Goal: Information Seeking & Learning: Learn about a topic

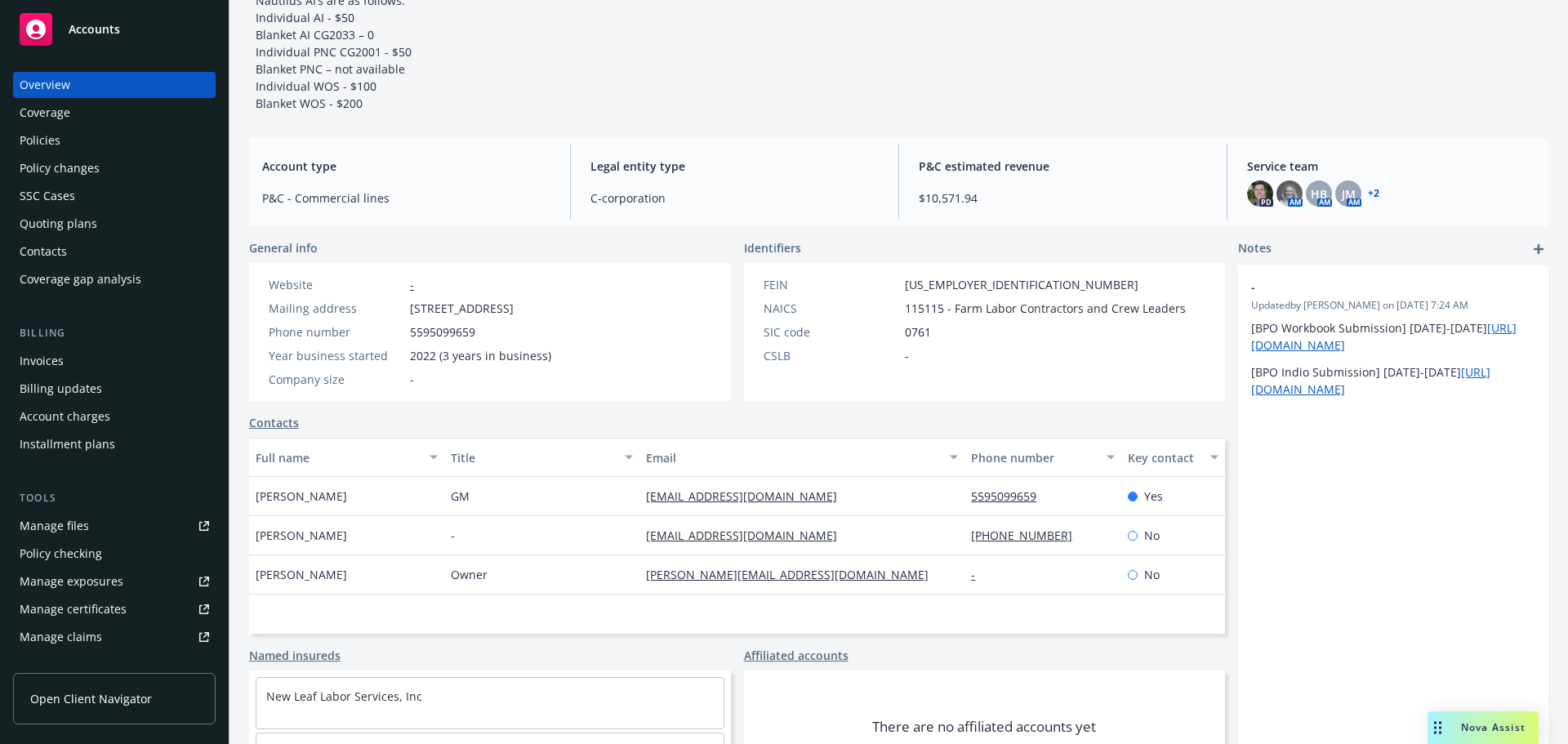
scroll to position [245, 0]
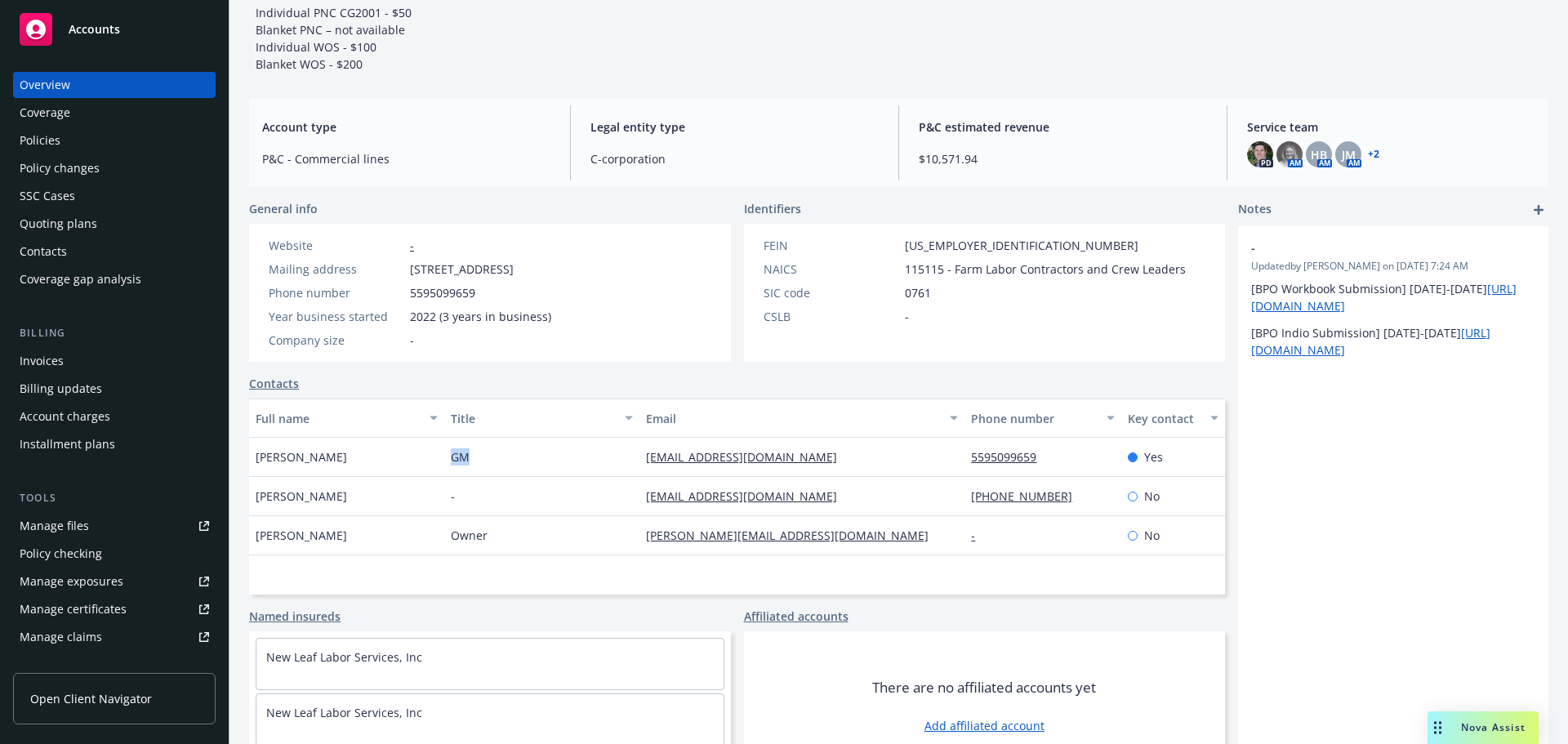
drag, startPoint x: 480, startPoint y: 457, endPoint x: 450, endPoint y: 456, distance: 30.0
click at [450, 456] on div "GM" at bounding box center [542, 457] width 195 height 39
copy span "GM"
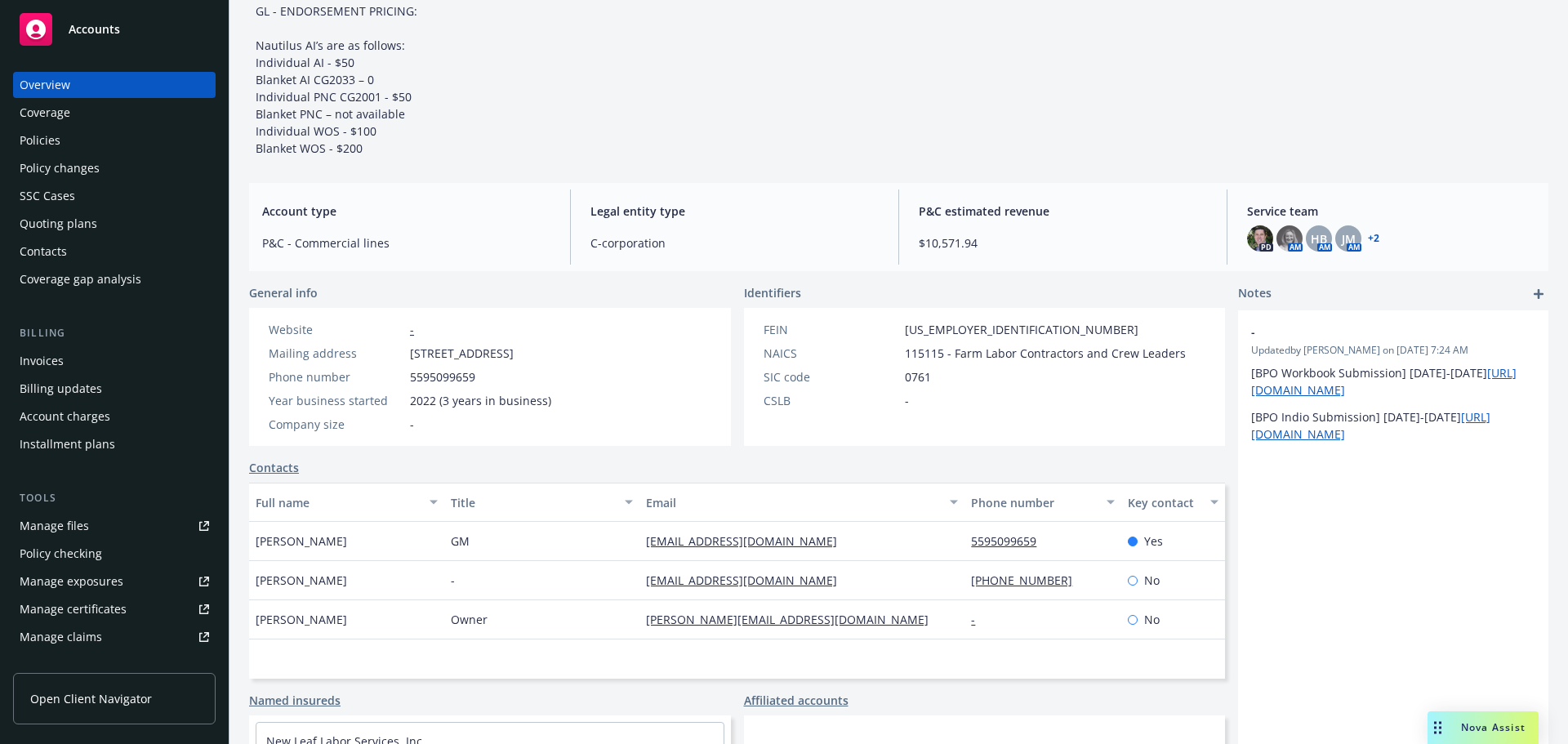
scroll to position [82, 0]
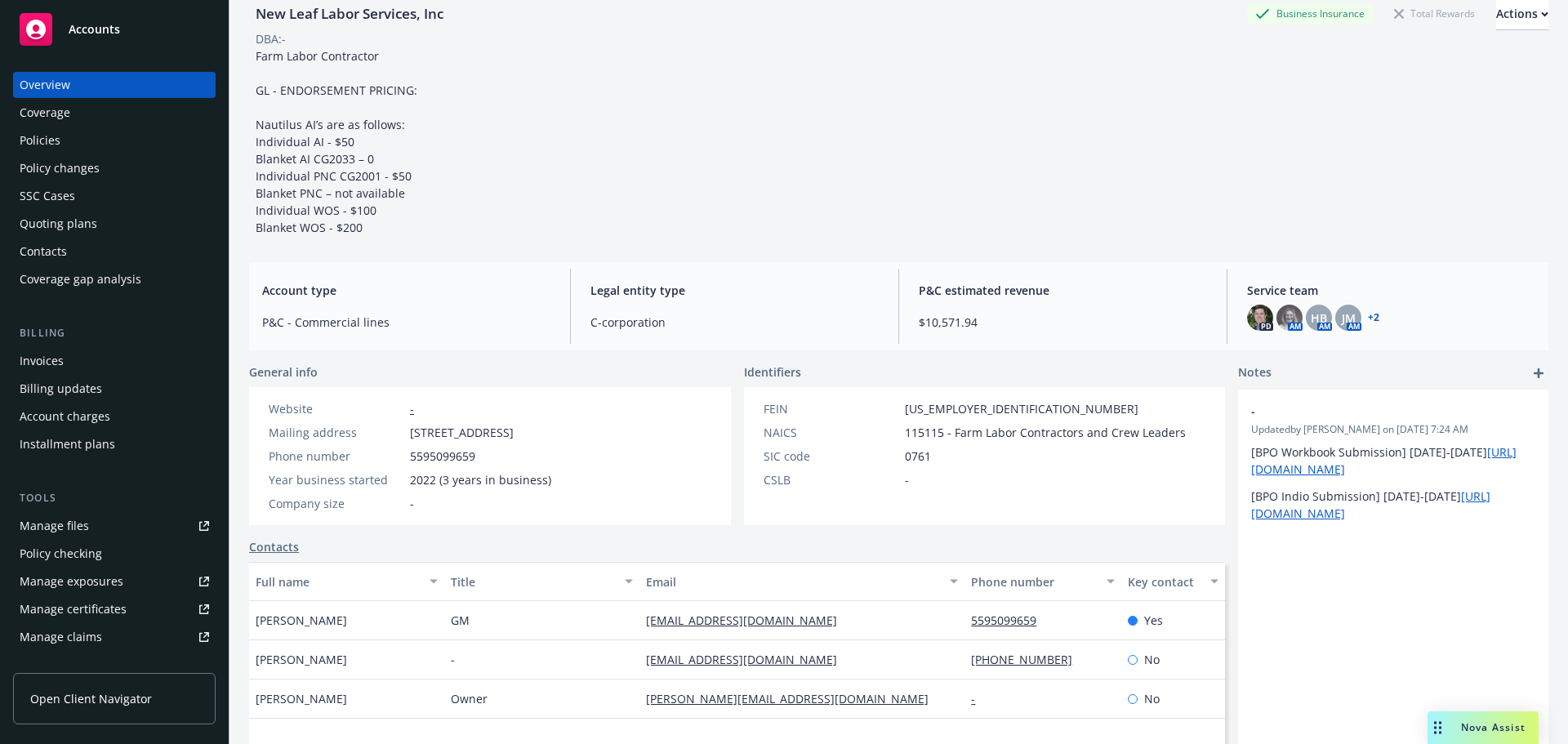
click at [105, 148] on div "Policies" at bounding box center [114, 139] width 189 height 26
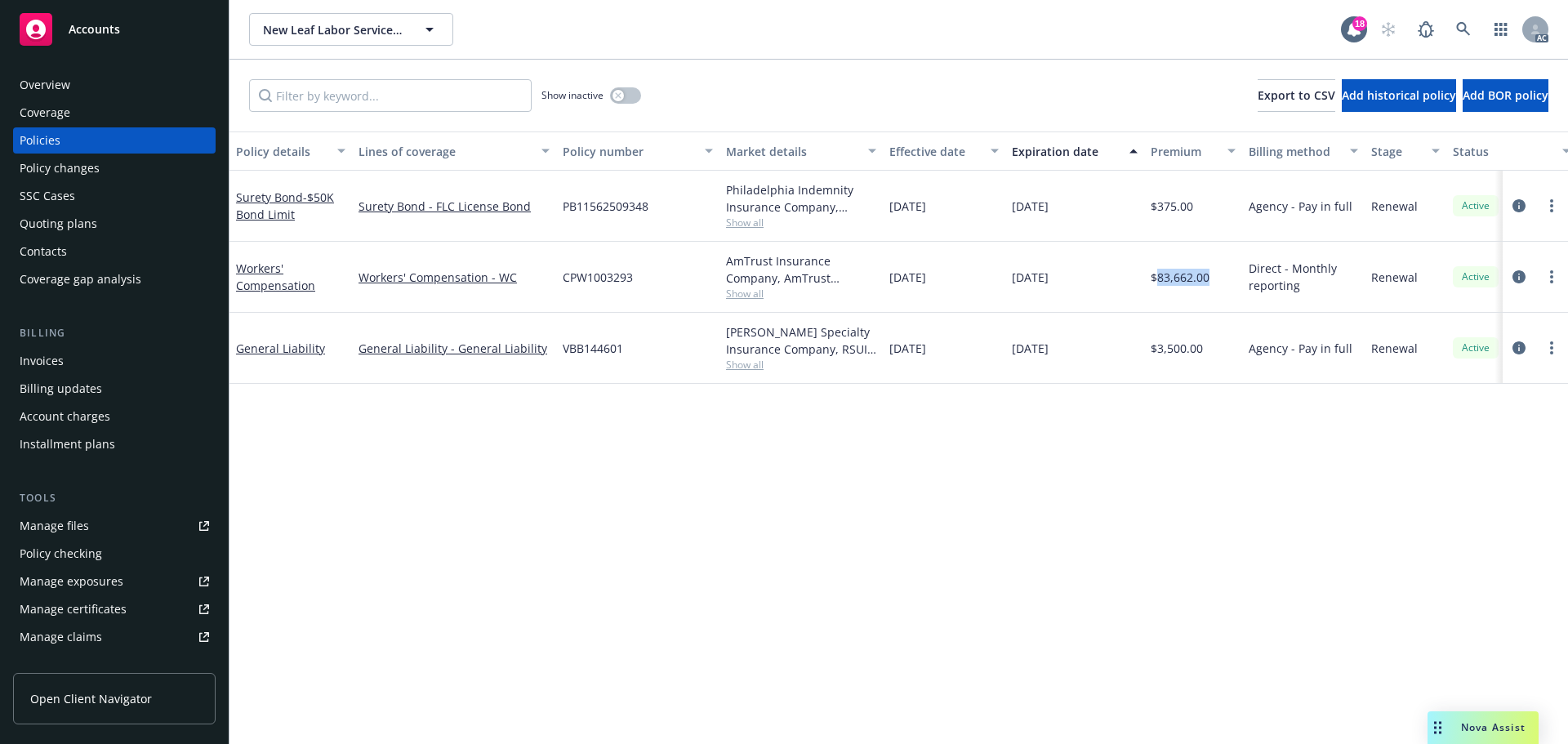
drag, startPoint x: 1190, startPoint y: 281, endPoint x: 1158, endPoint y: 284, distance: 32.1
click at [1158, 284] on div "$83,662.00" at bounding box center [1193, 277] width 98 height 71
copy span "83,662.00"
drag, startPoint x: 343, startPoint y: 273, endPoint x: 455, endPoint y: 280, distance: 112.2
click at [455, 280] on div "Workers' Compensation Workers' Compensation - WC CPW1003293 AmTrust Insurance C…" at bounding box center [1017, 277] width 1576 height 71
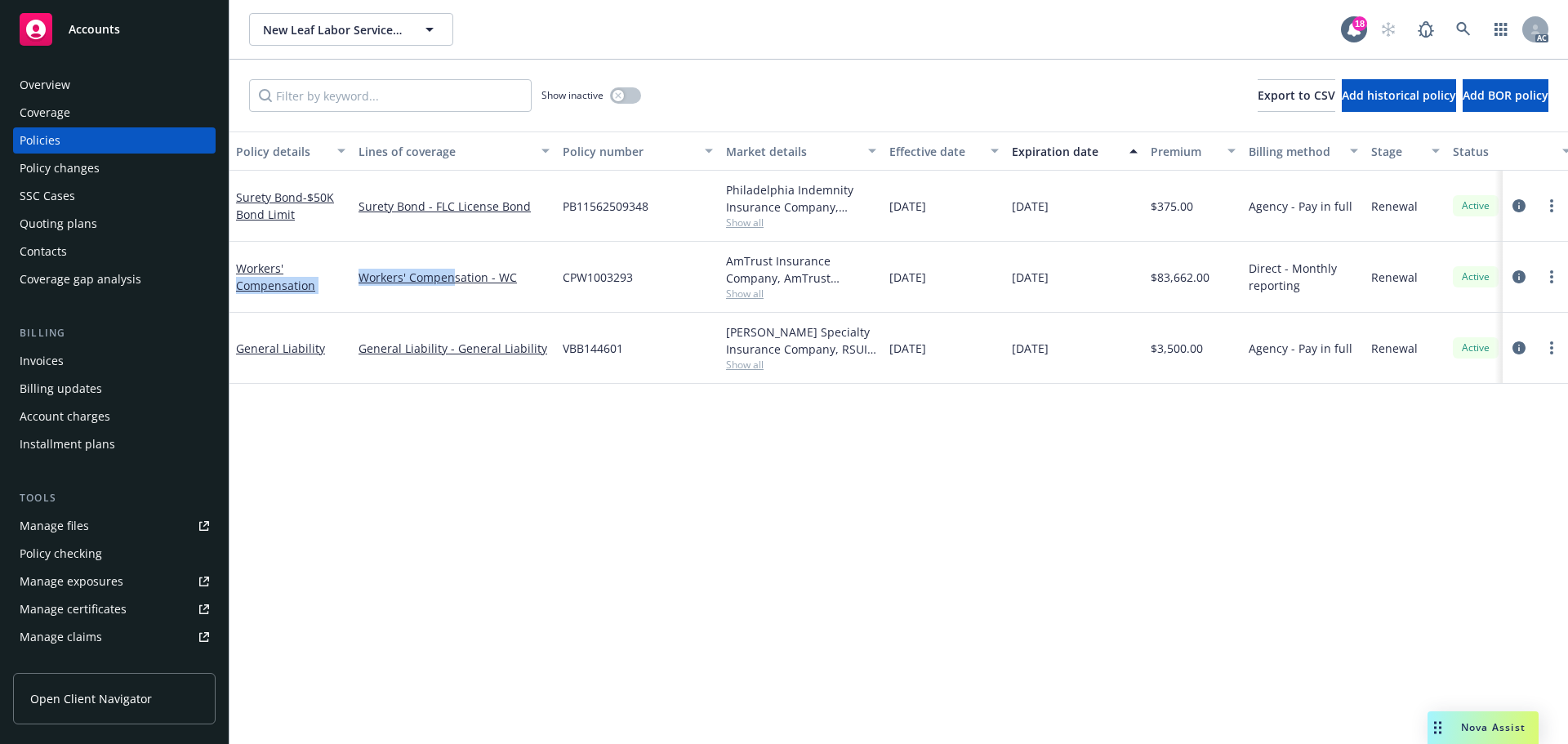
drag, startPoint x: 376, startPoint y: 299, endPoint x: 360, endPoint y: 293, distance: 17.1
click at [376, 299] on div "Workers' Compensation - WC" at bounding box center [454, 277] width 204 height 71
drag, startPoint x: 353, startPoint y: 283, endPoint x: 488, endPoint y: 281, distance: 135.0
click at [488, 281] on div "Workers' Compensation - WC" at bounding box center [454, 277] width 204 height 71
copy link "Workers' Compensation"
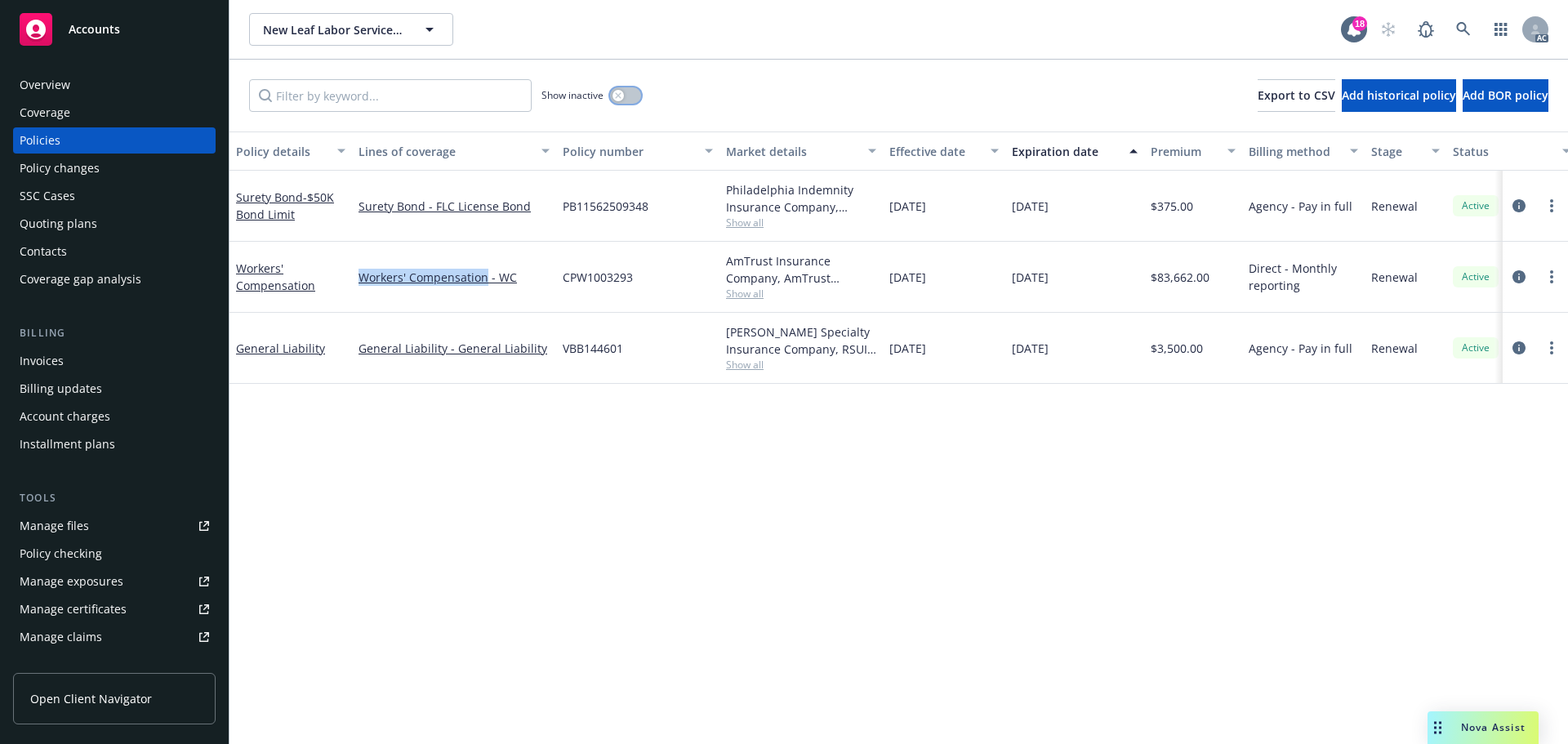
click at [630, 91] on button "button" at bounding box center [625, 95] width 31 height 16
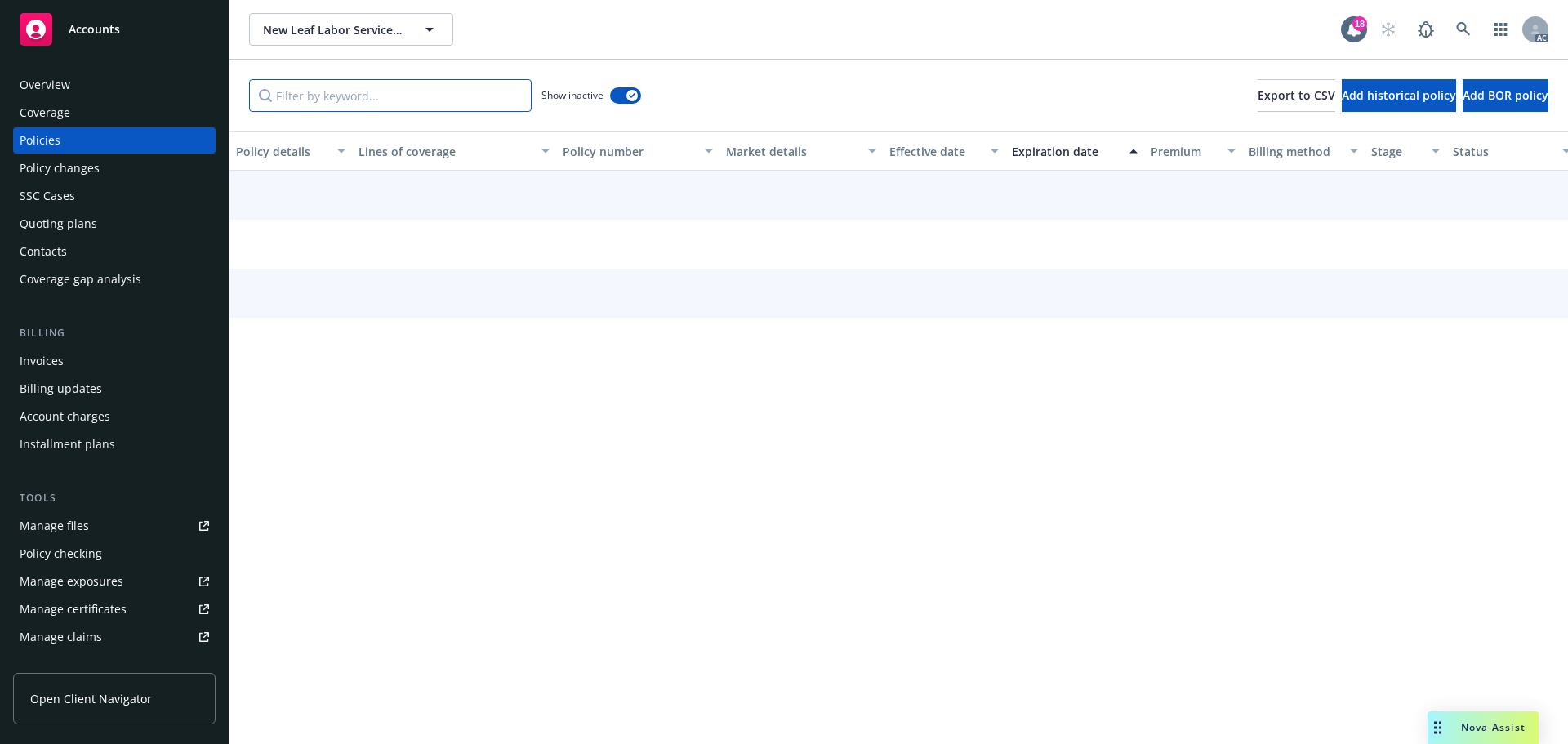
click at [421, 91] on input "Filter by keyword..." at bounding box center [390, 95] width 283 height 33
paste input "Workers' Compensation"
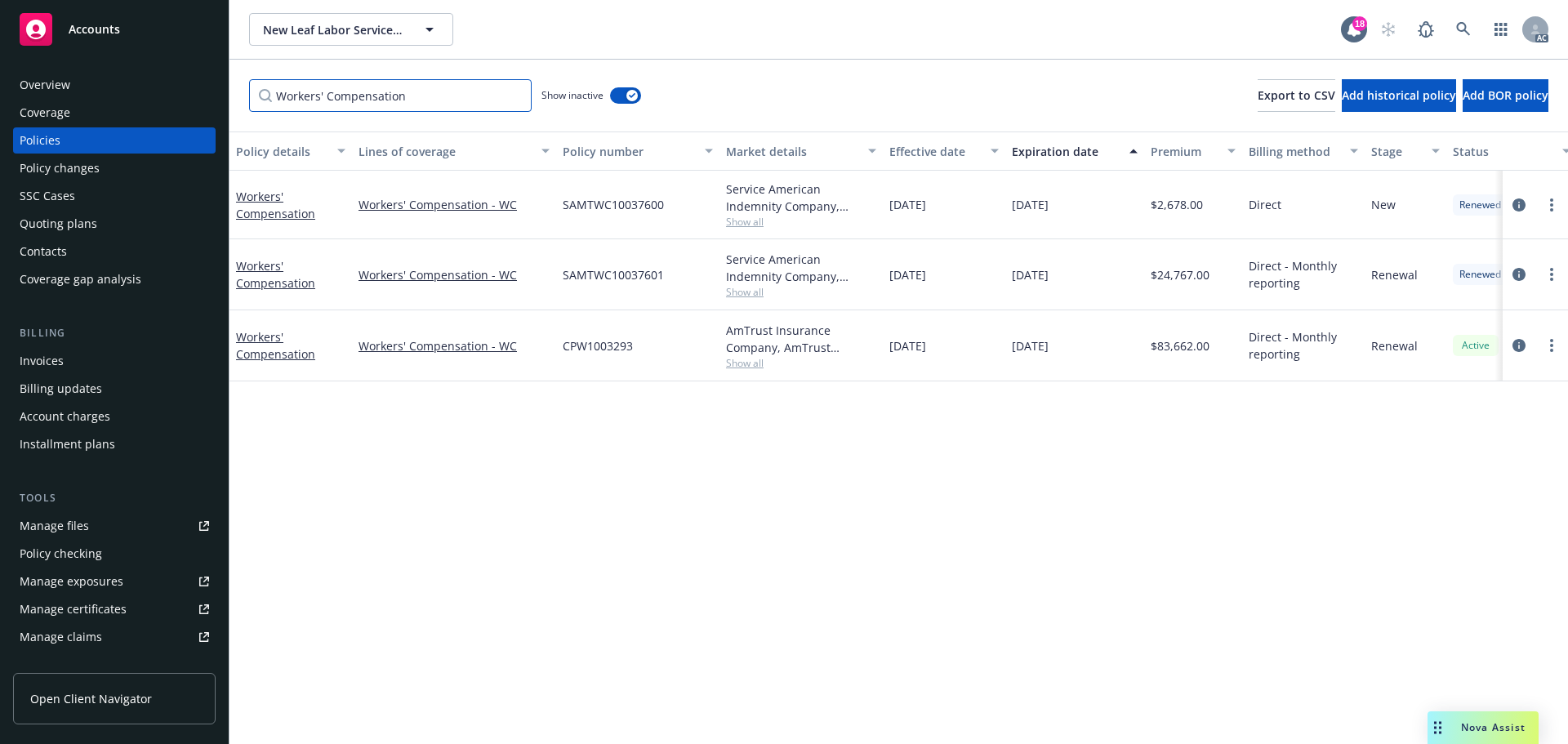
type input "Workers' Compensation"
drag, startPoint x: 1212, startPoint y: 281, endPoint x: 1159, endPoint y: 290, distance: 53.8
click at [1159, 290] on div "$24,767.00" at bounding box center [1193, 274] width 98 height 71
copy span "24,767.00"
click at [1516, 339] on icon "circleInformation" at bounding box center [1519, 345] width 13 height 13
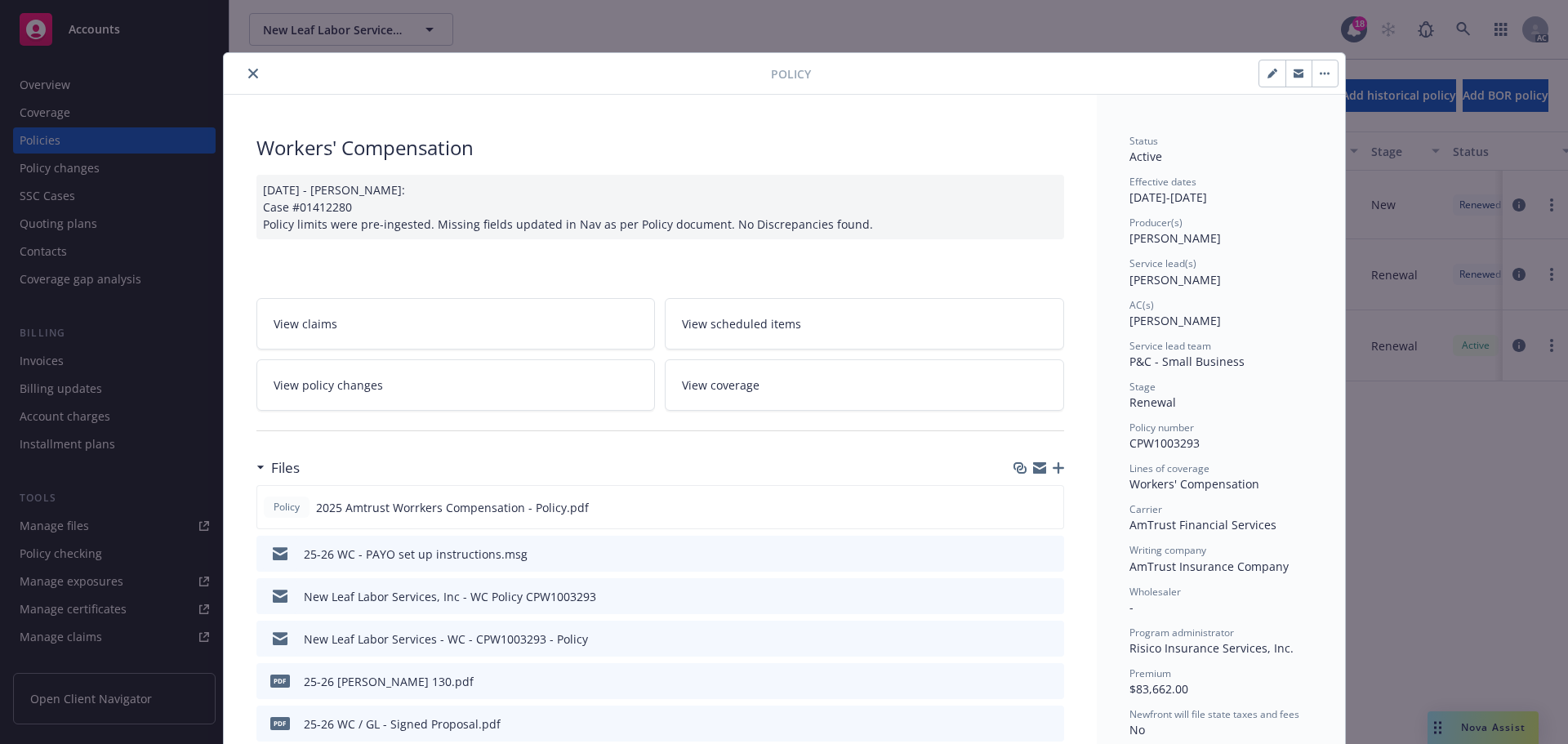
click at [249, 75] on icon "close" at bounding box center [253, 73] width 10 height 10
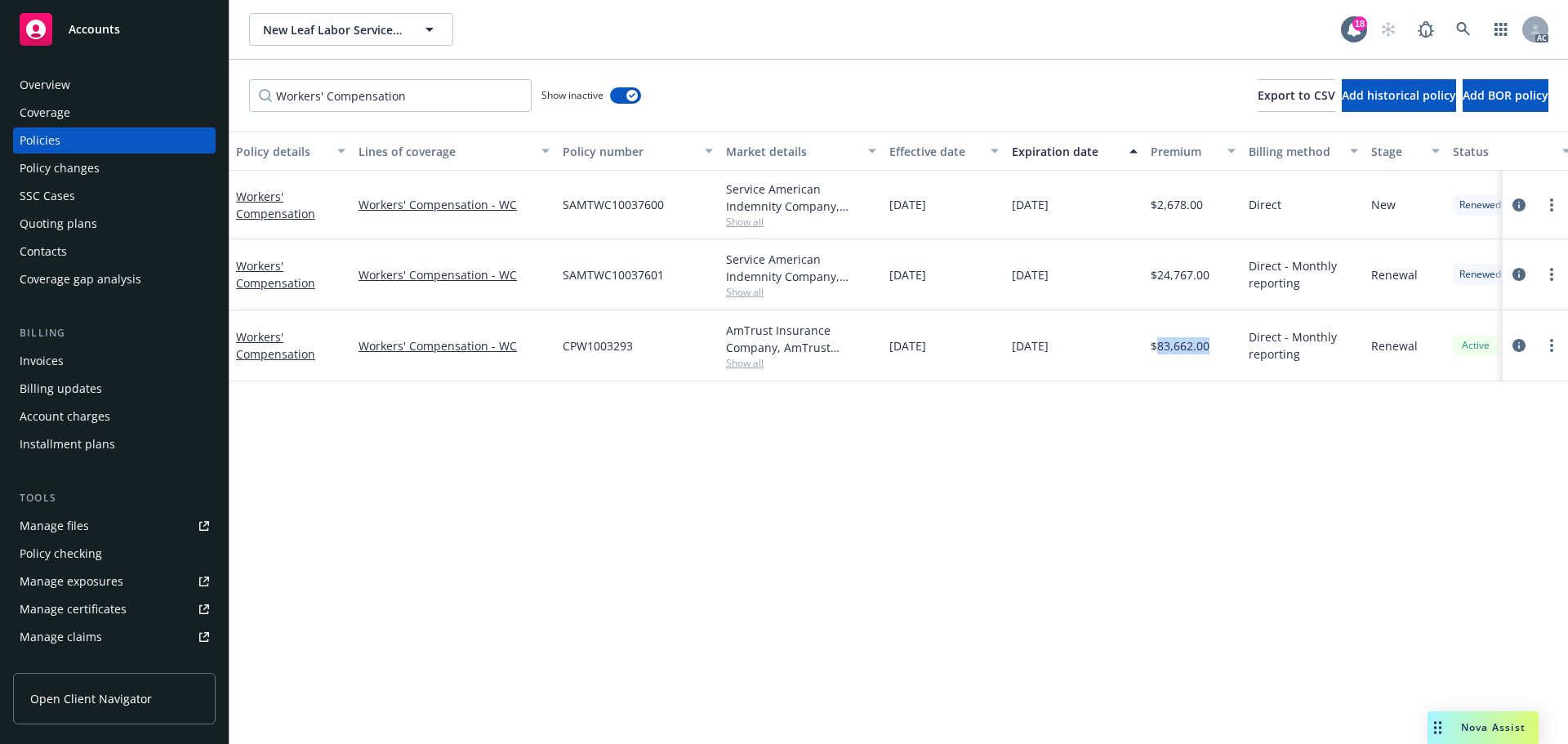
drag, startPoint x: 1220, startPoint y: 346, endPoint x: 1158, endPoint y: 351, distance: 62.2
click at [1158, 351] on div "$83,662.00" at bounding box center [1193, 345] width 98 height 71
copy span "83,662.00"
click at [1523, 271] on icon "circleInformation" at bounding box center [1519, 274] width 13 height 13
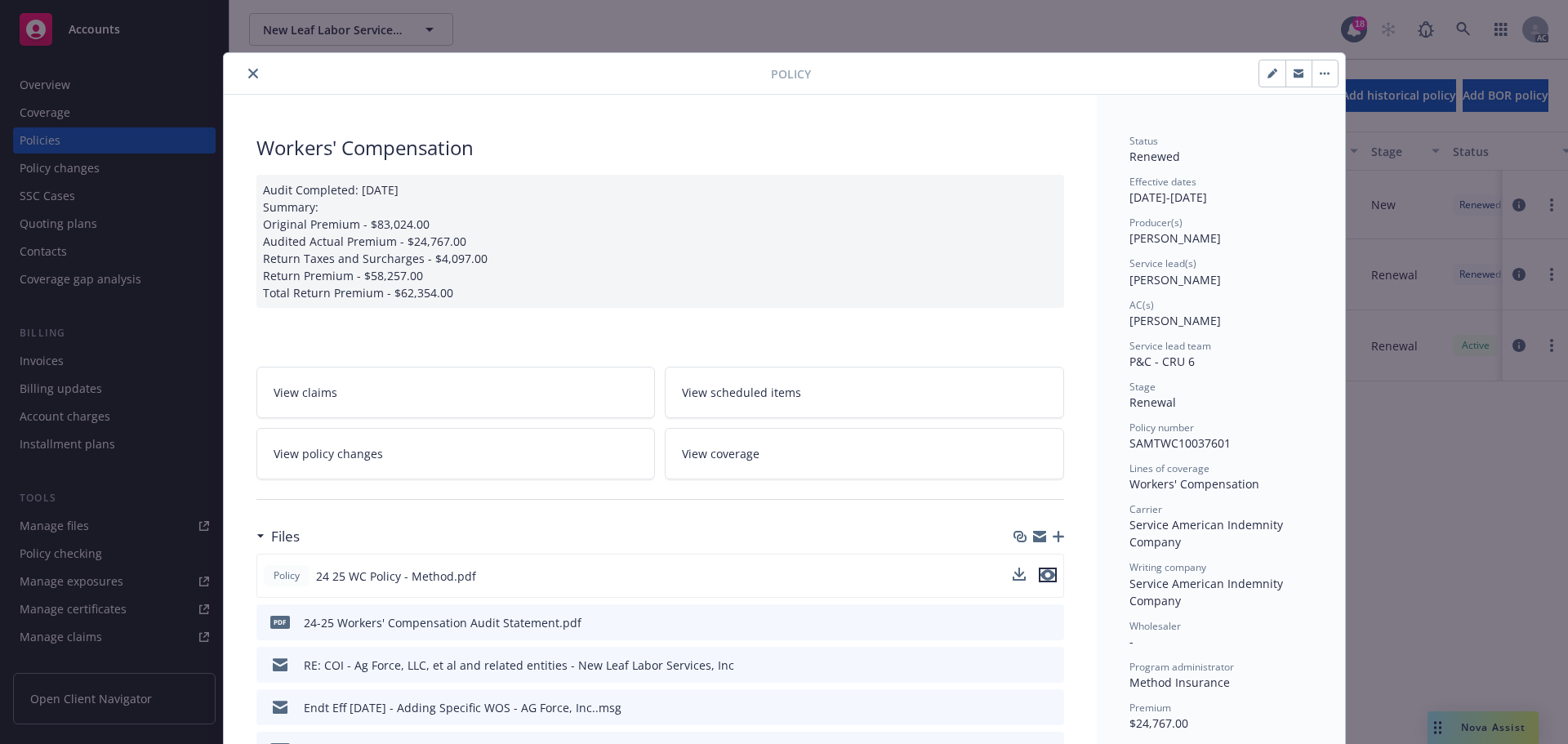
click at [1040, 574] on icon "preview file" at bounding box center [1047, 574] width 15 height 12
click at [248, 66] on button "close" at bounding box center [253, 74] width 20 height 20
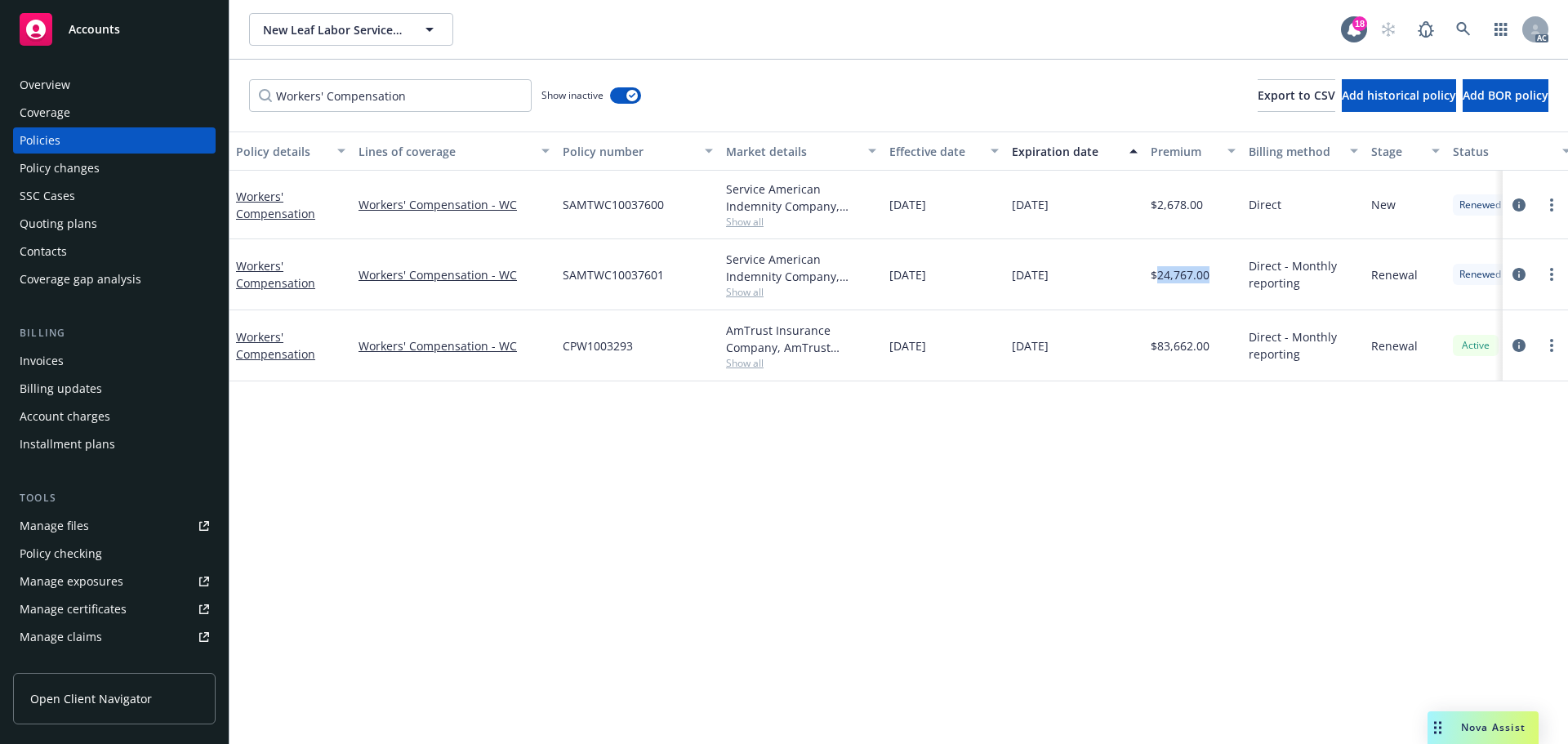
drag, startPoint x: 1198, startPoint y: 270, endPoint x: 1158, endPoint y: 273, distance: 40.1
click at [1158, 273] on div "$24,767.00" at bounding box center [1193, 274] width 98 height 71
click at [1526, 201] on link "circleInformation" at bounding box center [1519, 205] width 20 height 20
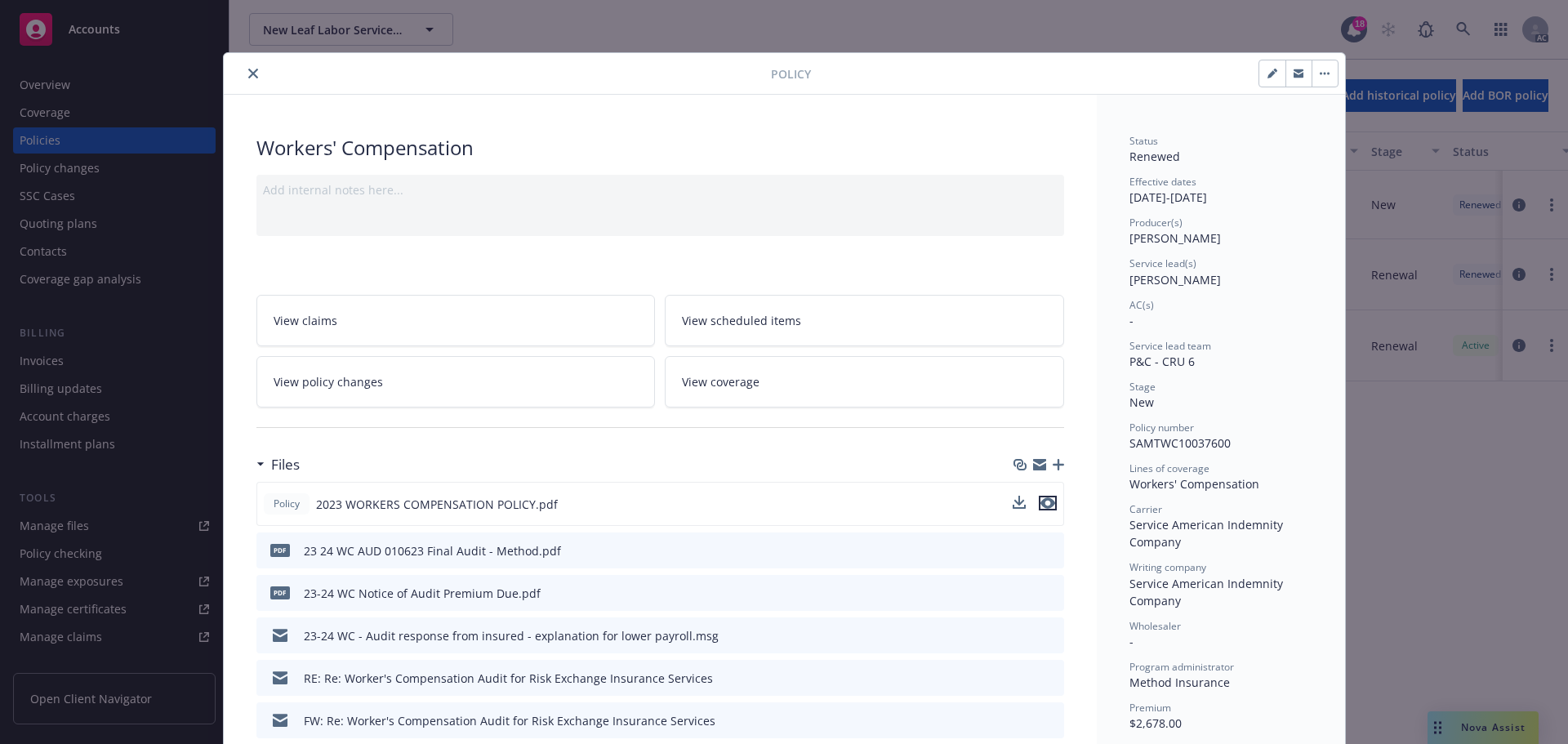
click at [1042, 499] on icon "preview file" at bounding box center [1047, 503] width 15 height 12
click at [249, 72] on icon "close" at bounding box center [253, 73] width 10 height 10
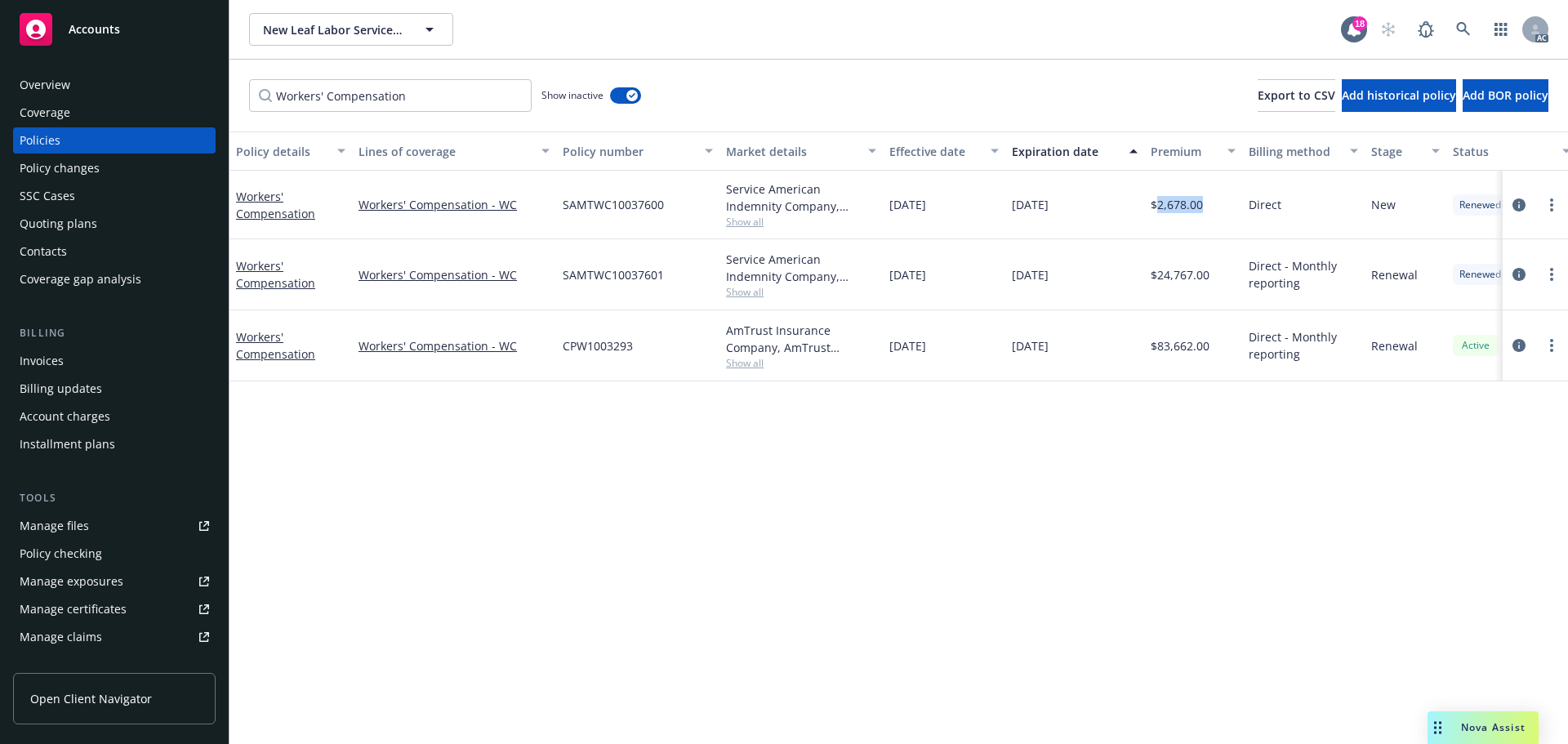
drag, startPoint x: 1192, startPoint y: 206, endPoint x: 1155, endPoint y: 209, distance: 37.1
click at [1155, 209] on div "$2,678.00" at bounding box center [1193, 204] width 98 height 68
copy span "2,678.00"
click at [95, 80] on div "Overview" at bounding box center [114, 84] width 189 height 26
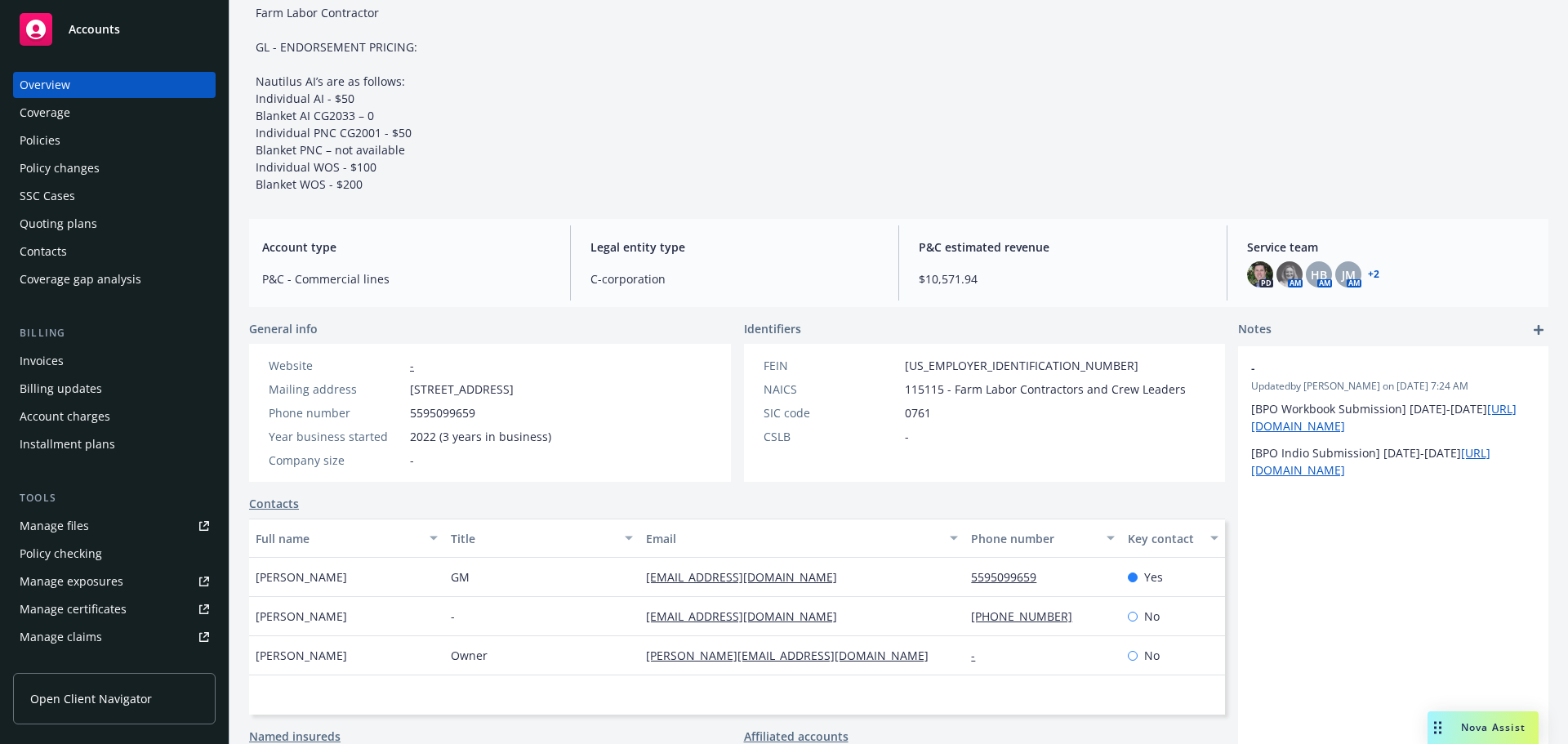
scroll to position [281, 0]
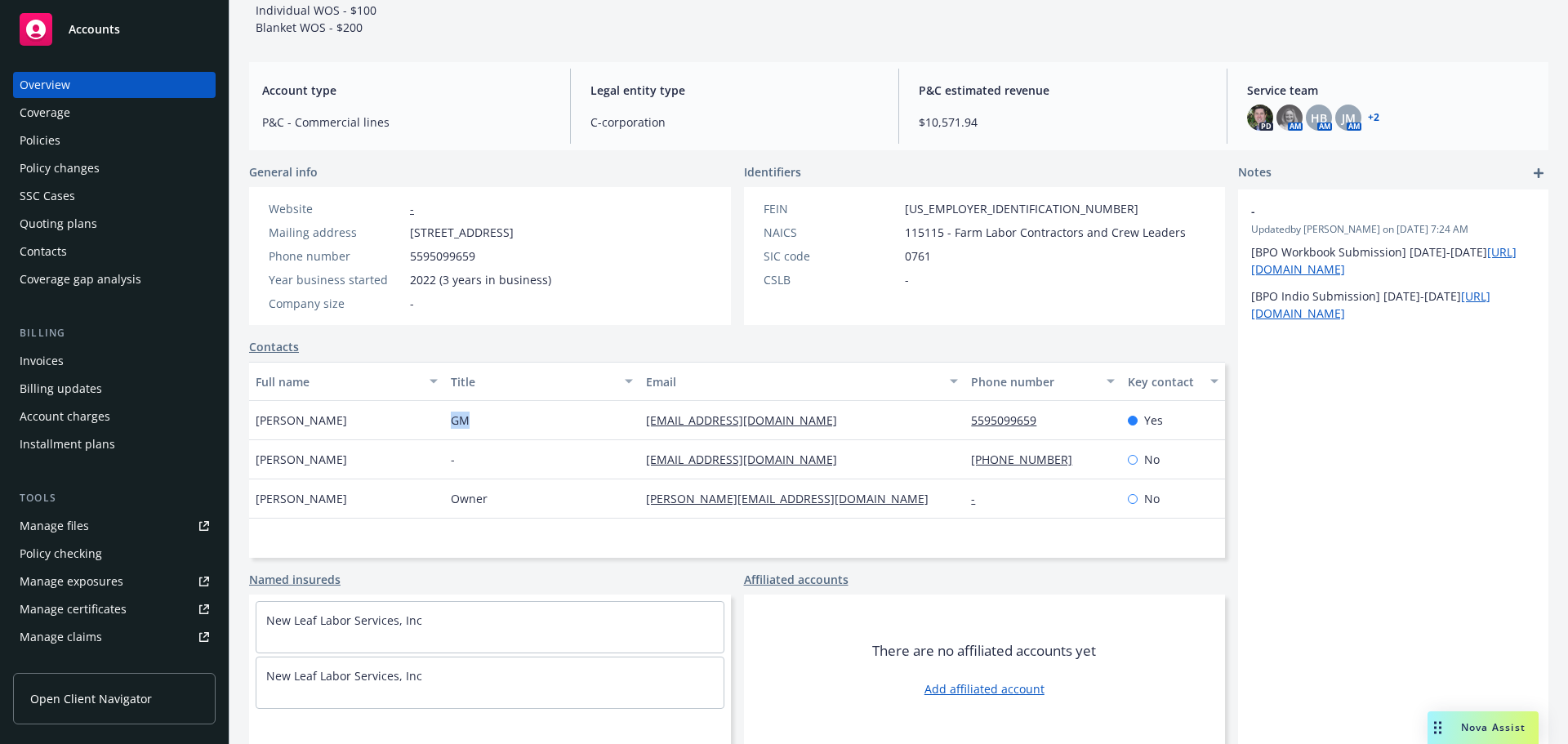
drag, startPoint x: 481, startPoint y: 418, endPoint x: 425, endPoint y: 422, distance: 56.1
click at [425, 422] on div "Luis Thompson GM luist.compliance@gmail.com 5595099659 Yes" at bounding box center [736, 420] width 976 height 39
copy div "GM"
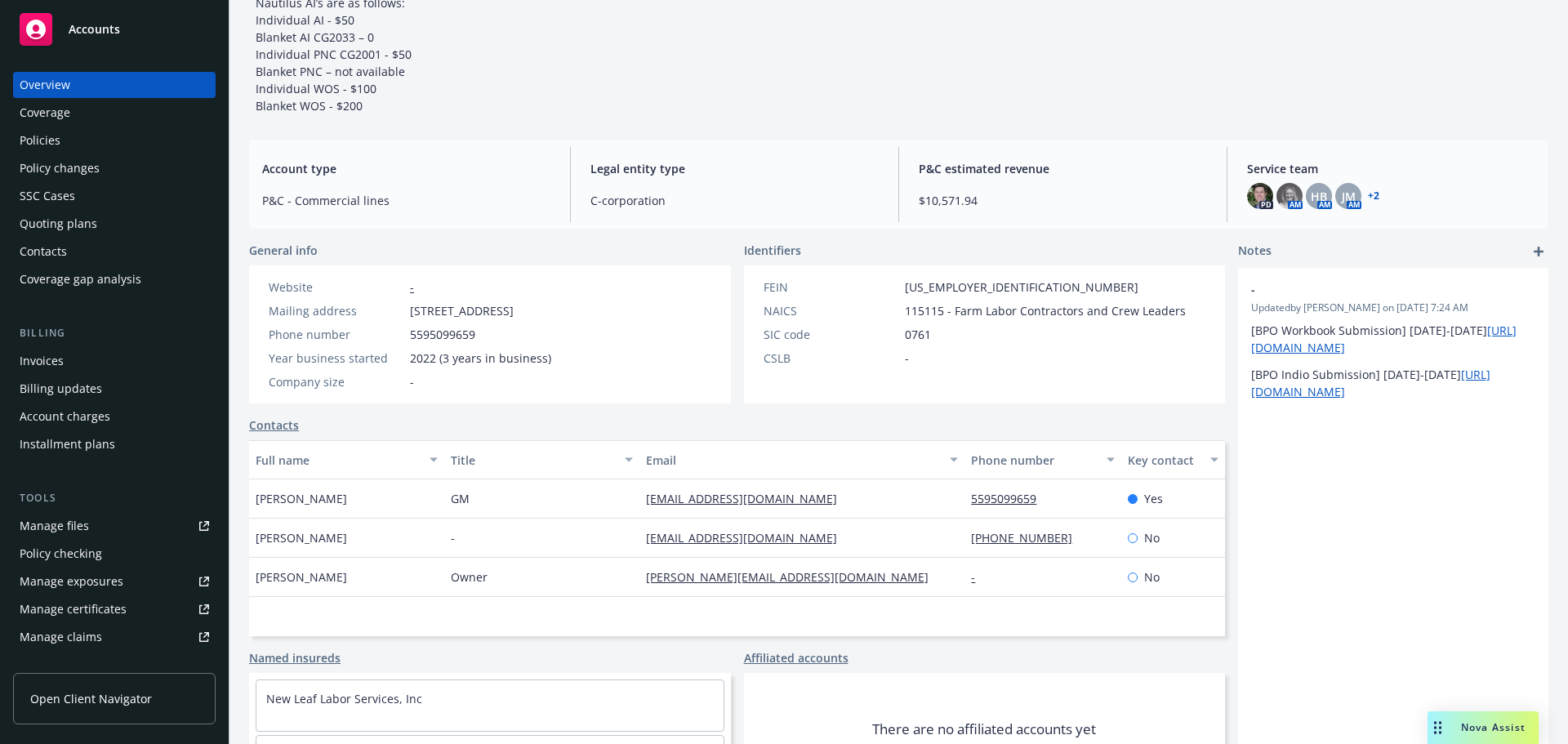
scroll to position [118, 0]
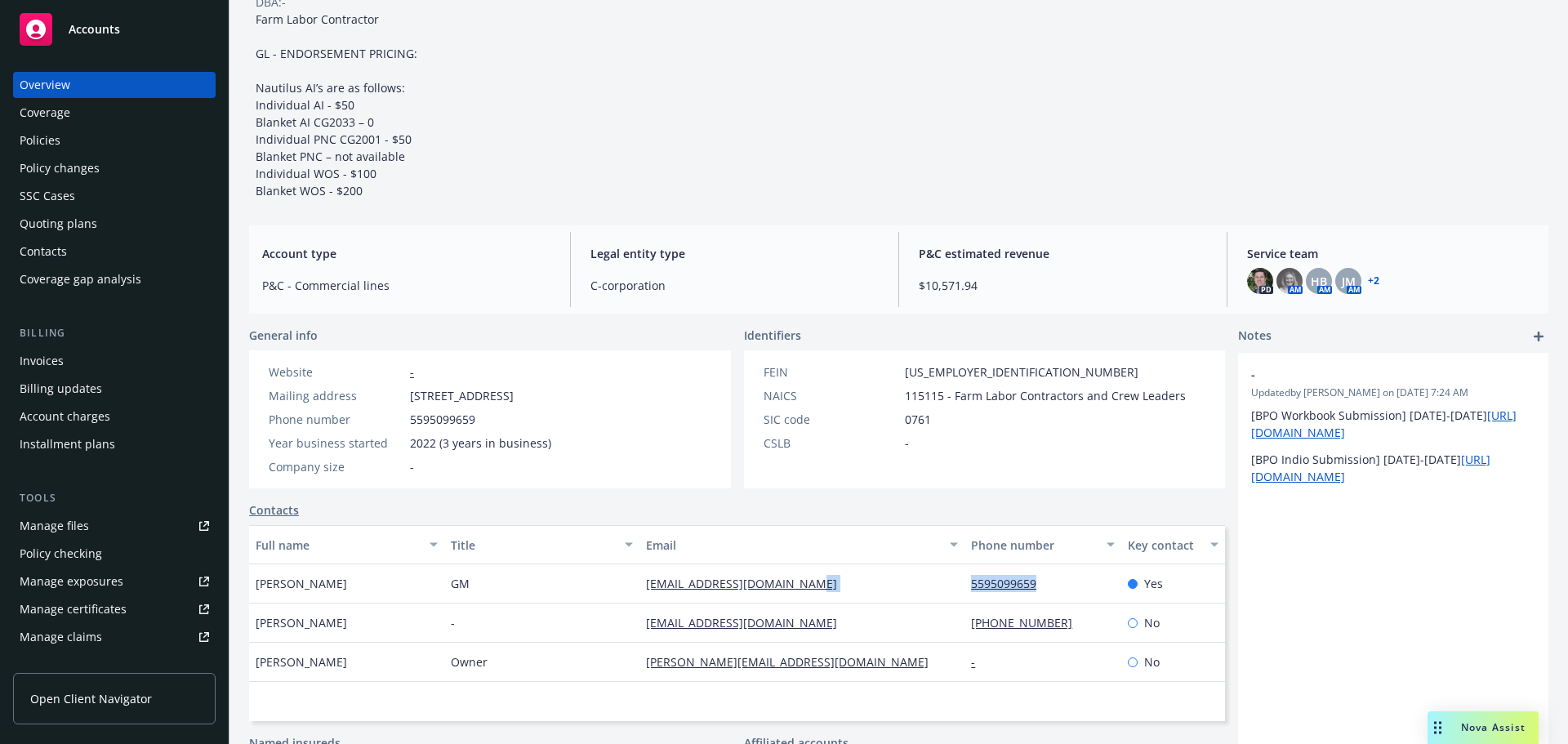
drag, startPoint x: 1038, startPoint y: 582, endPoint x: 926, endPoint y: 587, distance: 112.1
click at [926, 587] on div "Luis Thompson GM luist.compliance@gmail.com 5595099659 Yes" at bounding box center [736, 583] width 976 height 39
drag, startPoint x: 936, startPoint y: 395, endPoint x: 881, endPoint y: 392, distance: 55.1
click at [881, 392] on div "NAICS 115115 - Farm Labor Contractors and Crew Leaders" at bounding box center [975, 395] width 435 height 17
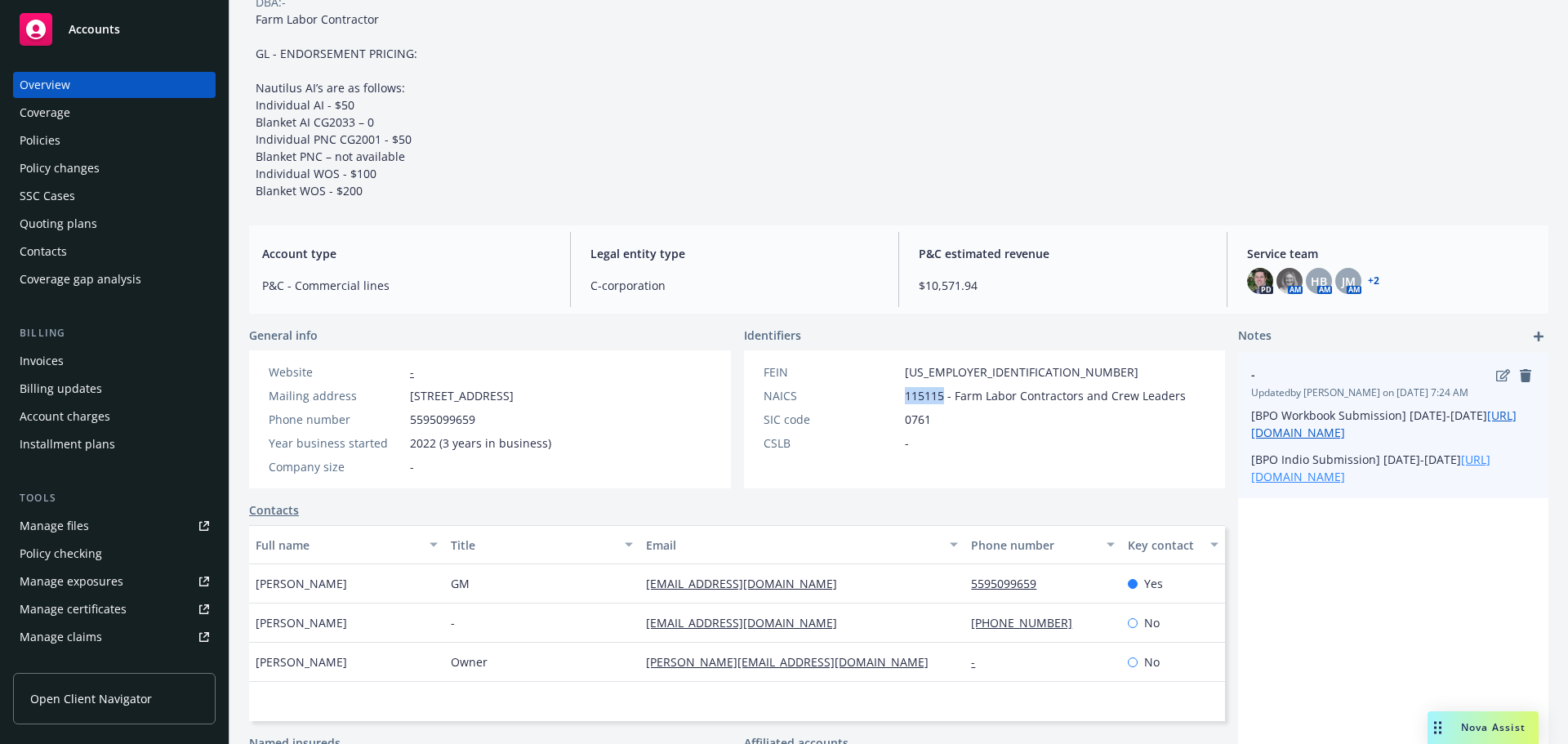
copy div "115115"
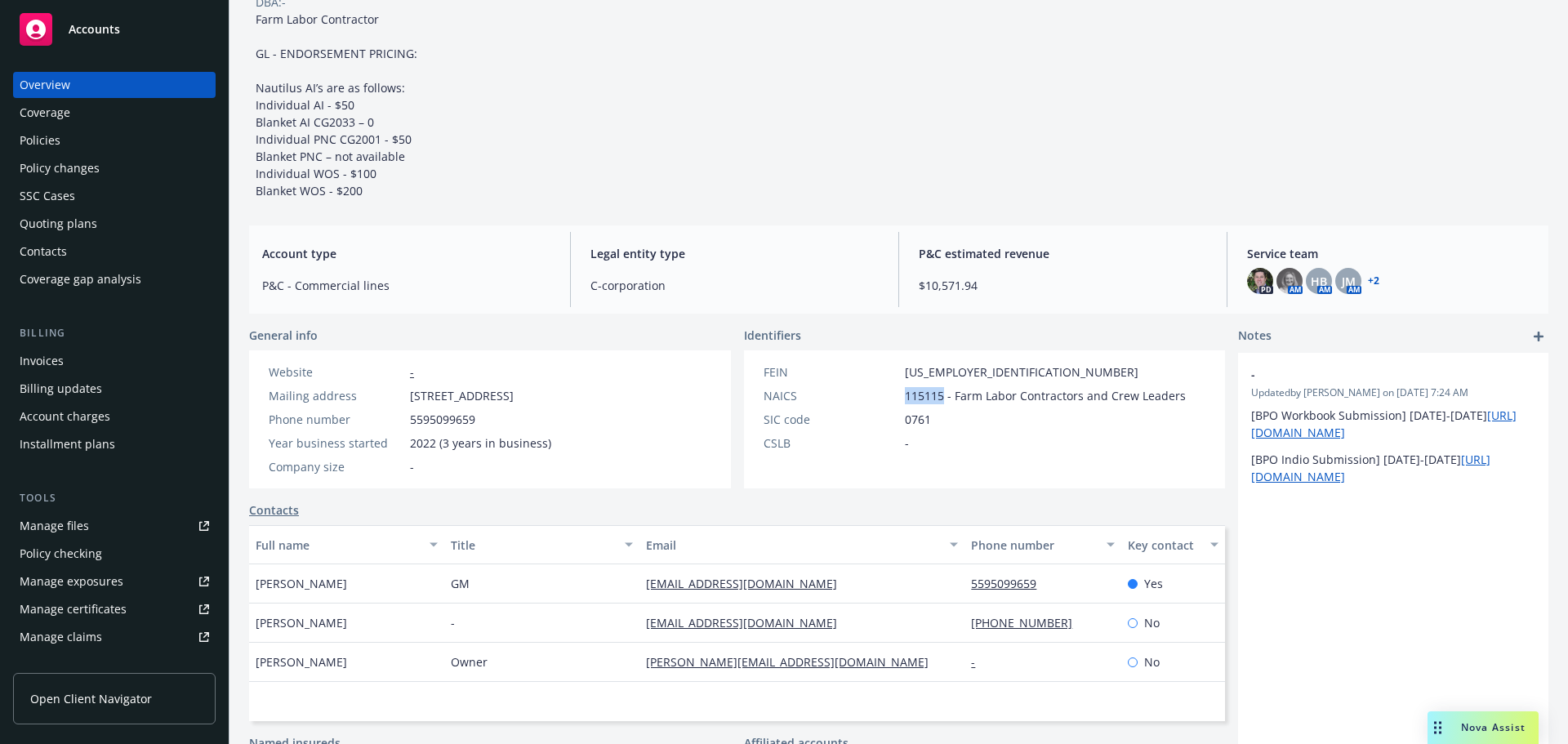
copy div "115115"
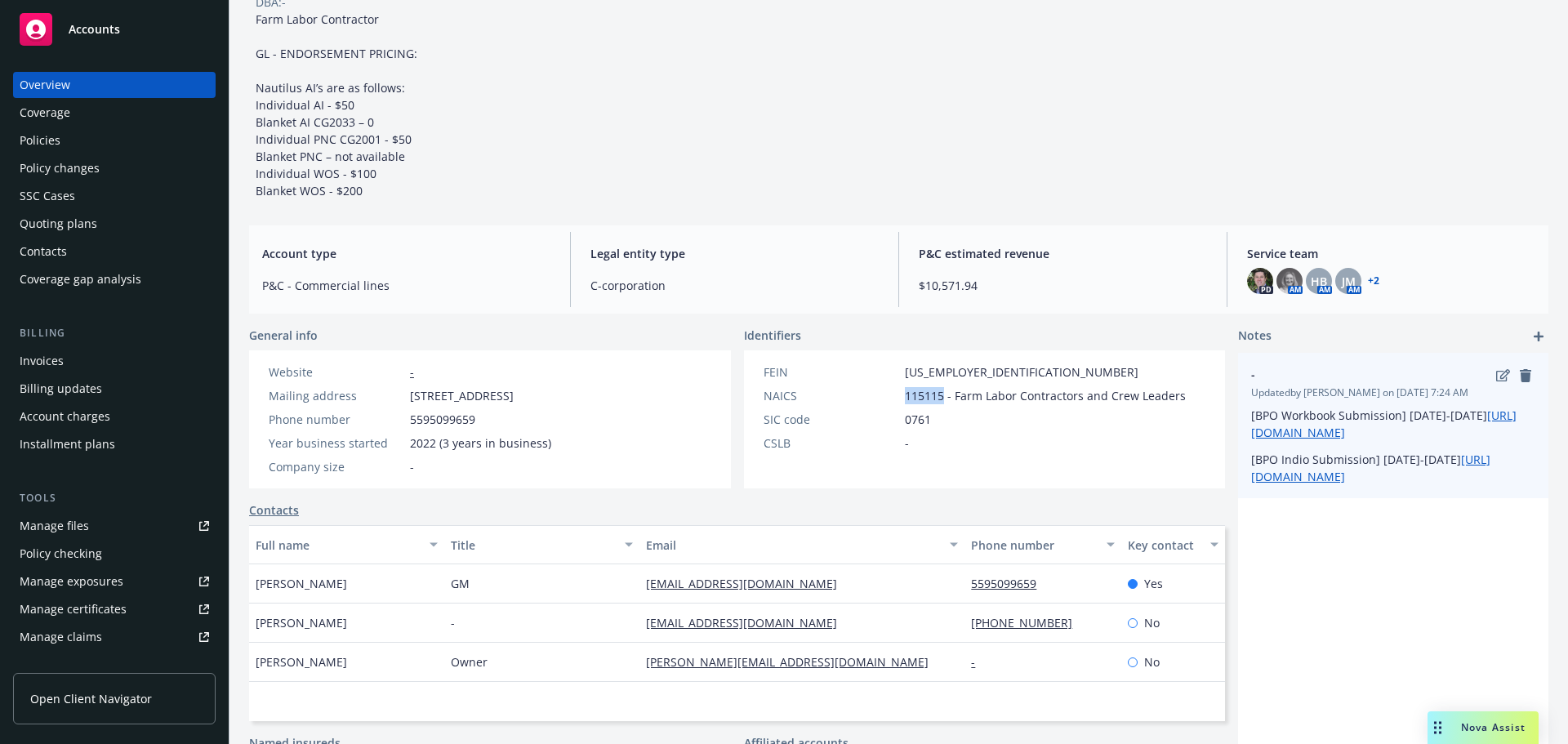
copy div "115115"
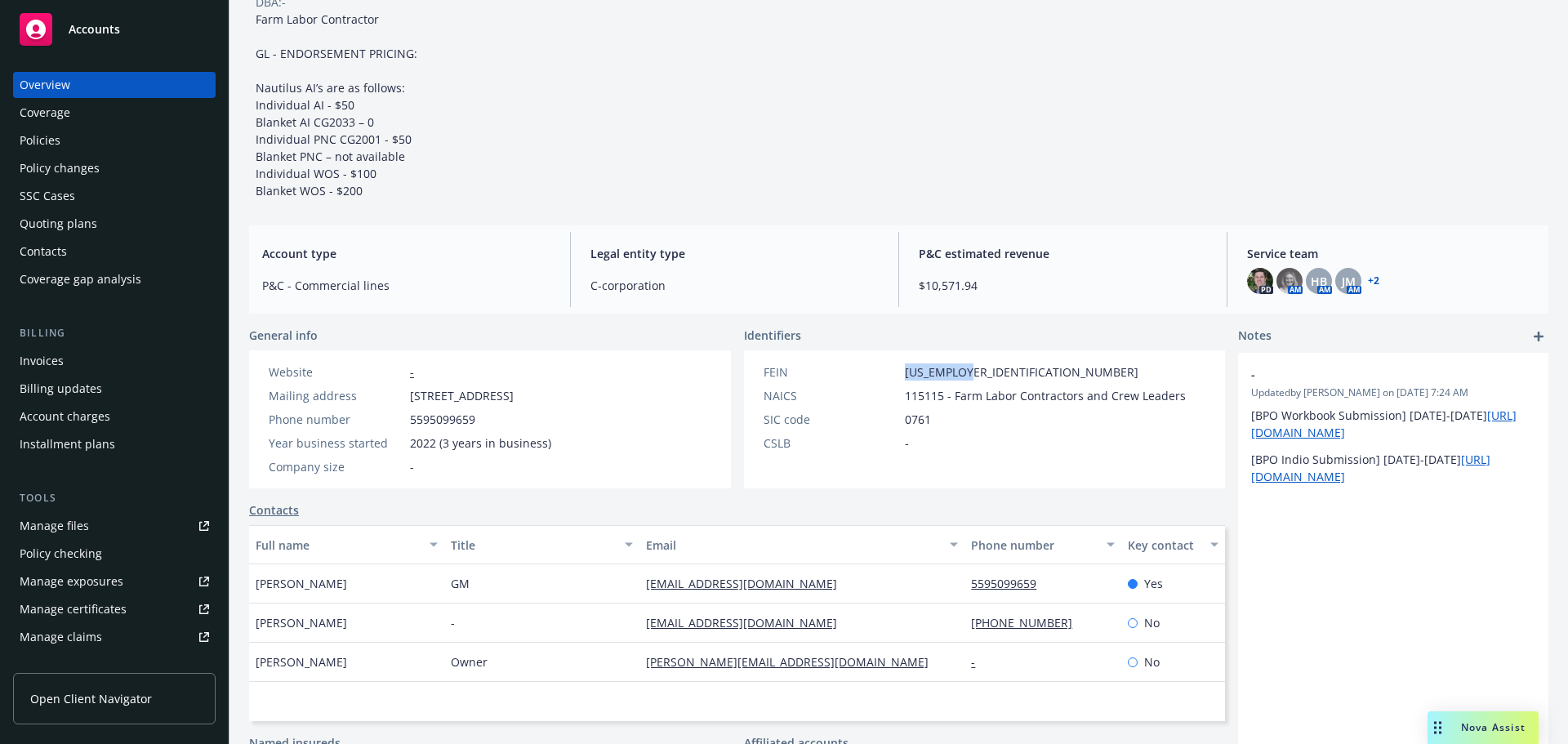
drag, startPoint x: 895, startPoint y: 369, endPoint x: 963, endPoint y: 371, distance: 68.0
click at [963, 371] on div "FEIN 92-1390006" at bounding box center [975, 371] width 435 height 17
click at [89, 137] on div "Policies" at bounding box center [114, 139] width 189 height 26
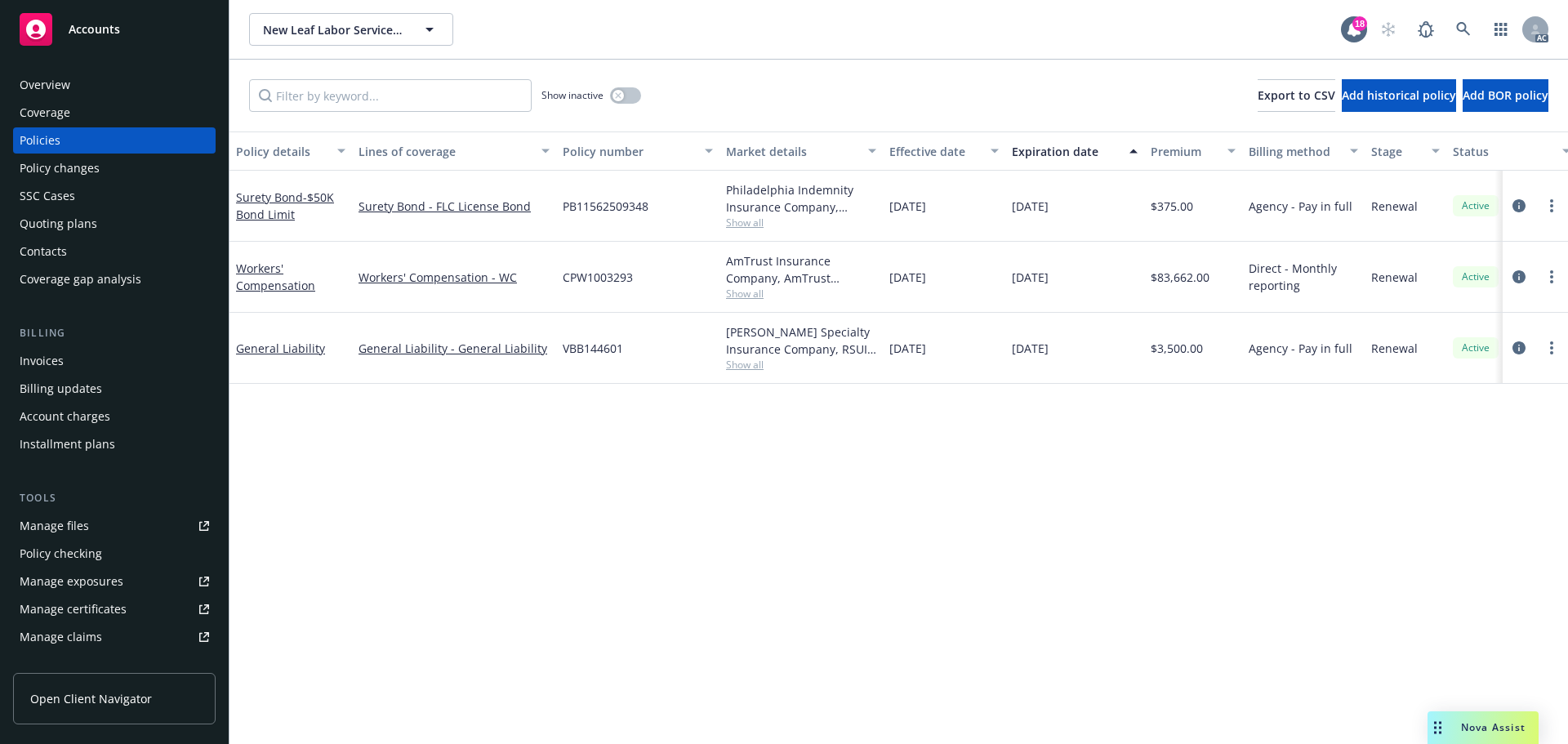
drag, startPoint x: 979, startPoint y: 356, endPoint x: 932, endPoint y: 354, distance: 47.0
click at [932, 354] on div "01/06/2025" at bounding box center [944, 348] width 123 height 71
drag, startPoint x: 315, startPoint y: 296, endPoint x: 238, endPoint y: 262, distance: 84.2
click at [238, 262] on div "Workers' Compensation" at bounding box center [291, 277] width 123 height 71
click at [626, 96] on button "button" at bounding box center [625, 95] width 31 height 16
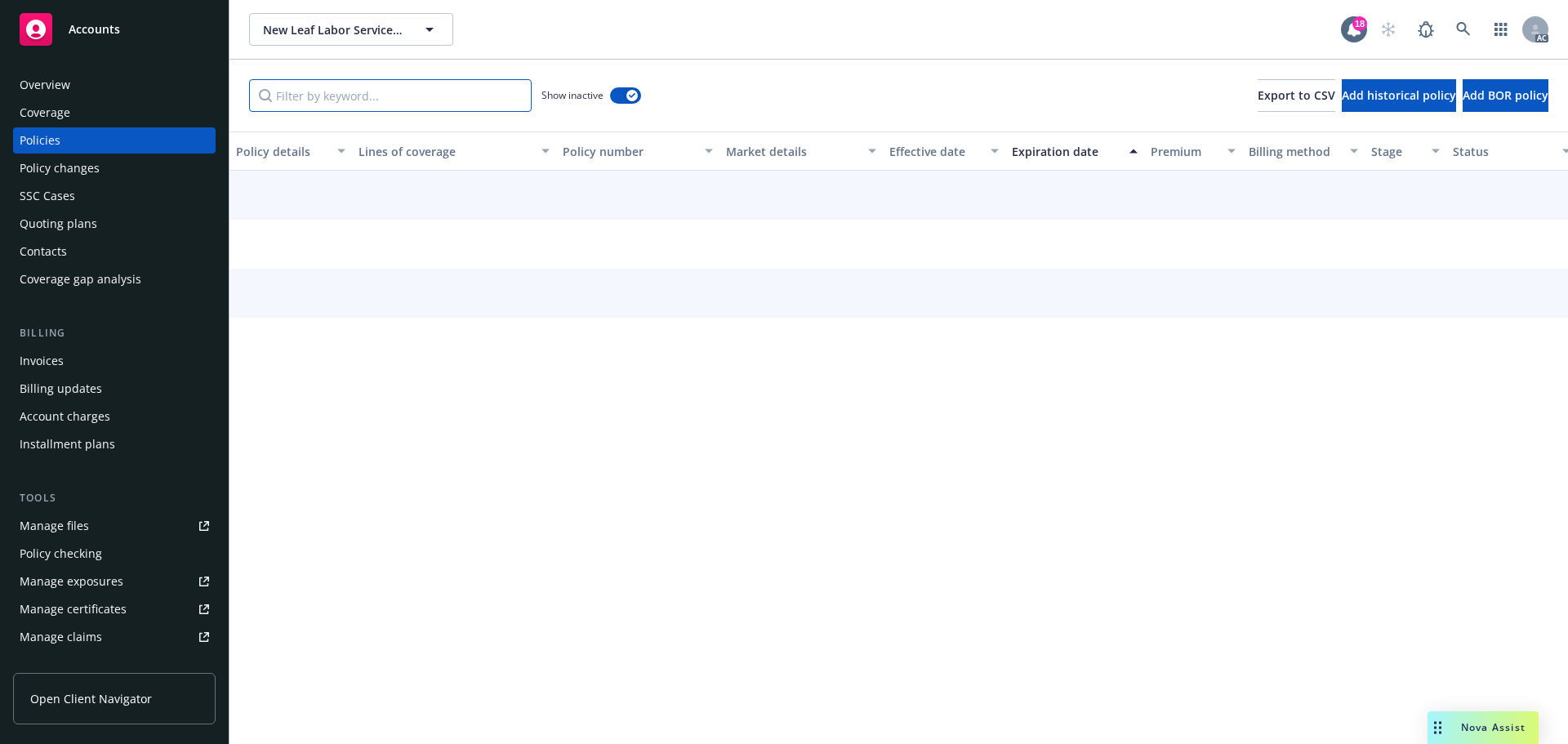
click at [410, 95] on input "Filter by keyword..." at bounding box center [390, 95] width 283 height 33
paste input "Workers' Compensation"
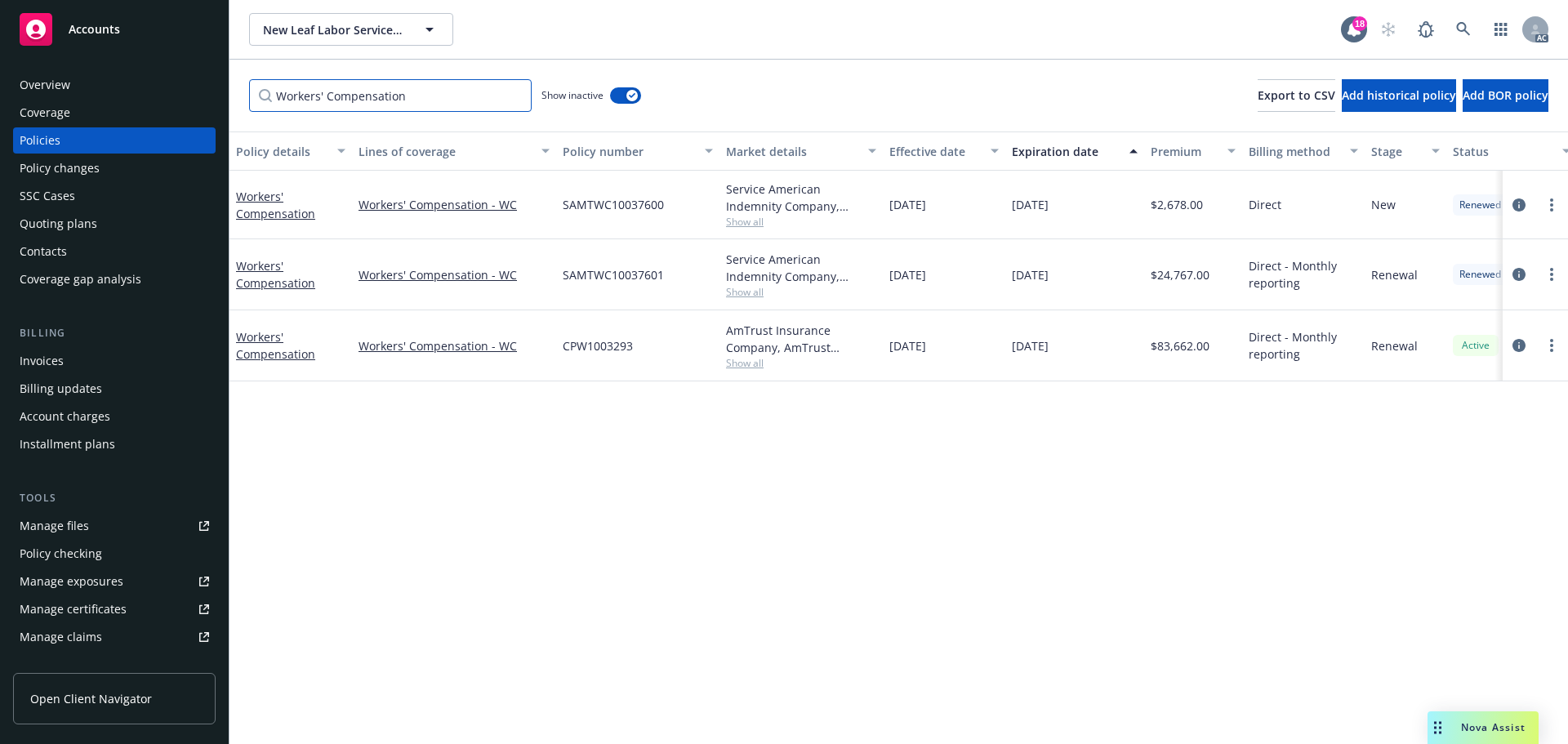
type input "Workers' Compensation"
drag, startPoint x: 969, startPoint y: 347, endPoint x: 927, endPoint y: 350, distance: 42.1
click at [927, 350] on div "01/06/2025" at bounding box center [944, 345] width 123 height 71
click at [739, 368] on span "Show all" at bounding box center [800, 363] width 150 height 14
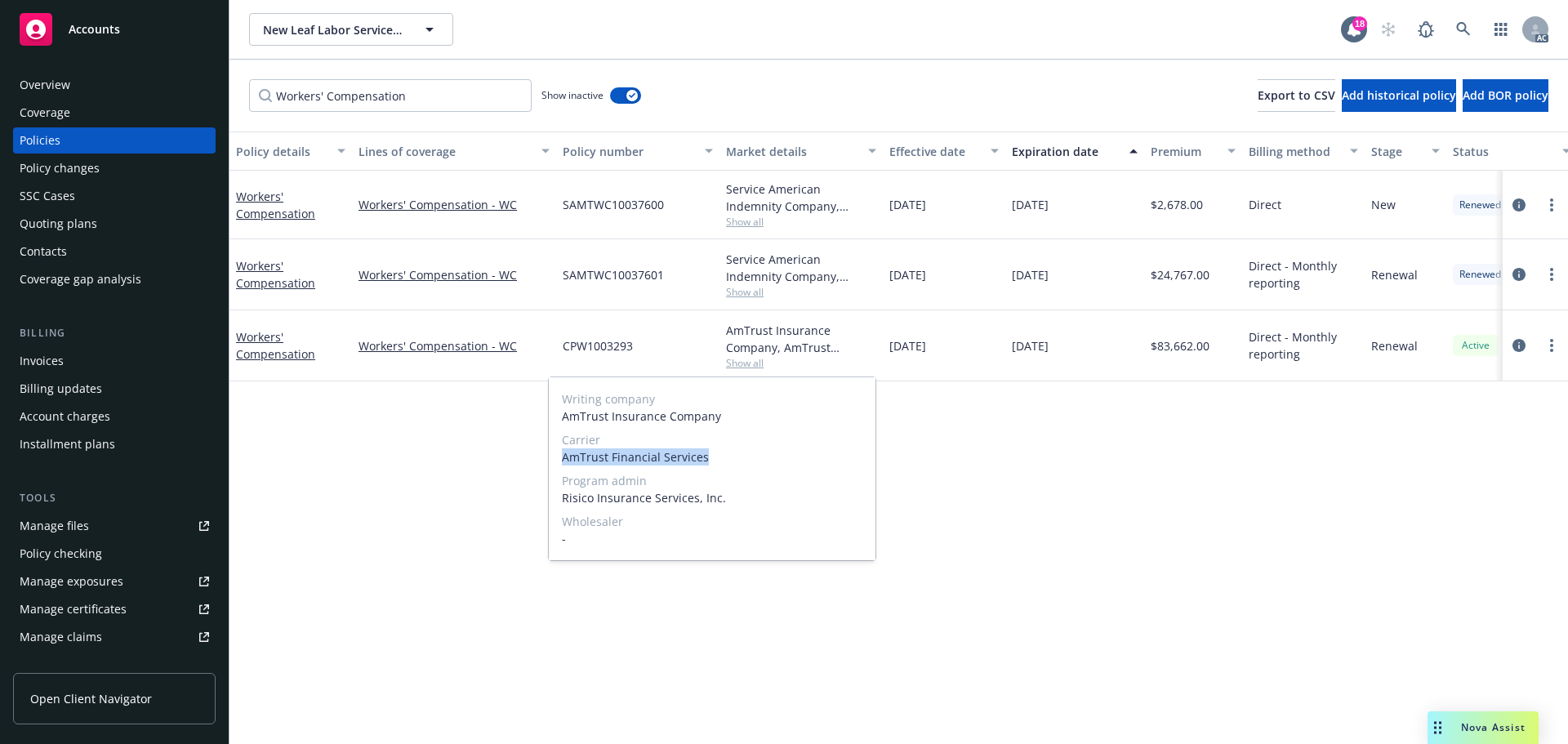
drag, startPoint x: 563, startPoint y: 457, endPoint x: 727, endPoint y: 455, distance: 164.0
click at [727, 455] on span "AmTrust Financial Services" at bounding box center [712, 456] width 300 height 17
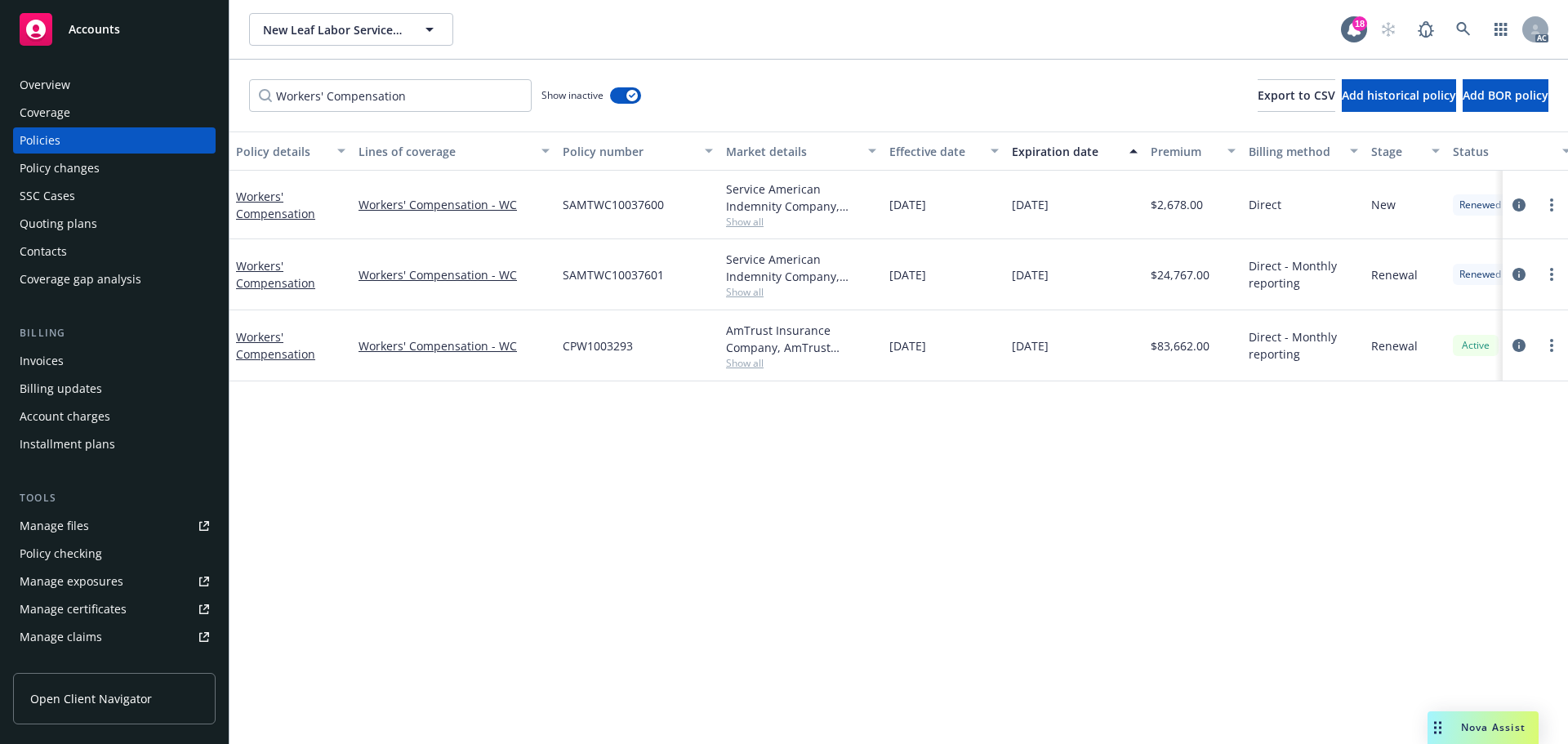
click at [1081, 487] on div "Policy details Lines of coverage Policy number Market details Effective date Ex…" at bounding box center [898, 438] width 1339 height 613
drag, startPoint x: 561, startPoint y: 349, endPoint x: 670, endPoint y: 352, distance: 109.0
click at [670, 352] on div "CPW1003293" at bounding box center [638, 345] width 163 height 71
drag, startPoint x: 1229, startPoint y: 356, endPoint x: 1186, endPoint y: 365, distance: 43.9
click at [1160, 368] on div "$83,662.00" at bounding box center [1193, 345] width 98 height 71
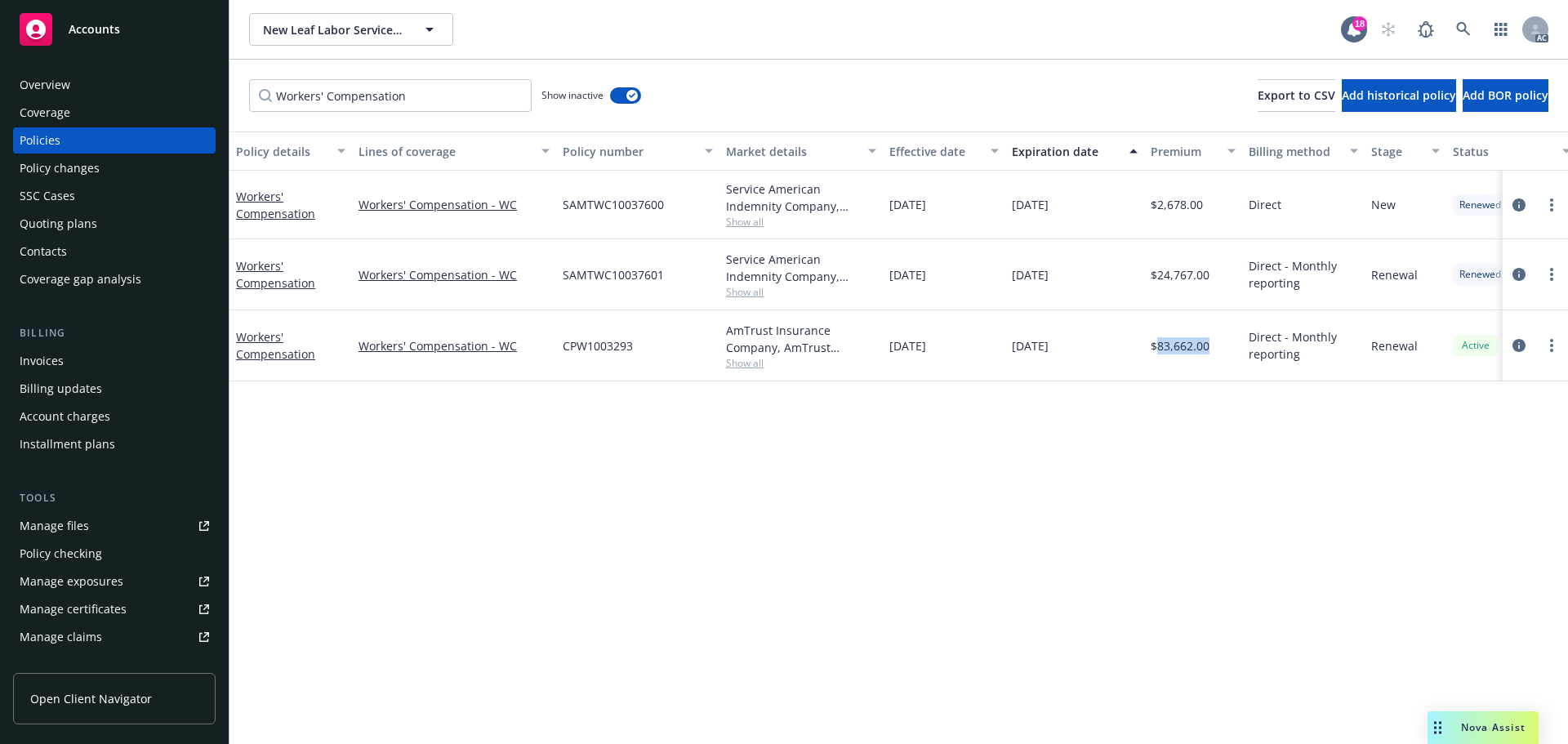
click at [1174, 352] on span "$83,662.00" at bounding box center [1180, 345] width 59 height 17
drag, startPoint x: 1159, startPoint y: 353, endPoint x: 1216, endPoint y: 349, distance: 57.1
click at [1216, 349] on div "$83,662.00" at bounding box center [1193, 345] width 98 height 71
drag, startPoint x: 746, startPoint y: 289, endPoint x: 741, endPoint y: 297, distance: 9.4
click at [746, 289] on span "Show all" at bounding box center [800, 292] width 150 height 14
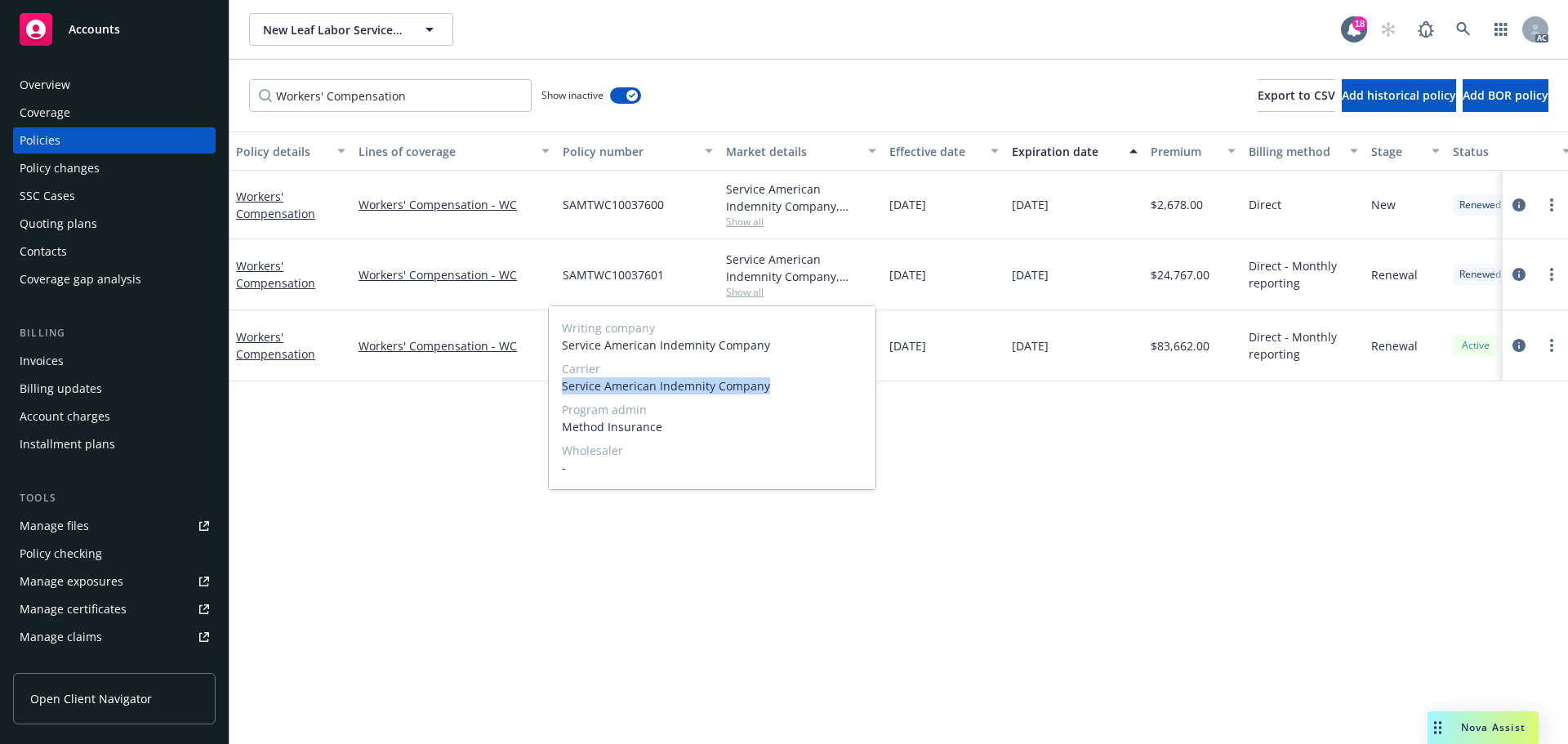
drag, startPoint x: 562, startPoint y: 385, endPoint x: 856, endPoint y: 397, distance: 294.2
click at [856, 397] on div "Writing company Service American Indemnity Company Carrier Service American Ind…" at bounding box center [712, 398] width 327 height 183
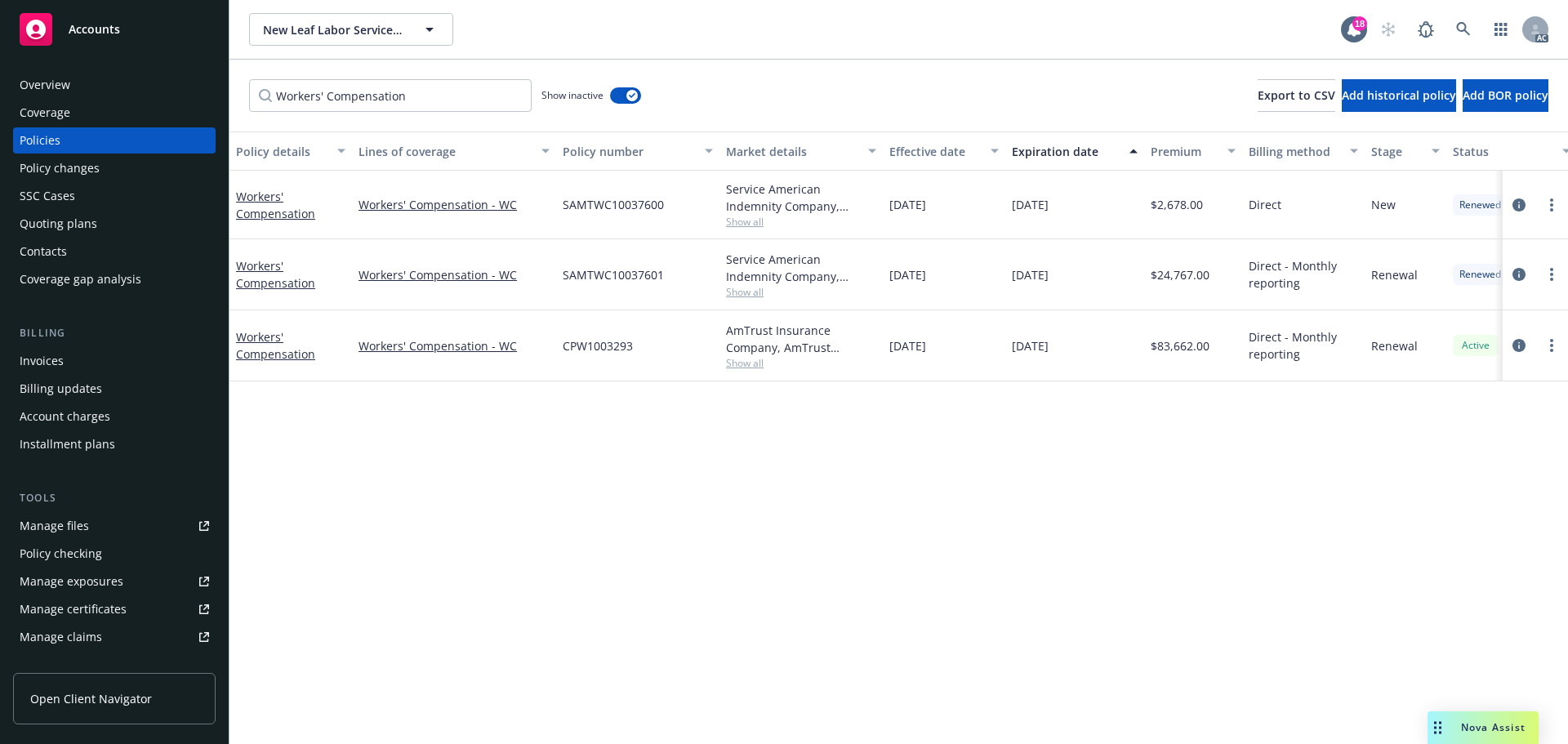
click at [1224, 426] on div "Policy details Lines of coverage Policy number Market details Effective date Ex…" at bounding box center [898, 438] width 1339 height 613
drag, startPoint x: 555, startPoint y: 284, endPoint x: 688, endPoint y: 281, distance: 133.0
click at [688, 281] on div "Workers' Compensation Workers' Compensation - WC SAMTWC10037601 Service America…" at bounding box center [1017, 274] width 1576 height 71
drag, startPoint x: 1154, startPoint y: 289, endPoint x: 1207, endPoint y: 282, distance: 53.5
click at [1207, 282] on div "$24,767.00" at bounding box center [1193, 274] width 98 height 71
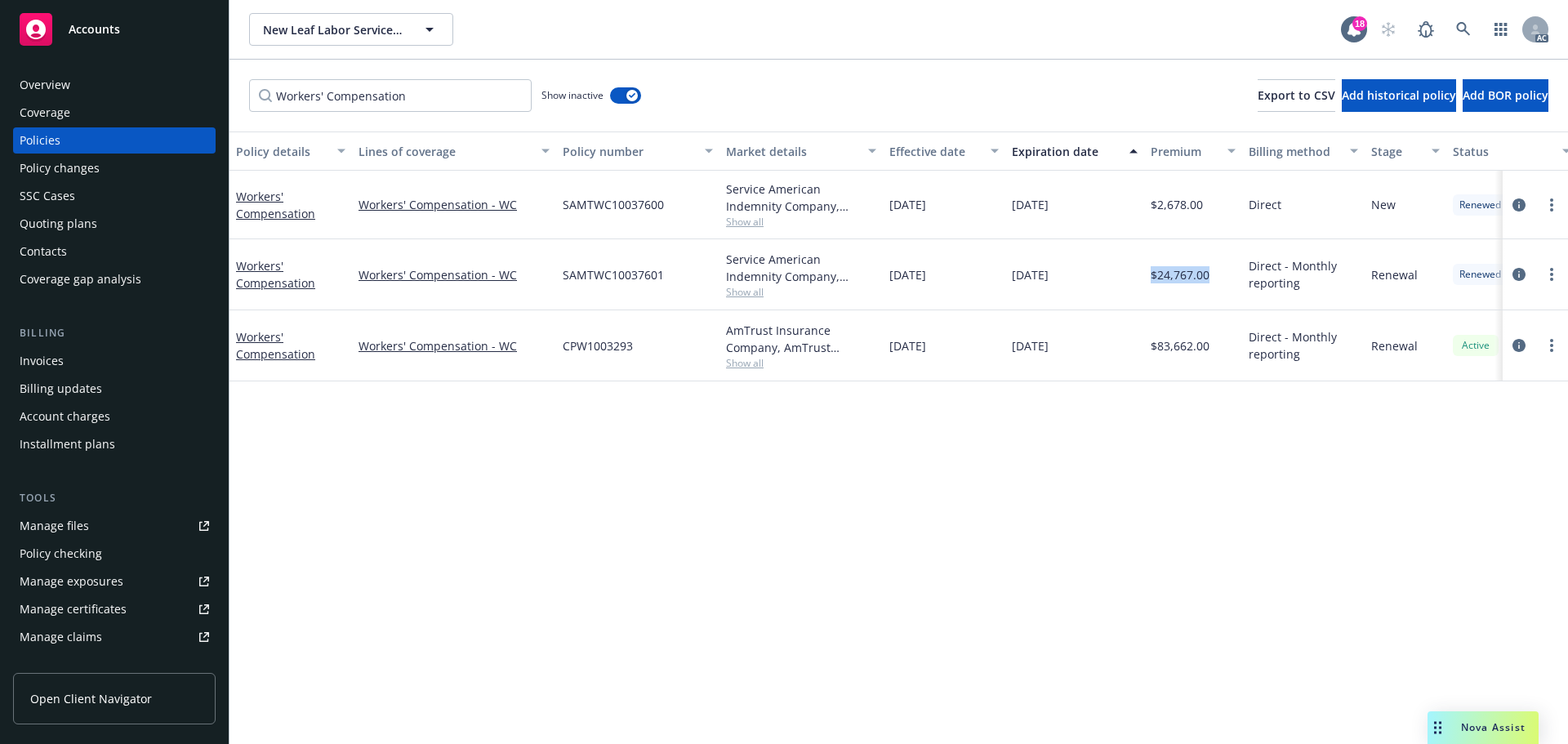
click at [1160, 289] on div "$24,767.00" at bounding box center [1193, 274] width 98 height 71
drag, startPoint x: 1158, startPoint y: 289, endPoint x: 1212, endPoint y: 283, distance: 54.3
click at [1212, 283] on div "$24,767.00" at bounding box center [1193, 274] width 98 height 71
drag, startPoint x: 966, startPoint y: 211, endPoint x: 927, endPoint y: 217, distance: 39.5
click at [927, 217] on div "01/06/2023" at bounding box center [944, 204] width 123 height 68
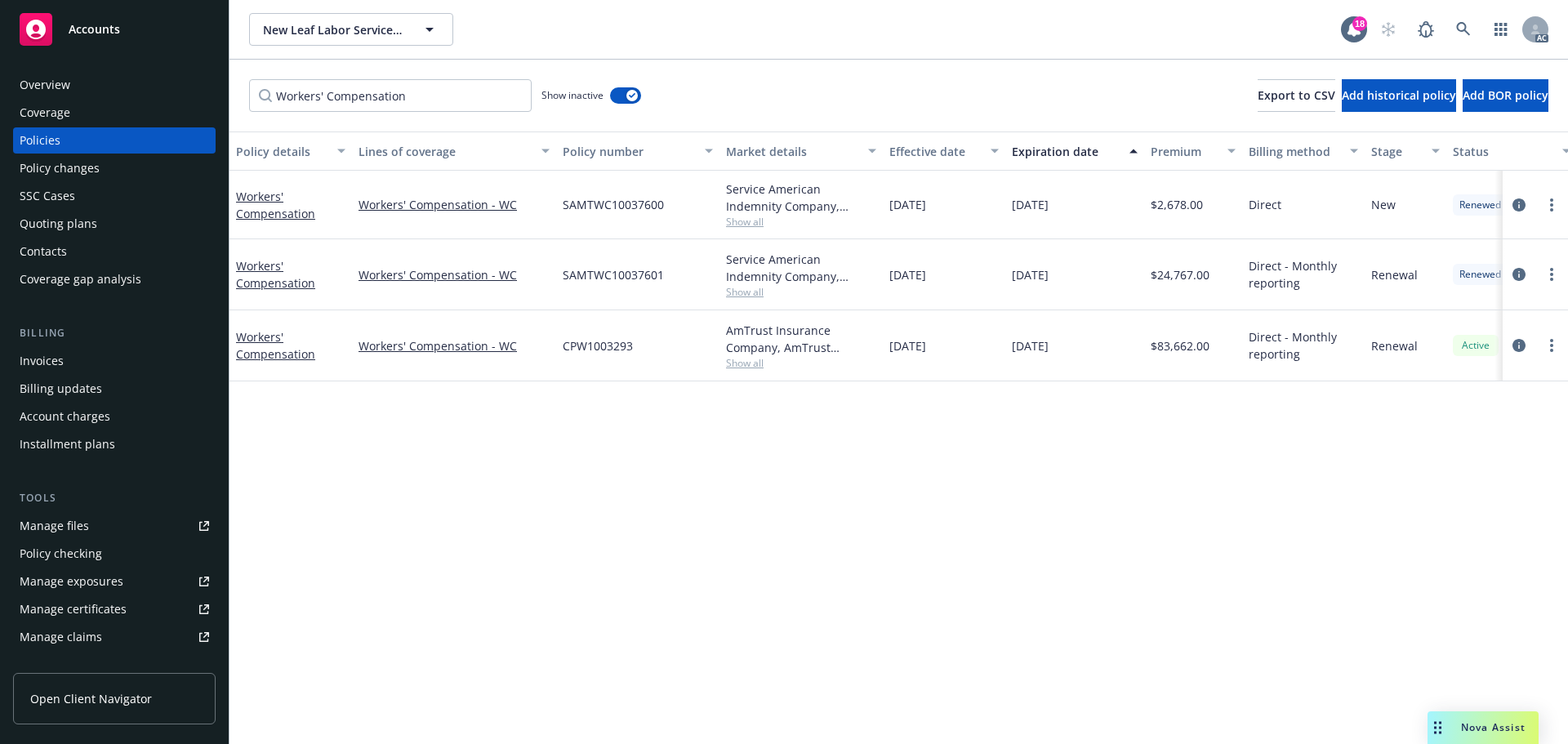
click at [764, 224] on span "Show all" at bounding box center [800, 222] width 150 height 14
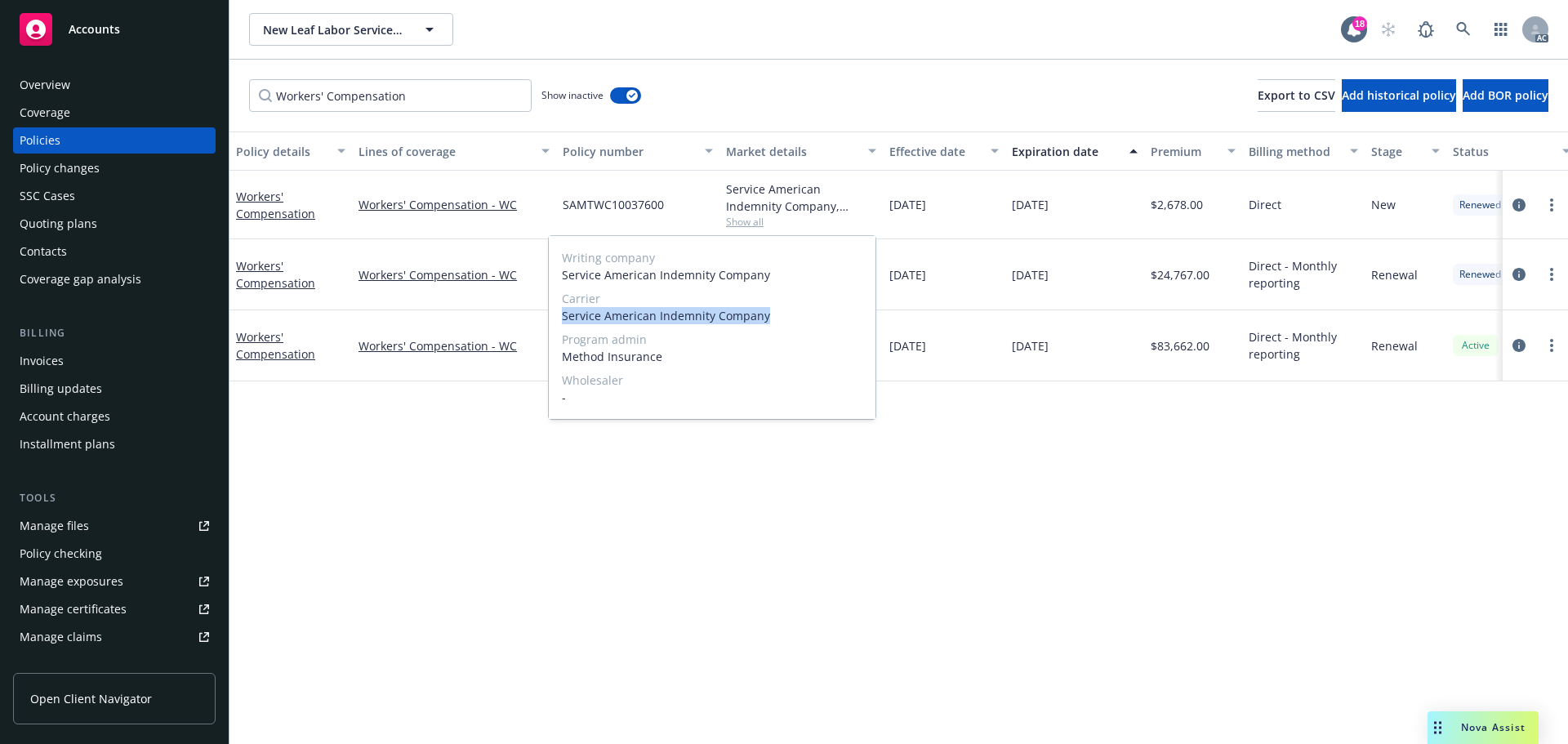
drag, startPoint x: 556, startPoint y: 317, endPoint x: 812, endPoint y: 315, distance: 256.0
click at [812, 315] on div "Writing company Service American Indemnity Company Carrier Service American Ind…" at bounding box center [712, 328] width 327 height 183
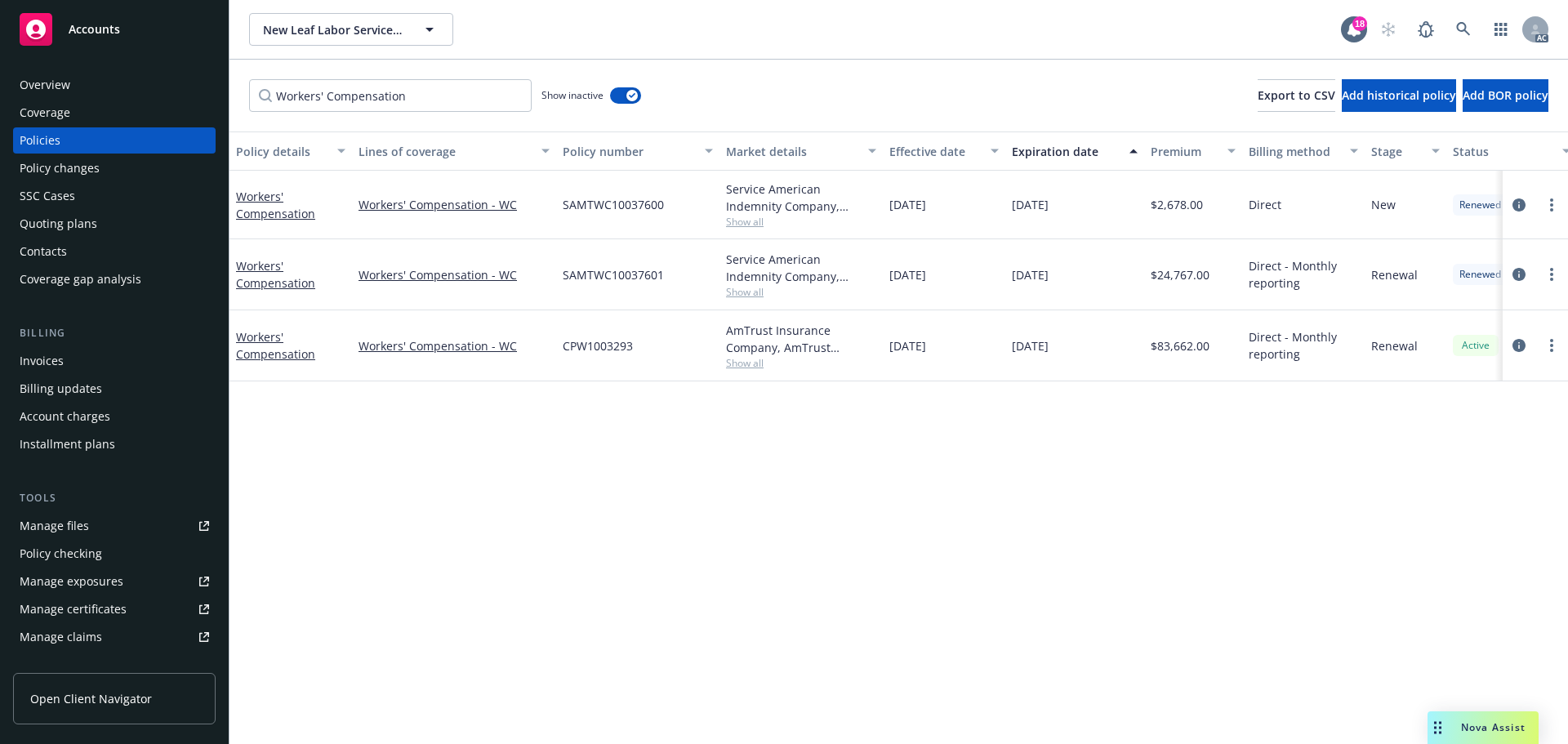
drag, startPoint x: 1309, startPoint y: 472, endPoint x: 887, endPoint y: 413, distance: 426.1
click at [1298, 471] on div "Policy details Lines of coverage Policy number Market details Effective date Ex…" at bounding box center [898, 438] width 1339 height 613
drag, startPoint x: 567, startPoint y: 218, endPoint x: 623, endPoint y: 218, distance: 56.0
click at [623, 218] on div "SAMTWC10037600" at bounding box center [638, 204] width 163 height 68
click at [562, 220] on div "SAMTWC10037600" at bounding box center [638, 204] width 163 height 68
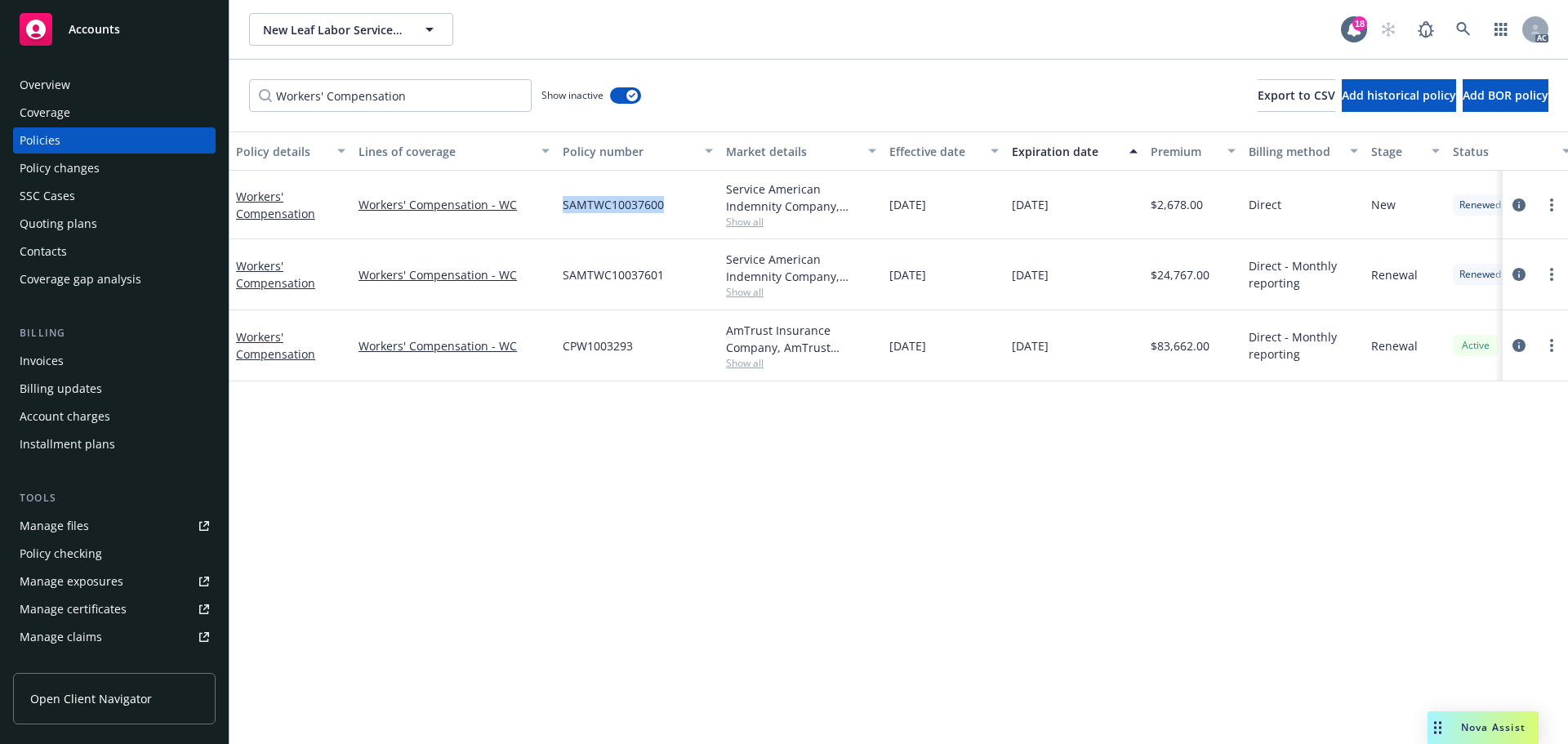
drag, startPoint x: 561, startPoint y: 210, endPoint x: 712, endPoint y: 213, distance: 151.0
click at [712, 213] on div "SAMTWC10037600" at bounding box center [638, 204] width 163 height 68
drag, startPoint x: 1171, startPoint y: 224, endPoint x: 1158, endPoint y: 224, distance: 13.0
click at [1158, 224] on div "$2,678.00" at bounding box center [1193, 204] width 98 height 68
click at [761, 367] on span "Show all" at bounding box center [800, 363] width 150 height 14
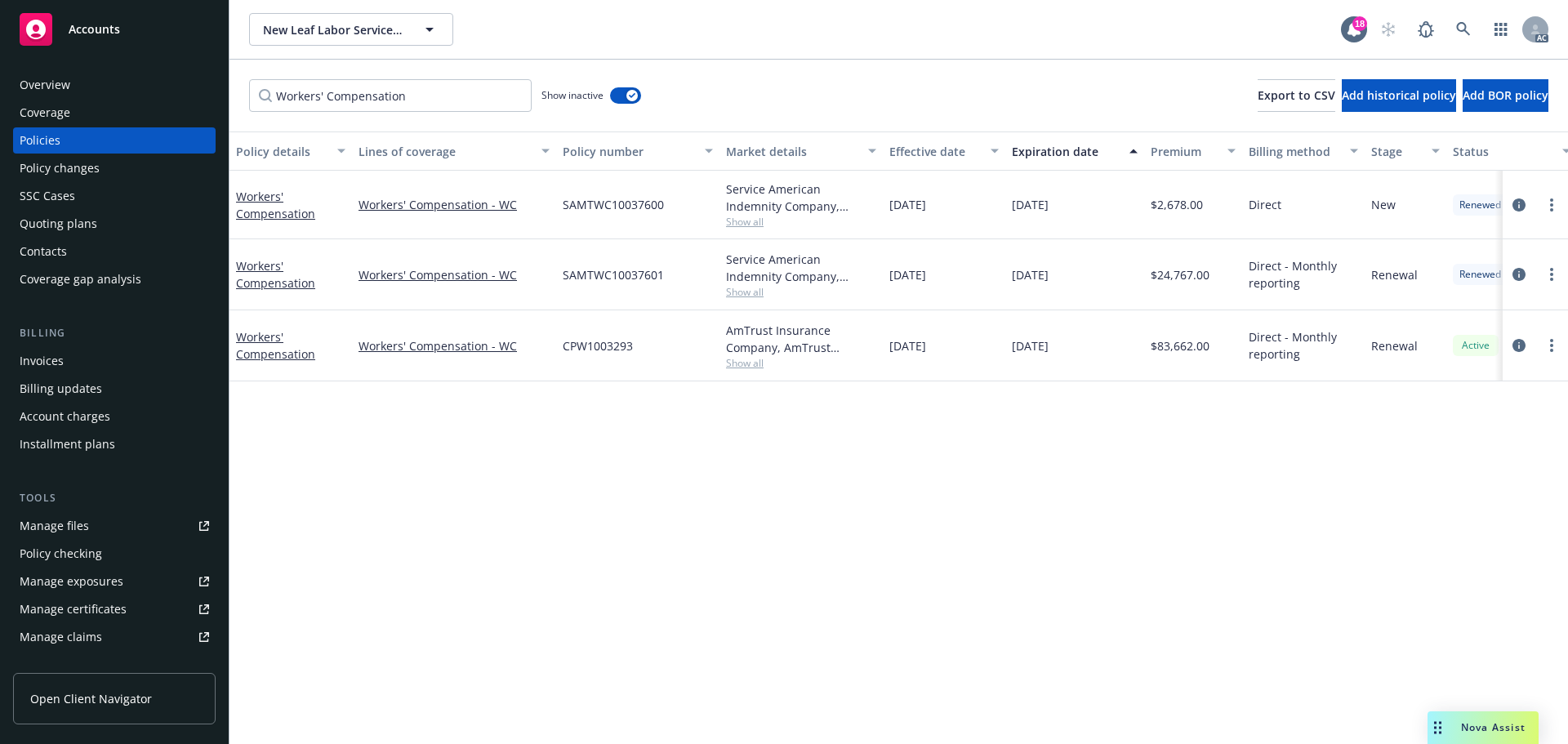
click at [807, 336] on div "AmTrust Insurance Company, AmTrust Financial Services, Risico Insurance Service…" at bounding box center [800, 338] width 150 height 35
click at [772, 362] on span "Show all" at bounding box center [800, 363] width 150 height 14
click at [792, 330] on div "AmTrust Insurance Company, AmTrust Financial Services, Risico Insurance Service…" at bounding box center [800, 338] width 150 height 35
click at [756, 285] on span "Show all" at bounding box center [800, 292] width 150 height 14
click at [790, 251] on div "Service American Indemnity Company, Service American Indemnity Company, Method …" at bounding box center [800, 267] width 150 height 35
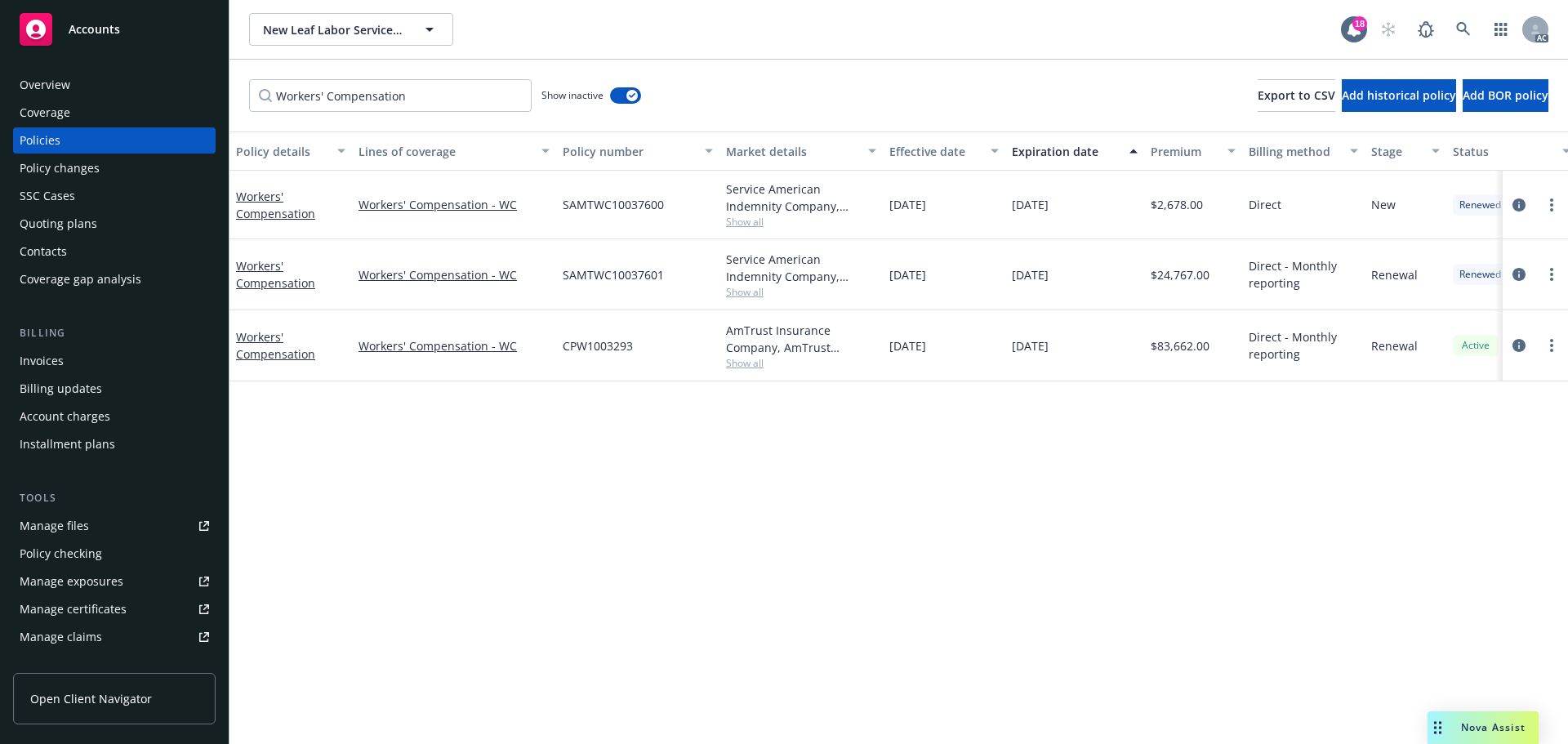
click at [747, 226] on span "Show all" at bounding box center [800, 222] width 150 height 14
click at [929, 248] on div "01/06/2024" at bounding box center [944, 274] width 123 height 71
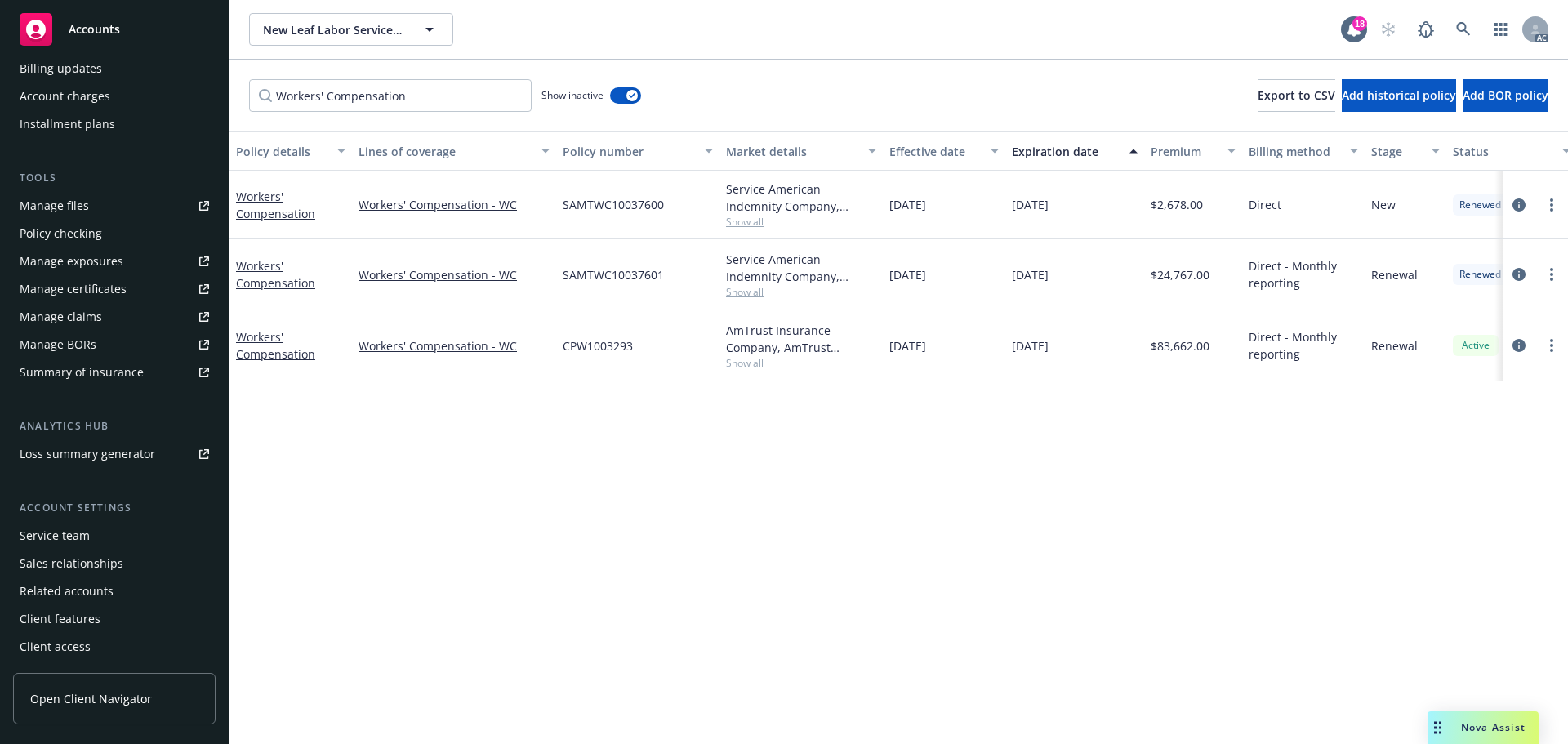
drag, startPoint x: 56, startPoint y: 545, endPoint x: 100, endPoint y: 529, distance: 46.8
click at [56, 545] on div "Service team" at bounding box center [54, 534] width 70 height 26
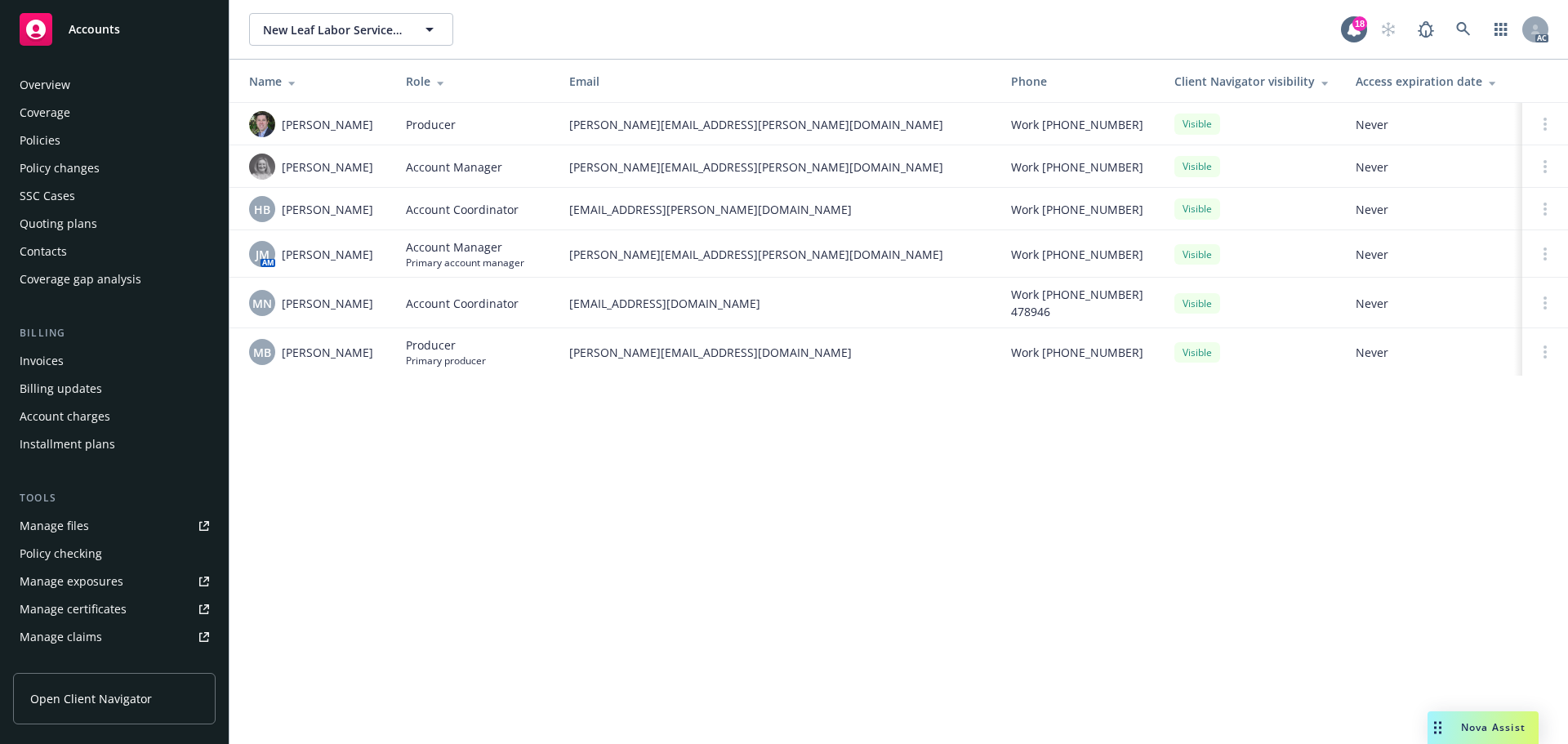
click at [137, 138] on div "Policies" at bounding box center [114, 139] width 189 height 26
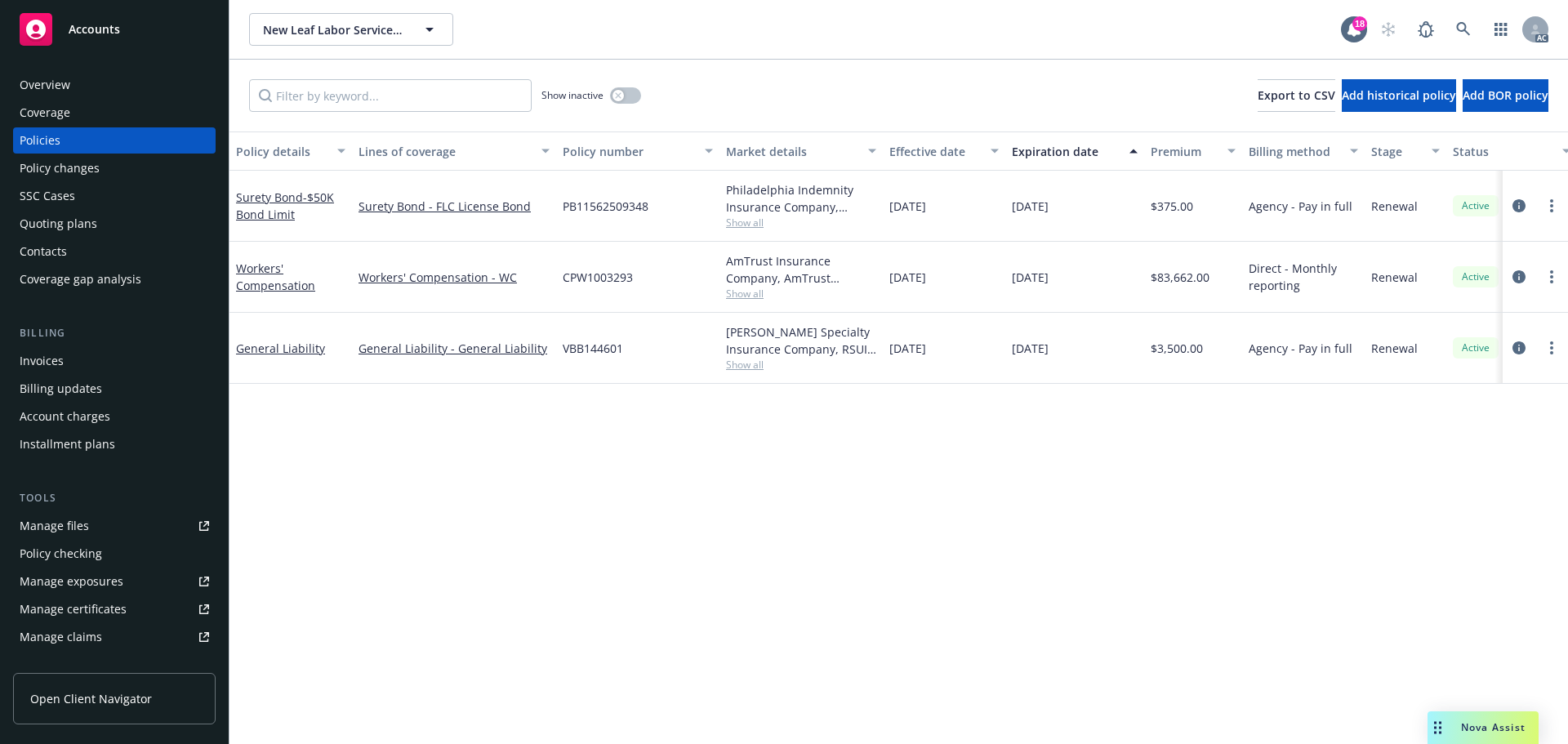
click at [120, 86] on div "Overview" at bounding box center [114, 84] width 189 height 26
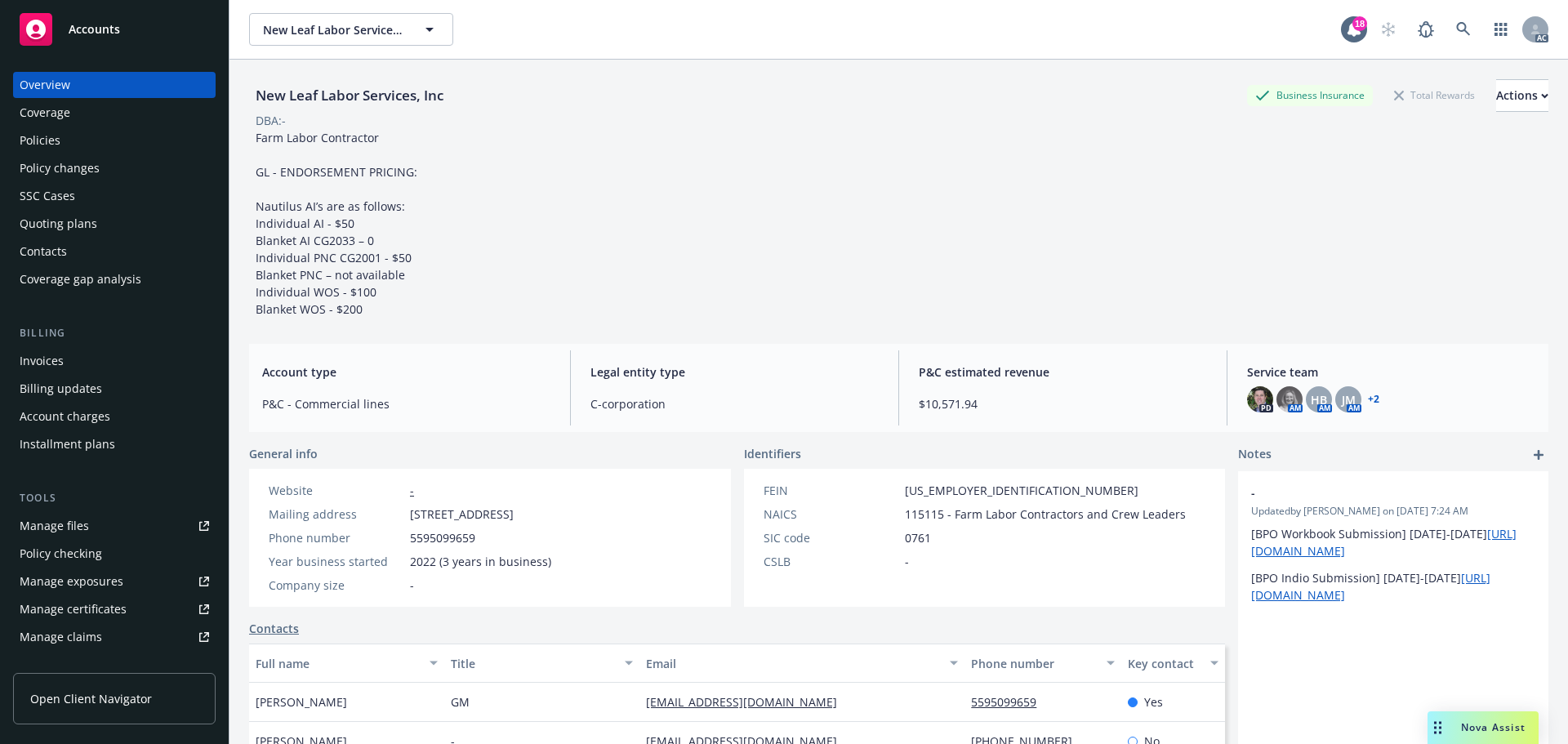
click at [1430, 6] on div "New Leaf Labor Services, Inc New Leaf Labor Services, Inc 18 AC" at bounding box center [898, 29] width 1339 height 59
click at [1447, 15] on link at bounding box center [1463, 29] width 33 height 33
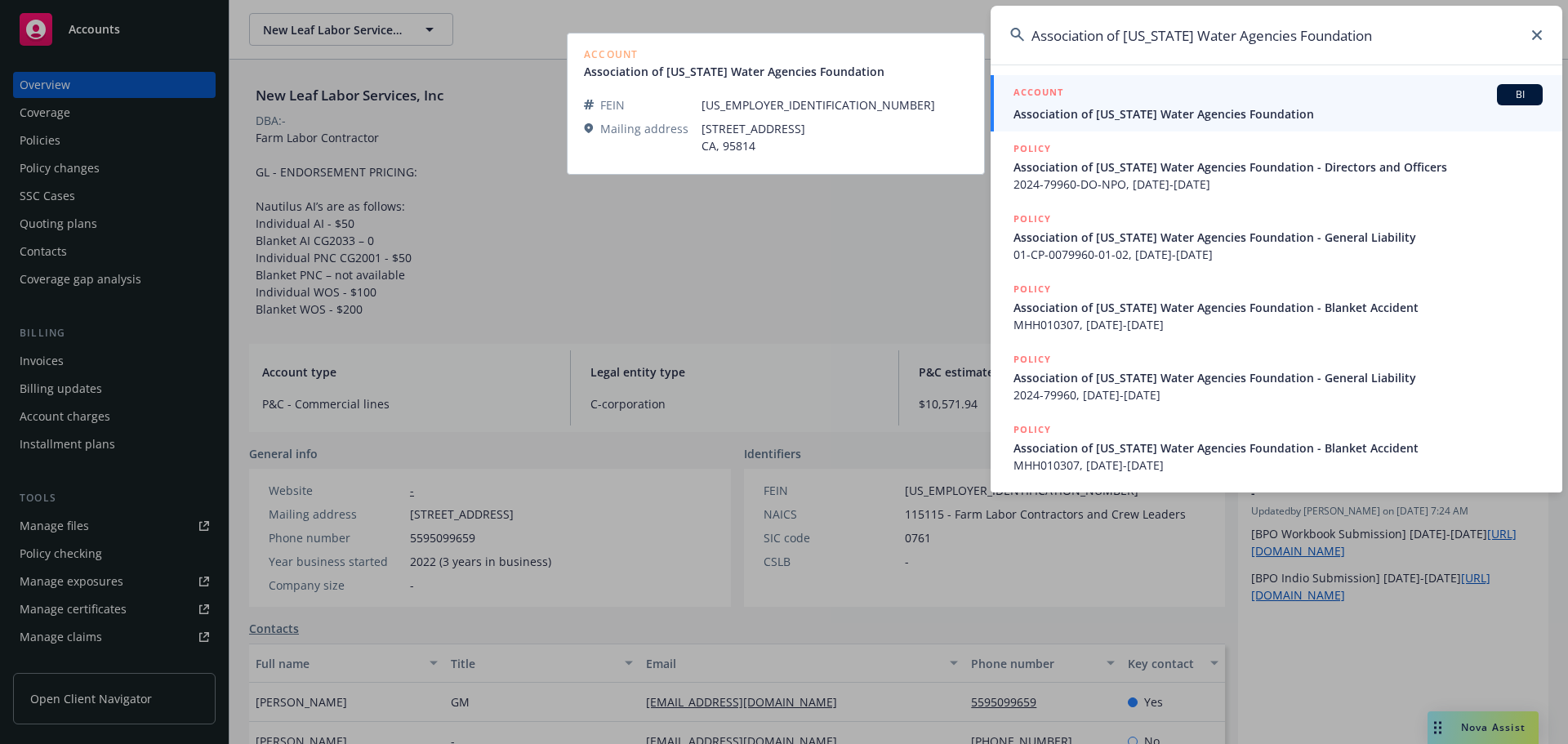
type input "Association of California Water Agencies Foundation"
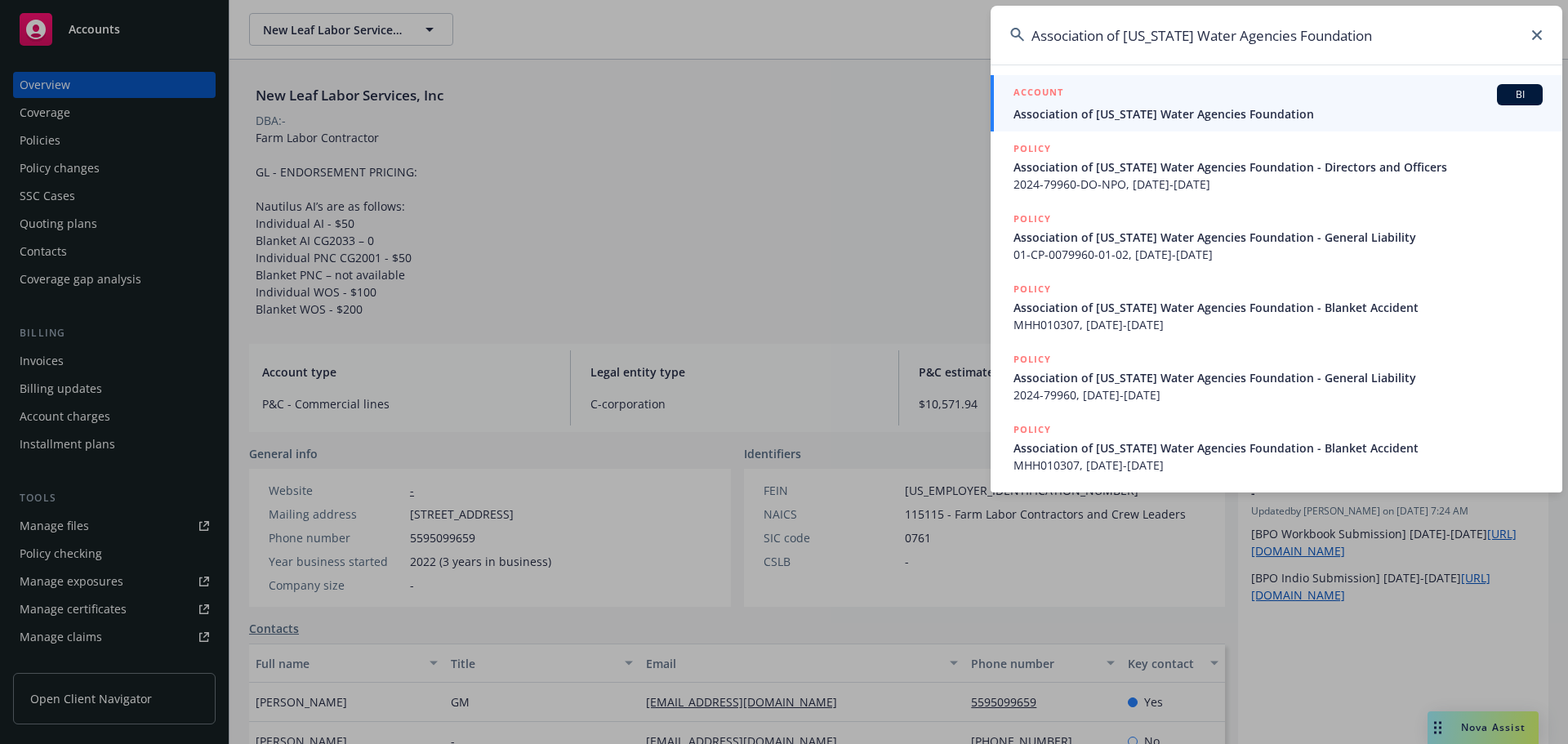
click at [1153, 109] on span "Association of California Water Agencies Foundation" at bounding box center [1278, 114] width 529 height 17
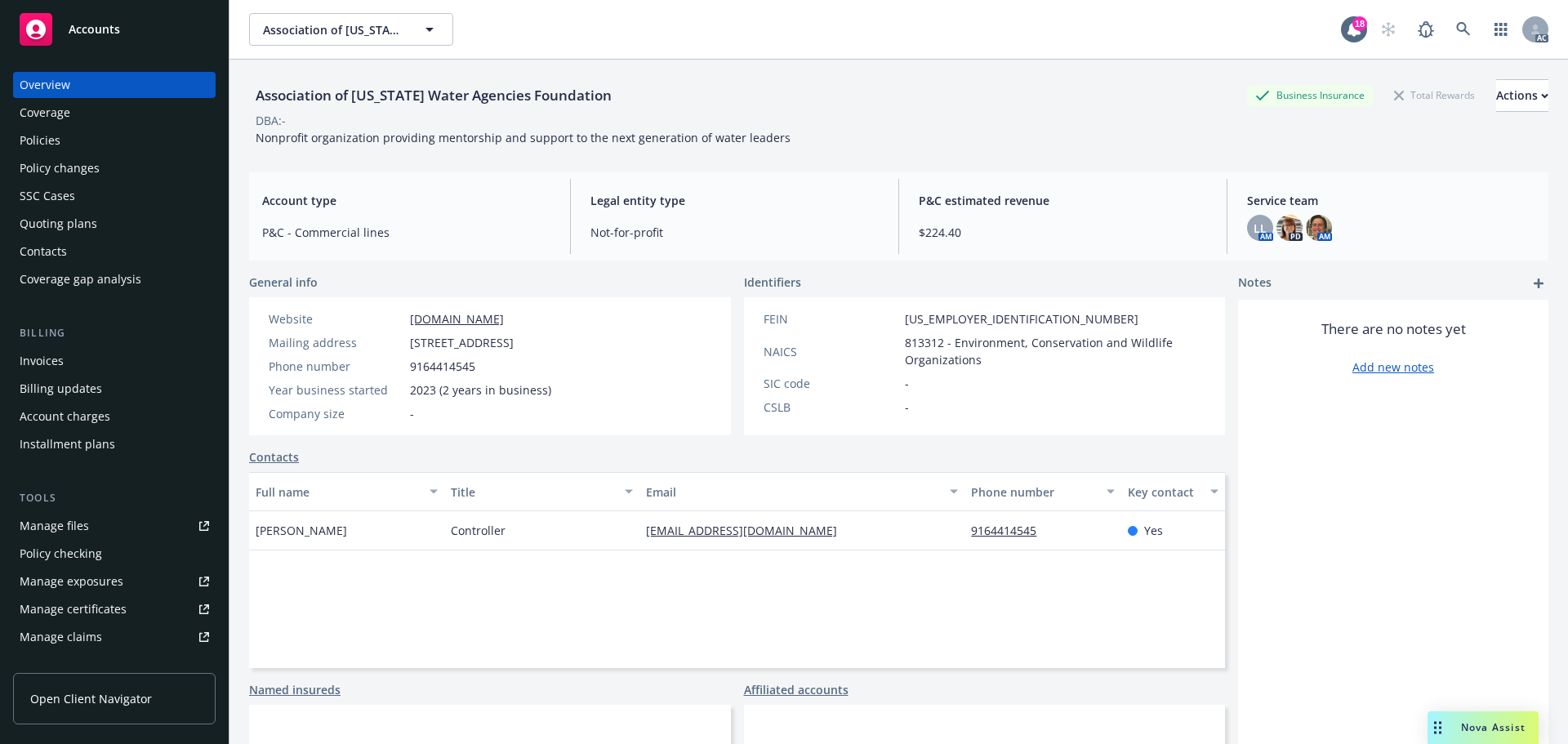
click at [67, 139] on div "Policies" at bounding box center [114, 139] width 189 height 26
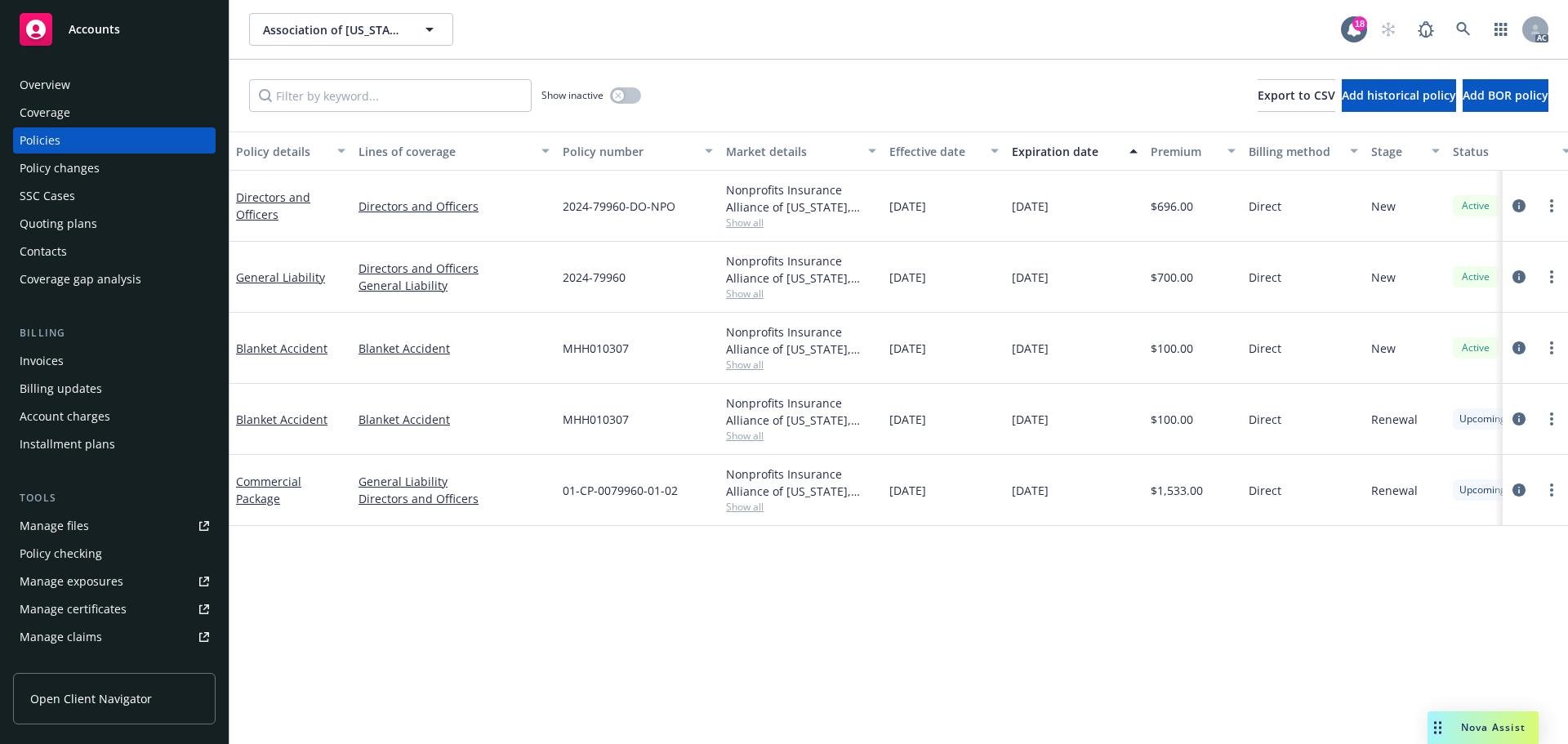
click at [96, 222] on div "Quoting plans" at bounding box center [114, 223] width 189 height 26
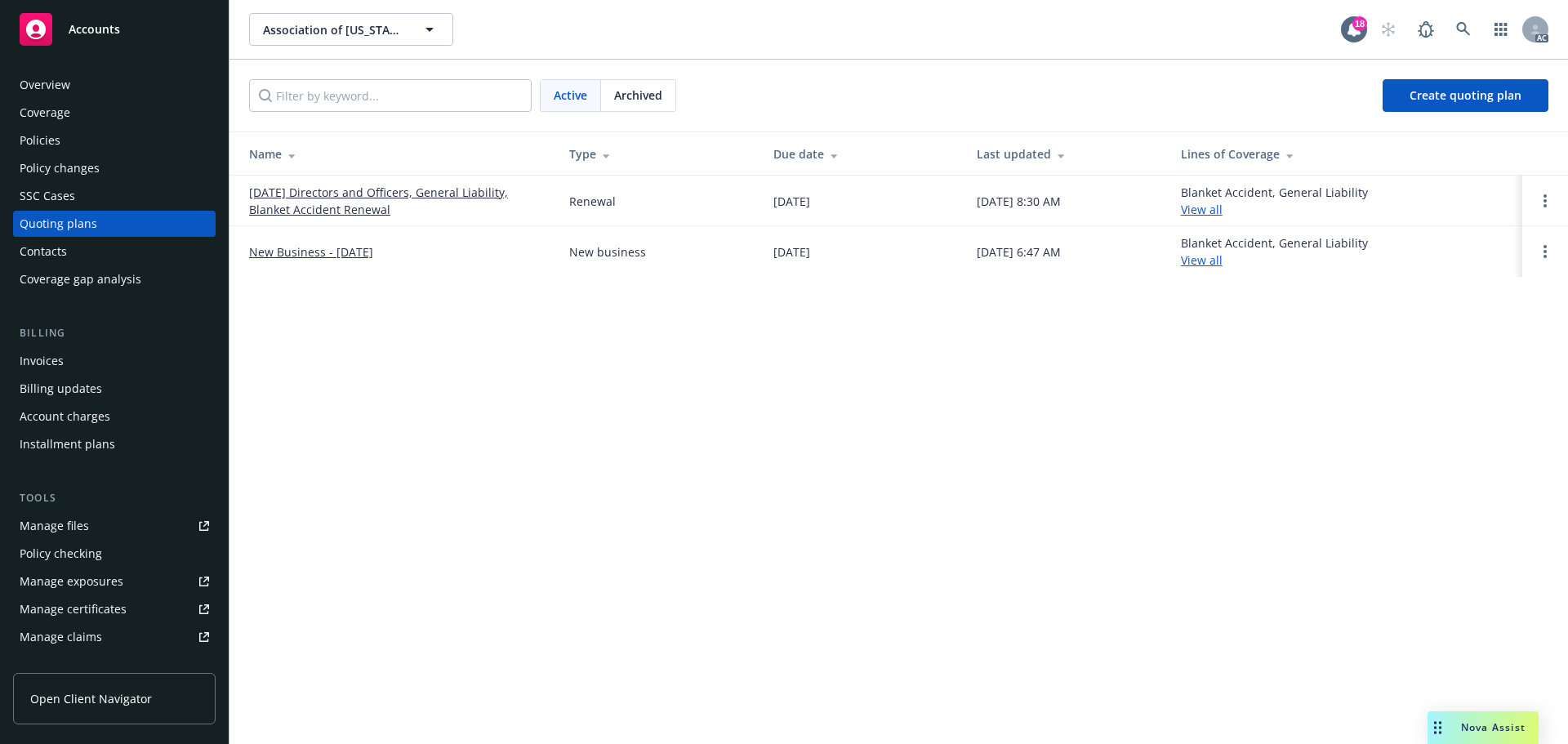
click at [370, 193] on link "10/12/25 Directors and Officers, General Liability, Blanket Accident Renewal" at bounding box center [395, 201] width 294 height 35
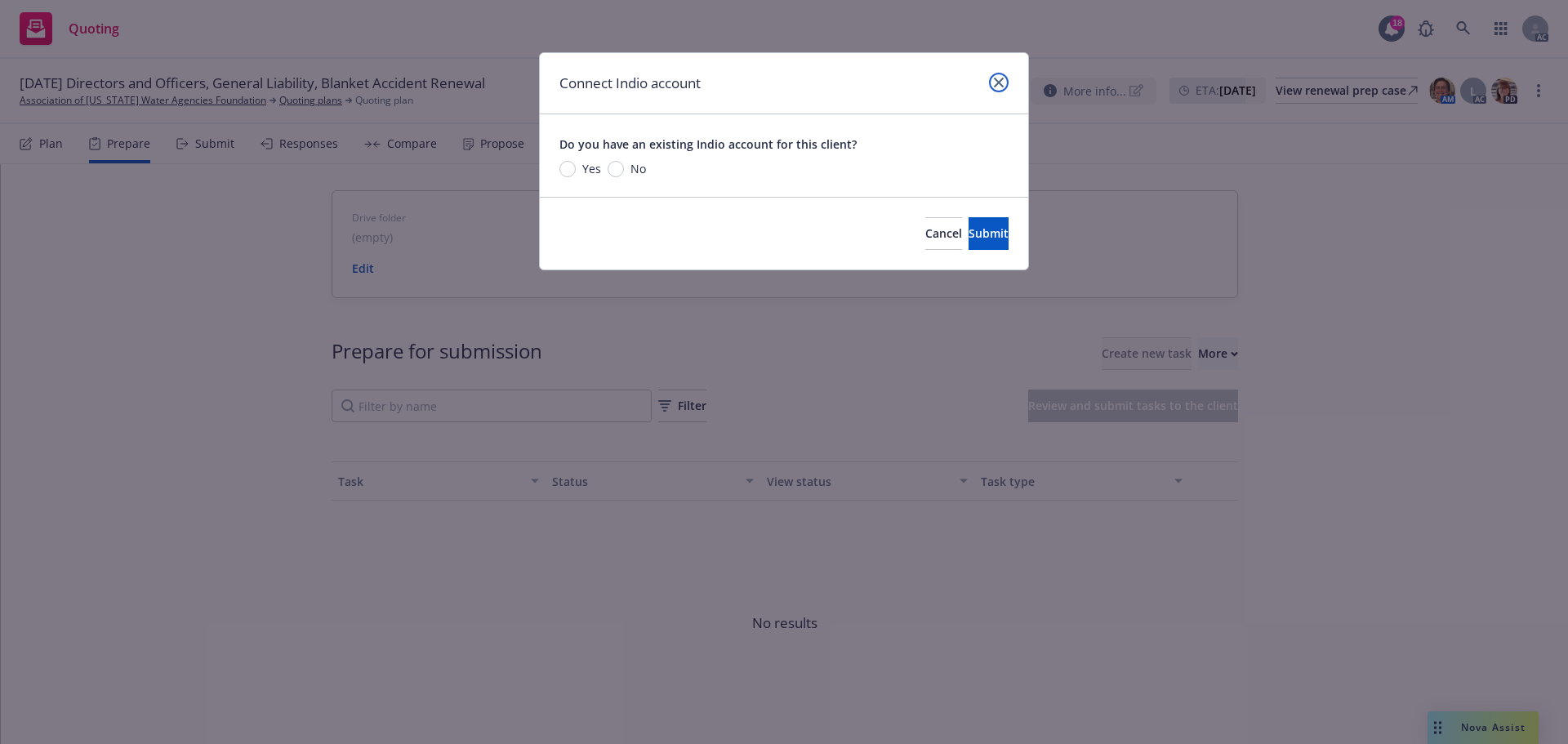
click at [992, 81] on link "close" at bounding box center [999, 83] width 20 height 20
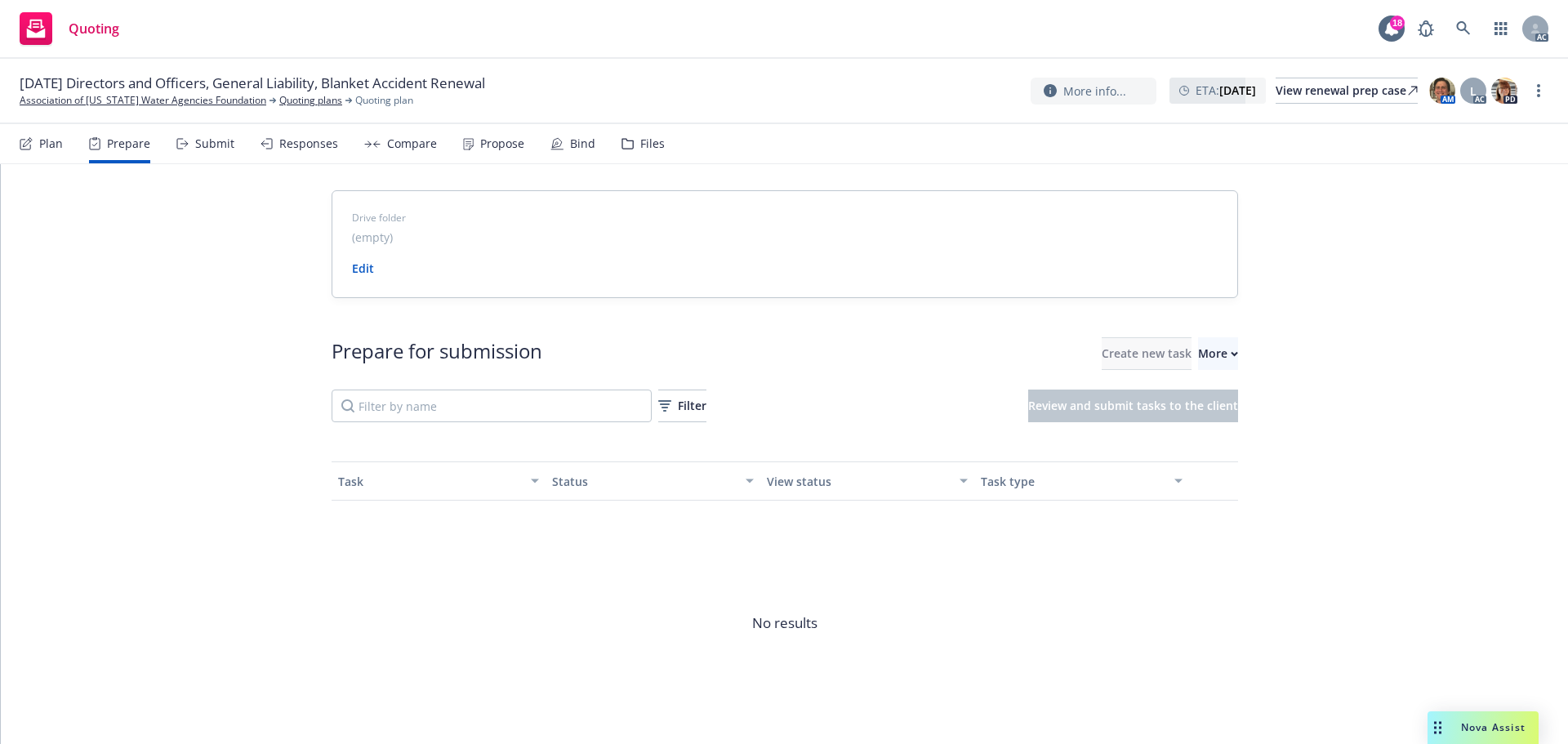
drag, startPoint x: 140, startPoint y: 81, endPoint x: 134, endPoint y: 90, distance: 10.8
click at [140, 81] on span "10/12/25 Directors and Officers, General Liability, Blanket Accident Renewal" at bounding box center [252, 83] width 466 height 20
click at [128, 97] on link "Association of [US_STATE] Water Agencies Foundation" at bounding box center [143, 100] width 247 height 15
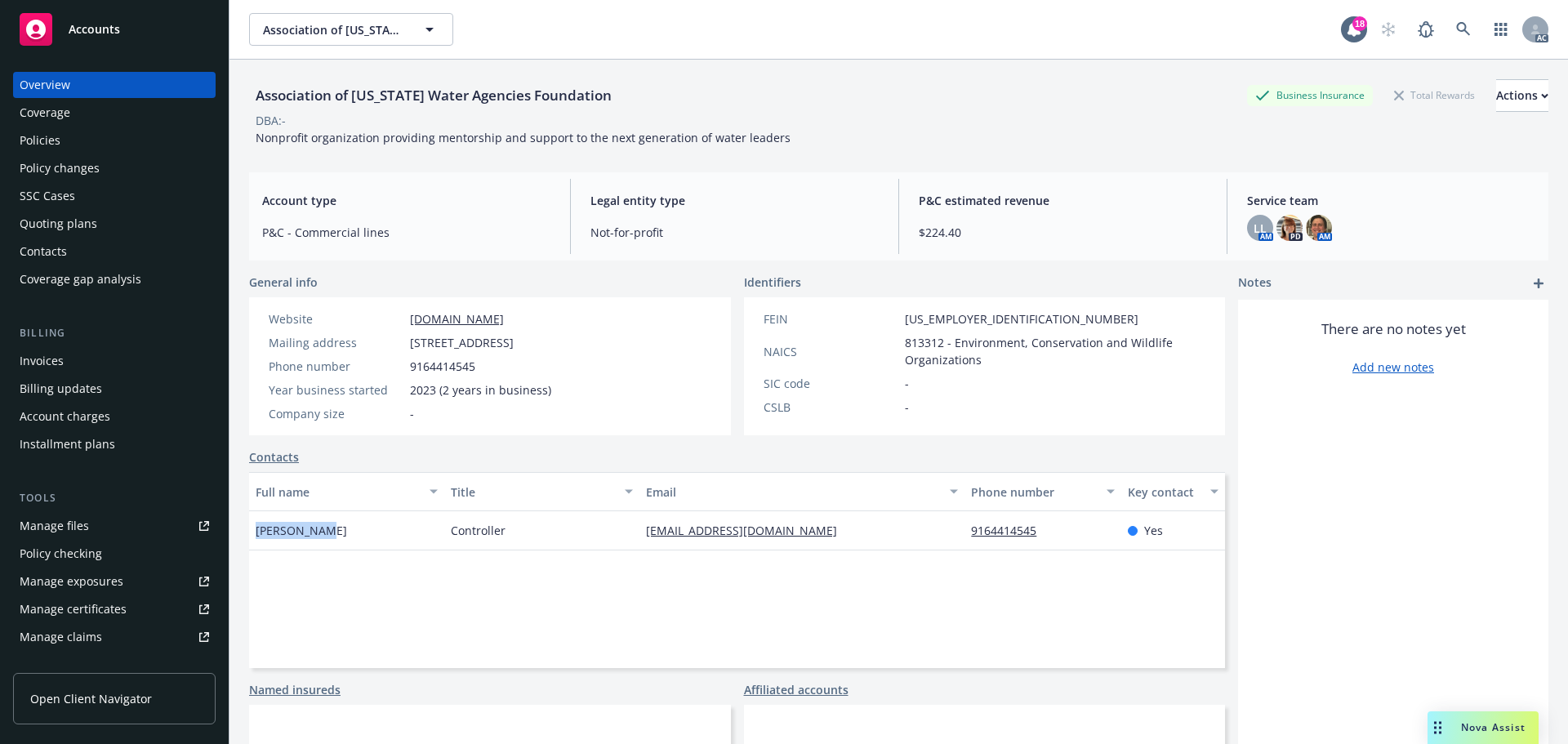
drag, startPoint x: 314, startPoint y: 526, endPoint x: 258, endPoint y: 527, distance: 56.0
click at [258, 527] on div "[PERSON_NAME]" at bounding box center [346, 531] width 195 height 39
copy span "[PERSON_NAME]"
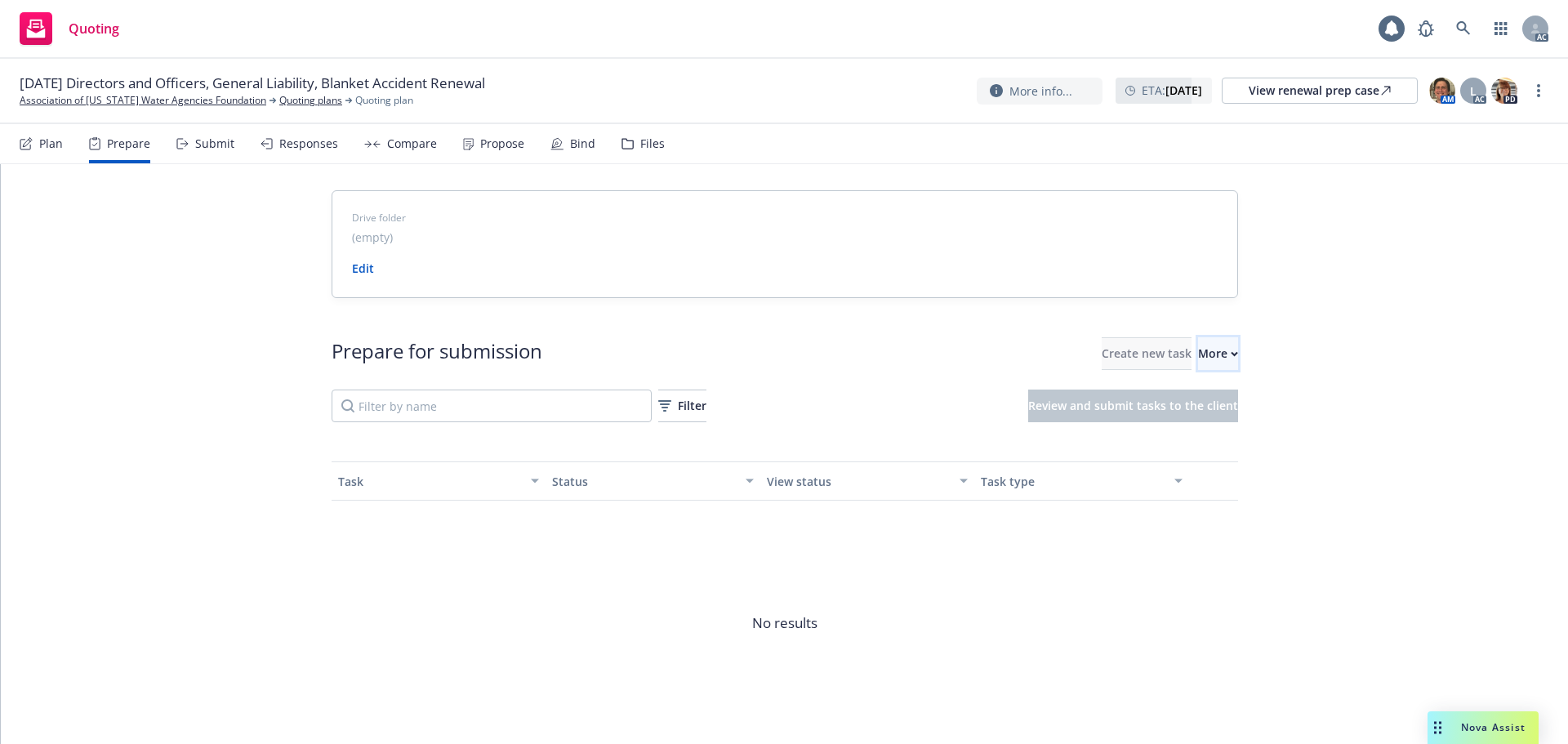
click at [1198, 368] on div "More" at bounding box center [1218, 353] width 40 height 31
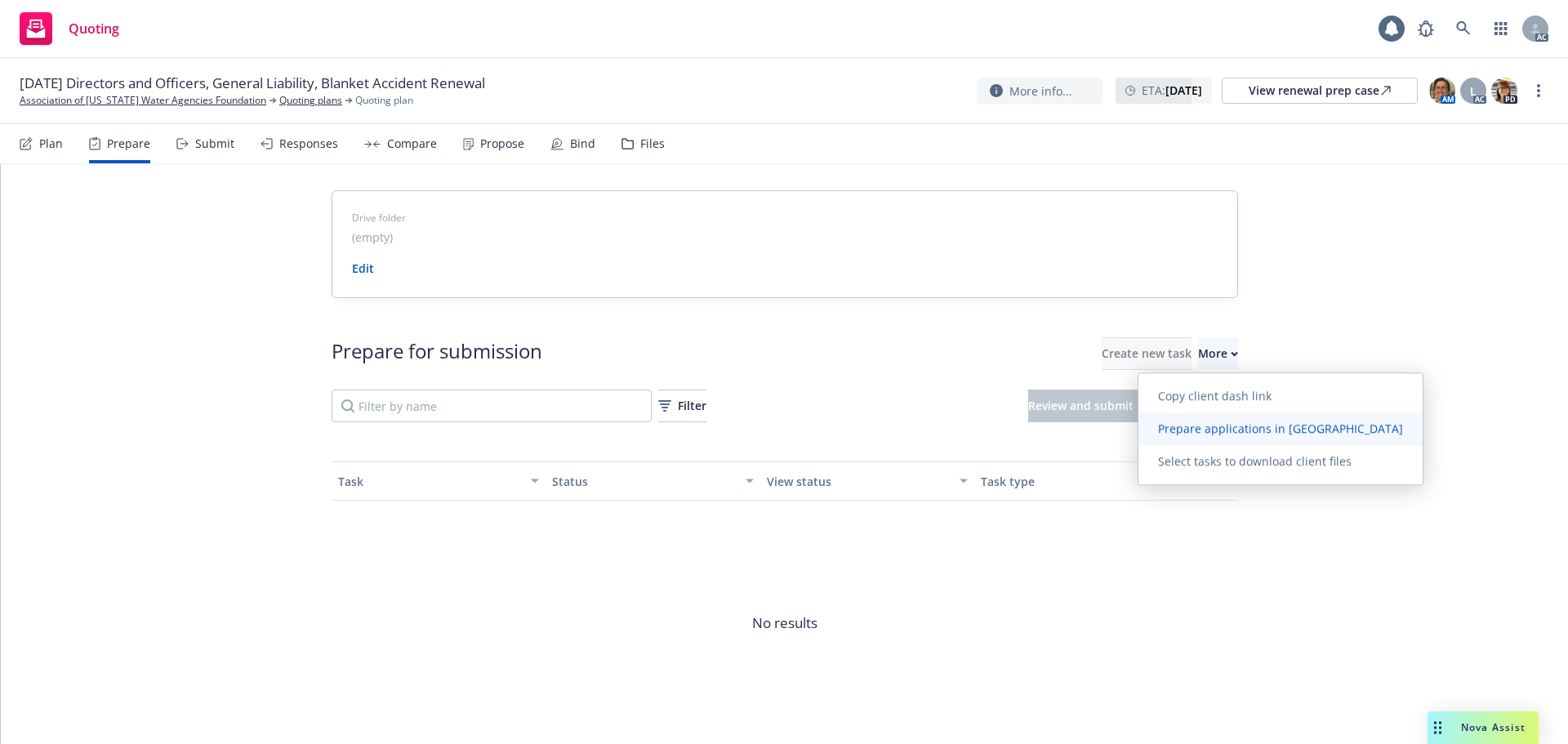
click at [1181, 431] on span "Prepare applications in Indio" at bounding box center [1281, 428] width 284 height 15
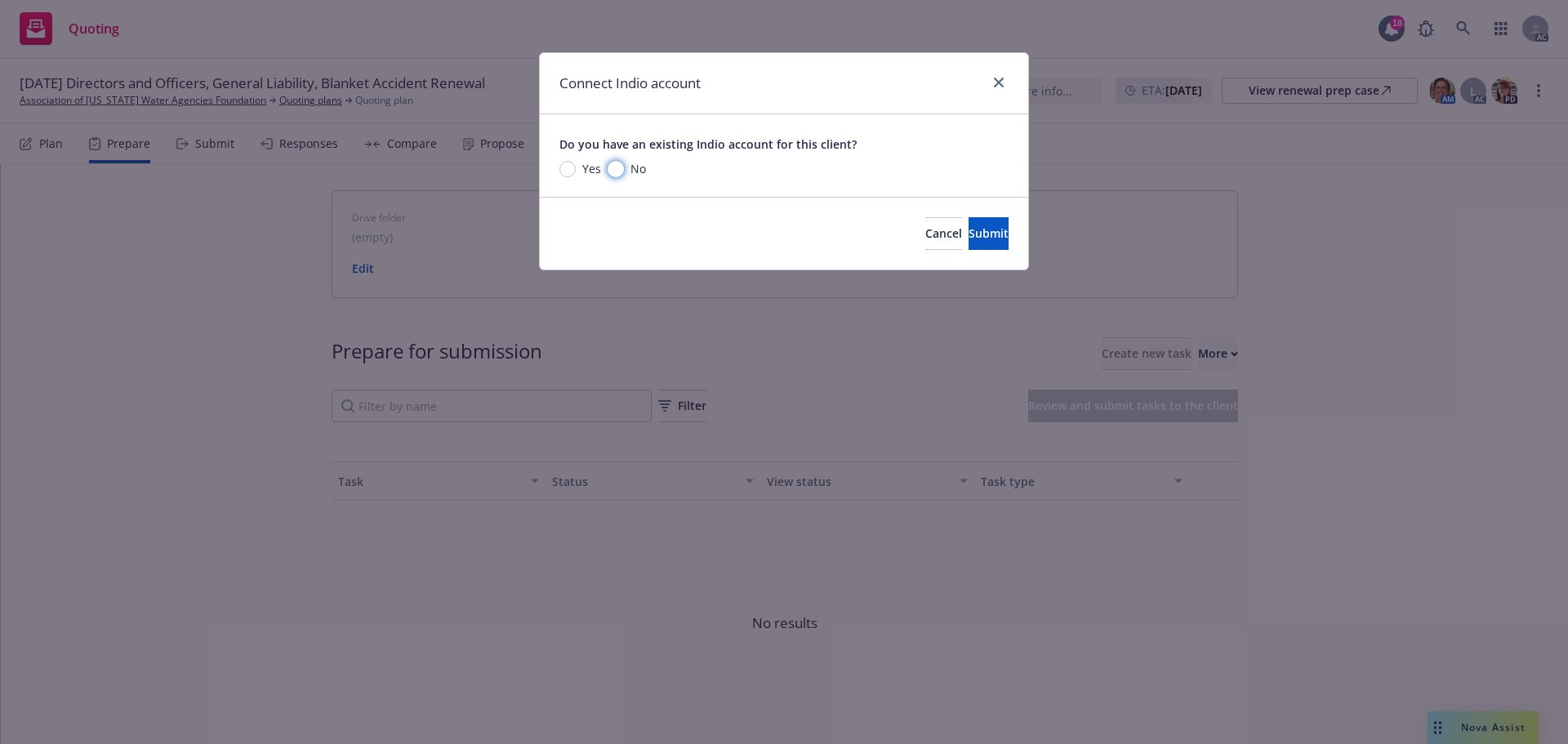
click at [623, 167] on input "No" at bounding box center [616, 169] width 16 height 16
radio input "true"
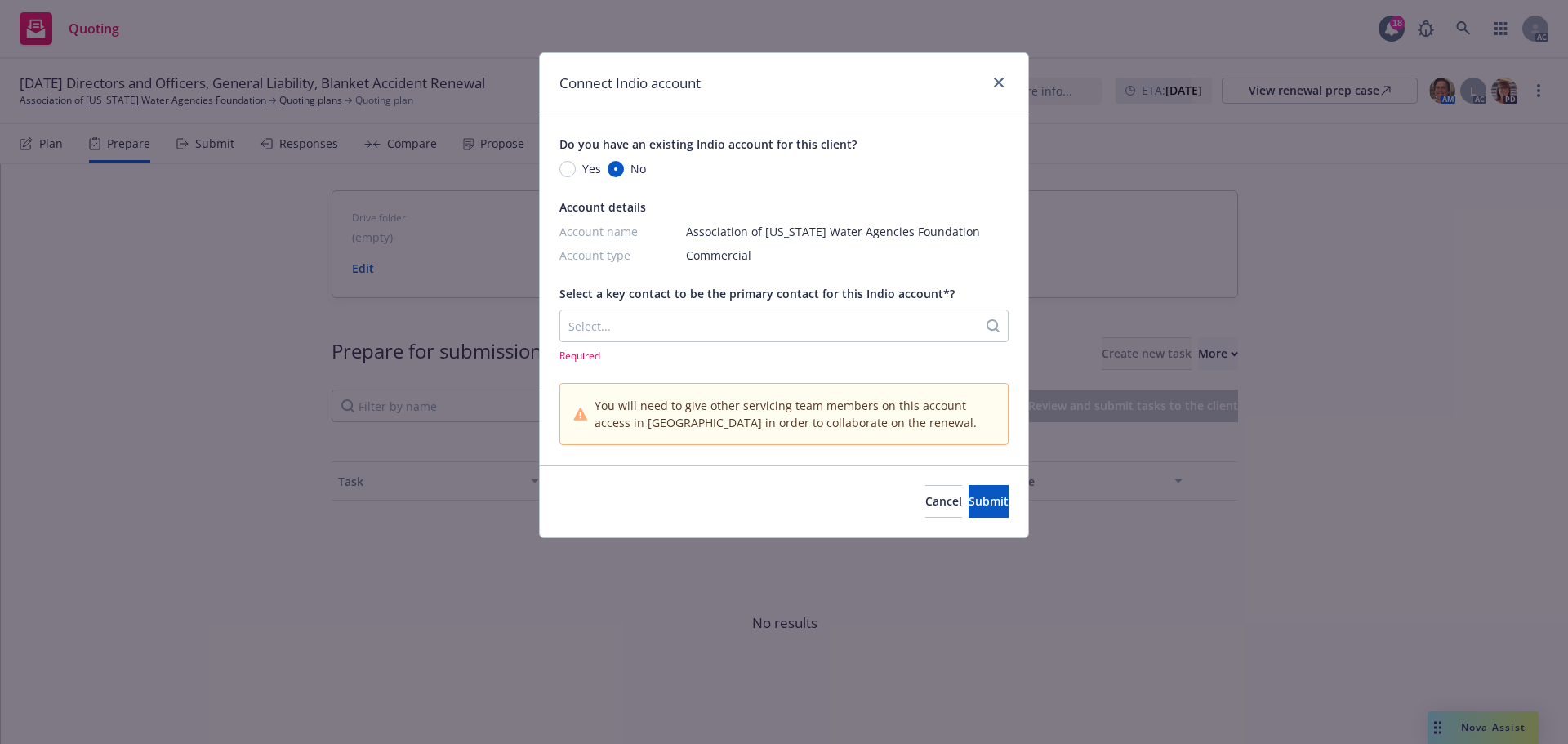
click at [744, 317] on div at bounding box center [768, 326] width 401 height 20
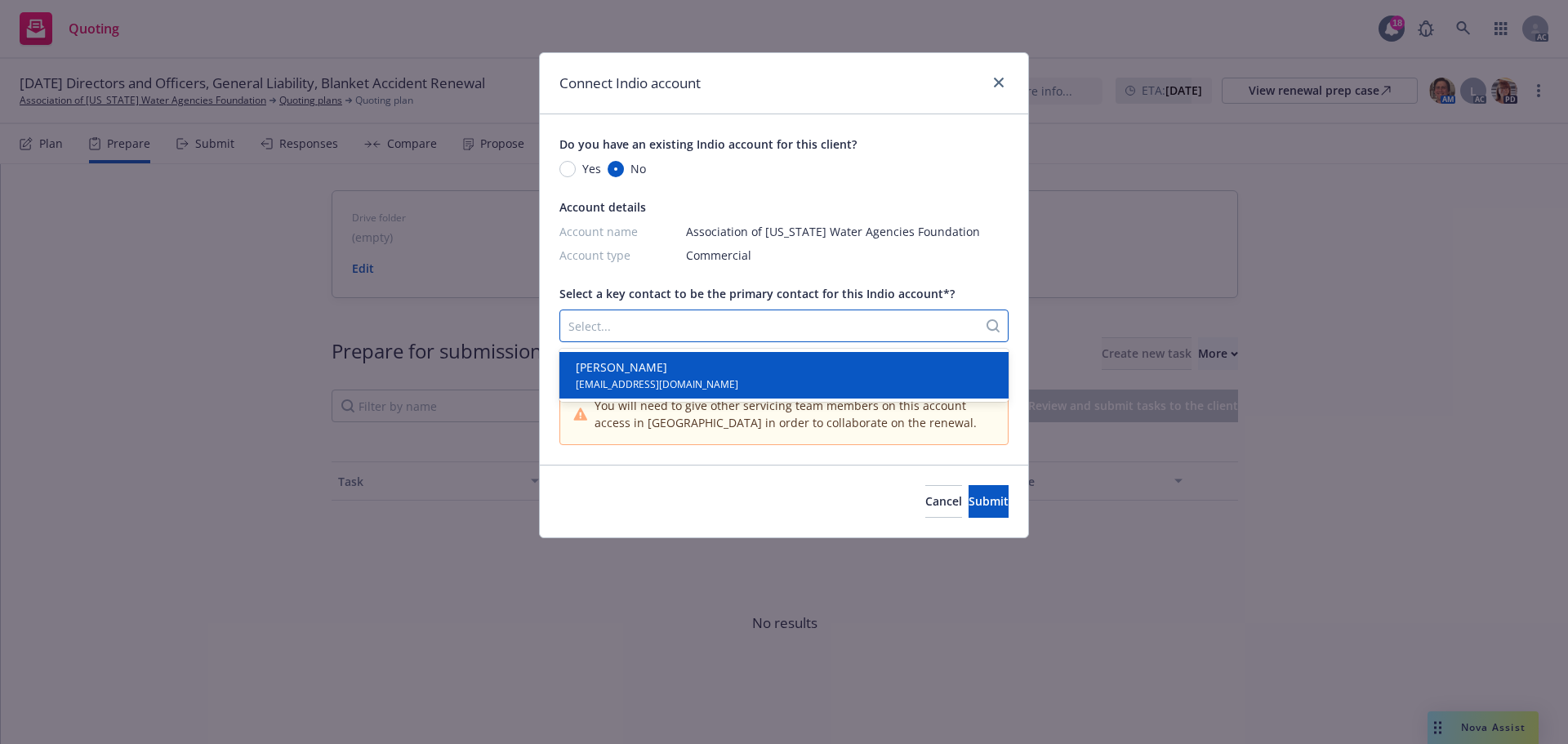
click at [707, 376] on div "Dan Gumpert dang@acwa.com" at bounding box center [784, 375] width 430 height 33
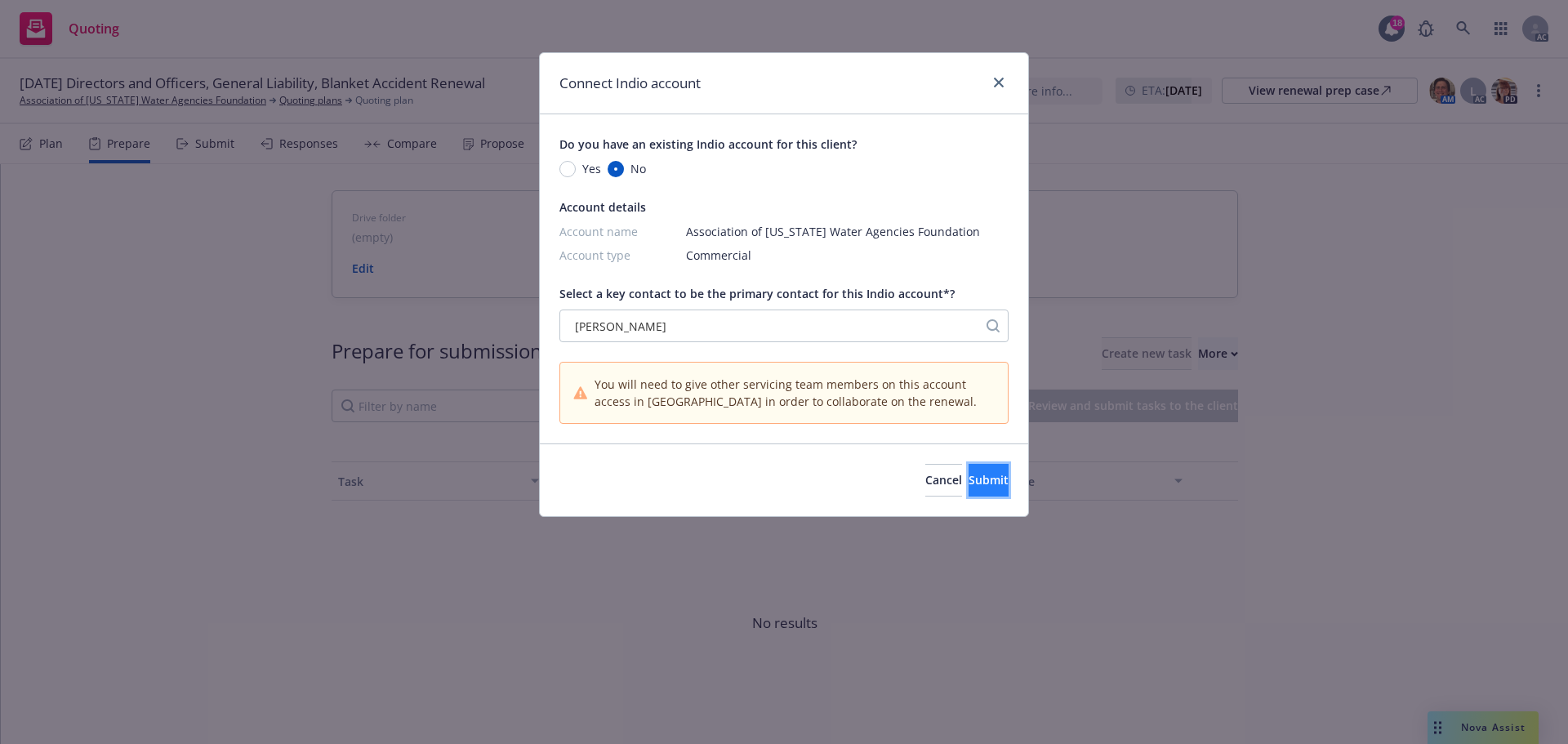
click at [973, 473] on span "Submit" at bounding box center [988, 479] width 40 height 15
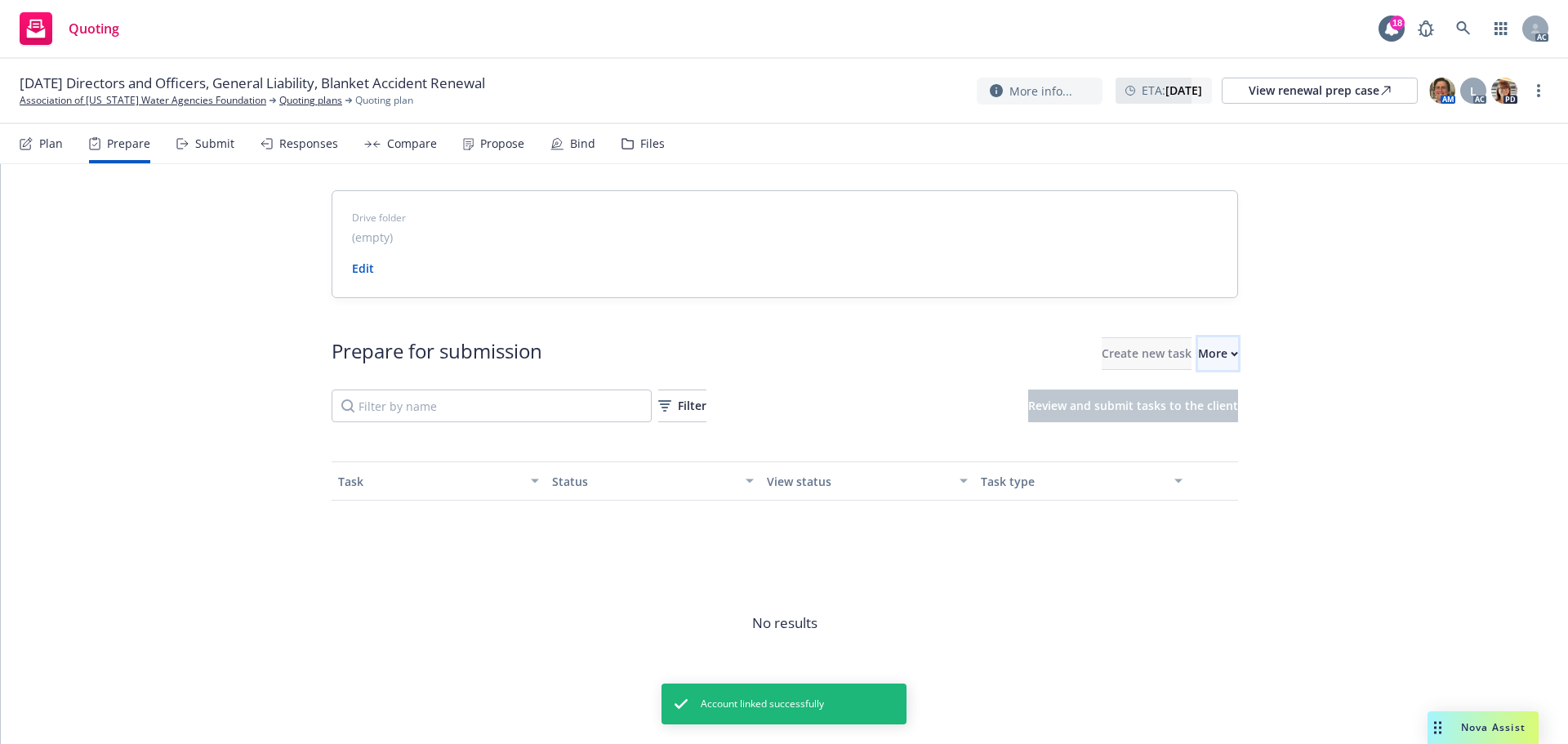
click at [1230, 347] on button "More" at bounding box center [1218, 353] width 40 height 33
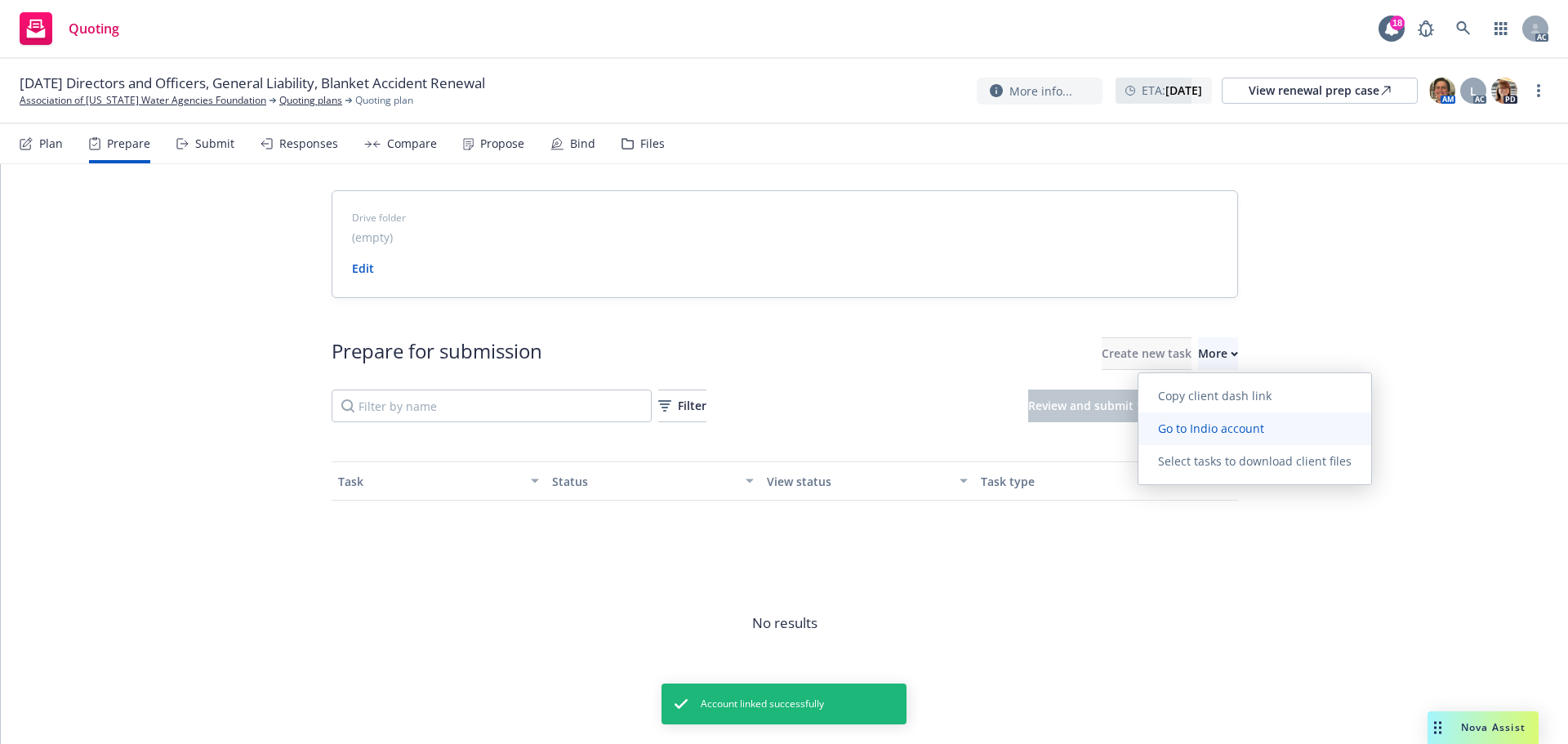
click at [1180, 423] on span "Go to Indio account" at bounding box center [1212, 428] width 146 height 15
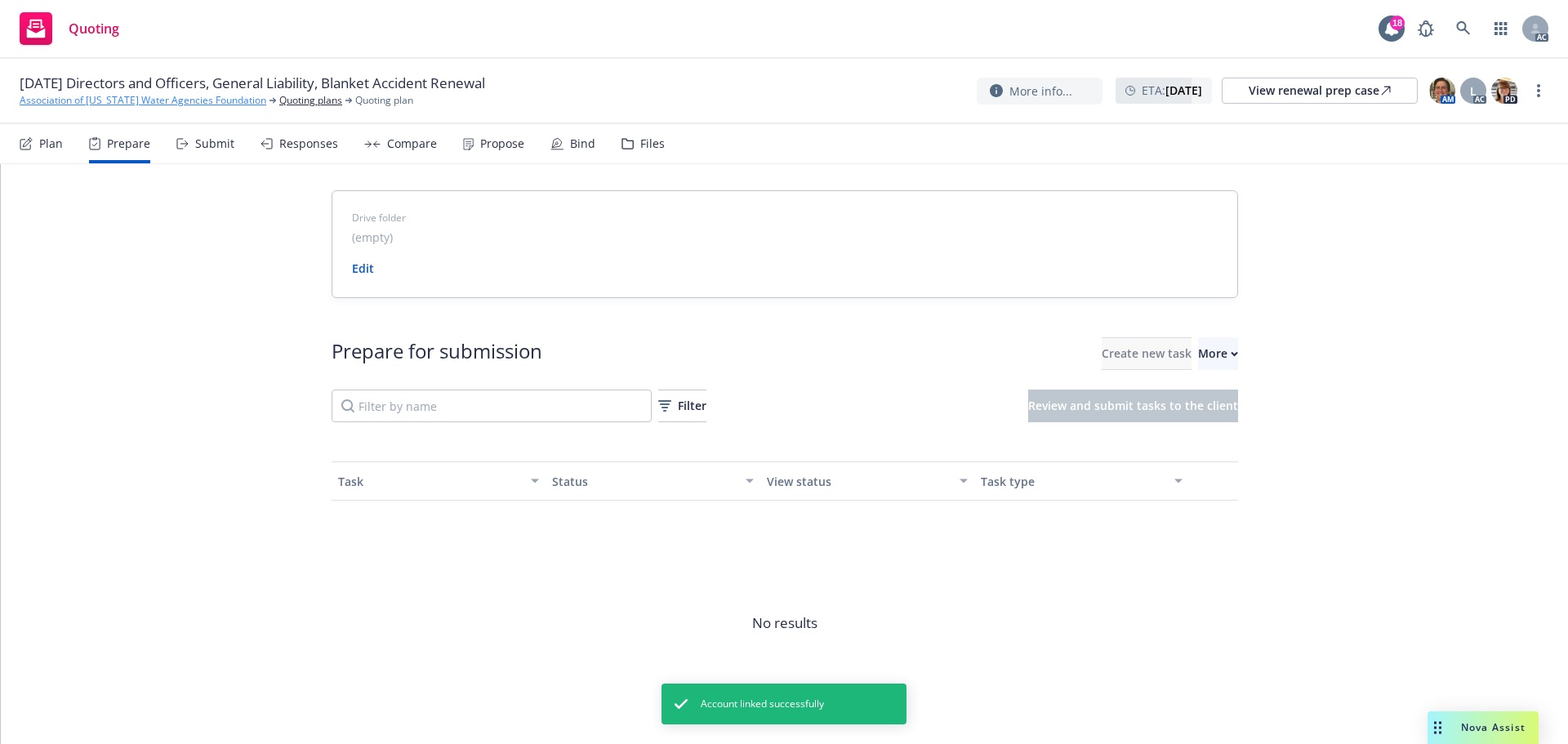
click at [147, 103] on link "Association of [US_STATE] Water Agencies Foundation" at bounding box center [143, 100] width 247 height 15
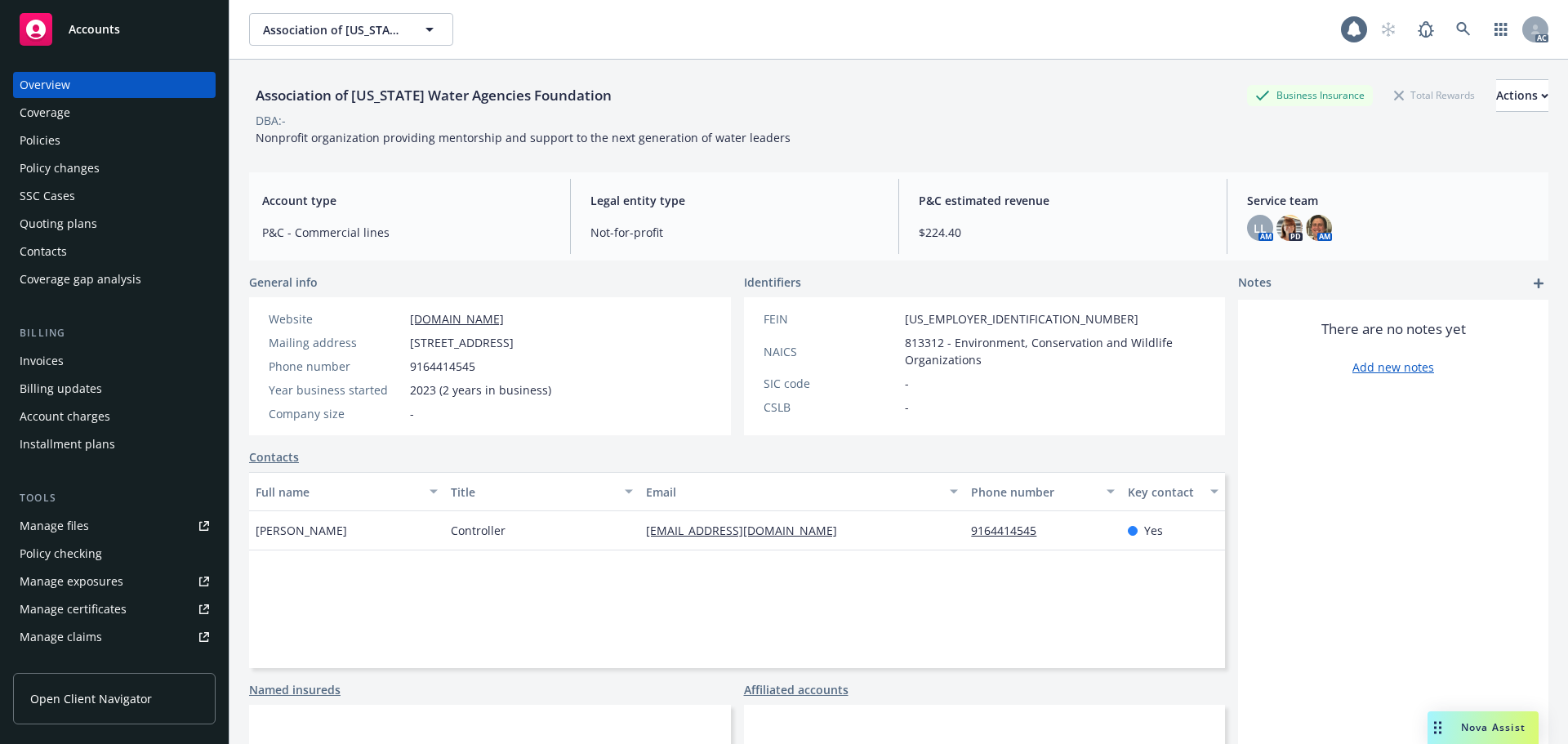
click at [60, 148] on div "Policies" at bounding box center [114, 139] width 189 height 26
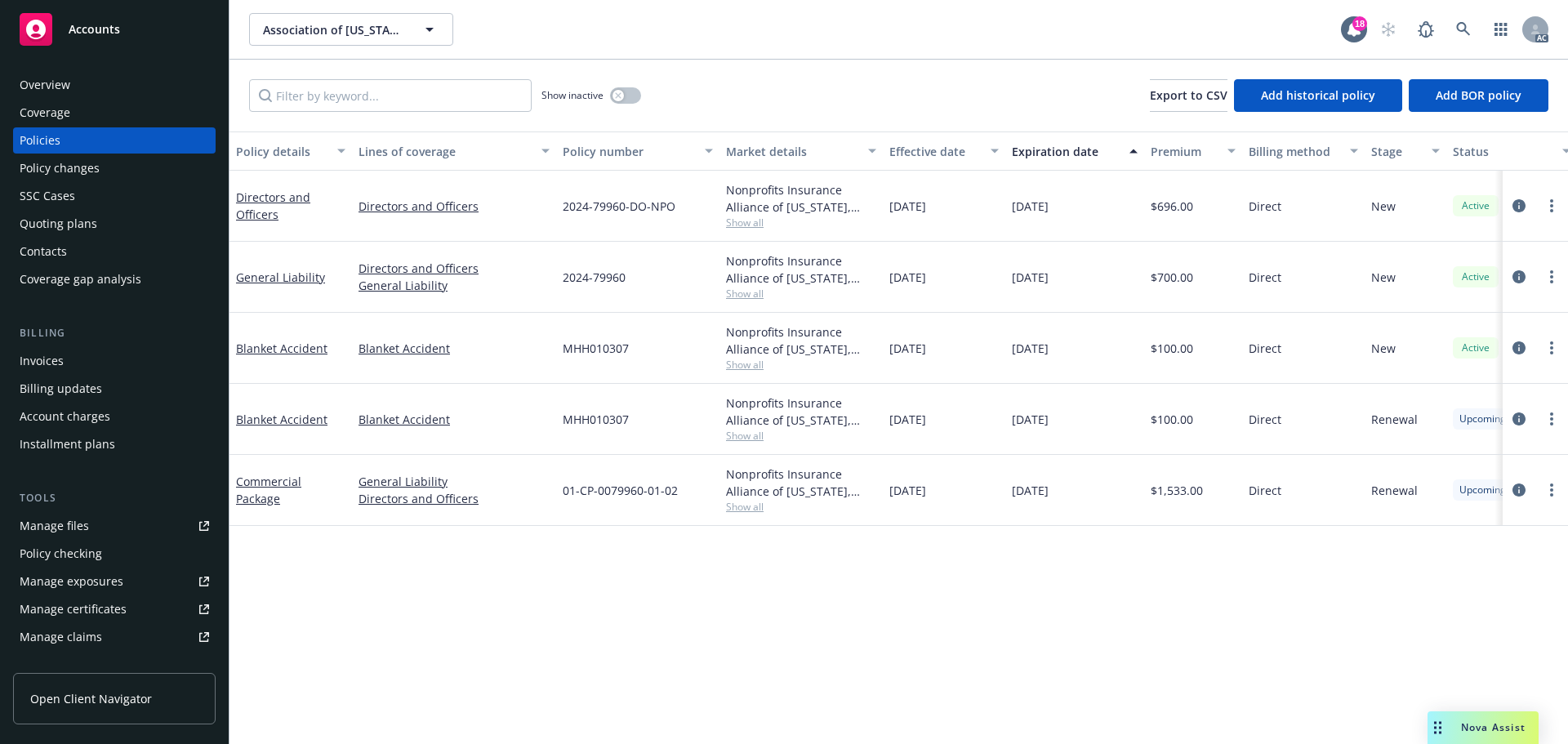
drag, startPoint x: 945, startPoint y: 487, endPoint x: 887, endPoint y: 498, distance: 59.0
click at [887, 498] on div "[DATE]" at bounding box center [944, 490] width 123 height 71
click at [1047, 478] on div "[DATE]" at bounding box center [1075, 490] width 139 height 71
drag, startPoint x: 953, startPoint y: 482, endPoint x: 887, endPoint y: 484, distance: 66.0
click at [887, 484] on div "[DATE]" at bounding box center [944, 490] width 123 height 71
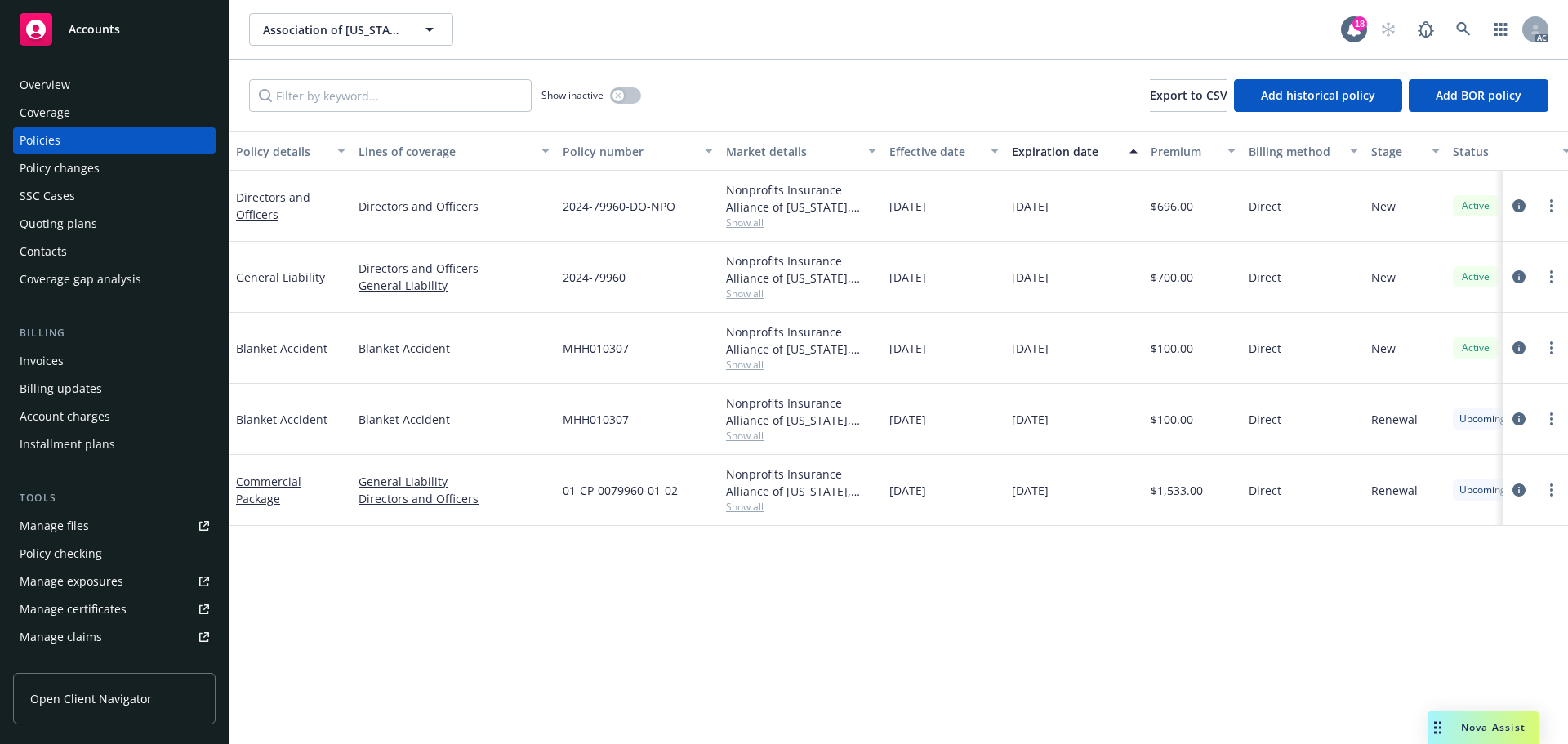
copy span "[DATE]"
drag, startPoint x: 341, startPoint y: 476, endPoint x: 456, endPoint y: 481, distance: 115.1
click at [456, 481] on div "Commercial Package General Liability Directors and Officers 01-CP-0079960-01-02…" at bounding box center [1017, 490] width 1576 height 71
click at [482, 471] on div "General Liability Directors and Officers" at bounding box center [454, 490] width 204 height 71
click at [339, 540] on div "Policy details Lines of coverage Policy number Market details Effective date Ex…" at bounding box center [898, 438] width 1339 height 613
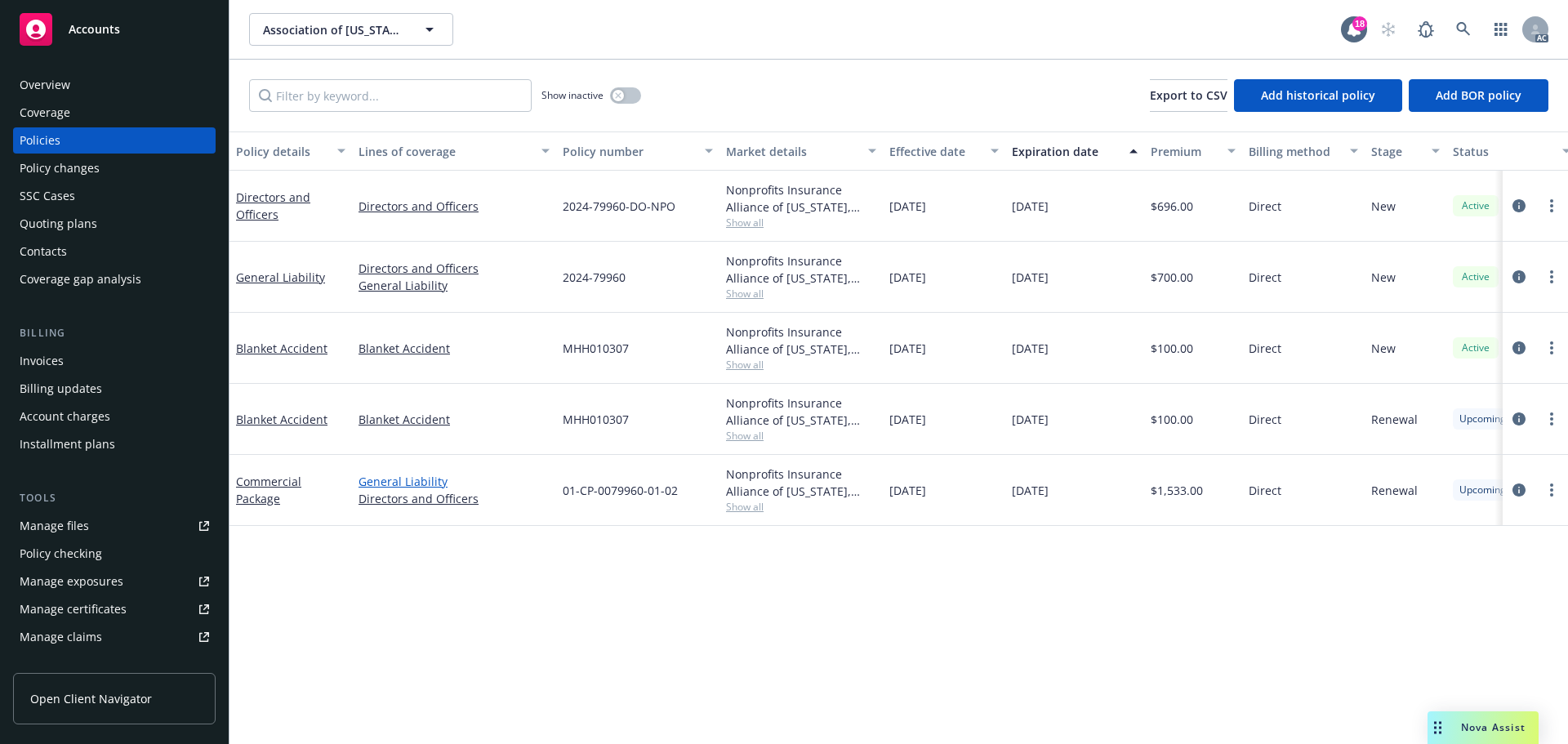
drag, startPoint x: 354, startPoint y: 479, endPoint x: 449, endPoint y: 480, distance: 95.0
click at [392, 480] on div "General Liability Directors and Officers" at bounding box center [454, 490] width 204 height 71
click at [482, 480] on link "General Liability" at bounding box center [454, 480] width 191 height 17
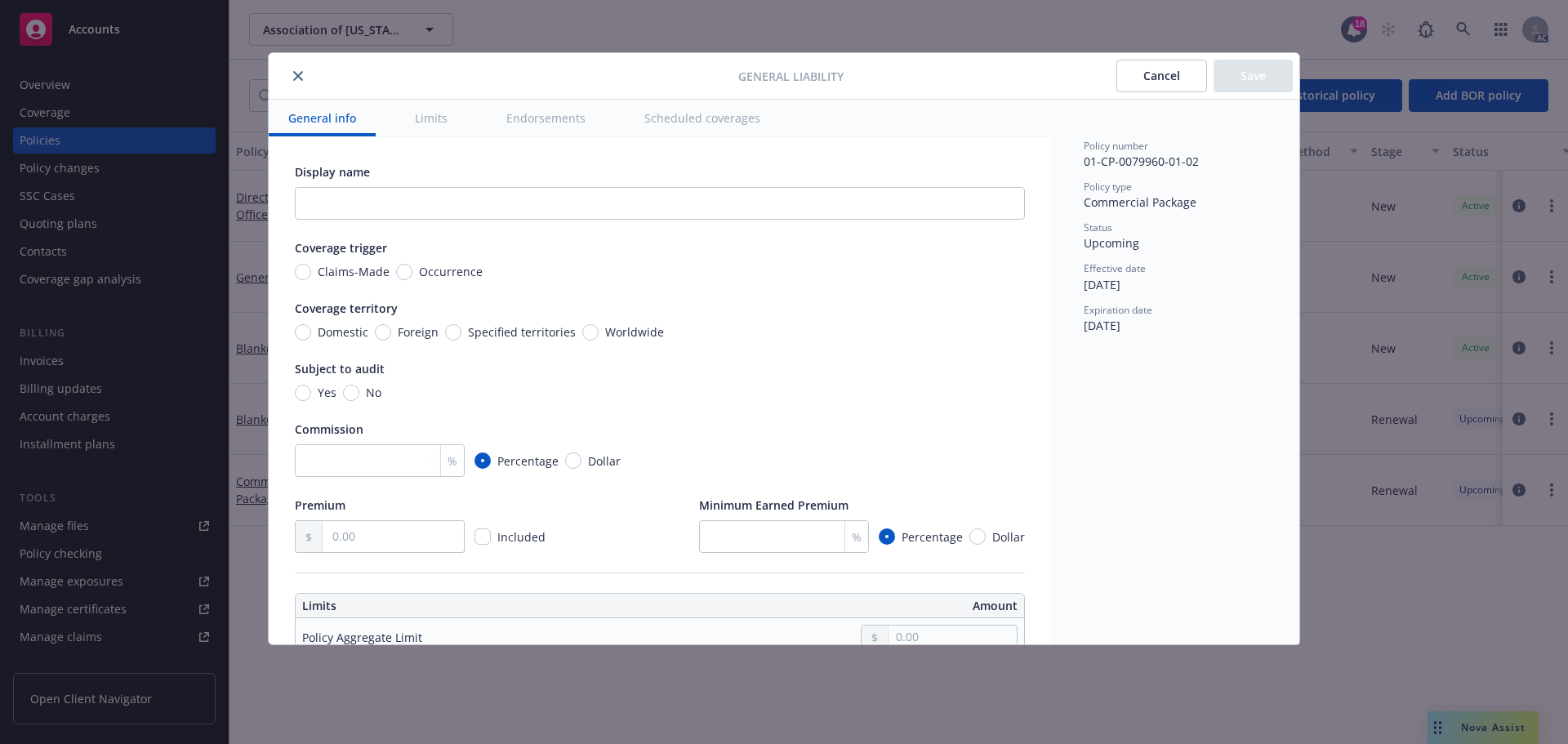
type textarea "x"
click at [299, 76] on icon "close" at bounding box center [298, 75] width 10 height 10
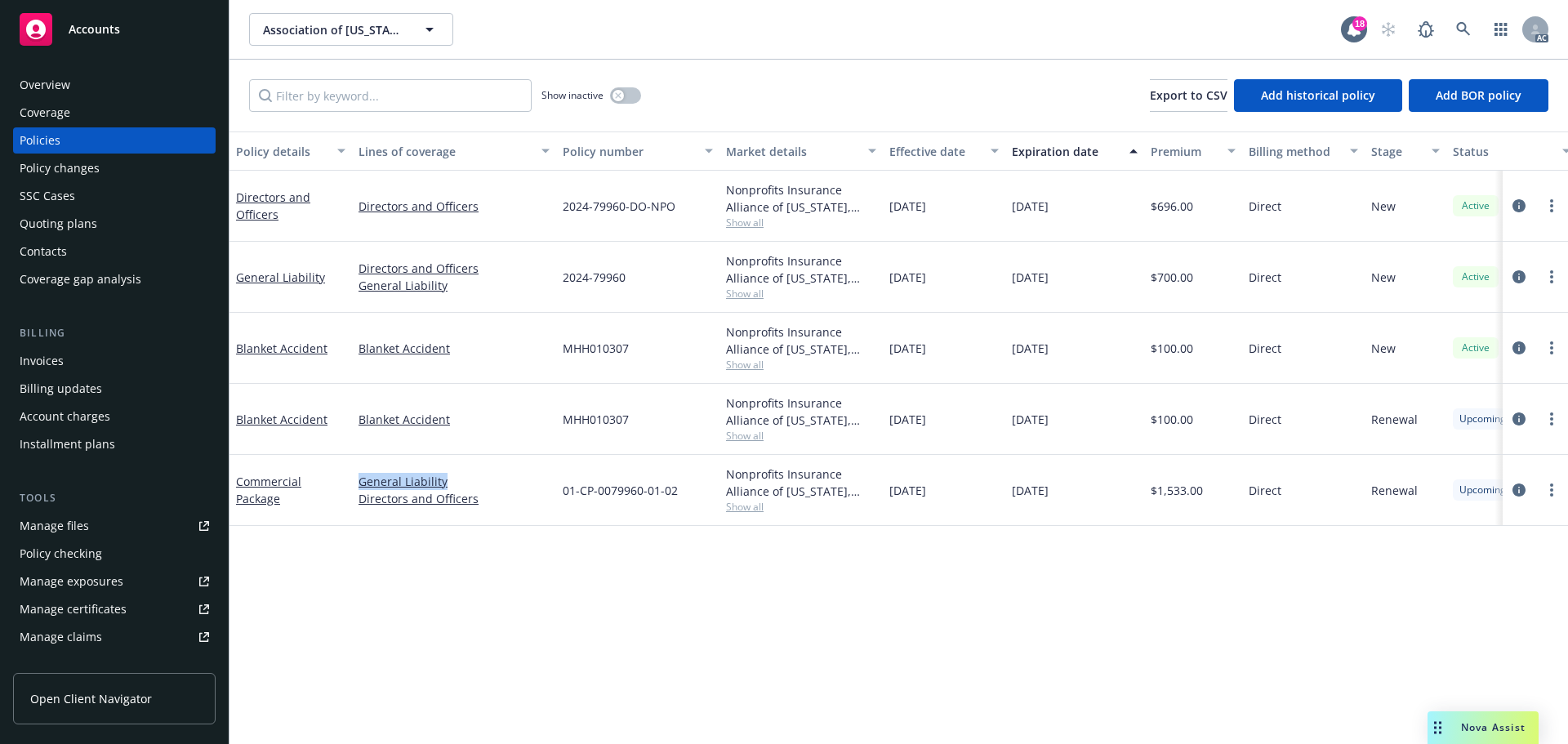
drag, startPoint x: 438, startPoint y: 475, endPoint x: 354, endPoint y: 482, distance: 84.3
click at [354, 482] on div "General Liability Directors and Officers" at bounding box center [454, 490] width 204 height 71
copy link "General Liability"
drag, startPoint x: 477, startPoint y: 511, endPoint x: 356, endPoint y: 512, distance: 121.0
click at [356, 512] on div "General Liability Directors and Officers" at bounding box center [454, 490] width 204 height 71
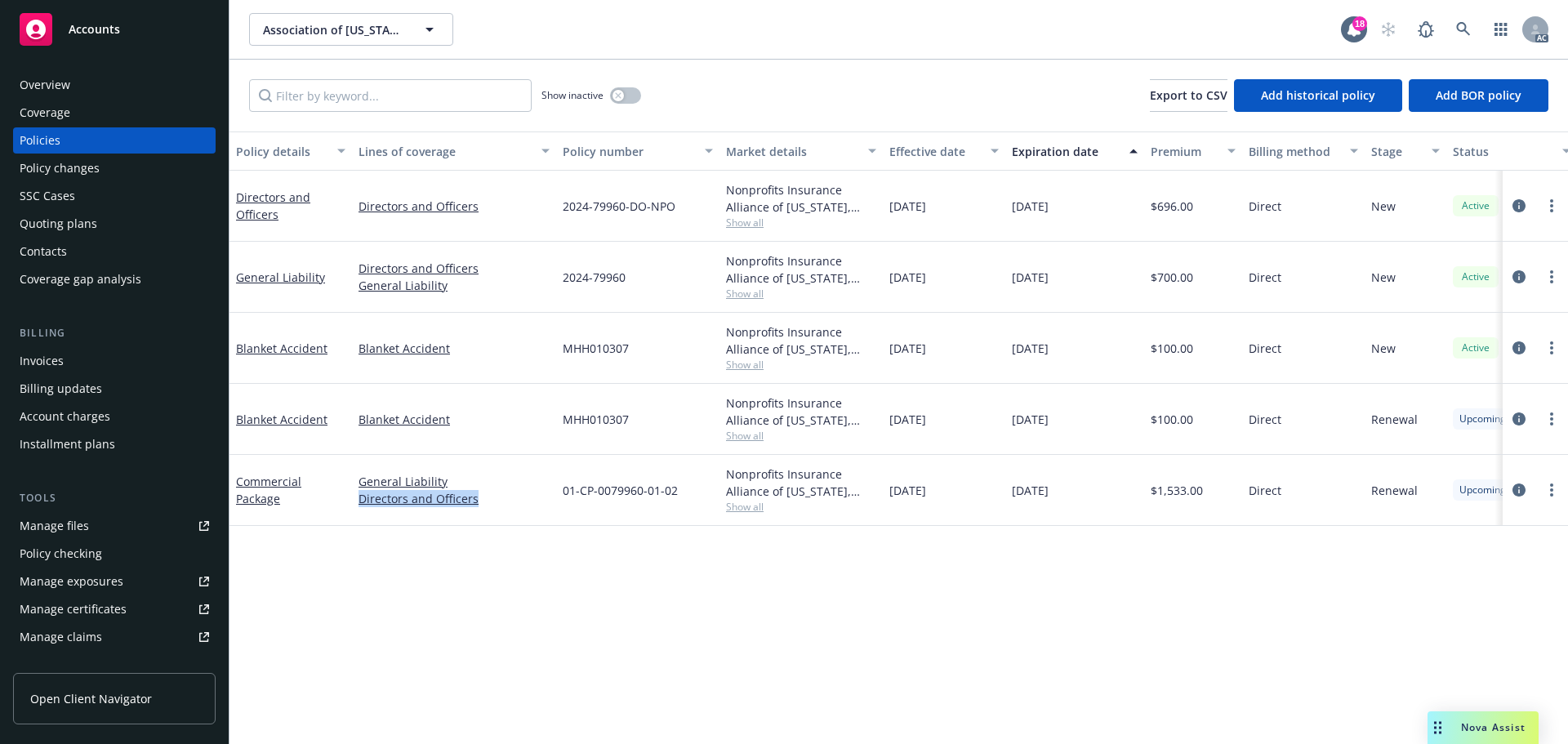
copy link "Directors and Officers"
click at [131, 77] on div "Overview" at bounding box center [114, 84] width 189 height 26
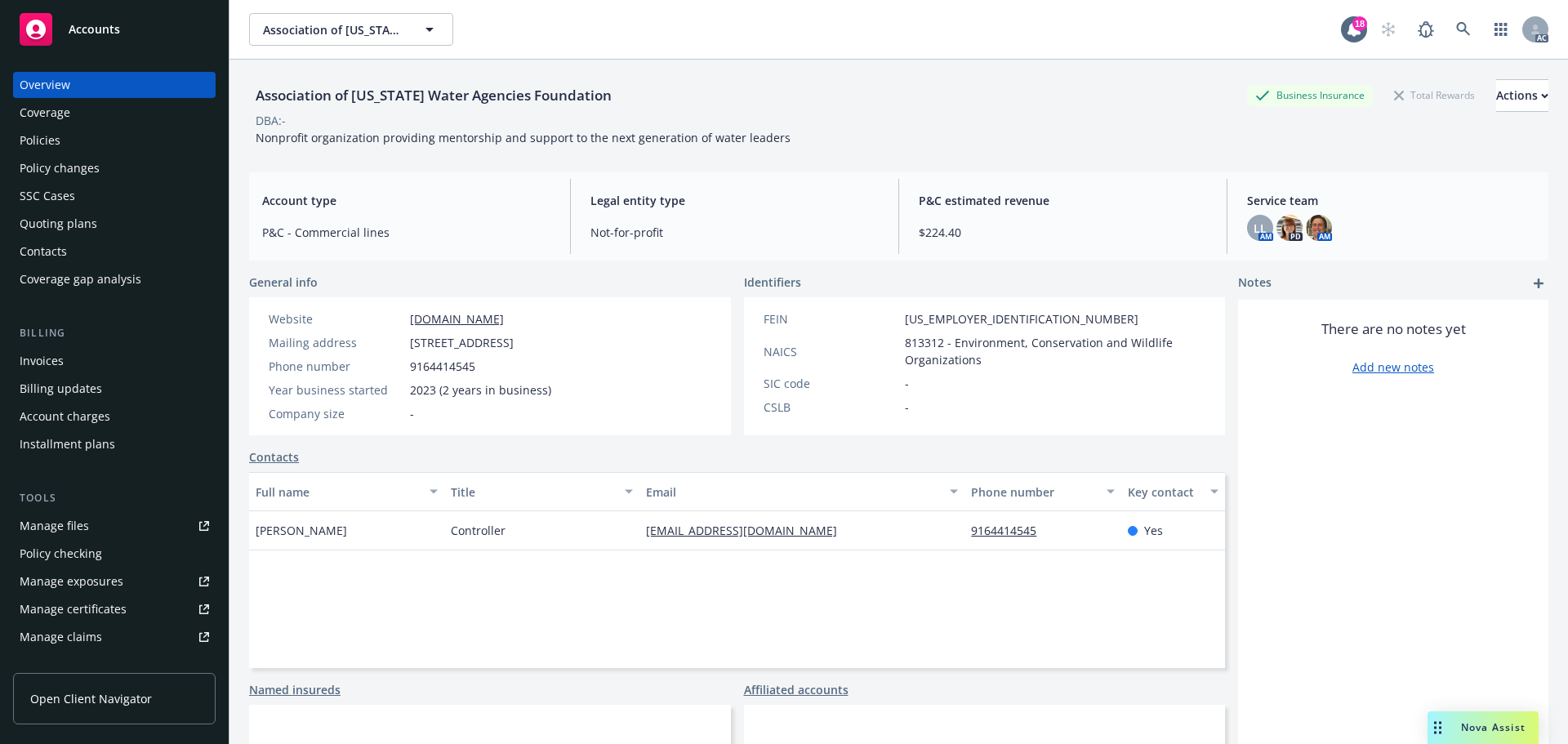
click at [709, 150] on div "Association of California Water Agencies Foundation Business Insurance Total Re…" at bounding box center [898, 109] width 1300 height 99
drag, startPoint x: 409, startPoint y: 341, endPoint x: 537, endPoint y: 347, distance: 128.1
click at [537, 347] on div "Mailing address [STREET_ADDRESS]" at bounding box center [410, 342] width 296 height 17
copy span "980 9th Street Ste 1000,"
drag, startPoint x: 603, startPoint y: 344, endPoint x: 541, endPoint y: 341, distance: 62.1
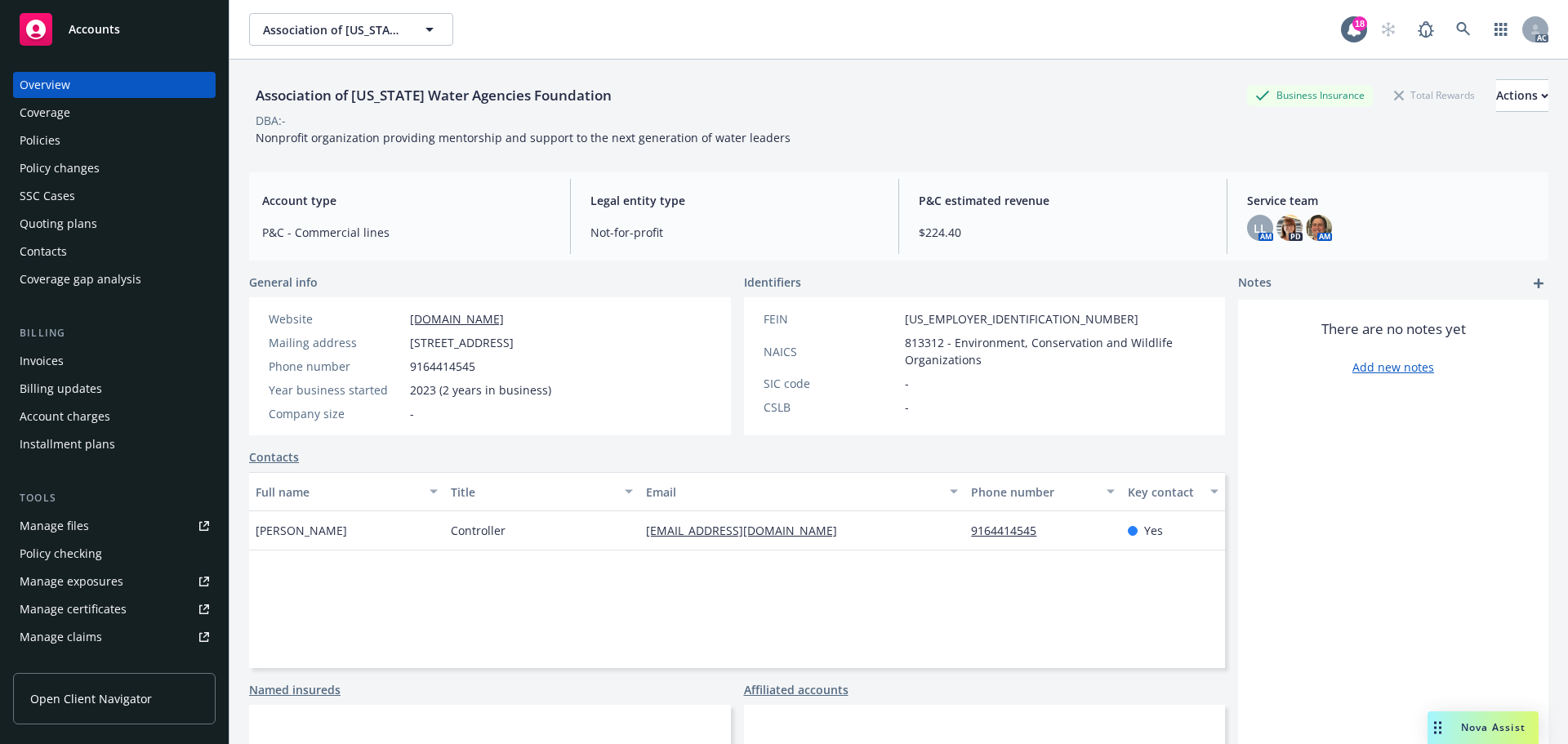
click at [513, 341] on span "[STREET_ADDRESS]" at bounding box center [462, 342] width 104 height 17
copy span "[GEOGRAPHIC_DATA]"
drag, startPoint x: 647, startPoint y: 341, endPoint x: 630, endPoint y: 343, distance: 17.1
click at [571, 343] on div "Website [DOMAIN_NAME] Mailing address [STREET_ADDRESS] Phone number [PHONE_NUMB…" at bounding box center [410, 366] width 322 height 138
copy span "95814"
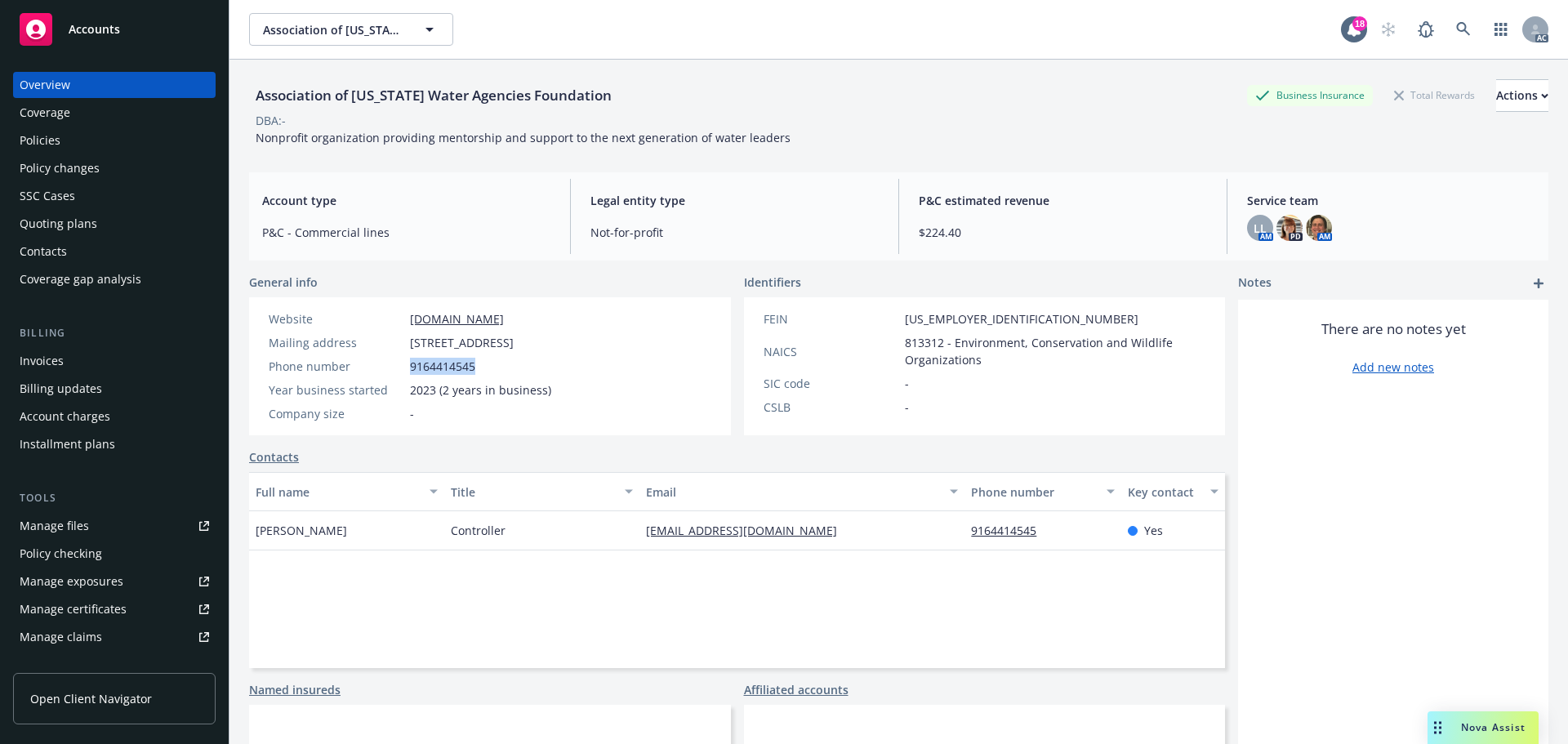
drag, startPoint x: 502, startPoint y: 375, endPoint x: 1435, endPoint y: 459, distance: 936.8
click at [423, 374] on div "Website [DOMAIN_NAME] Mailing address [STREET_ADDRESS] Phone number [PHONE_NUMB…" at bounding box center [410, 366] width 296 height 112
copy span "64414545"
click at [411, 353] on div "Website [DOMAIN_NAME] Mailing address [STREET_ADDRESS] Phone number [PHONE_NUMB…" at bounding box center [410, 366] width 296 height 112
drag, startPoint x: 401, startPoint y: 364, endPoint x: 512, endPoint y: 364, distance: 111.0
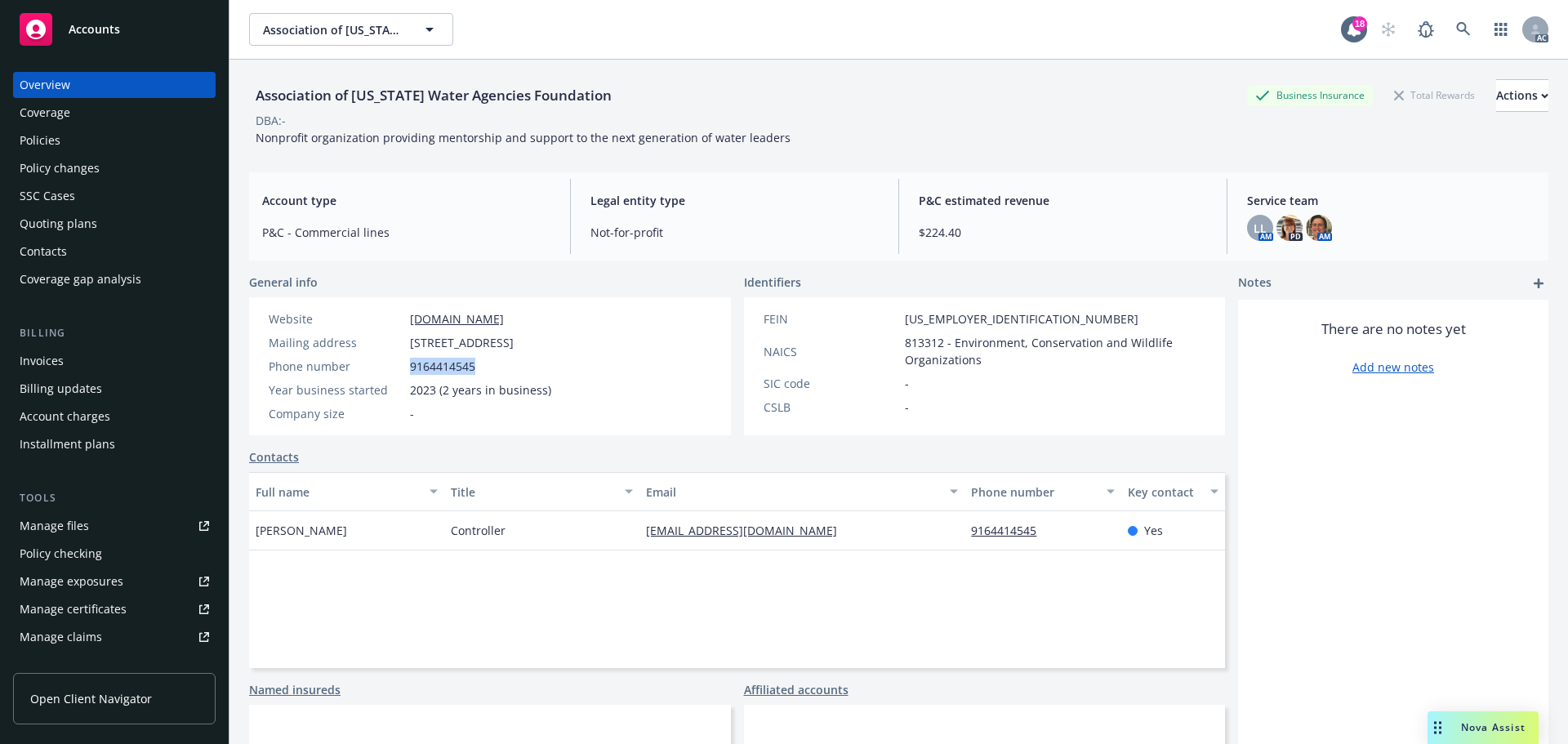
click at [512, 364] on div "Phone number [PHONE_NUMBER]" at bounding box center [410, 366] width 296 height 17
copy div "9164414545"
drag, startPoint x: 579, startPoint y: 319, endPoint x: 400, endPoint y: 328, distance: 179.2
click at [400, 328] on div "Website [DOMAIN_NAME] Mailing address [STREET_ADDRESS] Phone number [PHONE_NUMB…" at bounding box center [410, 366] width 296 height 112
copy div "[DOMAIN_NAME]"
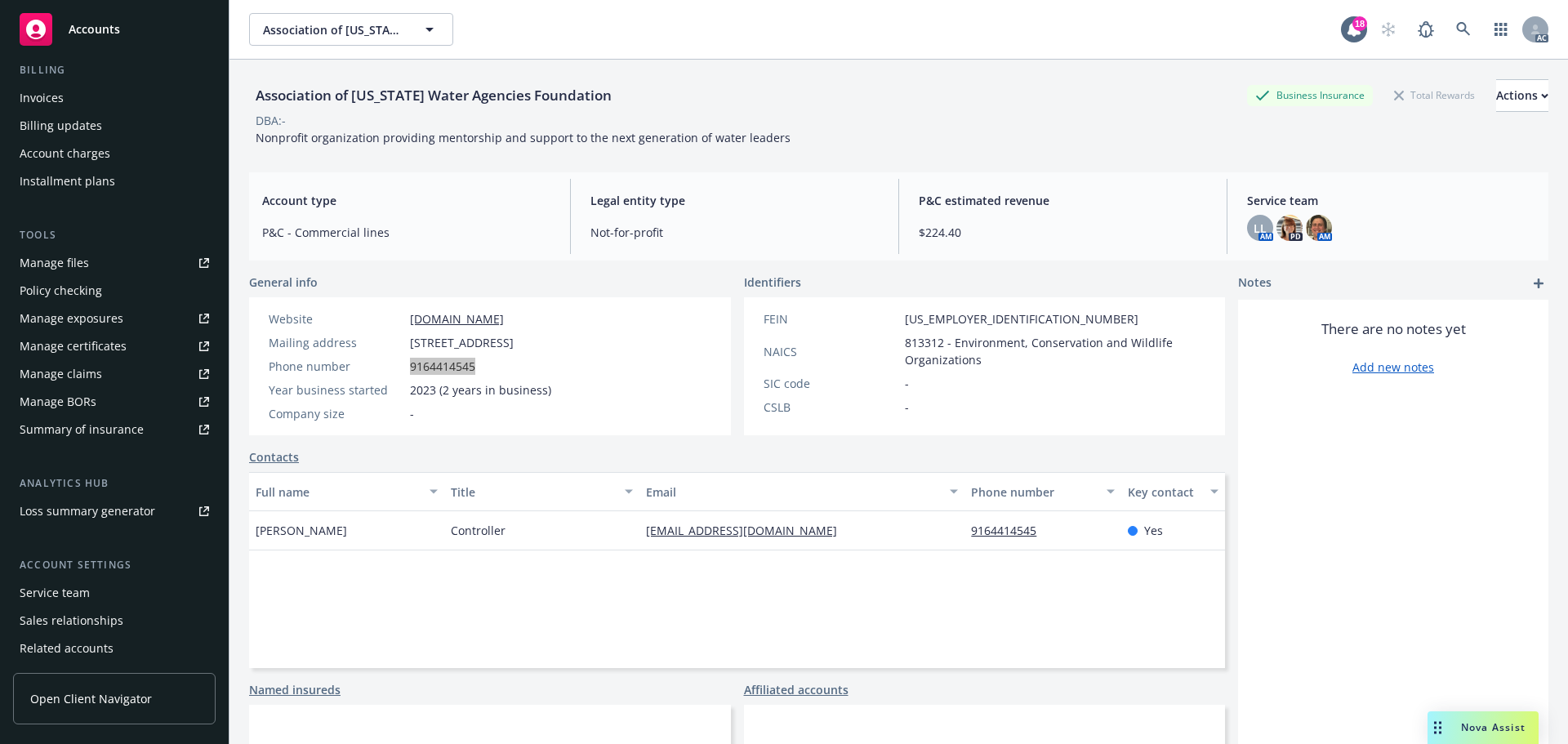
scroll to position [320, 0]
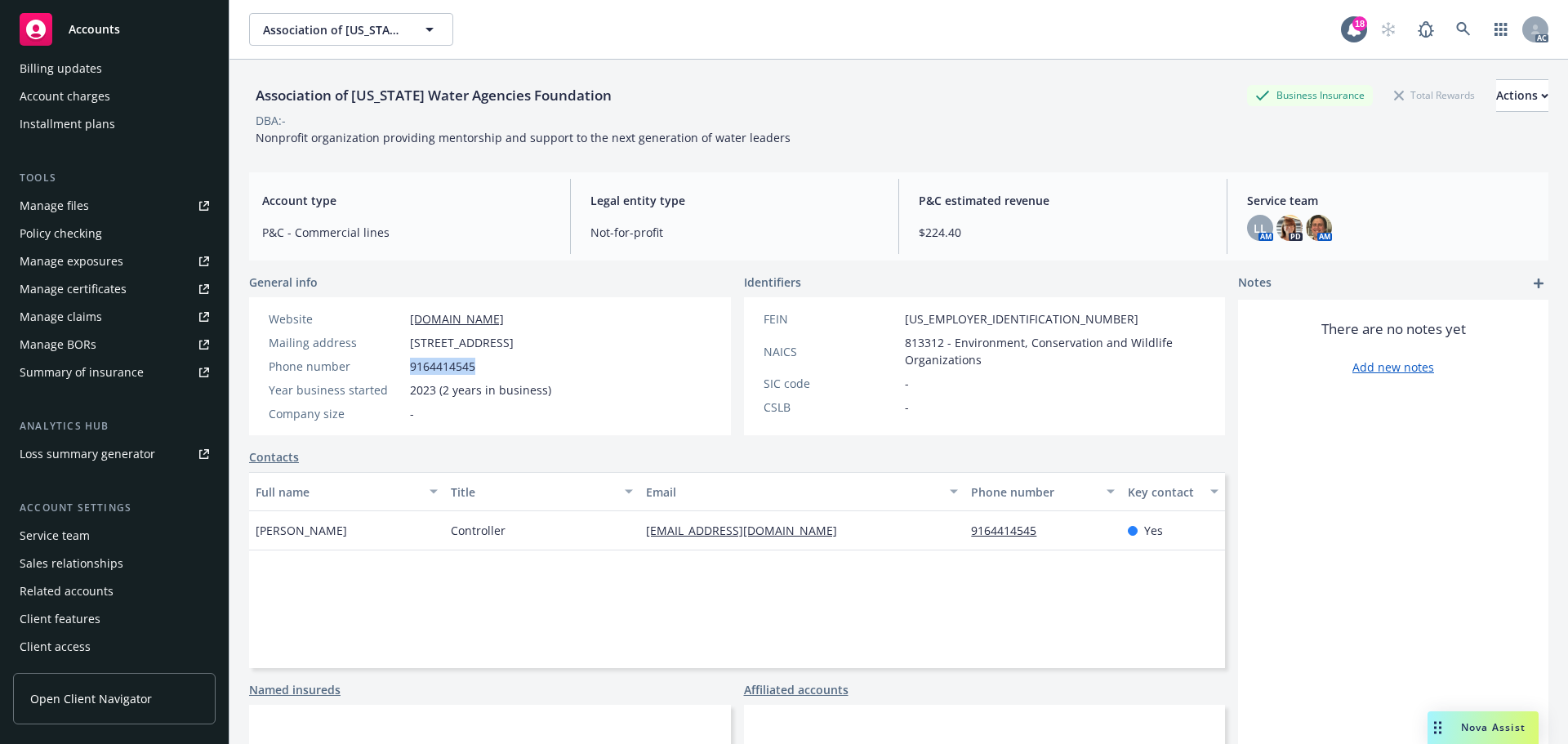
click at [115, 522] on div "Account settings Service team Sales relationships Related accounts Client featu…" at bounding box center [115, 580] width 203 height 160
click at [99, 532] on div "Service team" at bounding box center [114, 534] width 189 height 26
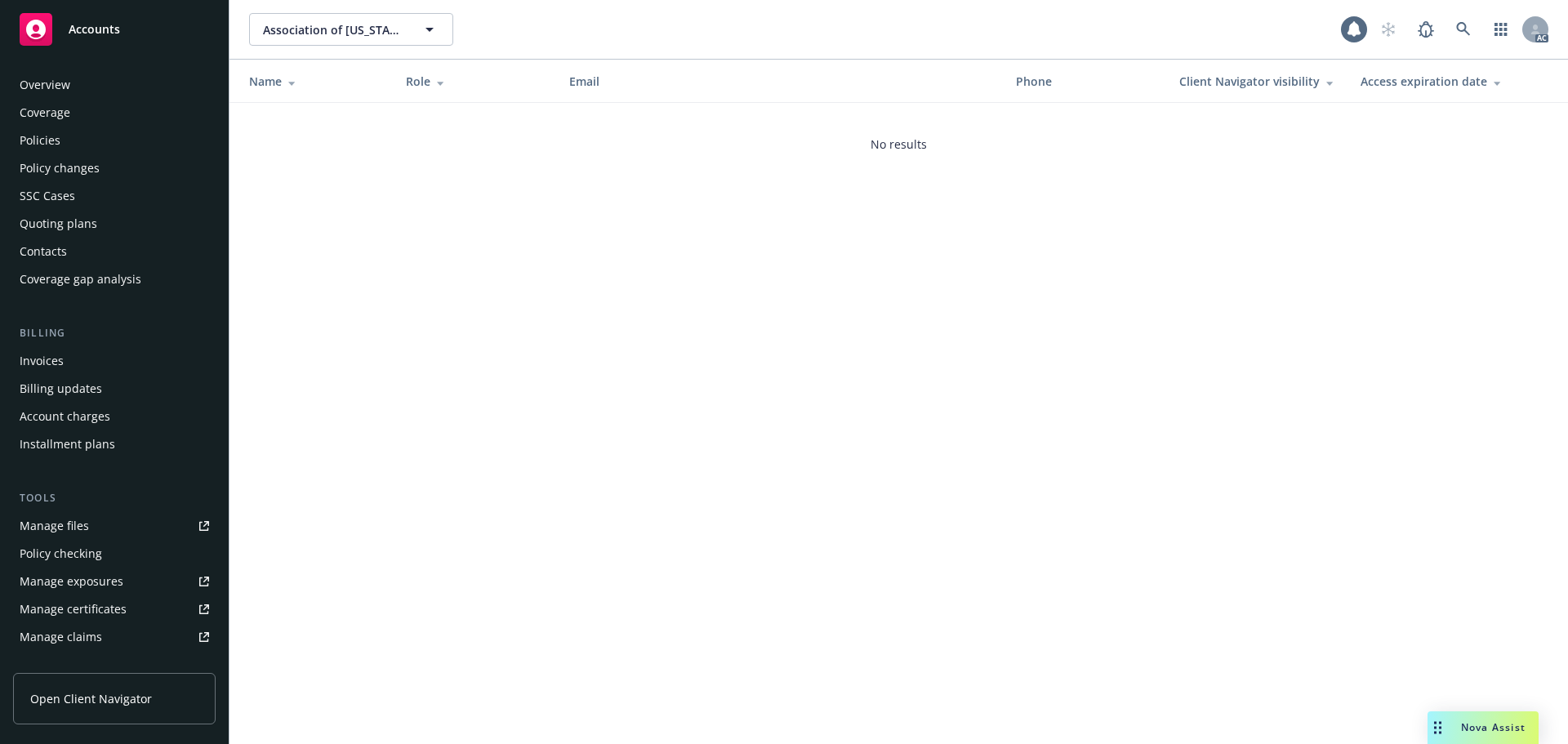
scroll to position [320, 0]
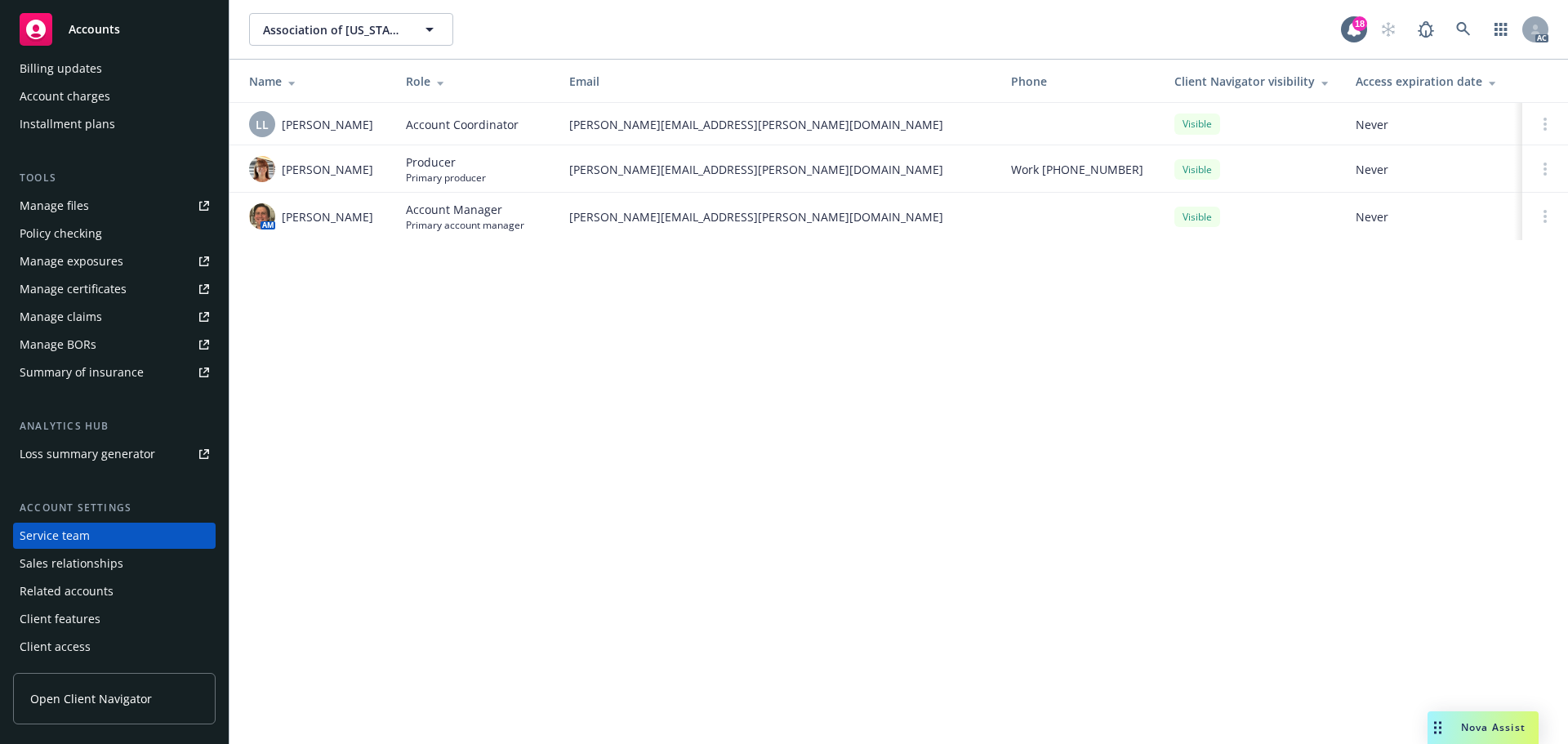
drag, startPoint x: 361, startPoint y: 217, endPoint x: 279, endPoint y: 226, distance: 82.5
click at [279, 226] on div "AM [PERSON_NAME]" at bounding box center [314, 216] width 131 height 26
drag, startPoint x: 325, startPoint y: 186, endPoint x: 282, endPoint y: 166, distance: 47.4
click at [282, 166] on td "[PERSON_NAME]" at bounding box center [311, 169] width 163 height 47
drag, startPoint x: 361, startPoint y: 127, endPoint x: 284, endPoint y: 134, distance: 77.3
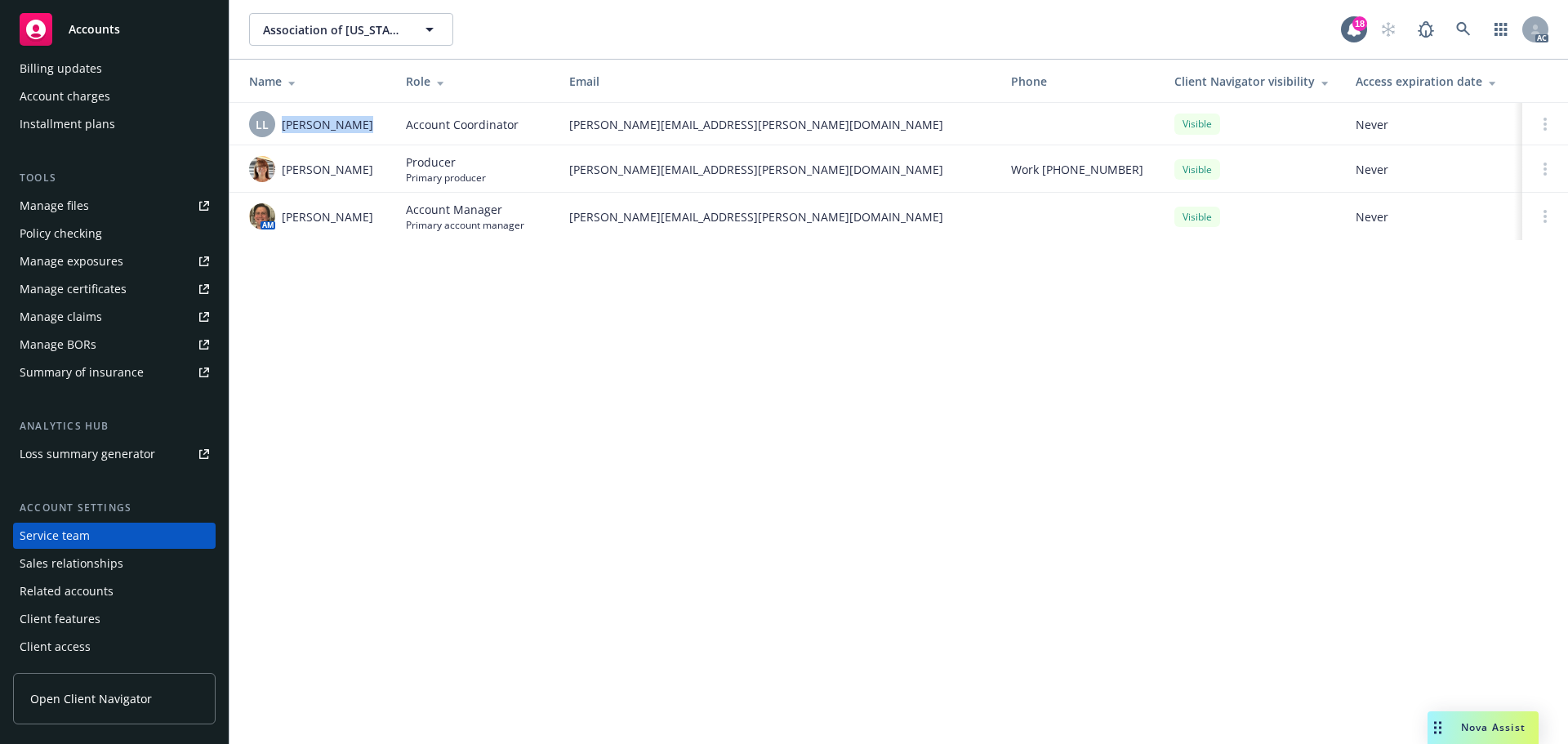
click at [284, 134] on div "LL Lacy Lipetzky" at bounding box center [314, 123] width 131 height 26
copy span "[PERSON_NAME]"
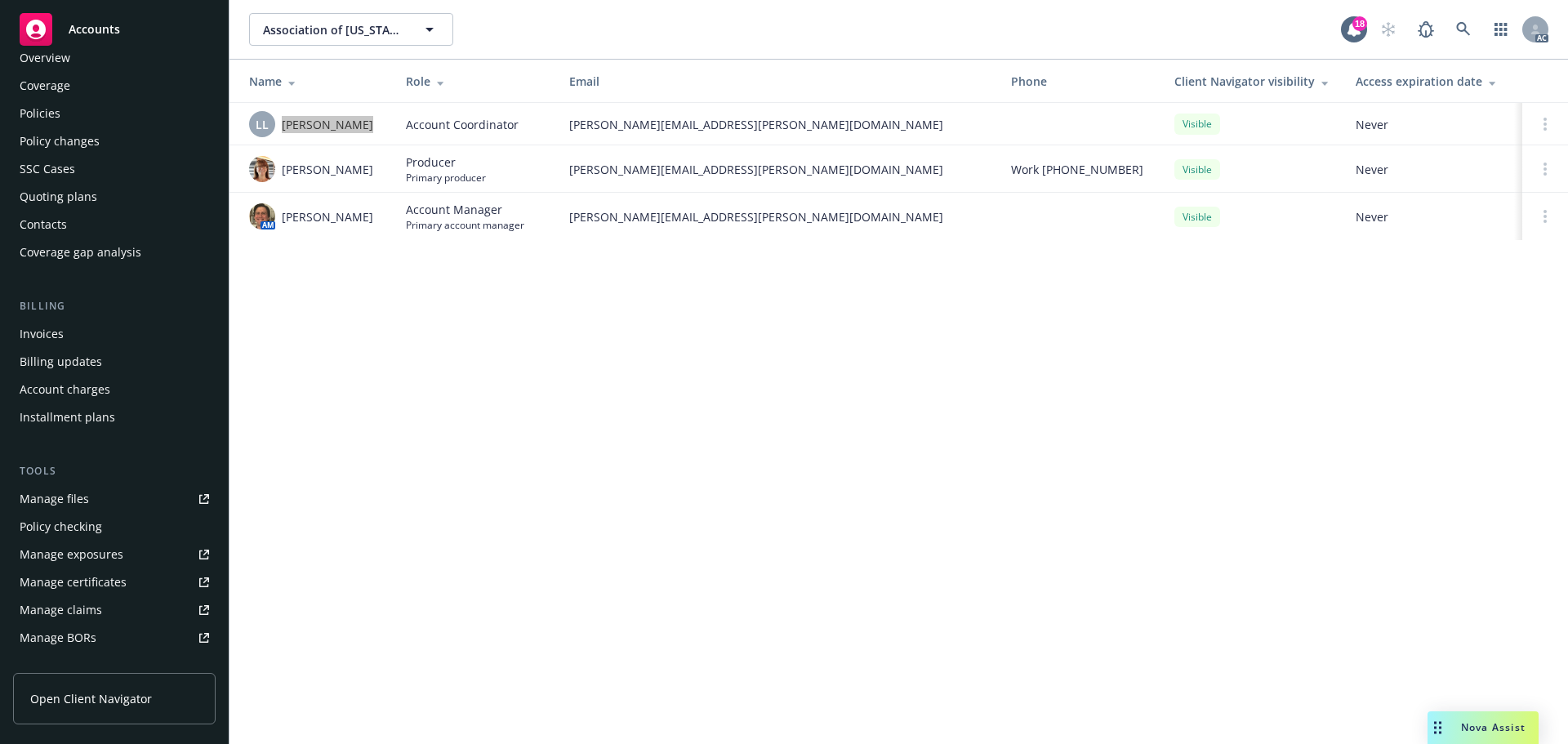
scroll to position [0, 0]
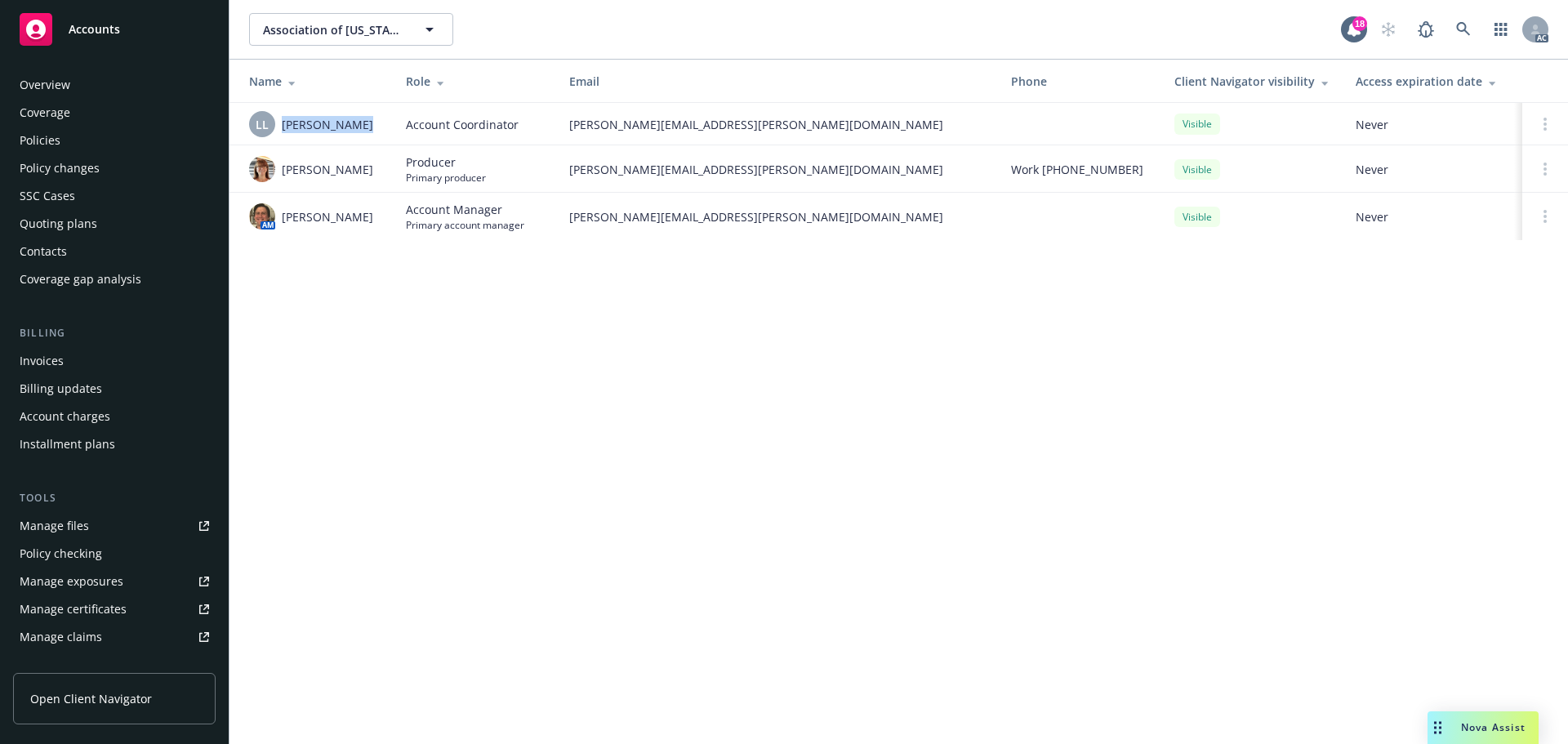
click at [65, 145] on div "Policies" at bounding box center [114, 139] width 189 height 26
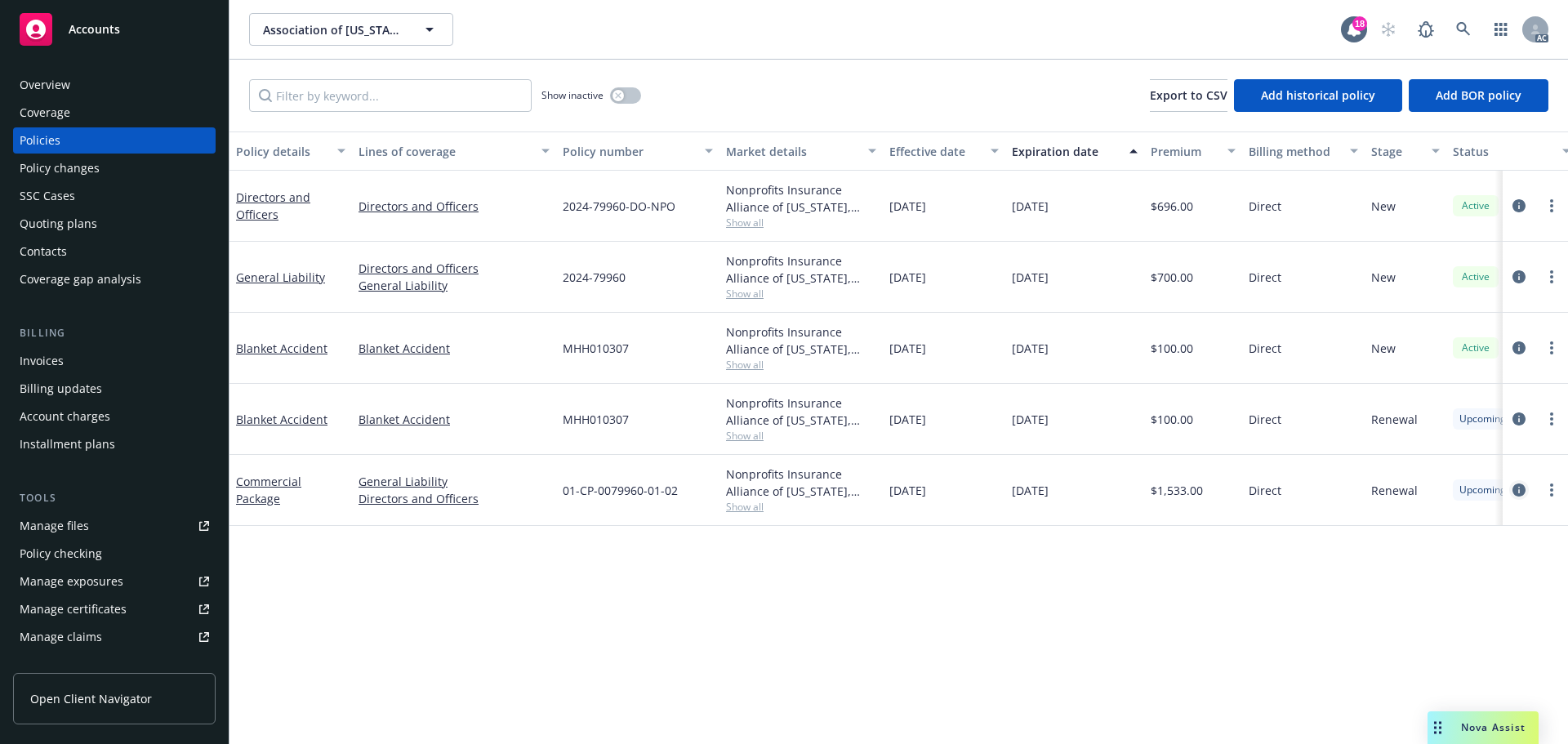
click at [1523, 489] on icon "circleInformation" at bounding box center [1519, 489] width 13 height 13
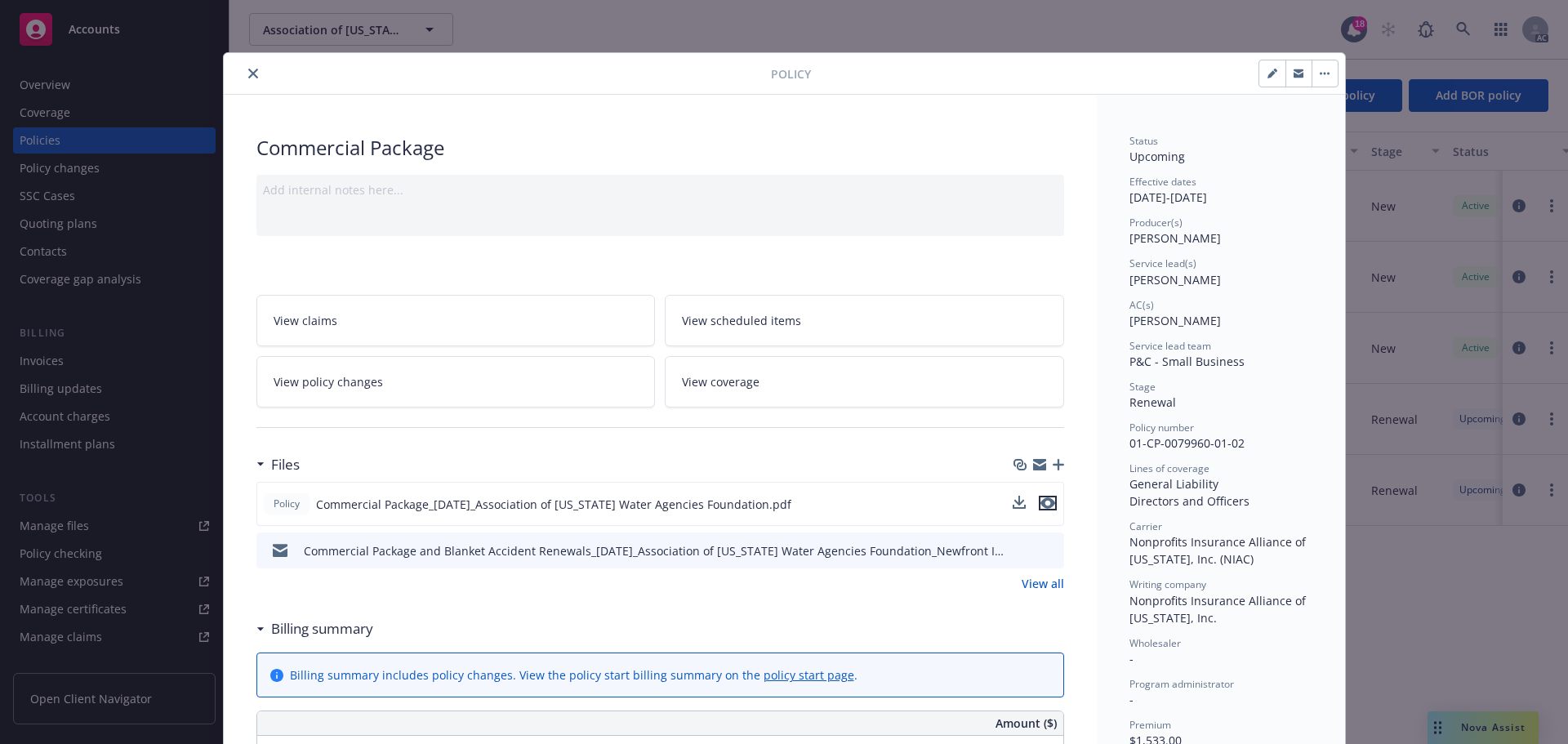
click at [1044, 503] on icon "preview file" at bounding box center [1047, 503] width 15 height 12
click at [1030, 581] on link "View all" at bounding box center [1043, 582] width 43 height 17
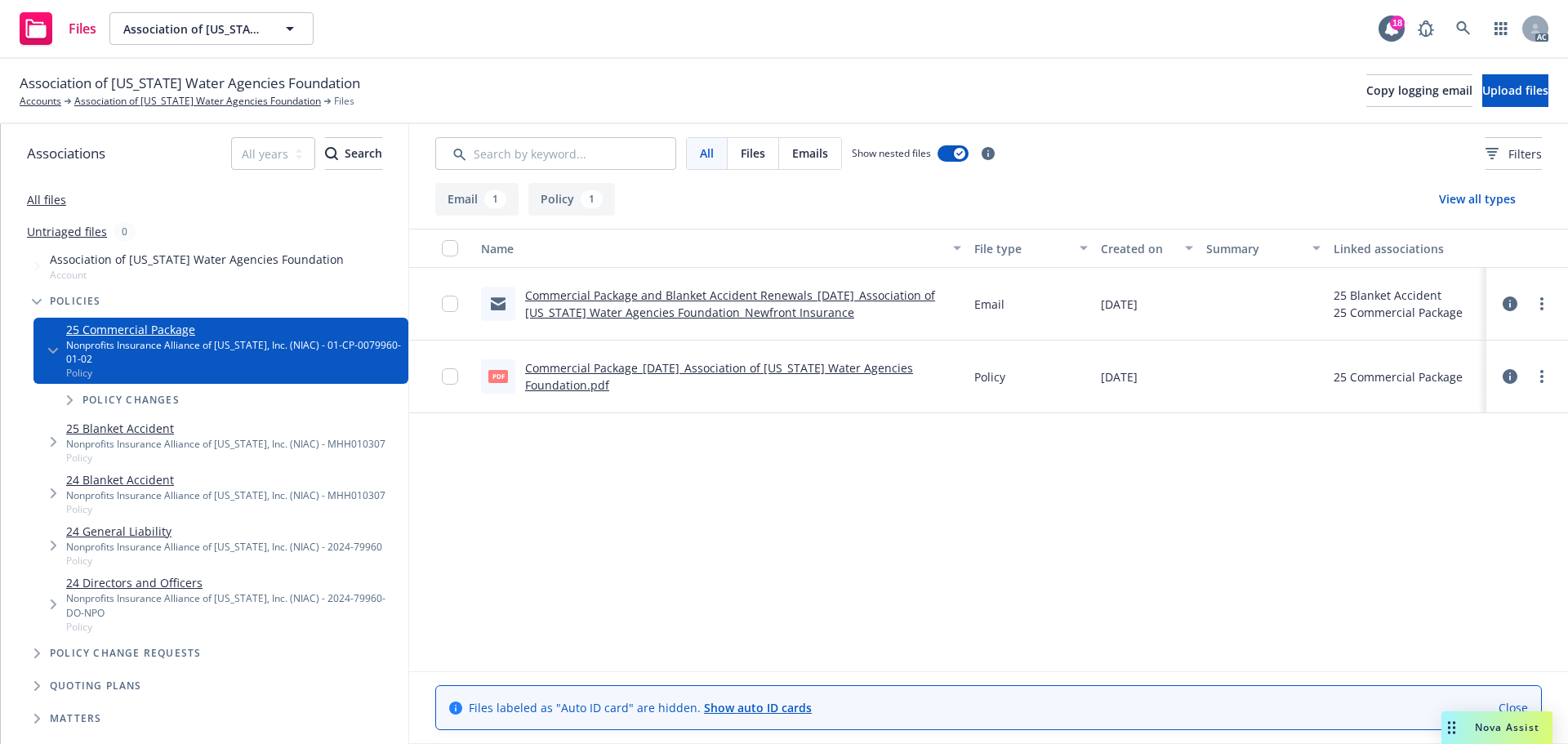
click at [36, 201] on link "All files" at bounding box center [46, 199] width 39 height 15
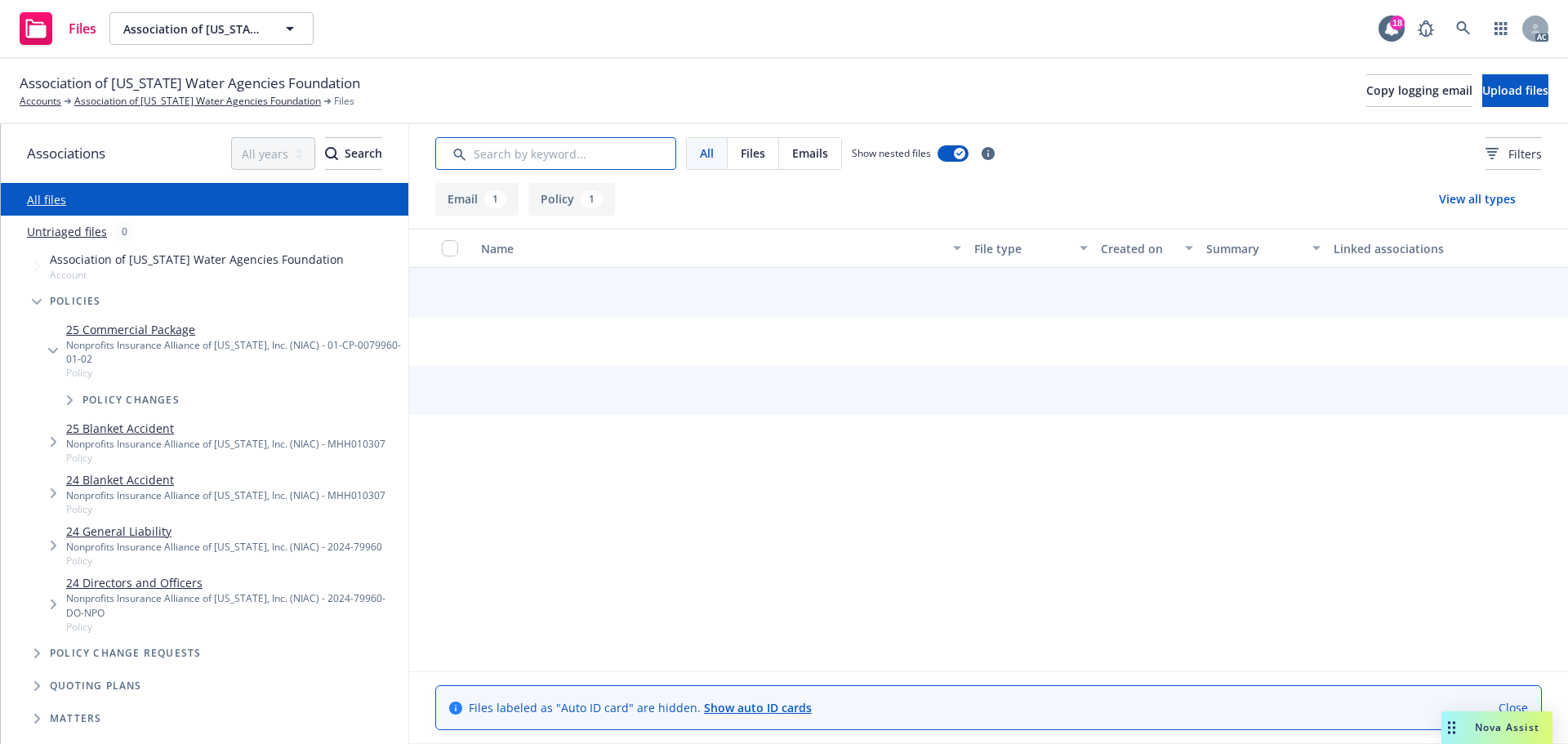
click at [505, 148] on input "Search by keyword..." at bounding box center [555, 153] width 241 height 33
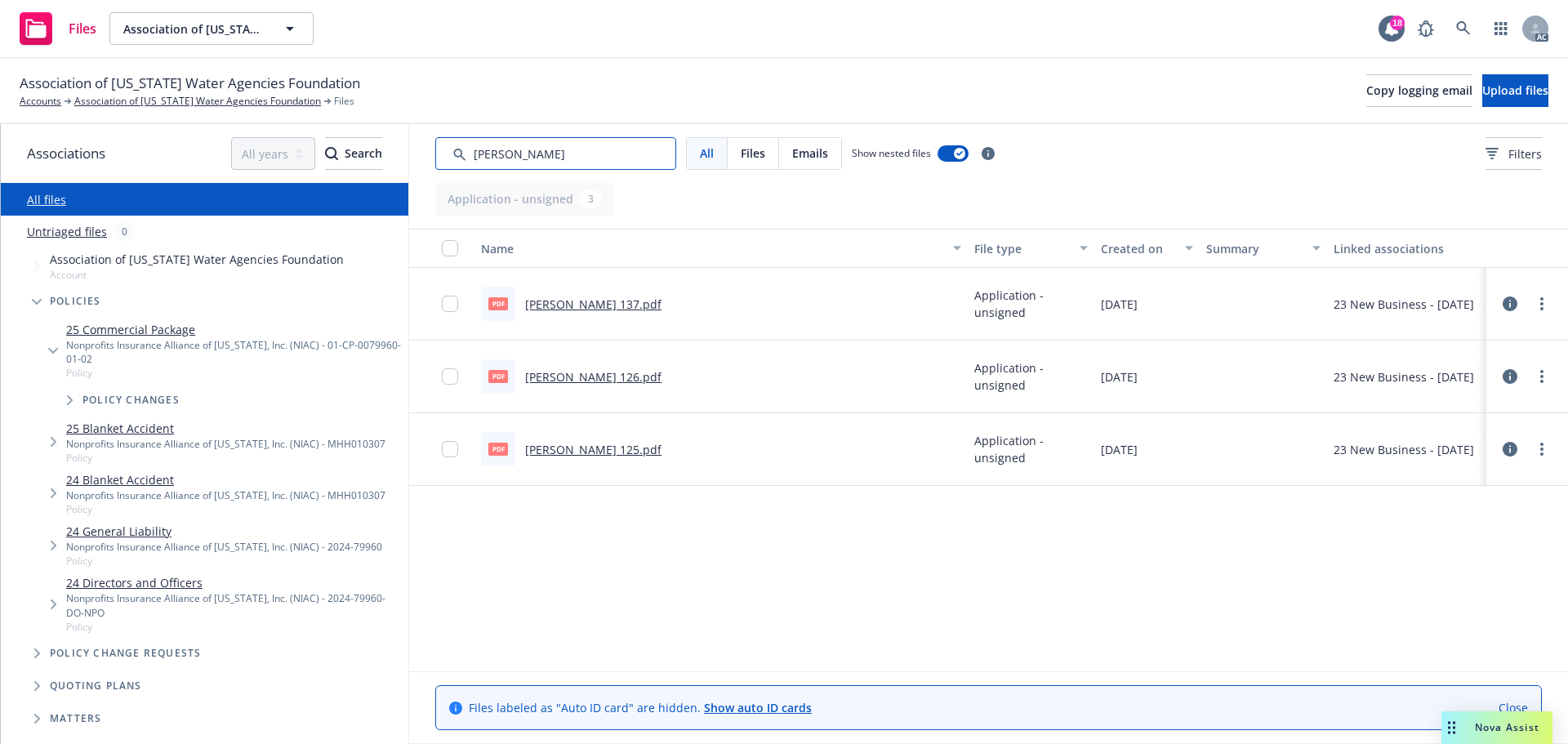
drag, startPoint x: 545, startPoint y: 146, endPoint x: 482, endPoint y: 149, distance: 63.1
click at [482, 149] on input "Search by keyword..." at bounding box center [555, 153] width 241 height 33
type input "app"
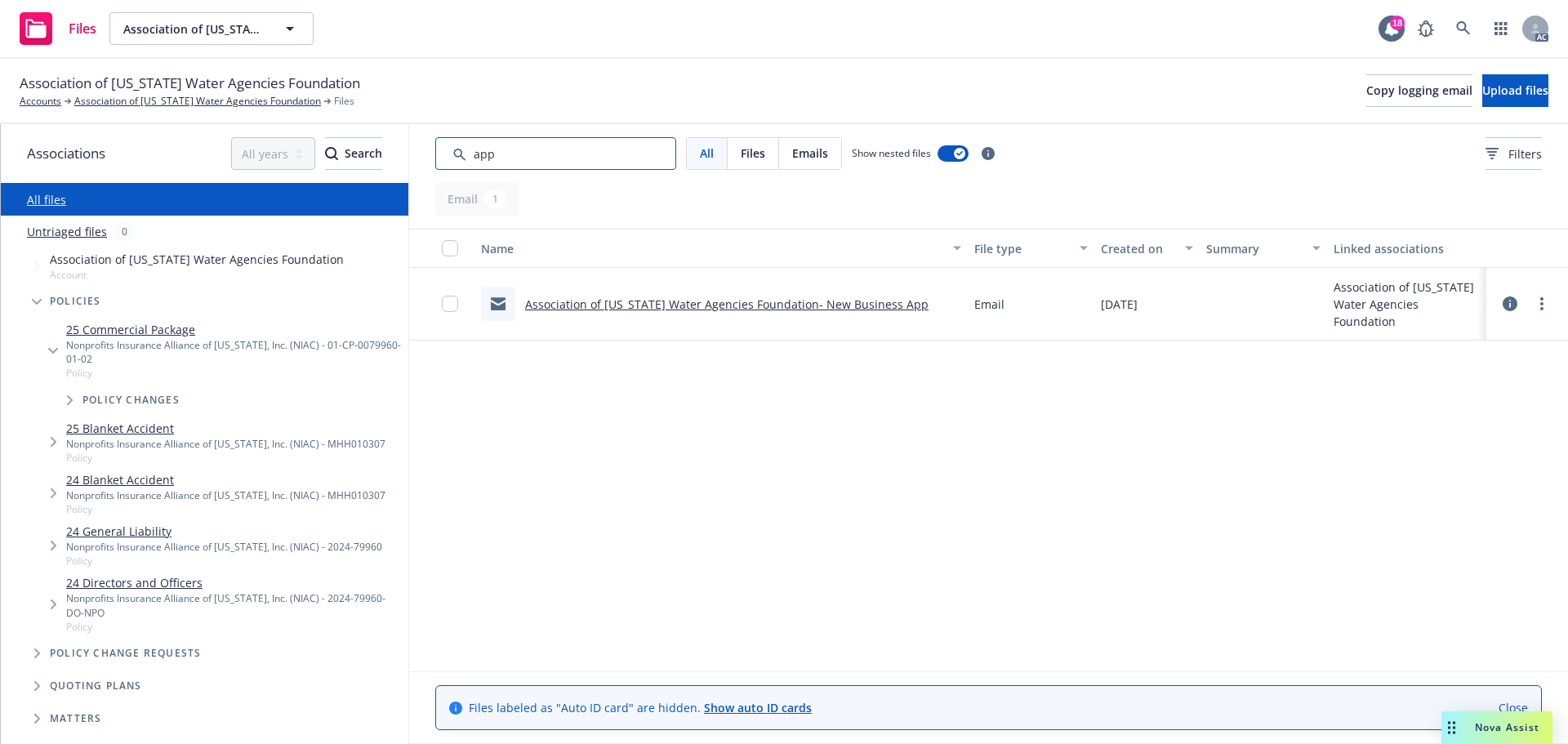
drag, startPoint x: 541, startPoint y: 156, endPoint x: 426, endPoint y: 158, distance: 115.0
click at [426, 158] on div "All Files Emails Show nested files Filters" at bounding box center [989, 154] width 1159 height 59
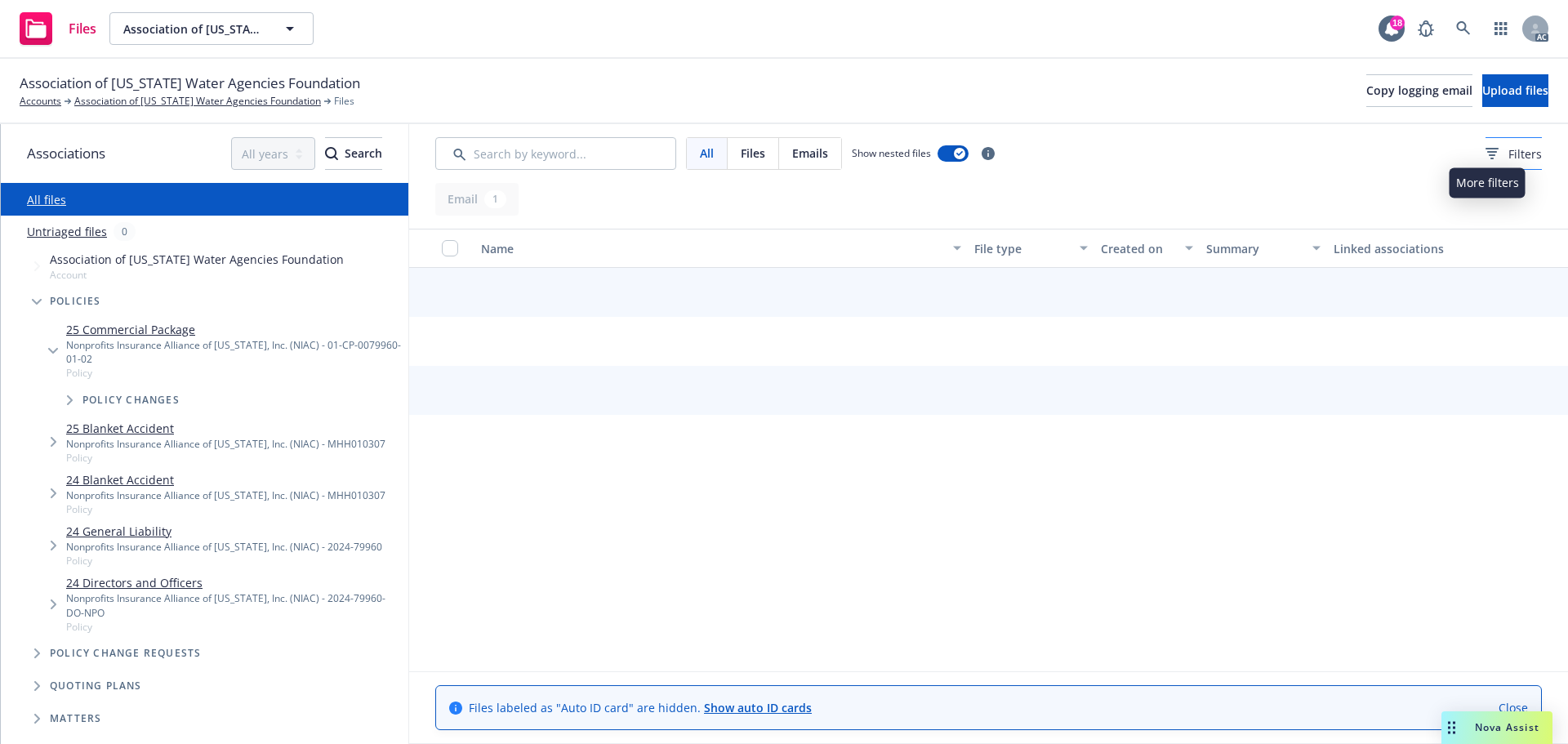
click at [1508, 146] on span "Filters" at bounding box center [1525, 154] width 34 height 17
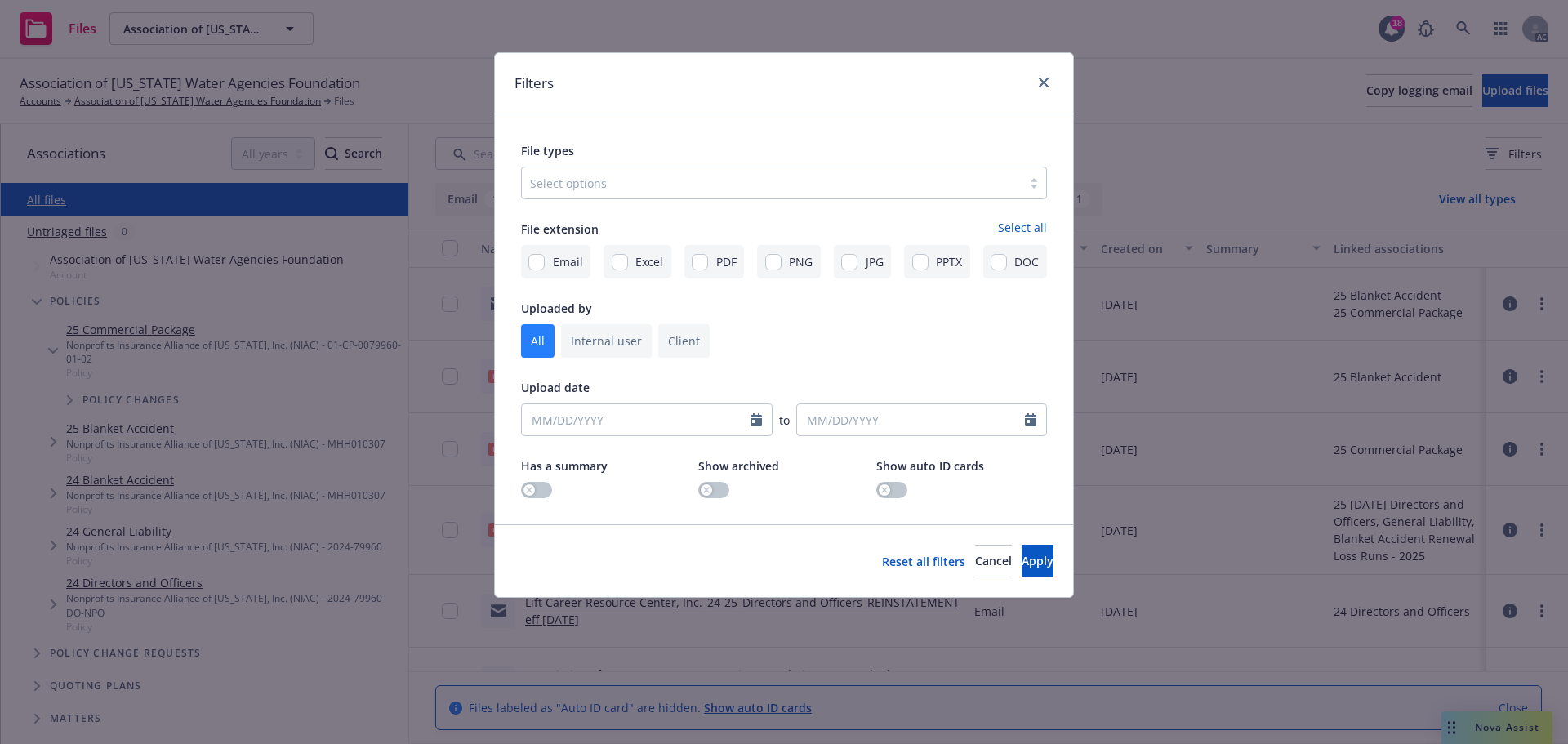
click at [665, 197] on div "Select options" at bounding box center [784, 183] width 526 height 33
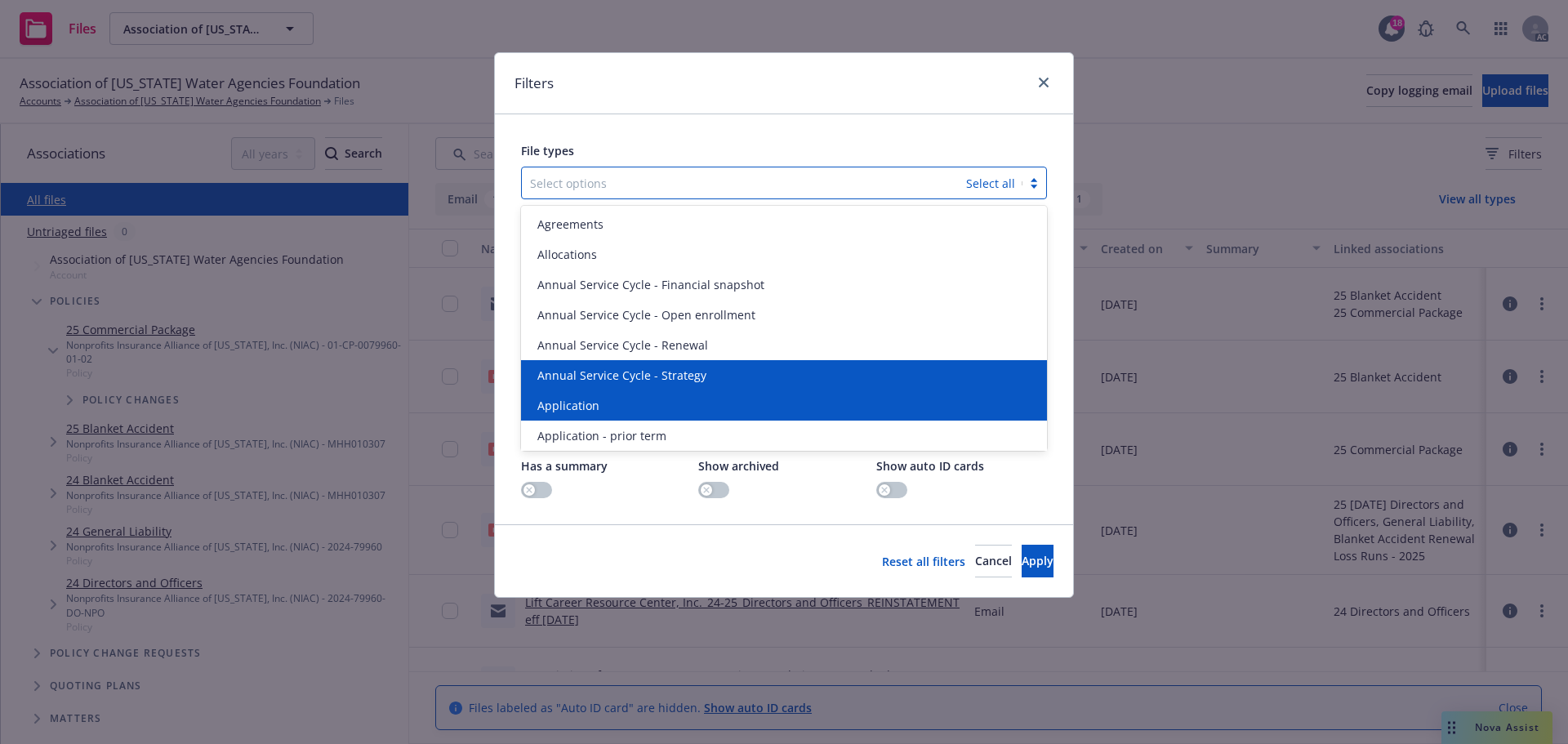
click at [586, 399] on span "Application" at bounding box center [569, 405] width 62 height 17
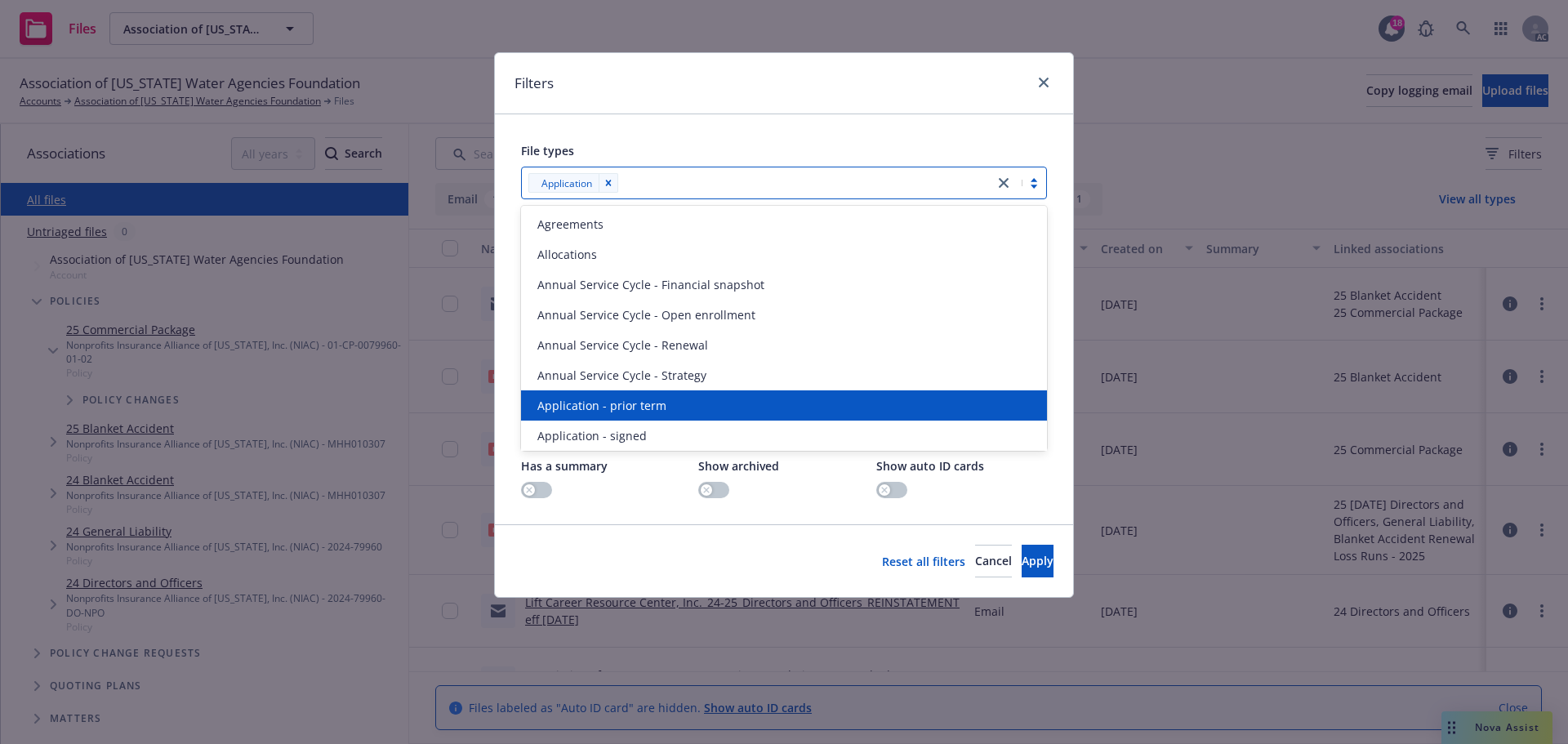
click at [586, 399] on span "Application - prior term" at bounding box center [601, 405] width 129 height 17
click at [586, 399] on span "Application - signed" at bounding box center [592, 405] width 109 height 17
click at [586, 399] on span "Application - unsigned" at bounding box center [600, 405] width 124 height 17
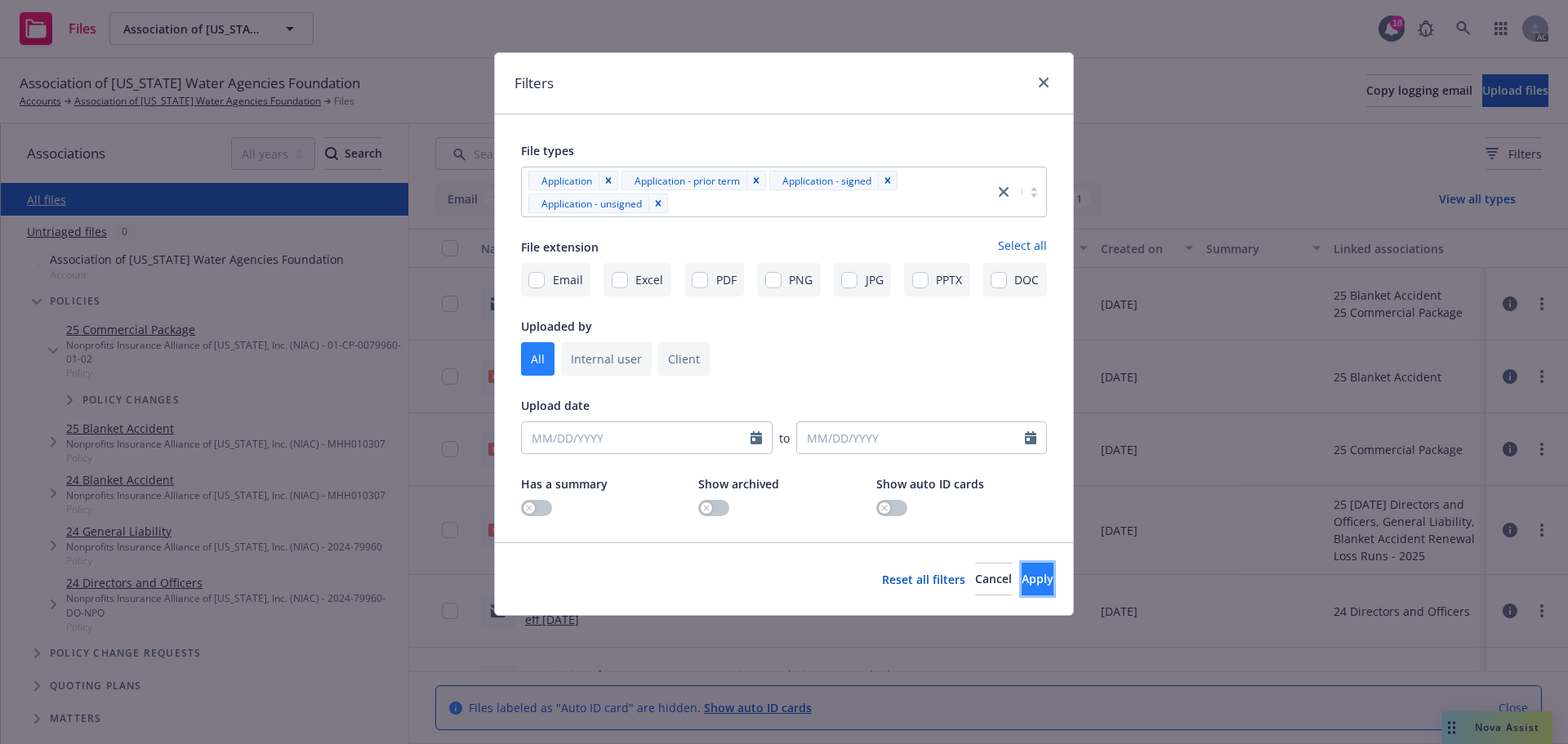
click at [1022, 571] on button "Apply" at bounding box center [1038, 578] width 32 height 33
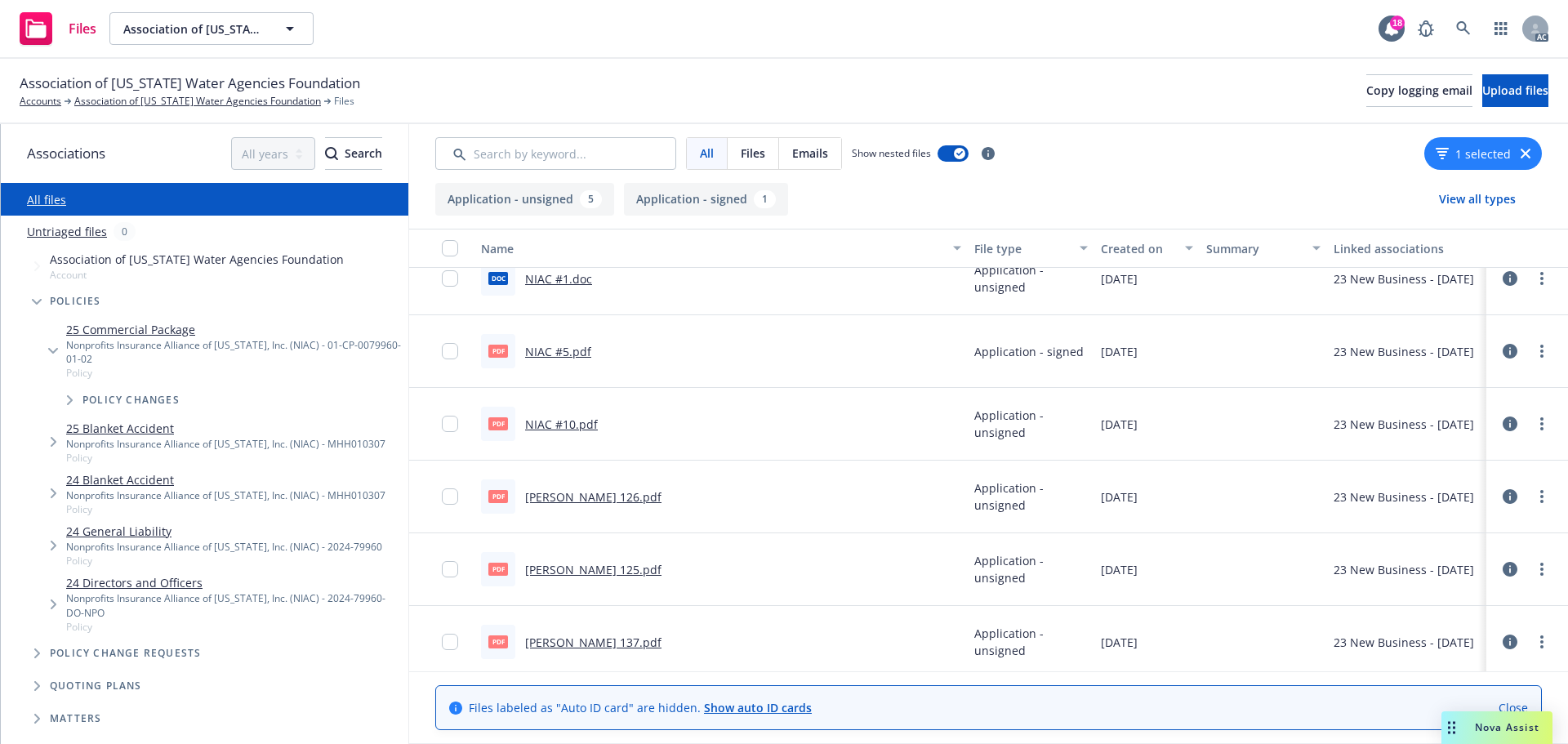
scroll to position [33, 0]
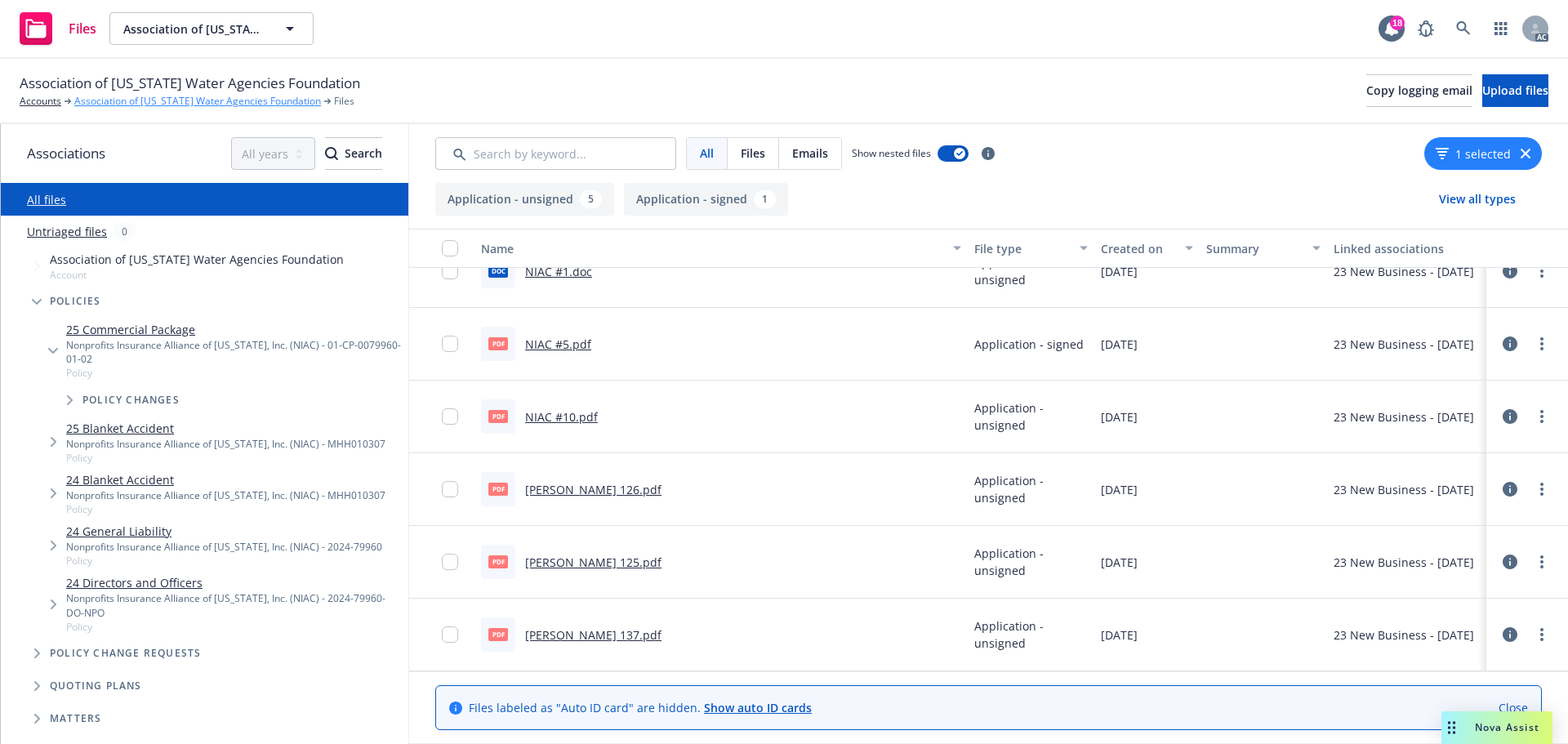
click at [161, 102] on link "Association of [US_STATE] Water Agencies Foundation" at bounding box center [198, 101] width 247 height 15
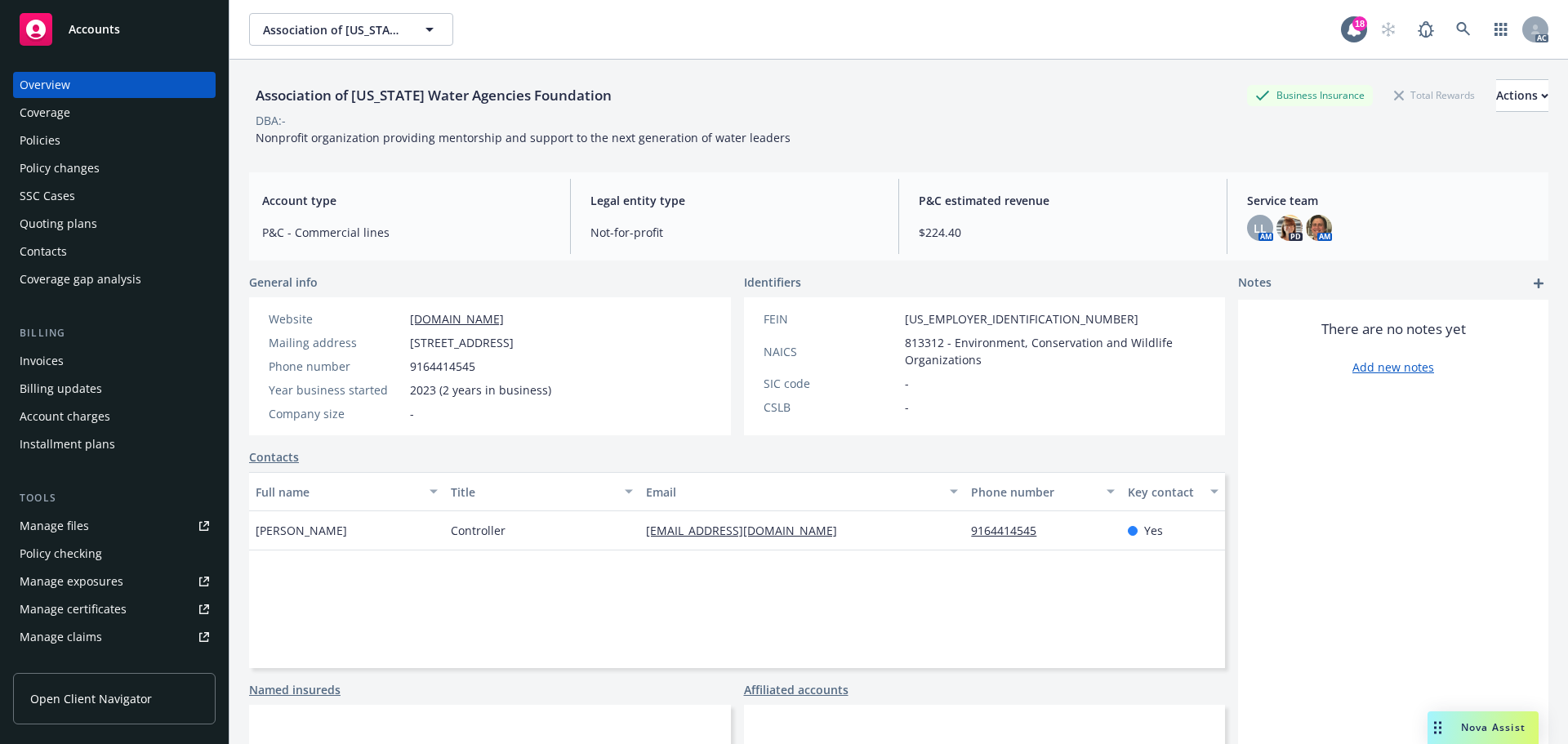
drag, startPoint x: 407, startPoint y: 345, endPoint x: 531, endPoint y: 342, distance: 124.0
click at [531, 342] on div "Mailing address [STREET_ADDRESS]" at bounding box center [410, 342] width 296 height 17
copy span "[STREET_ADDRESS]"
drag, startPoint x: 602, startPoint y: 344, endPoint x: 542, endPoint y: 339, distance: 60.2
click at [513, 339] on span "[STREET_ADDRESS]" at bounding box center [462, 342] width 104 height 17
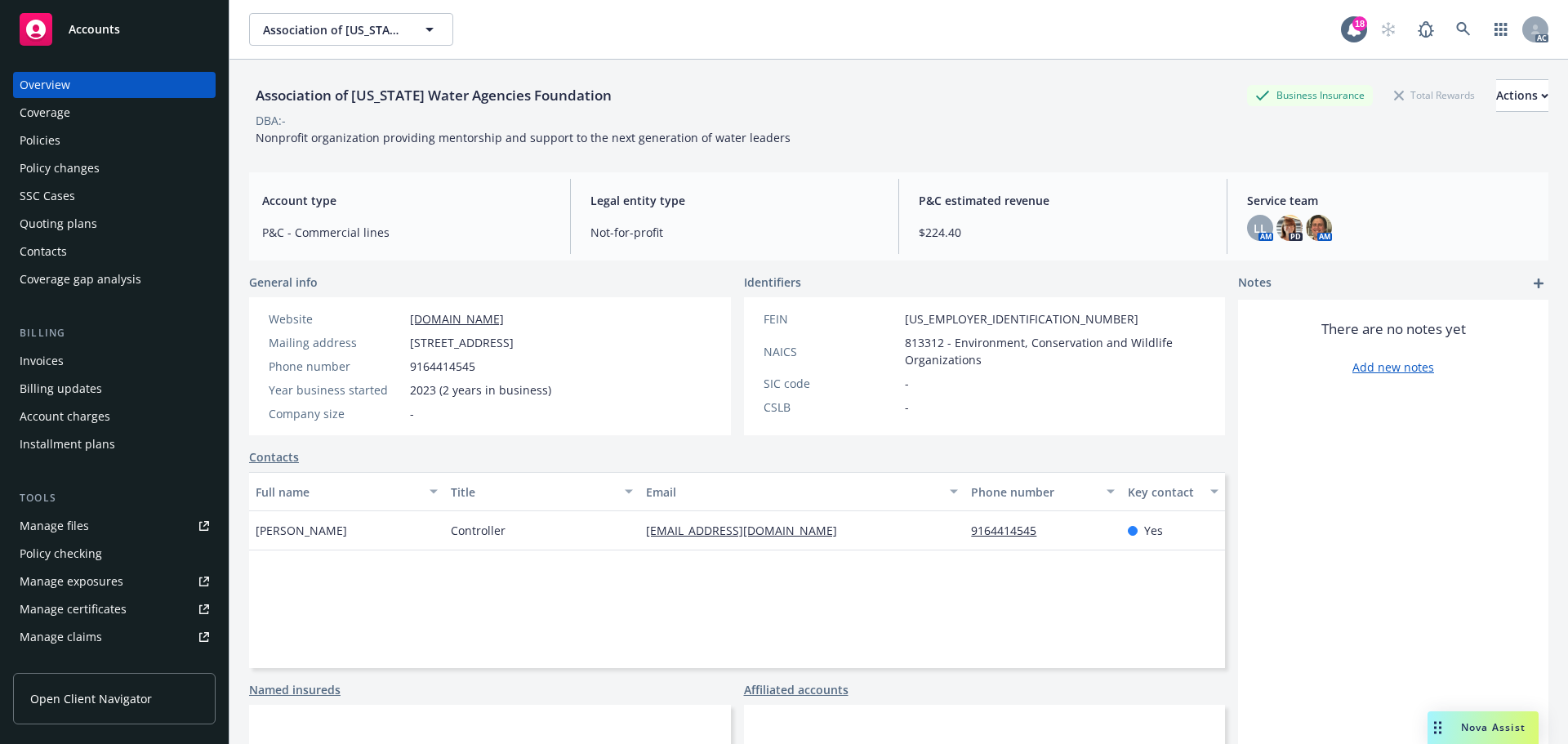
copy span "[GEOGRAPHIC_DATA]"
drag, startPoint x: 676, startPoint y: 350, endPoint x: 633, endPoint y: 352, distance: 43.0
click at [571, 352] on div "Website [DOMAIN_NAME] Mailing address [STREET_ADDRESS] Phone number [PHONE_NUMB…" at bounding box center [410, 366] width 322 height 138
copy span "95814"
drag, startPoint x: 409, startPoint y: 372, endPoint x: 491, endPoint y: 365, distance: 82.3
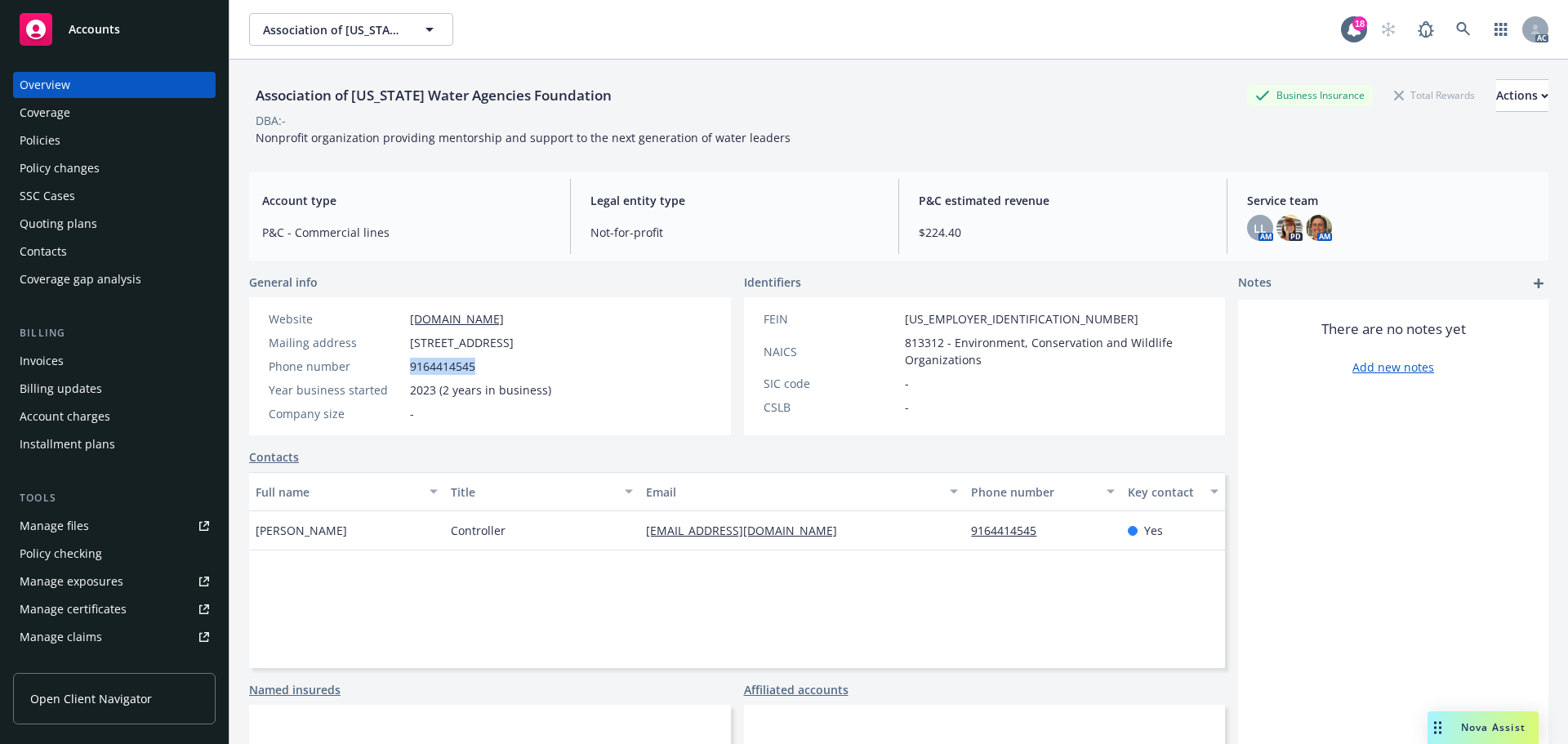
click at [491, 365] on div "Phone number [PHONE_NUMBER]" at bounding box center [410, 366] width 296 height 17
copy span "9164414545"
drag, startPoint x: 522, startPoint y: 316, endPoint x: 410, endPoint y: 320, distance: 112.1
click at [394, 320] on div "Website [DOMAIN_NAME]" at bounding box center [410, 318] width 296 height 17
copy div "[DOMAIN_NAME]"
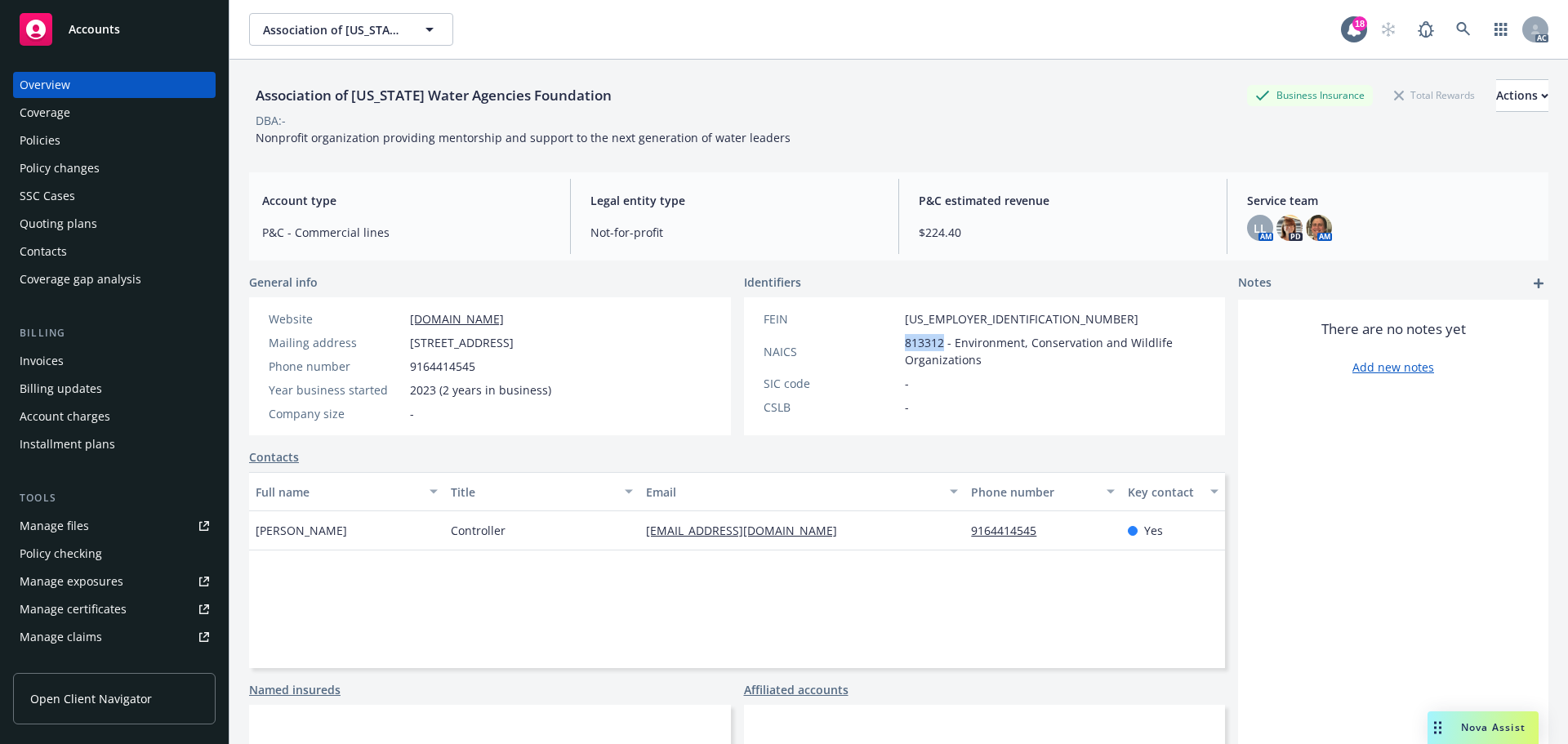
drag, startPoint x: 937, startPoint y: 344, endPoint x: 896, endPoint y: 347, distance: 41.1
click at [896, 347] on div "NAICS 813312 - Environment, Conservation and Wildlife Organizations" at bounding box center [984, 351] width 456 height 35
copy span "813312"
drag, startPoint x: 991, startPoint y: 319, endPoint x: 897, endPoint y: 320, distance: 94.0
click at [897, 320] on div "FEIN [US_EMPLOYER_IDENTIFICATION_NUMBER]" at bounding box center [984, 318] width 456 height 17
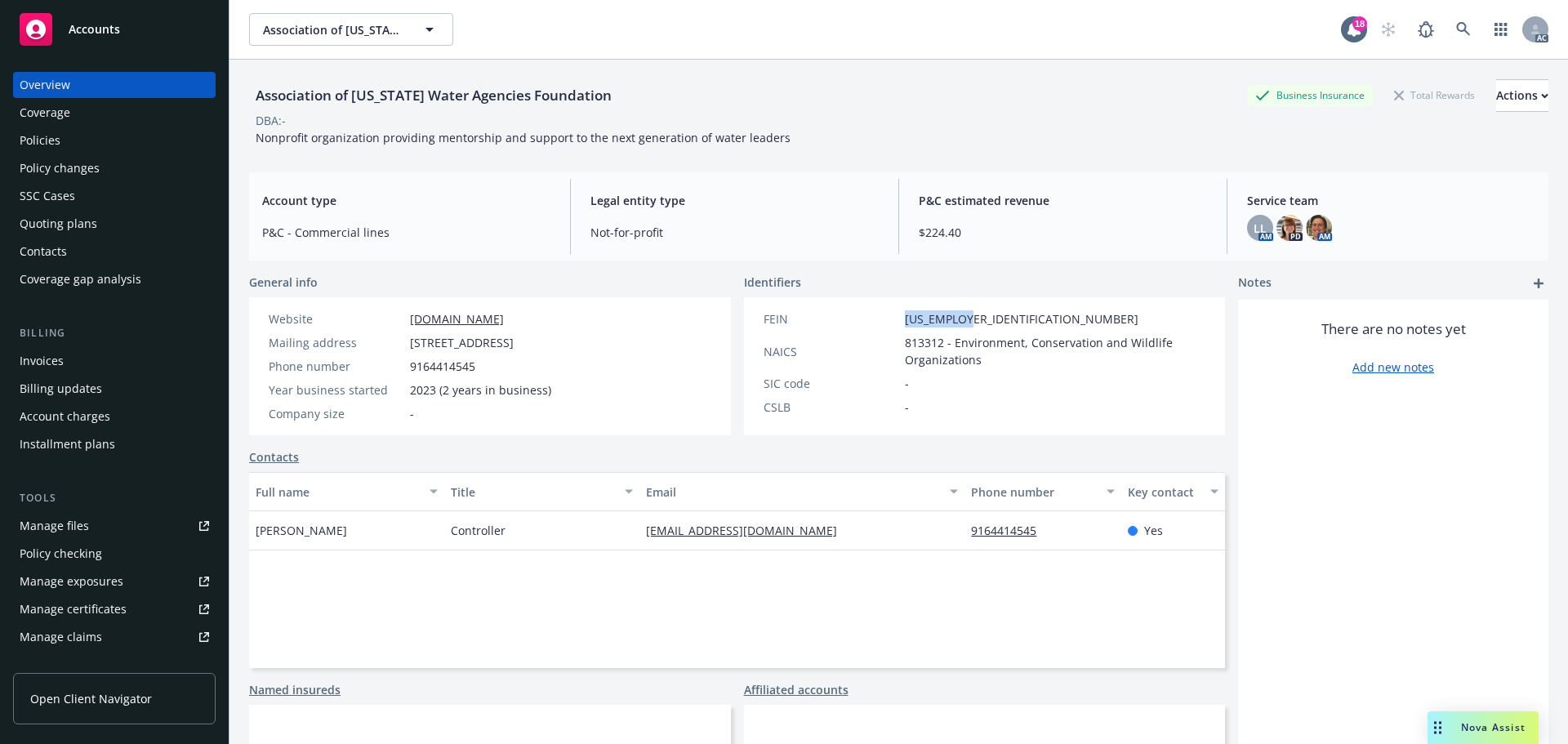
copy span "[US_EMPLOYER_IDENTIFICATION_NUMBER]"
drag, startPoint x: 534, startPoint y: 541, endPoint x: 441, endPoint y: 543, distance: 93.0
click at [441, 543] on div "[PERSON_NAME] Controller [EMAIL_ADDRESS][DOMAIN_NAME] 9164414545 Yes" at bounding box center [736, 531] width 976 height 39
copy div "Controller"
drag, startPoint x: 402, startPoint y: 545, endPoint x: 374, endPoint y: 536, distance: 29.4
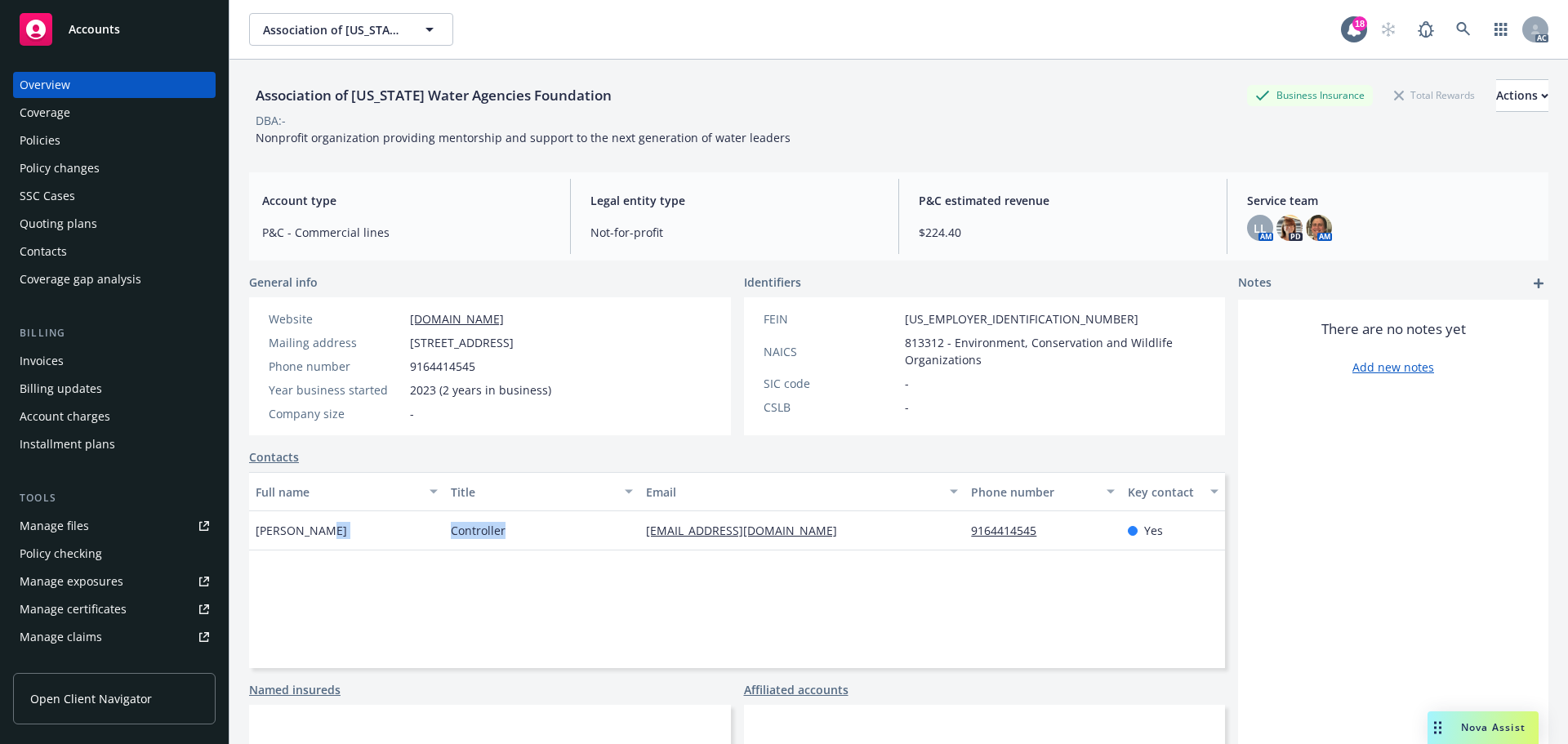
click at [402, 545] on div "[PERSON_NAME]" at bounding box center [346, 531] width 195 height 39
drag, startPoint x: 358, startPoint y: 527, endPoint x: 710, endPoint y: 511, distance: 352.4
click at [253, 541] on div "[PERSON_NAME]" at bounding box center [346, 531] width 195 height 39
copy span "[PERSON_NAME]"
drag, startPoint x: 965, startPoint y: 539, endPoint x: 1100, endPoint y: 536, distance: 135.0
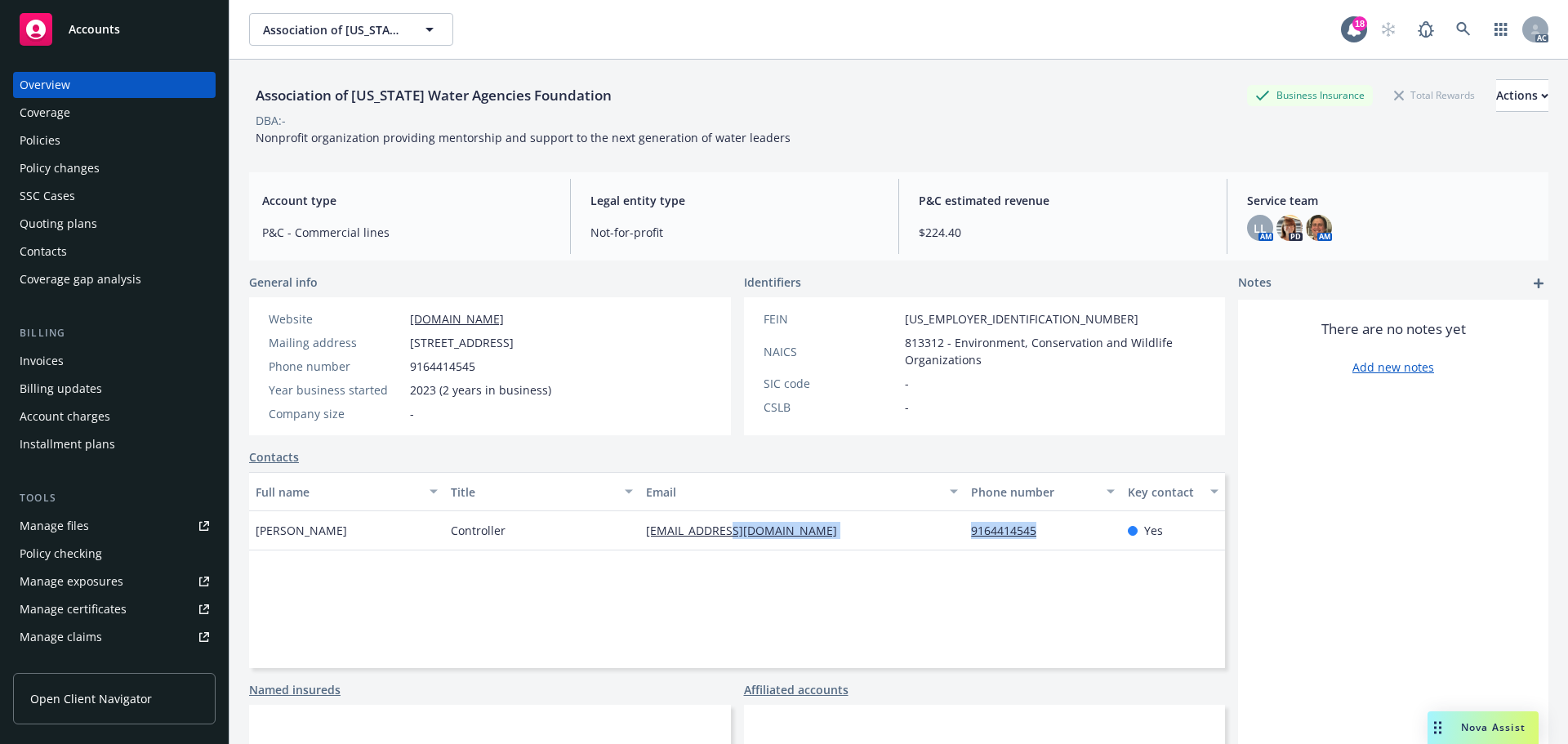
click at [1100, 536] on div "[PERSON_NAME] Controller [EMAIL_ADDRESS][DOMAIN_NAME] 9164414545 Yes" at bounding box center [736, 531] width 976 height 39
copy div "9164414545"
drag, startPoint x: 644, startPoint y: 551, endPoint x: 786, endPoint y: 548, distance: 142.0
click at [786, 548] on div "Full name Title Email Phone number Key contact [PERSON_NAME] Controller [EMAIL_…" at bounding box center [736, 569] width 976 height 196
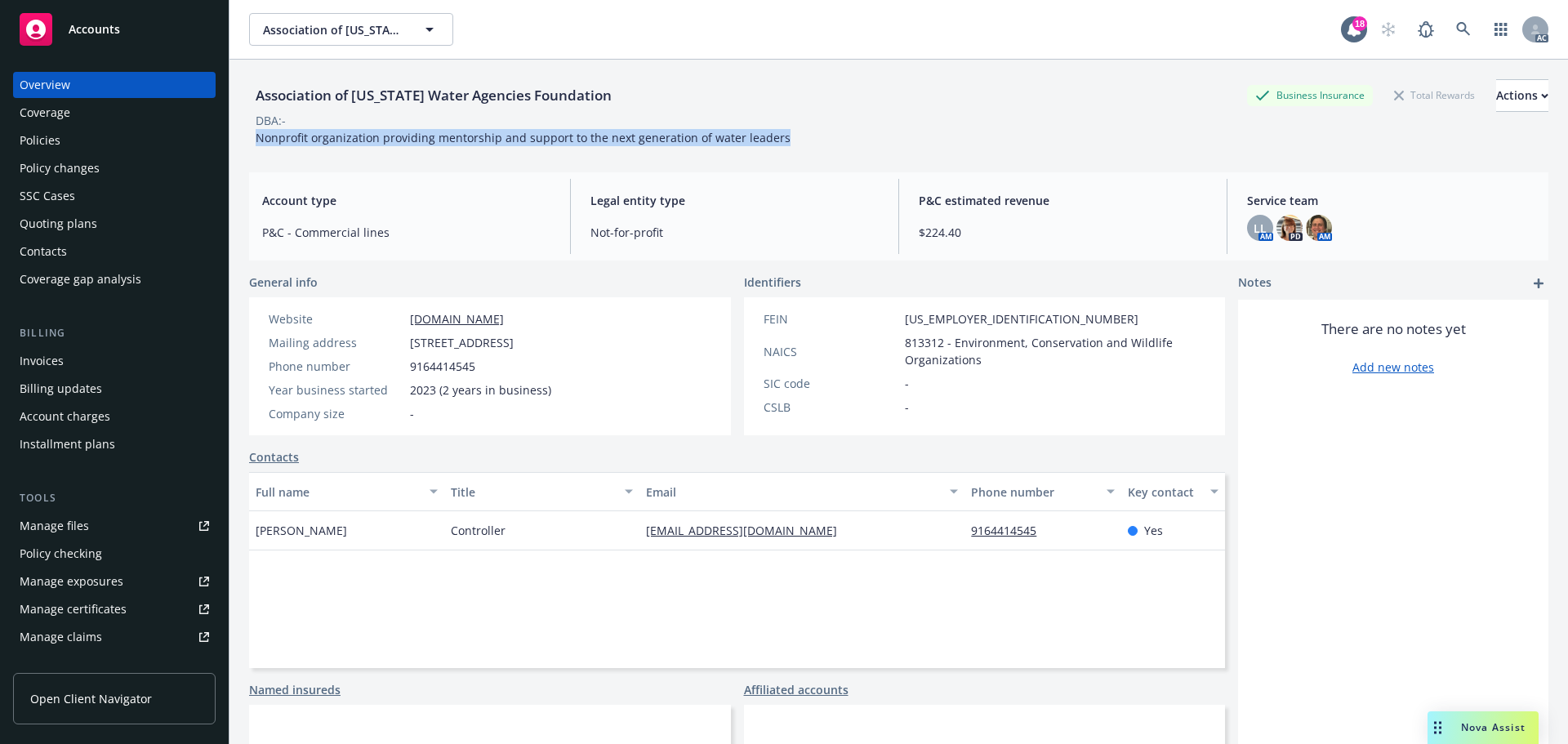
drag, startPoint x: 784, startPoint y: 131, endPoint x: 245, endPoint y: 137, distance: 539.0
click at [245, 137] on div "Association of [US_STATE] Water Agencies Foundation Business Insurance Total Re…" at bounding box center [898, 431] width 1339 height 744
drag, startPoint x: 428, startPoint y: 393, endPoint x: 404, endPoint y: 392, distance: 24.0
click at [404, 392] on div "Year business started 2023 (2 years in business)" at bounding box center [410, 389] width 296 height 17
drag, startPoint x: 438, startPoint y: 390, endPoint x: 411, endPoint y: 392, distance: 27.1
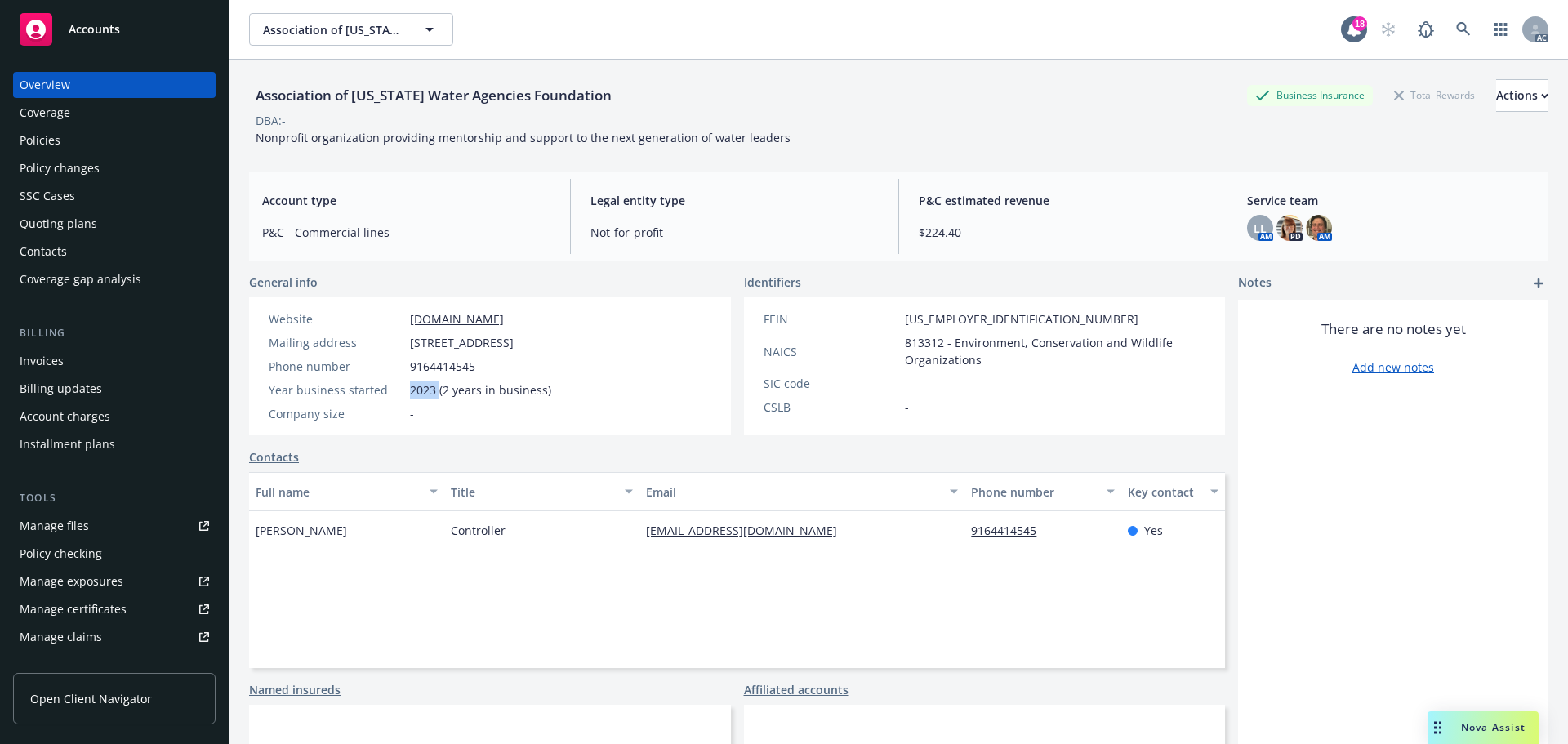
click at [411, 392] on span "2023 (2 years in business)" at bounding box center [481, 389] width 141 height 17
drag, startPoint x: 124, startPoint y: 142, endPoint x: 218, endPoint y: 139, distance: 94.0
click at [124, 142] on div "Policies" at bounding box center [114, 139] width 189 height 26
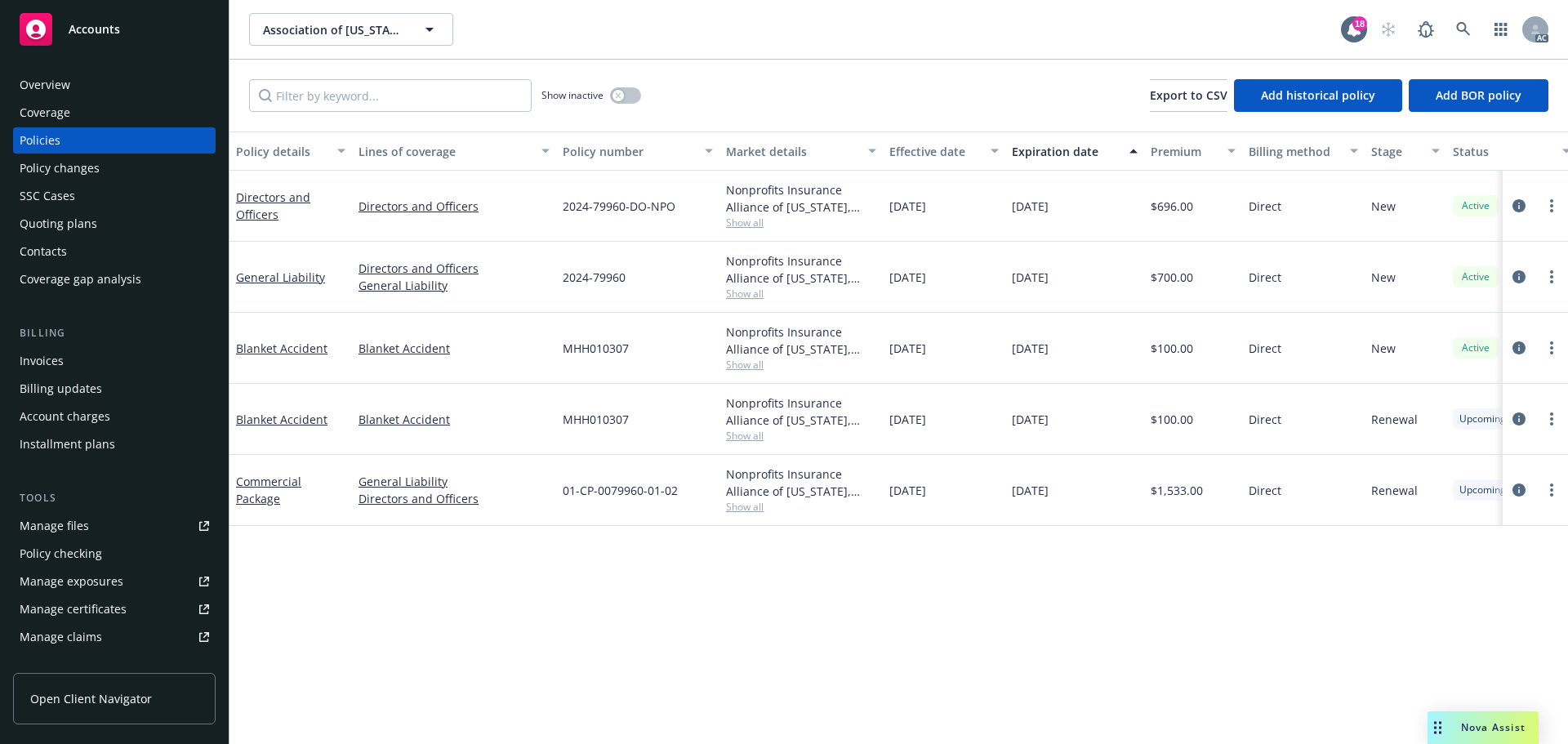
drag, startPoint x: 958, startPoint y: 281, endPoint x: 923, endPoint y: 288, distance: 35.7
click at [923, 288] on div "[DATE]" at bounding box center [944, 277] width 123 height 71
drag, startPoint x: 1082, startPoint y: 289, endPoint x: 1049, endPoint y: 295, distance: 33.5
click at [1049, 295] on div "[DATE]" at bounding box center [1075, 277] width 139 height 71
click at [755, 297] on span "Show all" at bounding box center [800, 294] width 150 height 14
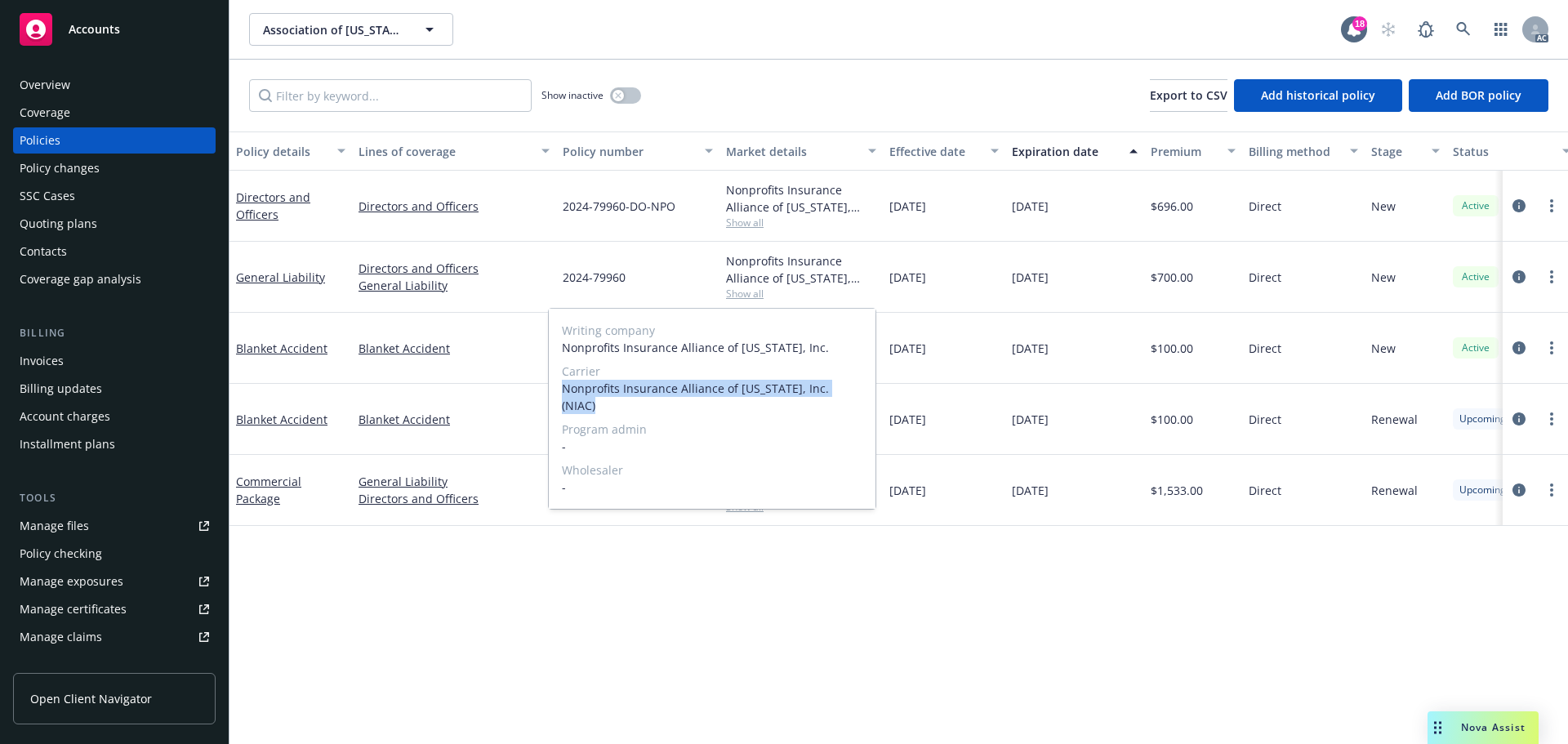
drag, startPoint x: 854, startPoint y: 385, endPoint x: 557, endPoint y: 390, distance: 297.0
click at [557, 390] on div "Writing company Nonprofits Insurance Alliance of California, Inc. Carrier Nonpr…" at bounding box center [712, 408] width 327 height 200
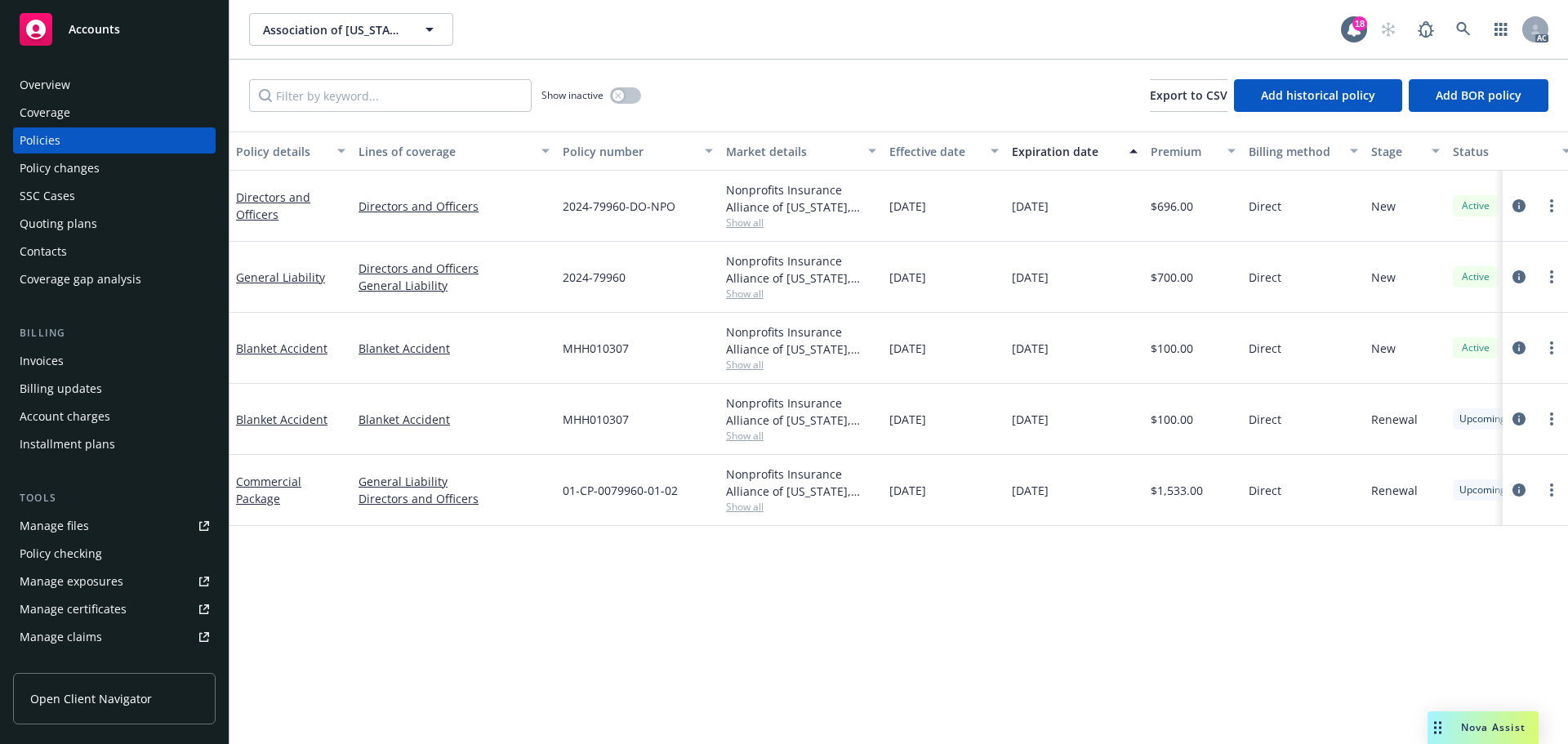
click at [1216, 399] on div "$100.00" at bounding box center [1193, 419] width 98 height 71
drag, startPoint x: 633, startPoint y: 278, endPoint x: 1475, endPoint y: 474, distance: 864.5
click at [569, 281] on div "2024-79960" at bounding box center [638, 277] width 163 height 71
drag, startPoint x: 555, startPoint y: 280, endPoint x: 624, endPoint y: 278, distance: 69.0
click at [624, 278] on div "General Liability Directors and Officers General Liability 2024-79960 Nonprofit…" at bounding box center [1017, 277] width 1576 height 71
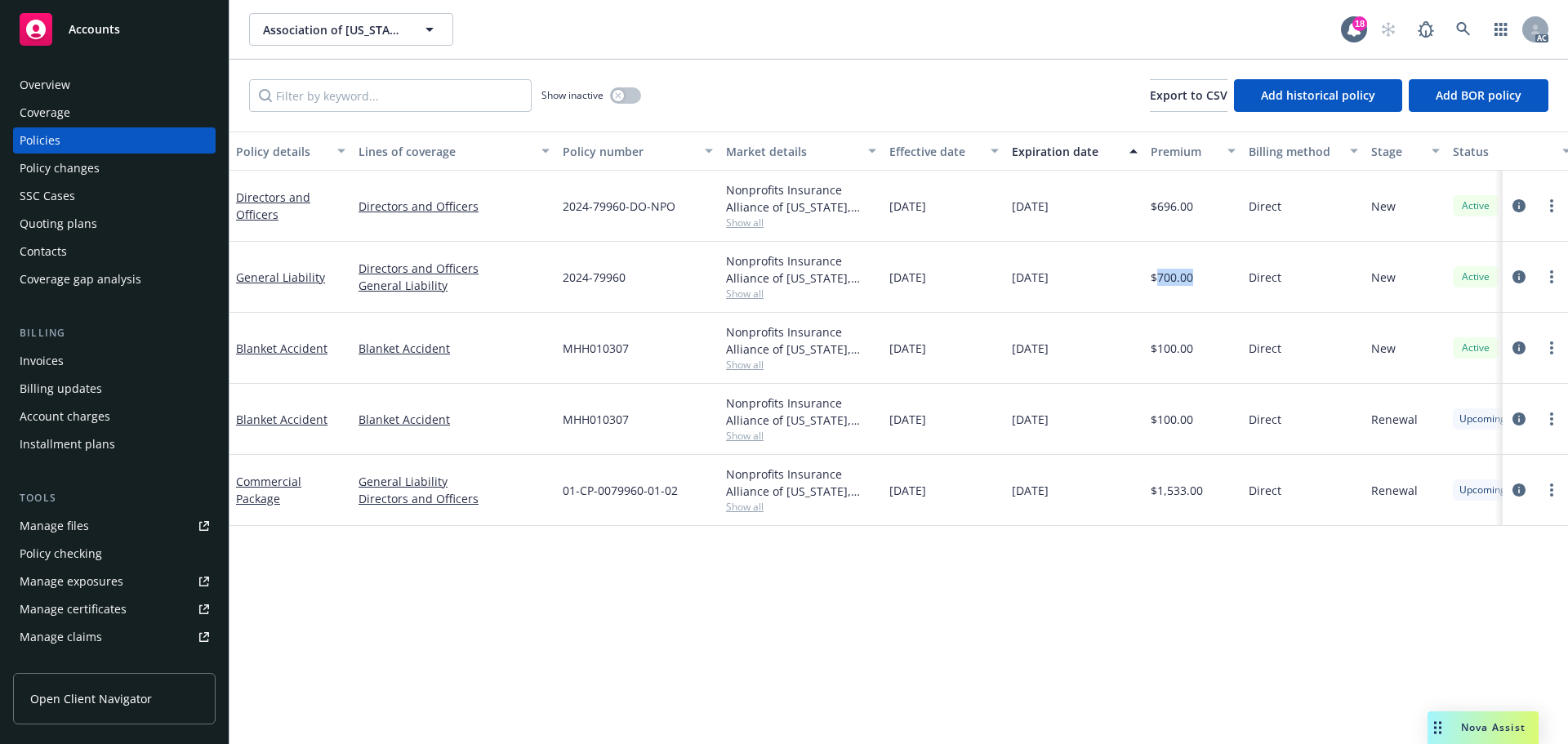
drag, startPoint x: 1209, startPoint y: 286, endPoint x: 1158, endPoint y: 289, distance: 51.1
click at [1158, 289] on div "$700.00" at bounding box center [1193, 277] width 98 height 71
drag, startPoint x: 888, startPoint y: 289, endPoint x: 1007, endPoint y: 294, distance: 119.1
click at [1007, 294] on div "General Liability Directors and Officers General Liability 2024-79960 Nonprofit…" at bounding box center [1017, 277] width 1576 height 71
click at [1040, 291] on div "10/12/2025" at bounding box center [1075, 277] width 139 height 71
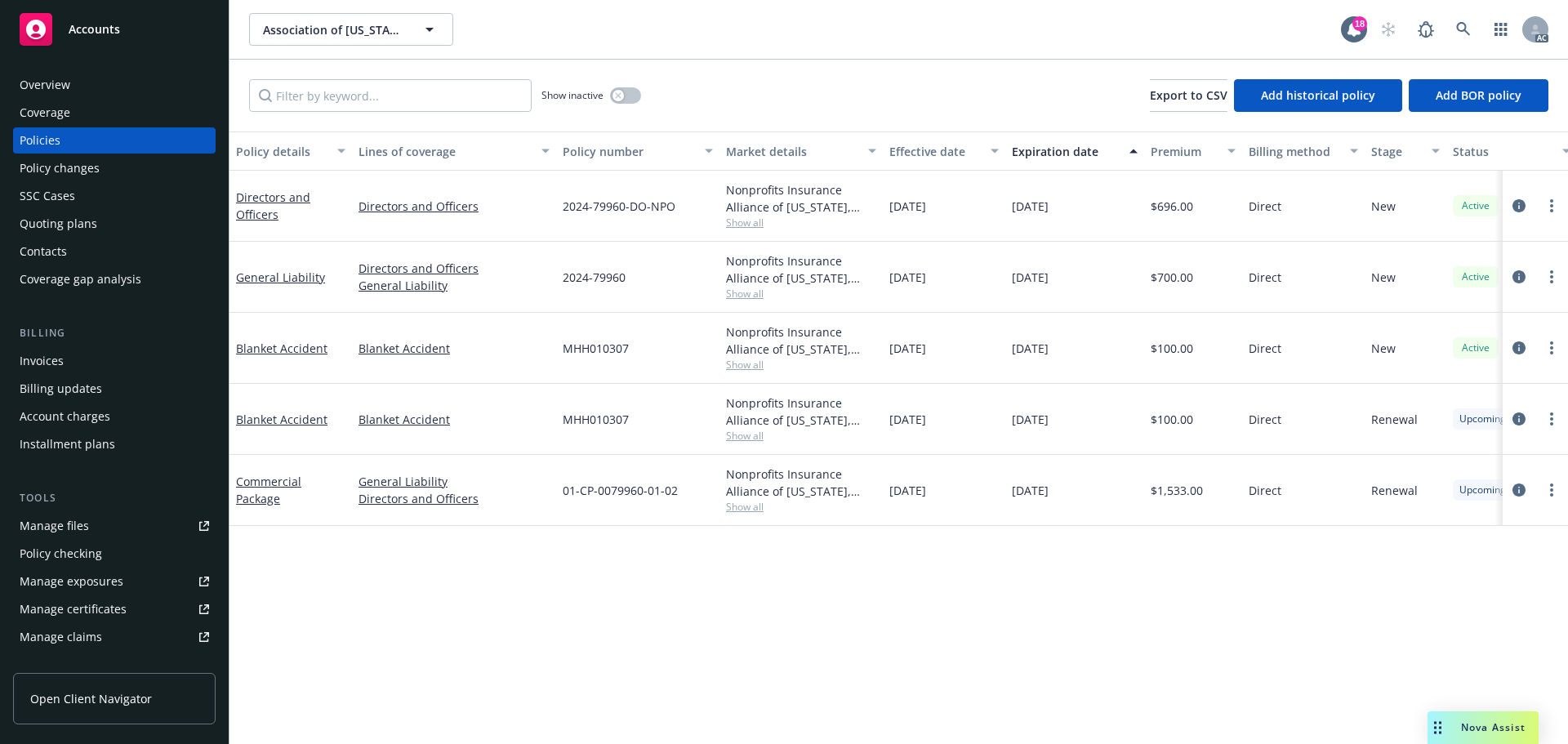
drag, startPoint x: 1011, startPoint y: 286, endPoint x: 1079, endPoint y: 281, distance: 68.2
click at [1079, 281] on div "10/12/2025" at bounding box center [1075, 277] width 139 height 71
drag, startPoint x: 354, startPoint y: 208, endPoint x: 534, endPoint y: 210, distance: 180.0
click at [534, 210] on div "Directors and Officers" at bounding box center [454, 206] width 204 height 71
click at [742, 220] on span "Show all" at bounding box center [800, 223] width 150 height 14
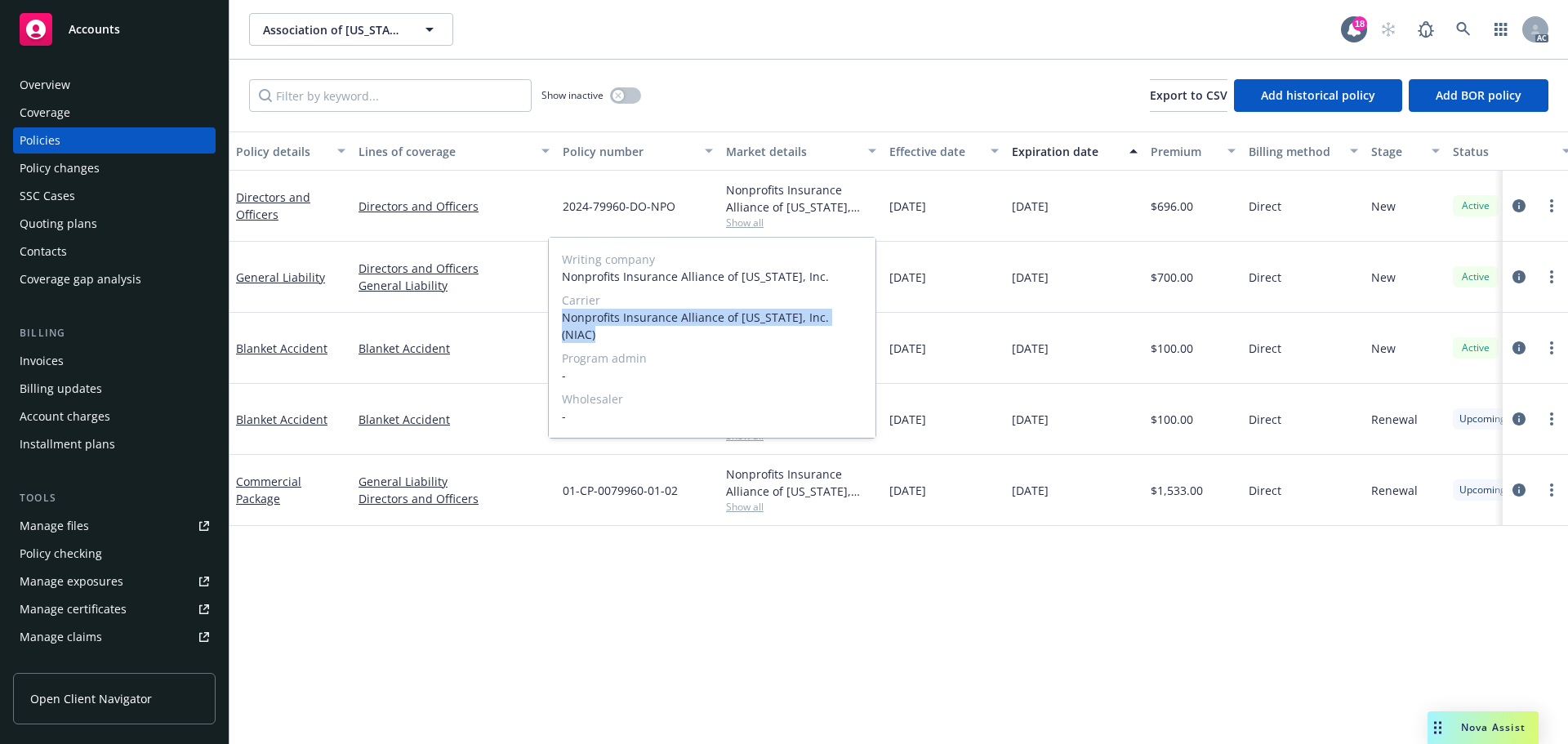
drag, startPoint x: 557, startPoint y: 318, endPoint x: 861, endPoint y: 314, distance: 304.0
click at [861, 314] on div "Writing company Nonprofits Insurance Alliance of California, Inc. Carrier Nonpr…" at bounding box center [712, 337] width 327 height 200
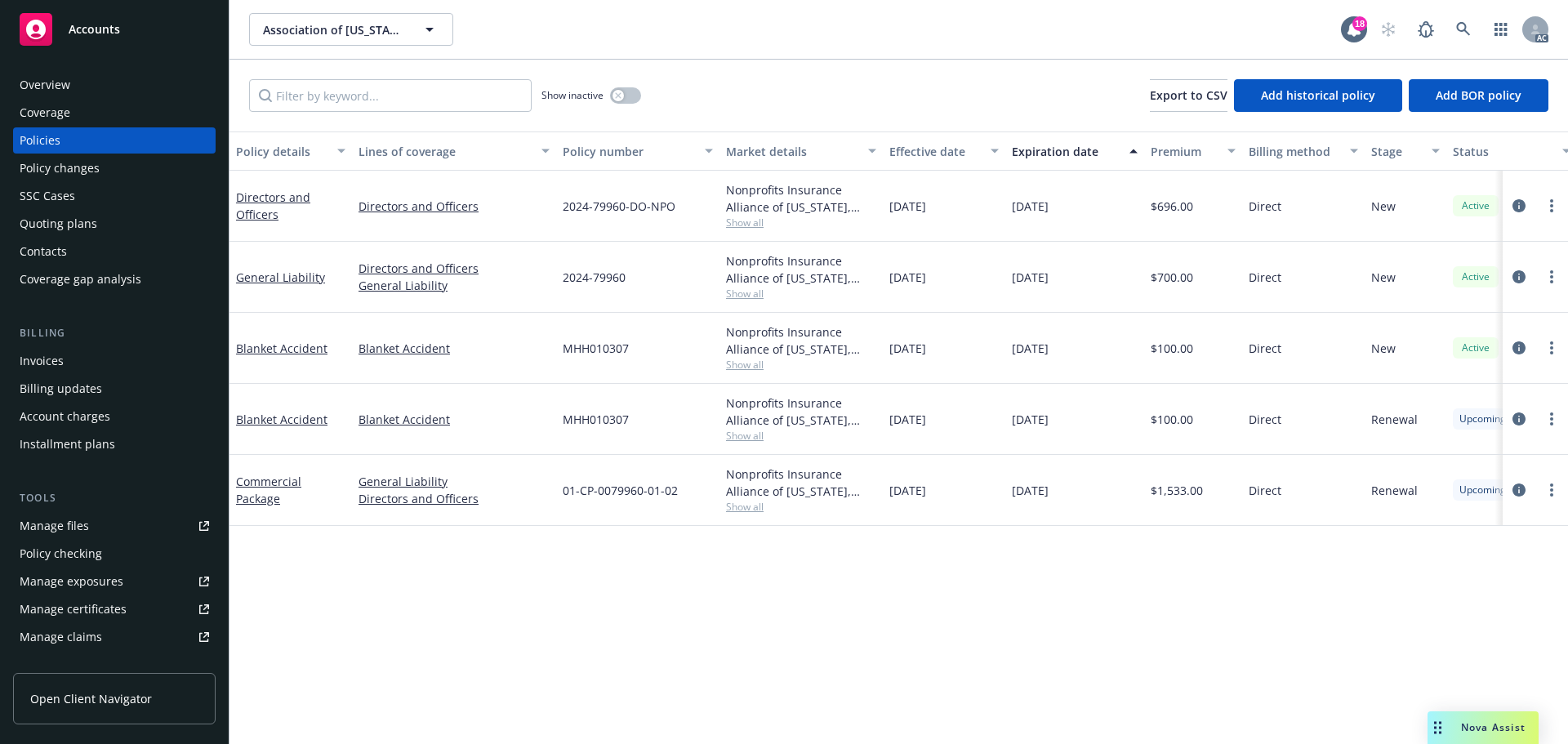
click at [1209, 306] on div "$700.00" at bounding box center [1193, 277] width 98 height 71
drag, startPoint x: 550, startPoint y: 215, endPoint x: 684, endPoint y: 215, distance: 134.0
click at [684, 215] on div "Directors and Officers Directors and Officers 2024-79960-DO-NPO Nonprofits Insu…" at bounding box center [1017, 206] width 1576 height 71
drag, startPoint x: 1196, startPoint y: 209, endPoint x: 1156, endPoint y: 216, distance: 40.6
click at [1156, 216] on div "$696.00" at bounding box center [1193, 206] width 98 height 71
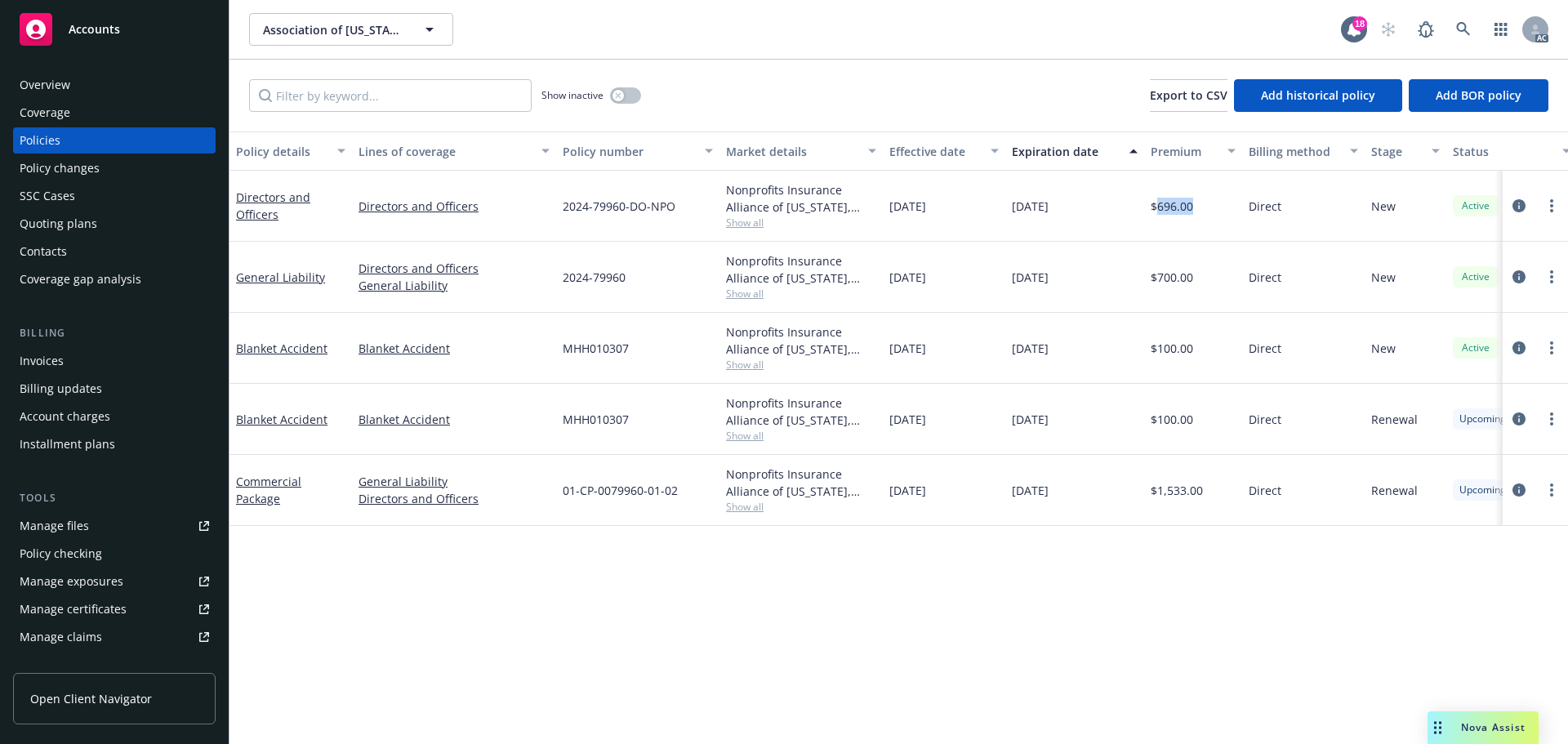
drag, startPoint x: 978, startPoint y: 203, endPoint x: 1541, endPoint y: 307, distance: 572.5
click at [887, 209] on div "10/12/2024" at bounding box center [944, 206] width 123 height 71
click at [1018, 212] on span "10/12/2025" at bounding box center [1030, 206] width 36 height 17
click at [1017, 218] on div "10/12/2025" at bounding box center [1075, 206] width 139 height 71
drag, startPoint x: 1005, startPoint y: 211, endPoint x: 1087, endPoint y: 212, distance: 82.0
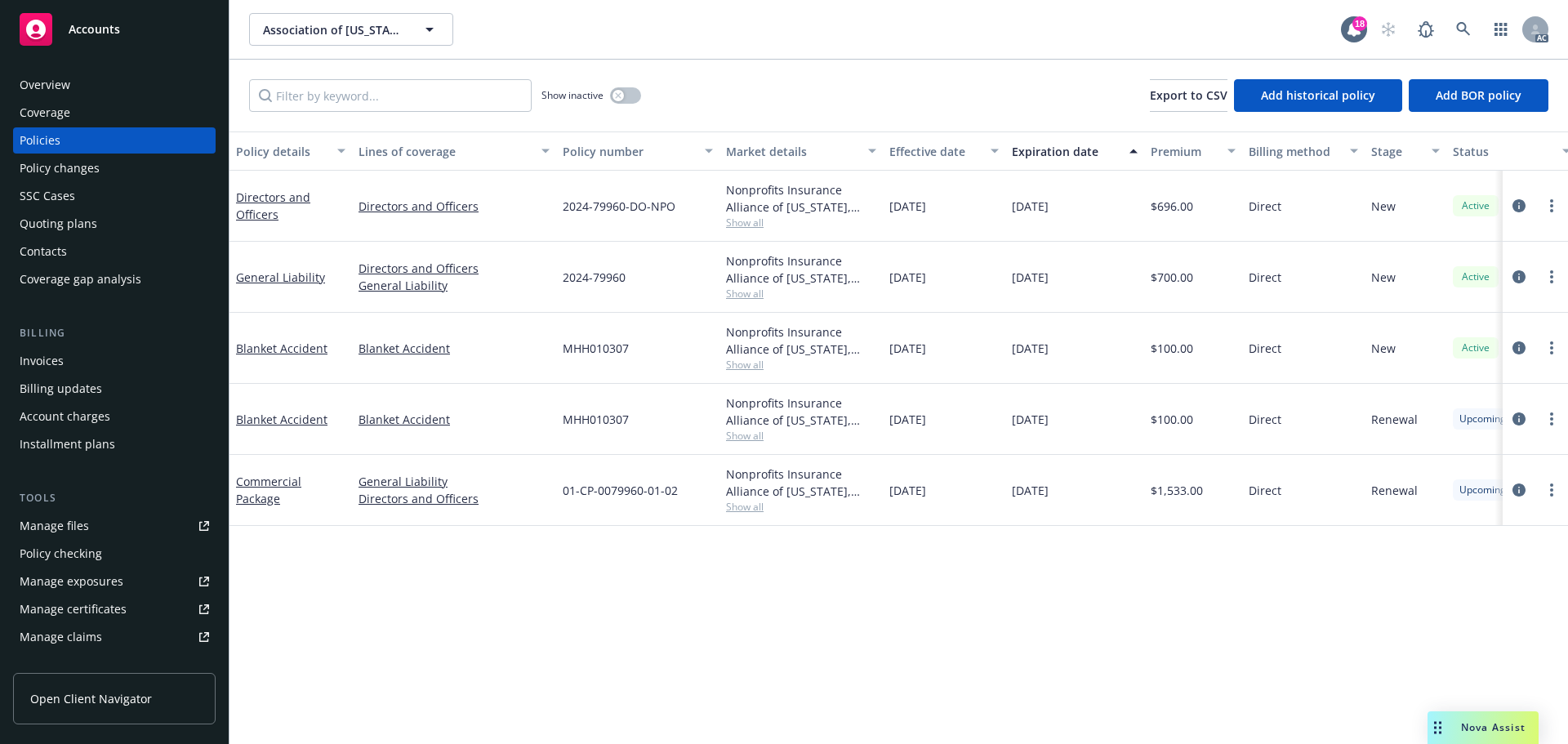
click at [1087, 212] on div "Directors and Officers Directors and Officers 2024-79960-DO-NPO Nonprofits Insu…" at bounding box center [1017, 206] width 1576 height 71
click at [614, 91] on div "button" at bounding box center [618, 95] width 12 height 12
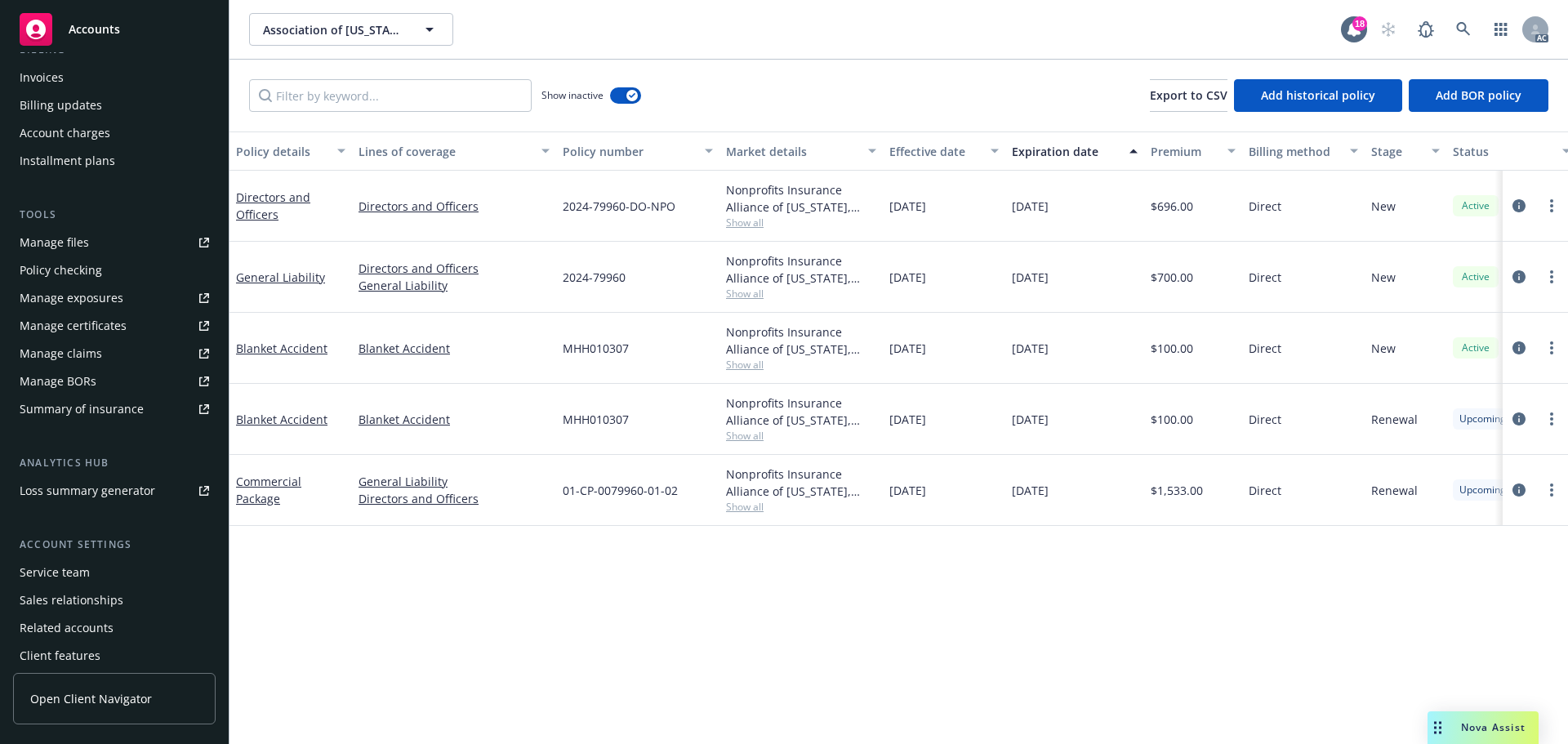
scroll to position [320, 0]
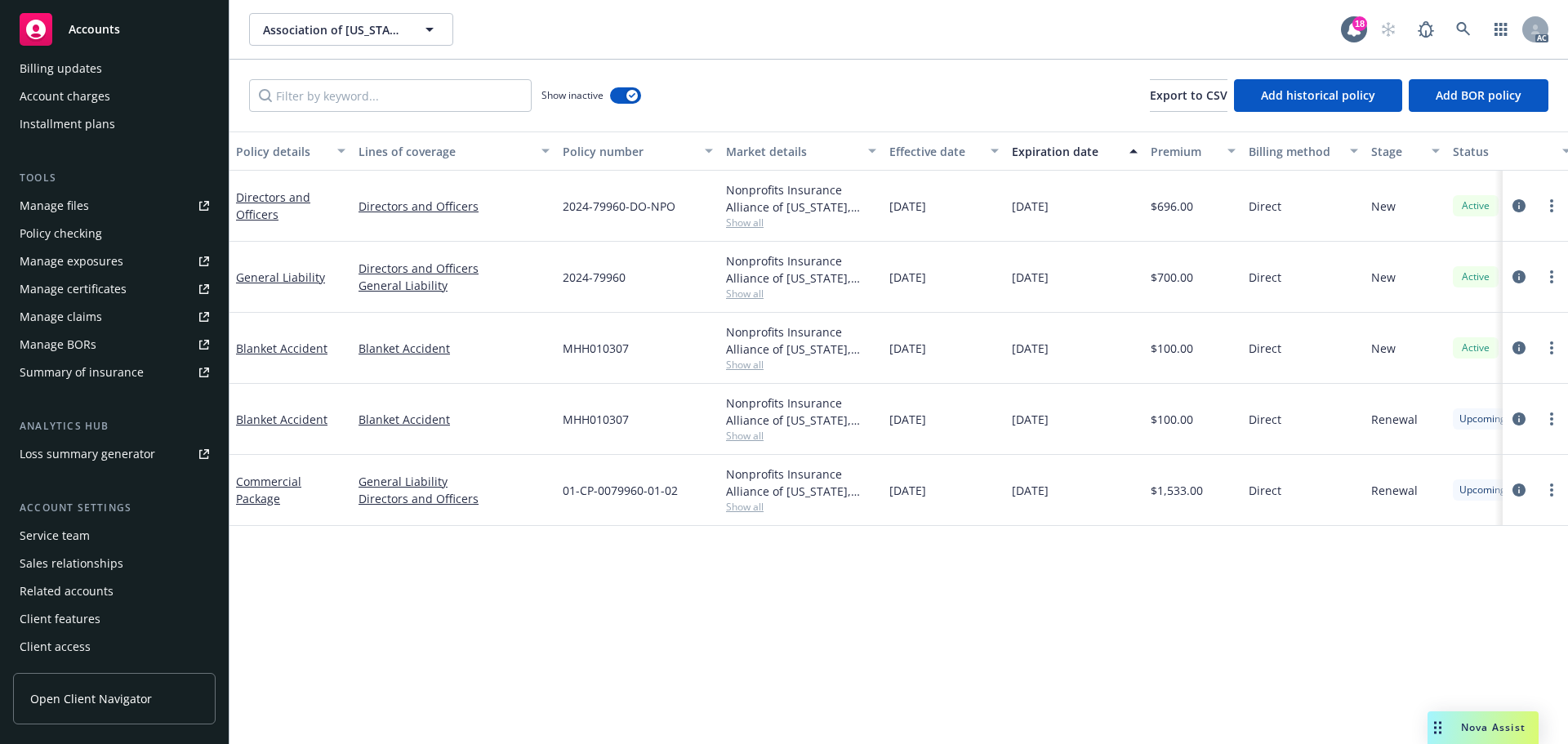
click at [58, 540] on div "Service team" at bounding box center [54, 534] width 70 height 26
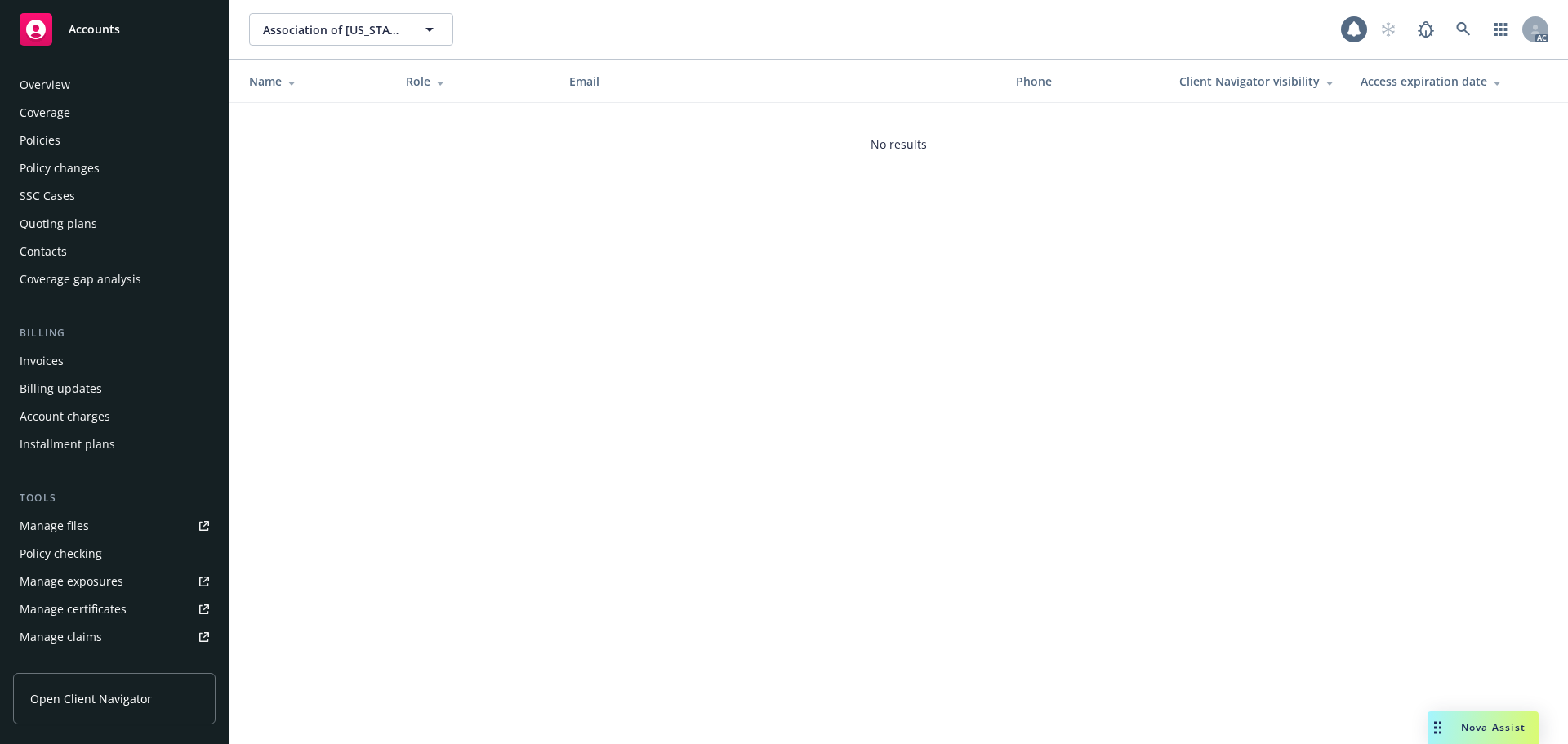
scroll to position [320, 0]
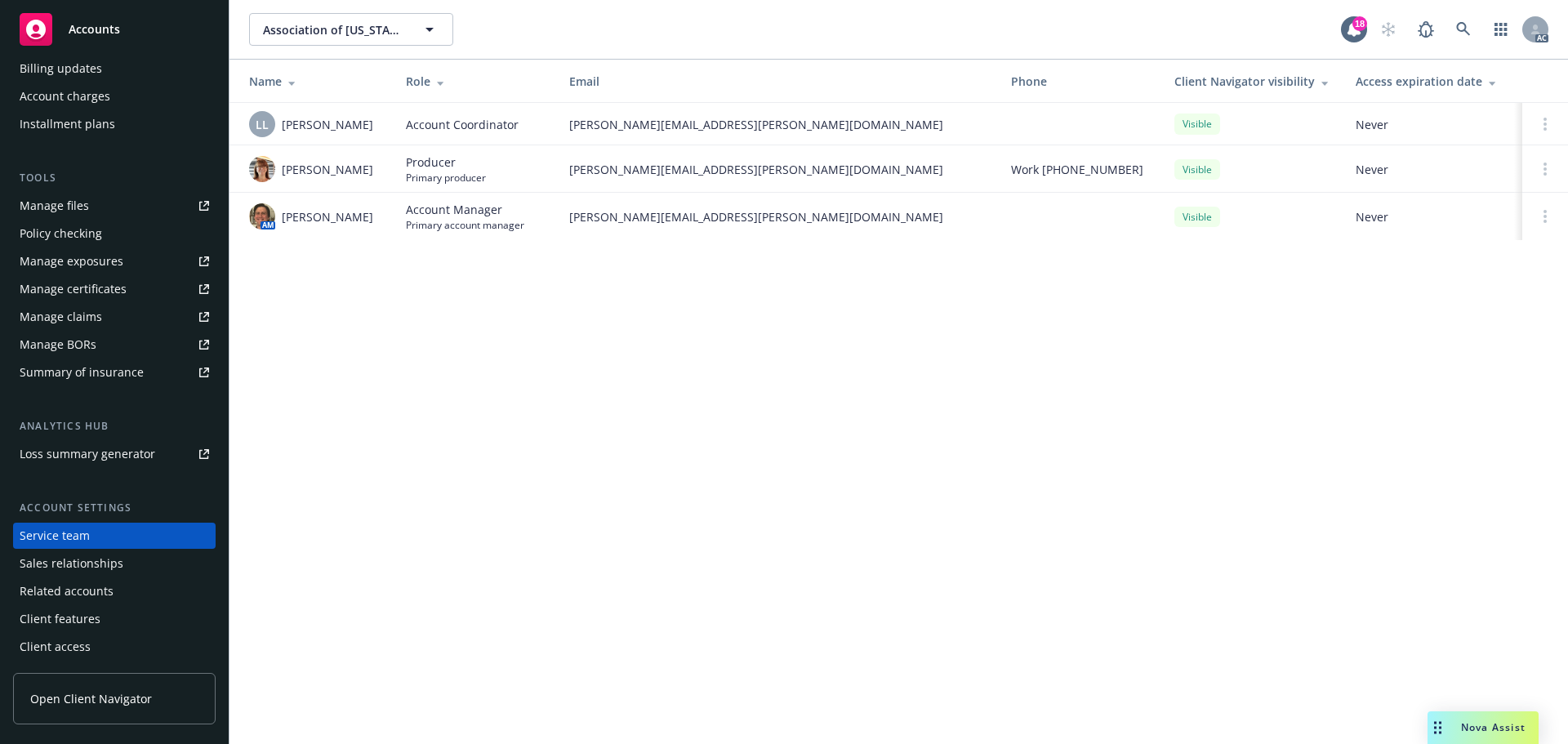
drag, startPoint x: 383, startPoint y: 227, endPoint x: 279, endPoint y: 227, distance: 104.0
click at [279, 227] on td "AM Nicholas Baldwin" at bounding box center [311, 216] width 163 height 47
drag, startPoint x: 563, startPoint y: 226, endPoint x: 793, endPoint y: 230, distance: 230.0
click at [793, 230] on td "nicholas.baldwin@newfront.com" at bounding box center [776, 216] width 442 height 47
drag, startPoint x: 364, startPoint y: 119, endPoint x: 339, endPoint y: 157, distance: 45.5
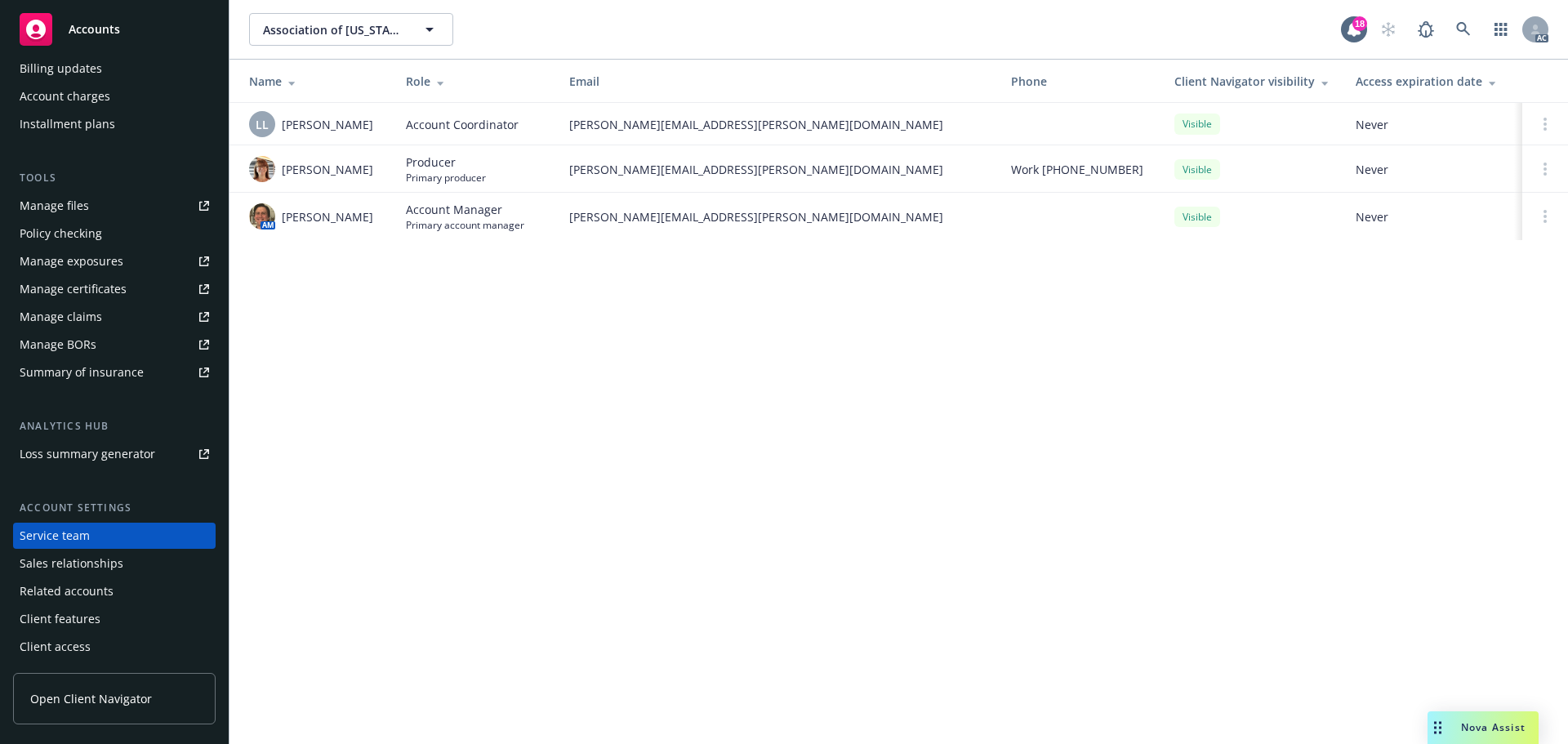
click at [339, 157] on tbody "LL Lacy Lipetzky Account Coordinator lacy.lipetzky@newfront.com Visible Never M…" at bounding box center [898, 171] width 1339 height 137
click at [348, 178] on span "Maureen Bernstein" at bounding box center [327, 169] width 92 height 17
drag, startPoint x: 344, startPoint y: 181, endPoint x: 283, endPoint y: 158, distance: 65.2
click at [283, 161] on span "Maureen Bernstein" at bounding box center [327, 169] width 92 height 17
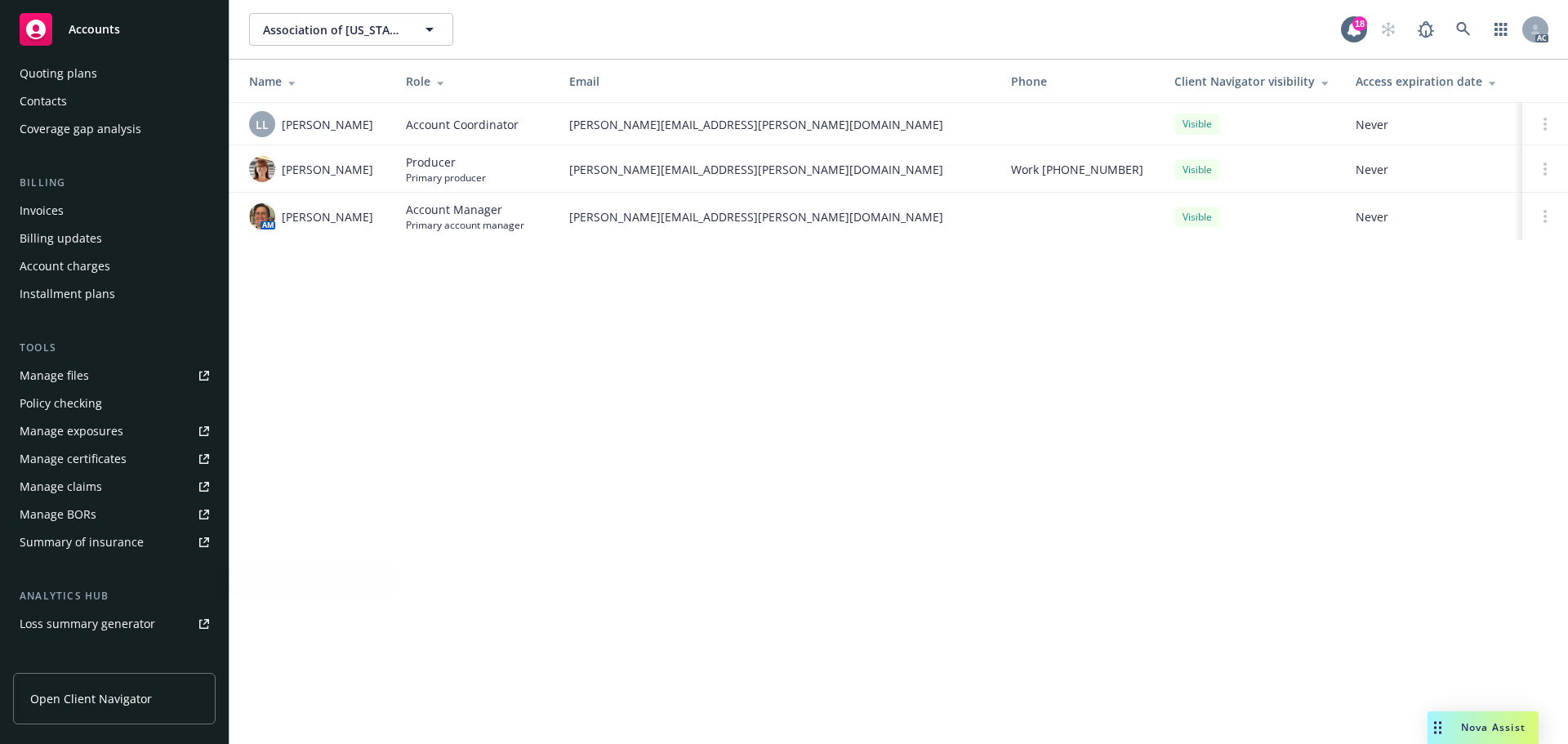
scroll to position [0, 0]
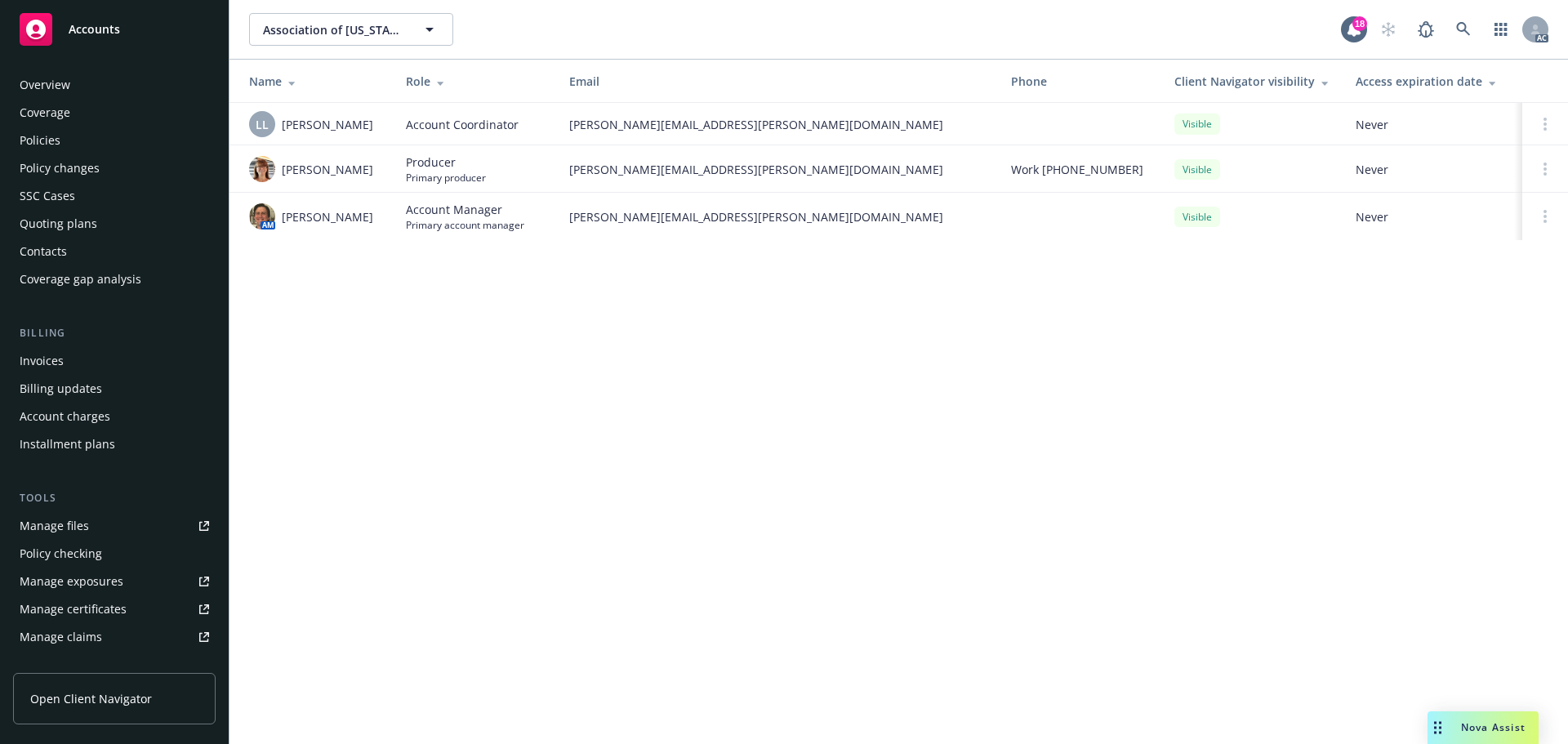
click at [76, 144] on div "Policies" at bounding box center [114, 139] width 189 height 26
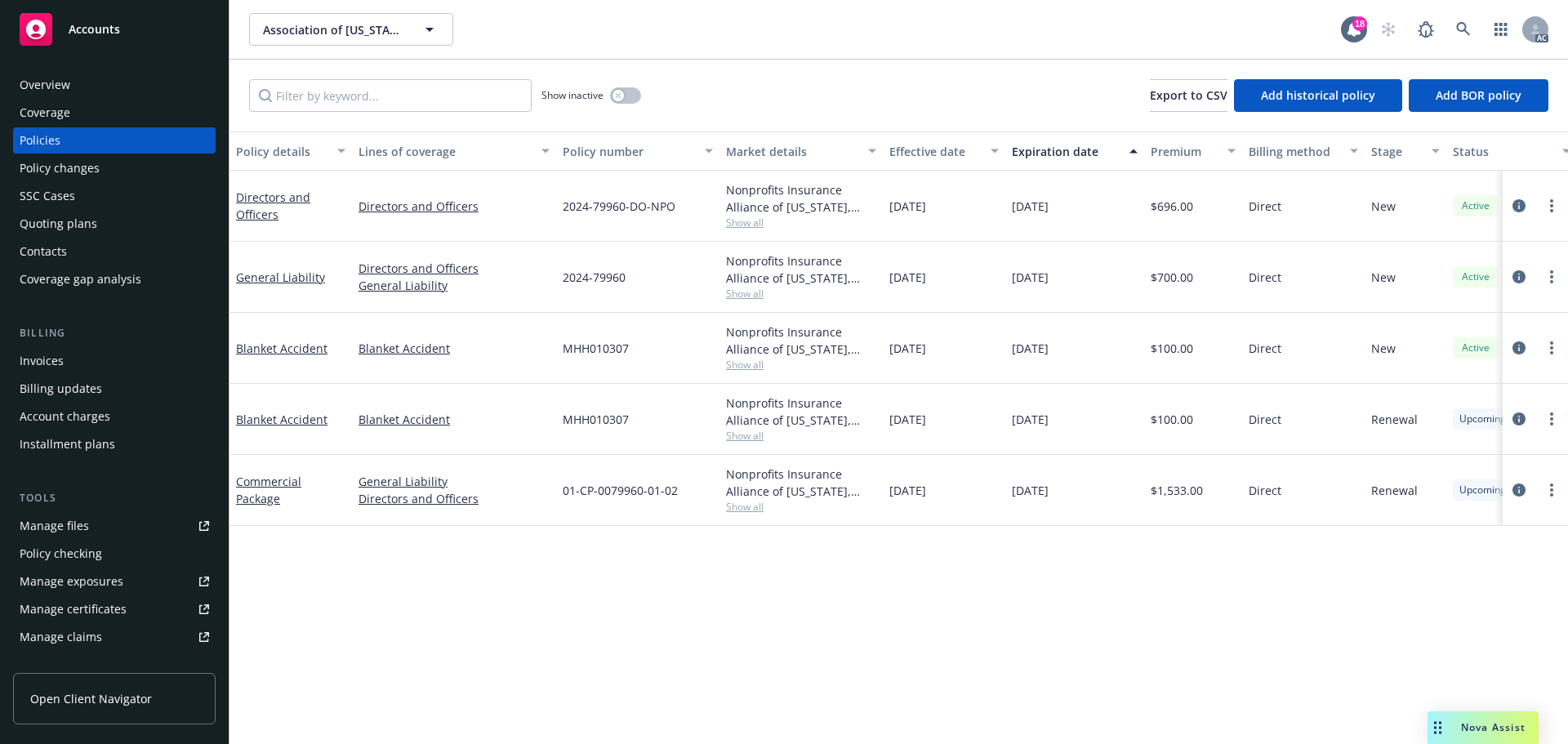
drag, startPoint x: 913, startPoint y: 504, endPoint x: 873, endPoint y: 505, distance: 40.0
click at [873, 505] on div "Commercial Package General Liability Directors and Officers 01-CP-0079960-01-02…" at bounding box center [1017, 490] width 1576 height 71
drag, startPoint x: 491, startPoint y: 207, endPoint x: 358, endPoint y: 210, distance: 133.0
click at [358, 210] on div "Directors and Officers" at bounding box center [454, 206] width 204 height 71
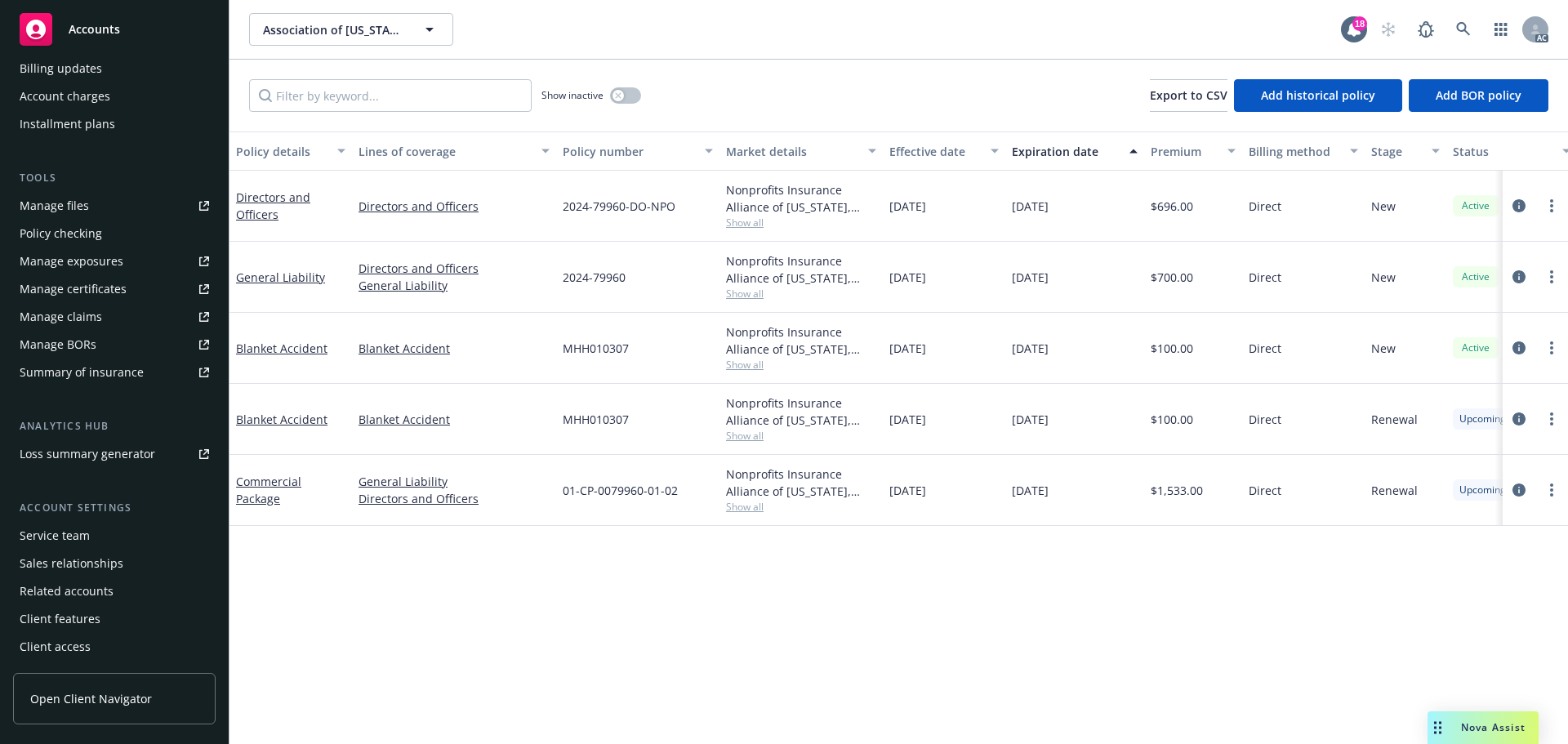
click at [55, 522] on div "Account settings Service team Sales relationships Related accounts Client featu…" at bounding box center [115, 580] width 203 height 160
click at [52, 524] on div "Service team" at bounding box center [54, 534] width 70 height 26
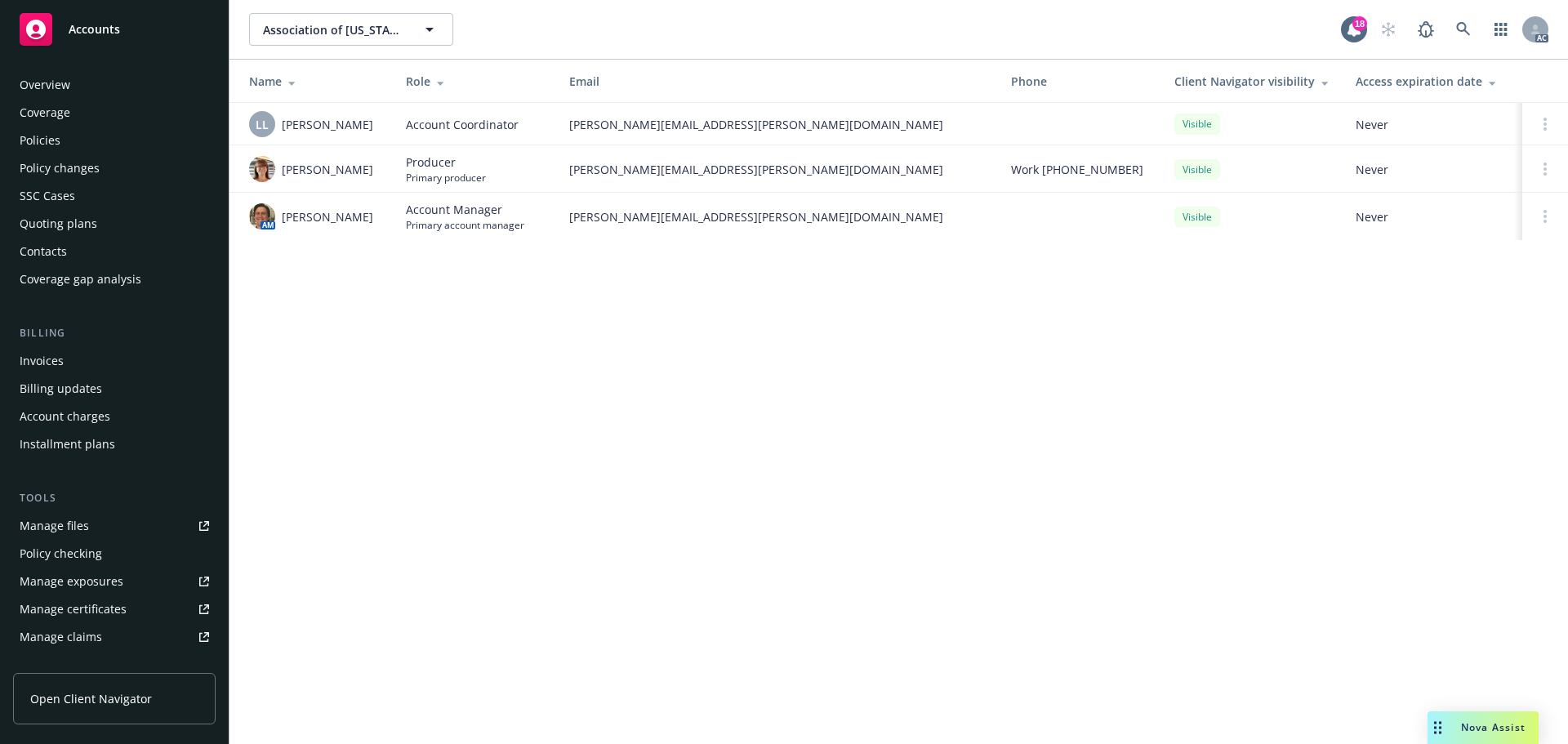
click at [70, 145] on div "Policies" at bounding box center [114, 139] width 189 height 26
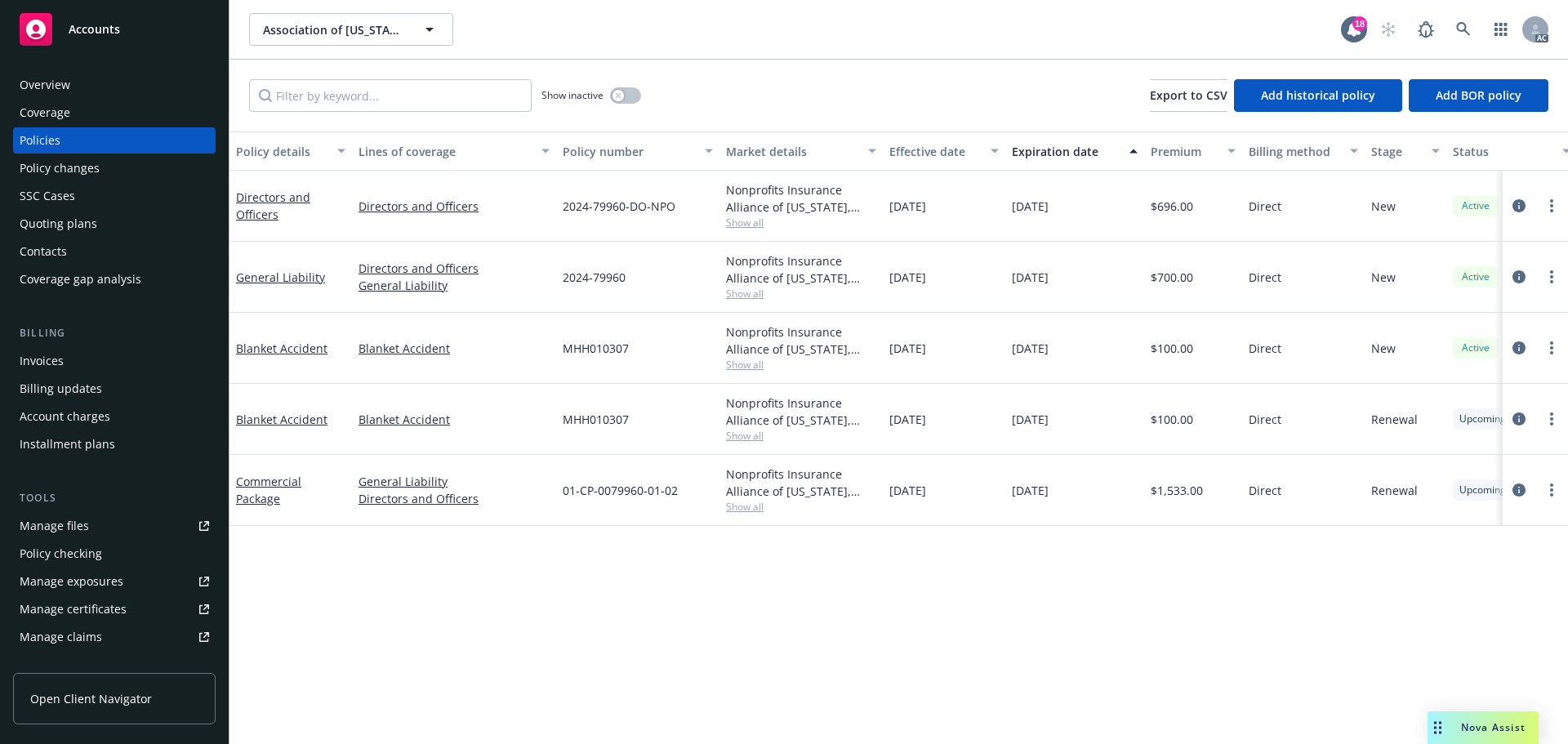
click at [88, 104] on div "Coverage" at bounding box center [114, 112] width 189 height 26
click at [94, 92] on div "Overview" at bounding box center [114, 84] width 189 height 26
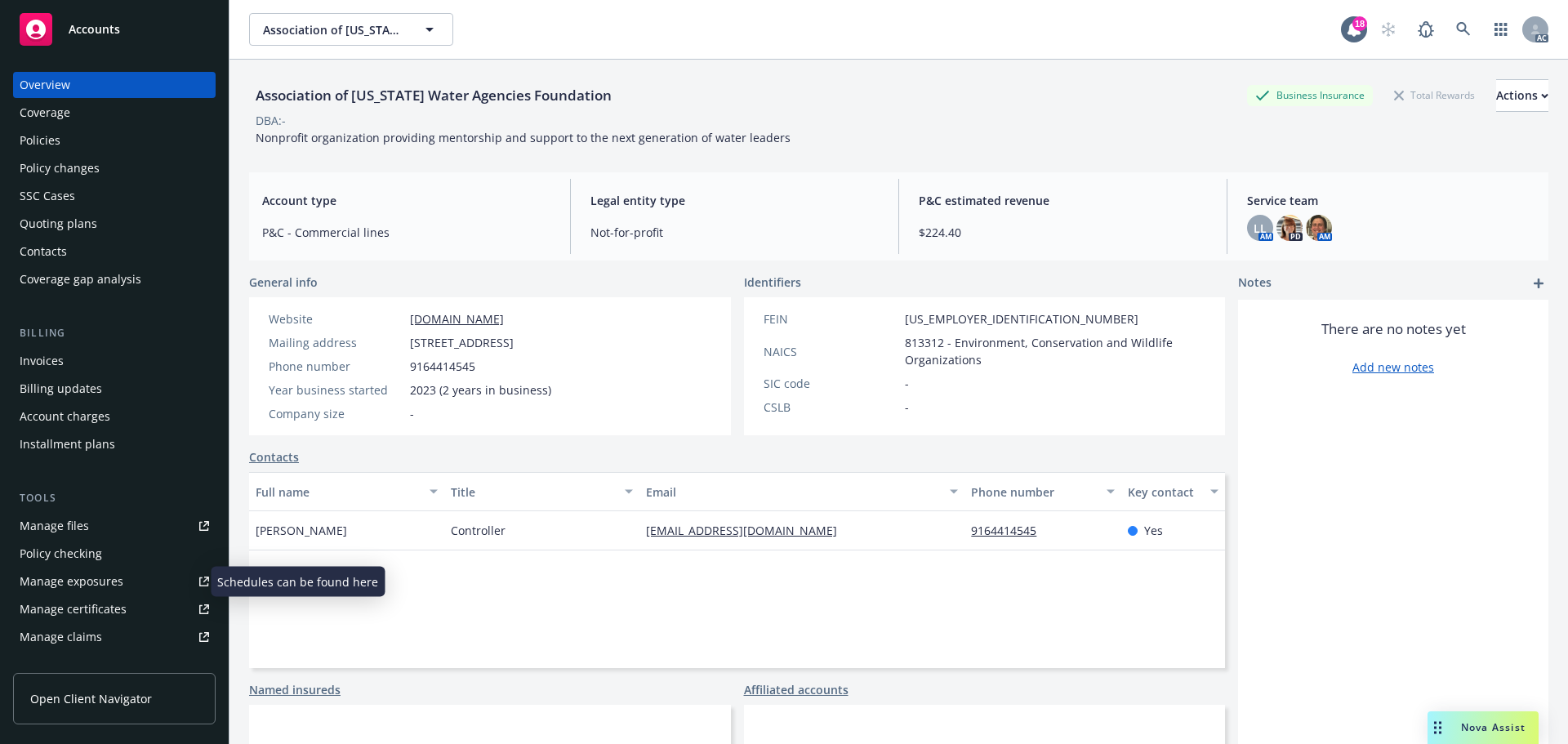
click at [69, 577] on div "Manage exposures" at bounding box center [71, 581] width 104 height 26
drag, startPoint x: 350, startPoint y: 521, endPoint x: 443, endPoint y: 533, distance: 93.8
click at [251, 542] on div "Dan Gumpert" at bounding box center [346, 531] width 195 height 39
drag, startPoint x: 523, startPoint y: 520, endPoint x: 537, endPoint y: 533, distance: 19.1
click at [450, 533] on div "Controller" at bounding box center [542, 531] width 195 height 39
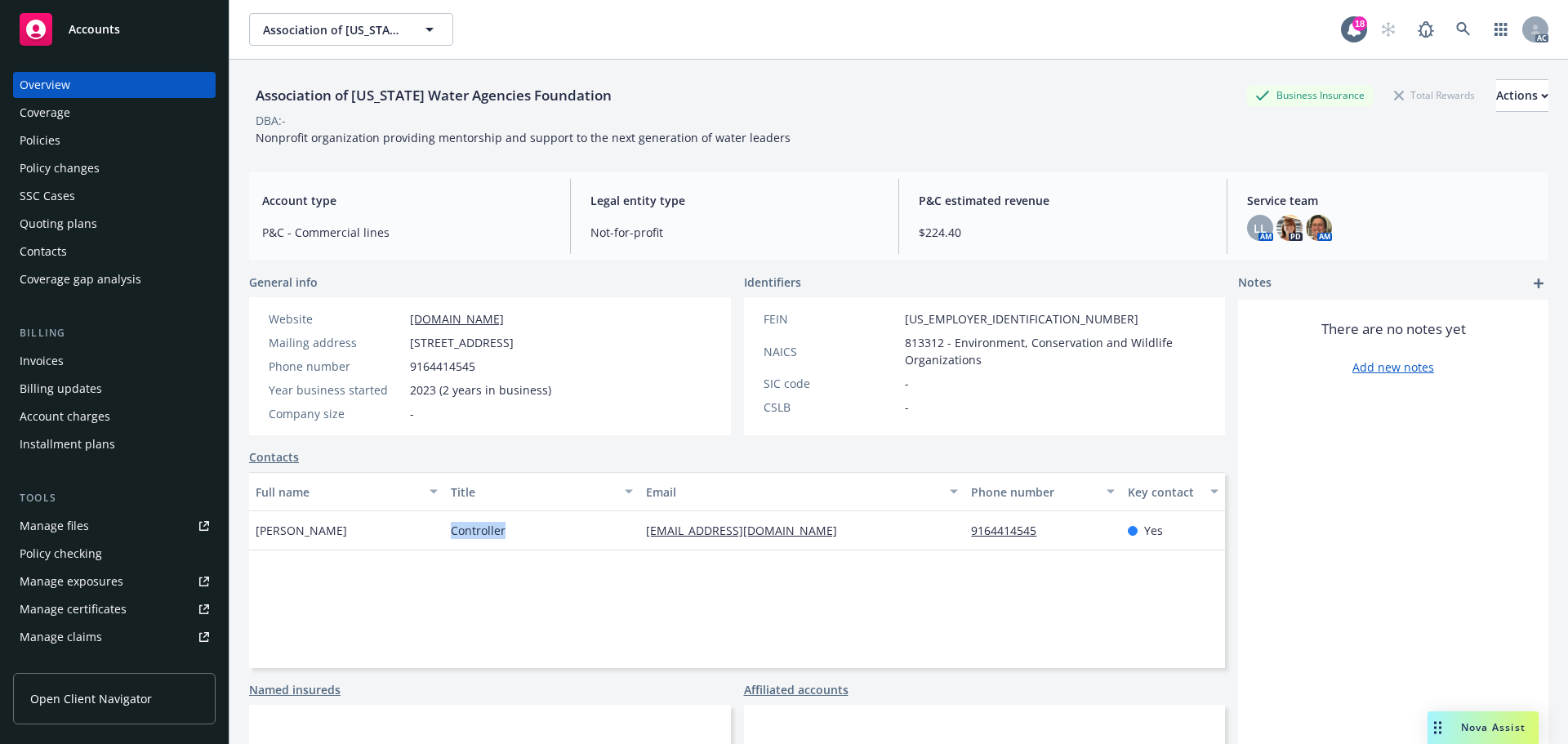
click at [75, 128] on div "Policies" at bounding box center [114, 139] width 189 height 26
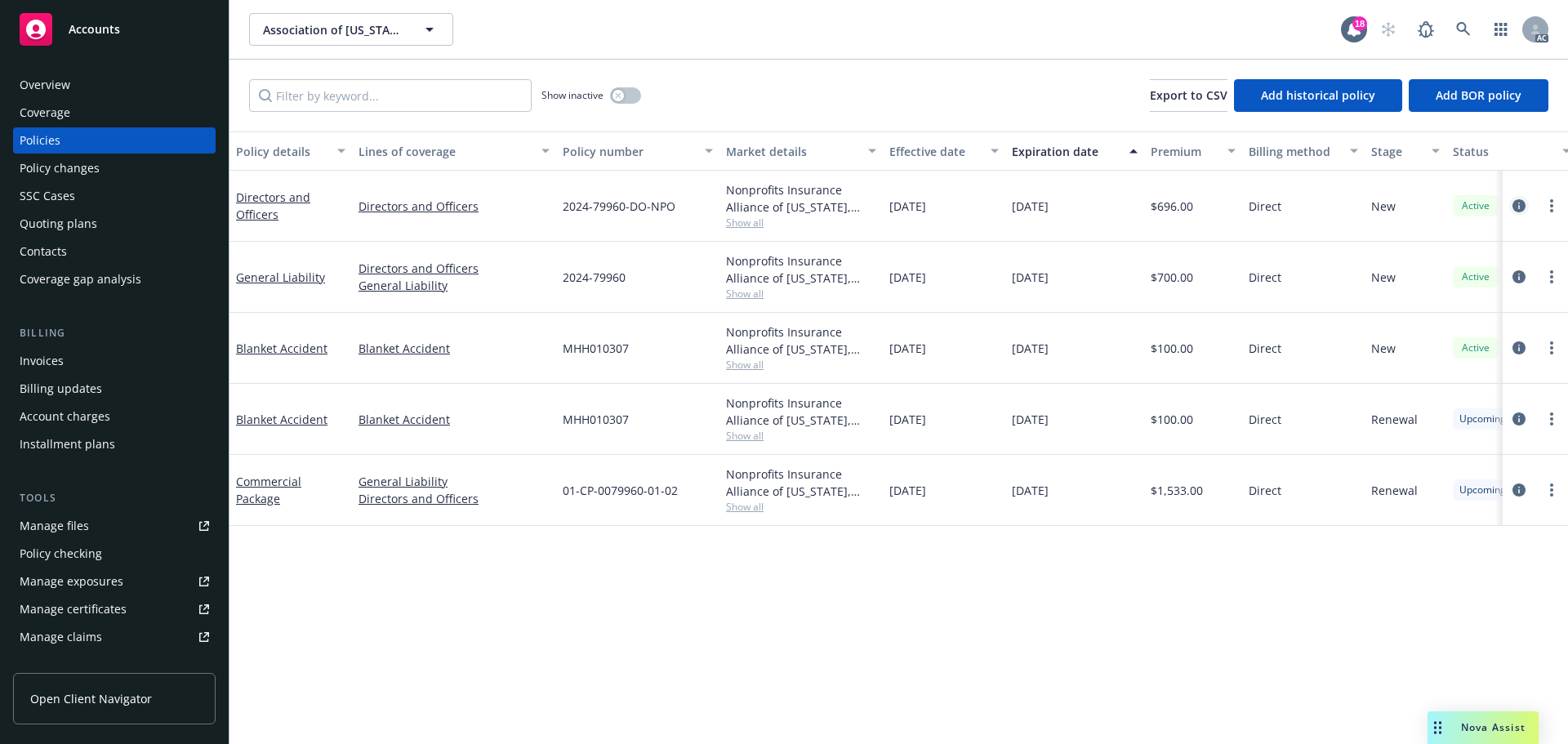
click at [1516, 205] on icon "circleInformation" at bounding box center [1519, 205] width 13 height 13
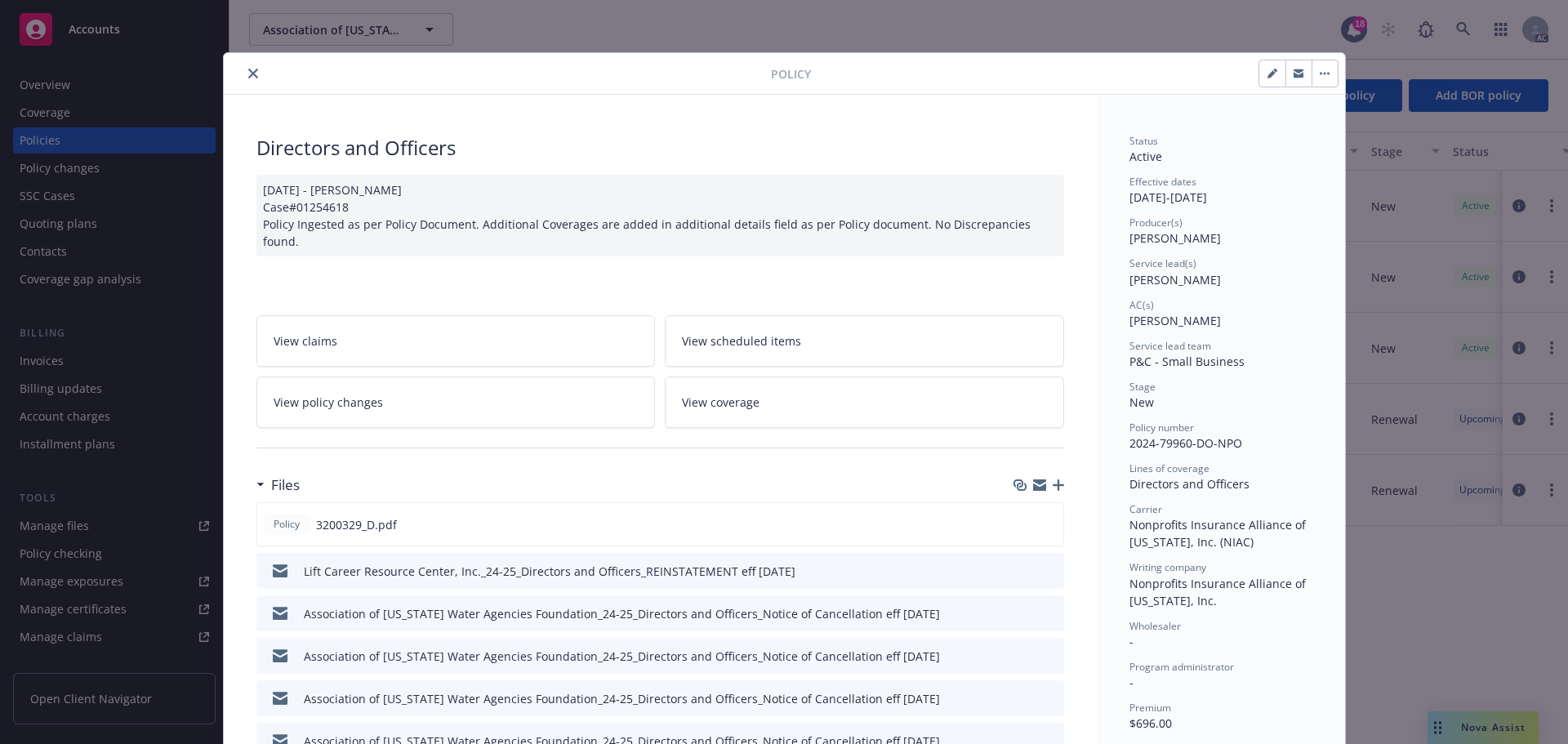
click at [249, 74] on icon "close" at bounding box center [253, 73] width 10 height 10
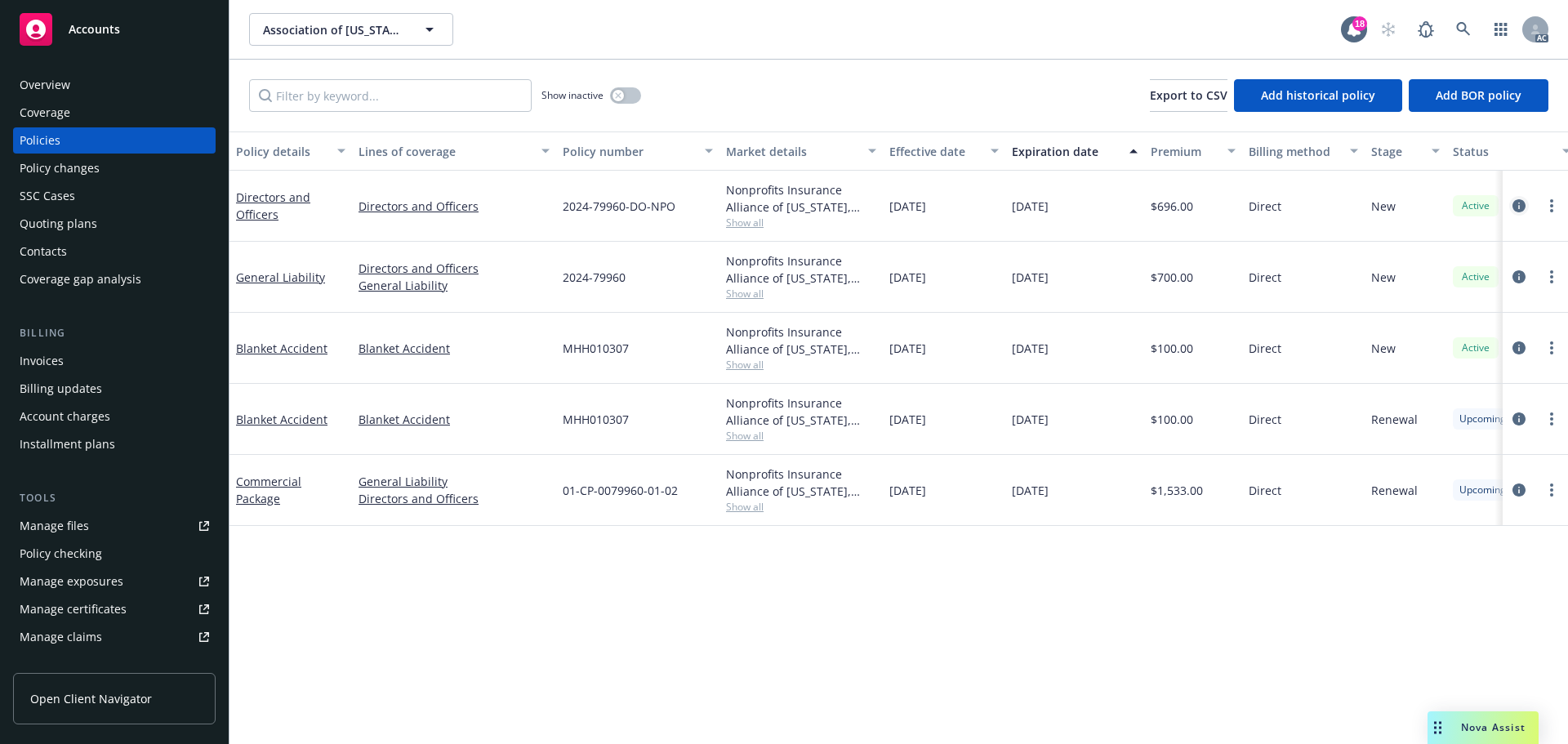
click at [1523, 207] on icon "circleInformation" at bounding box center [1519, 205] width 13 height 13
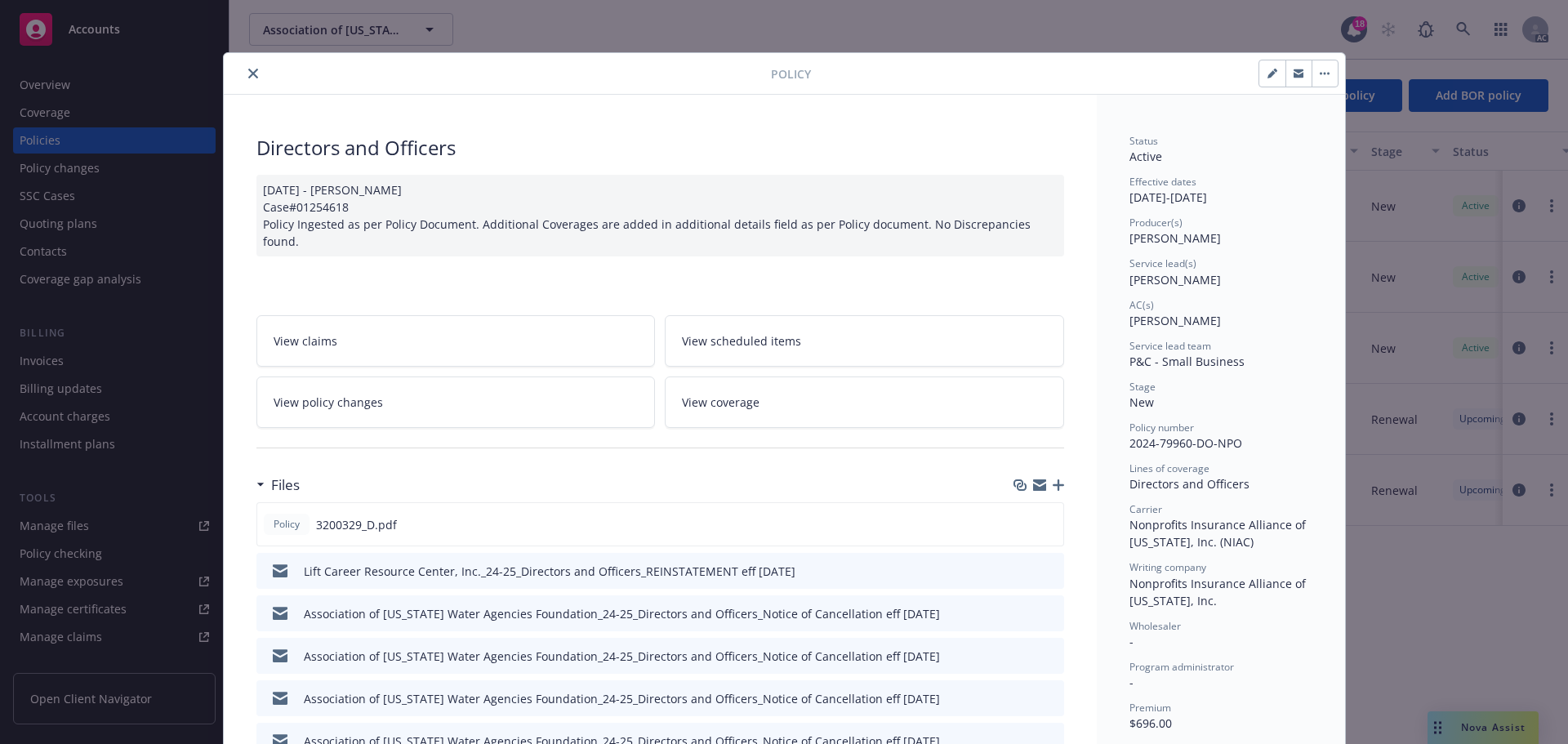
scroll to position [49, 0]
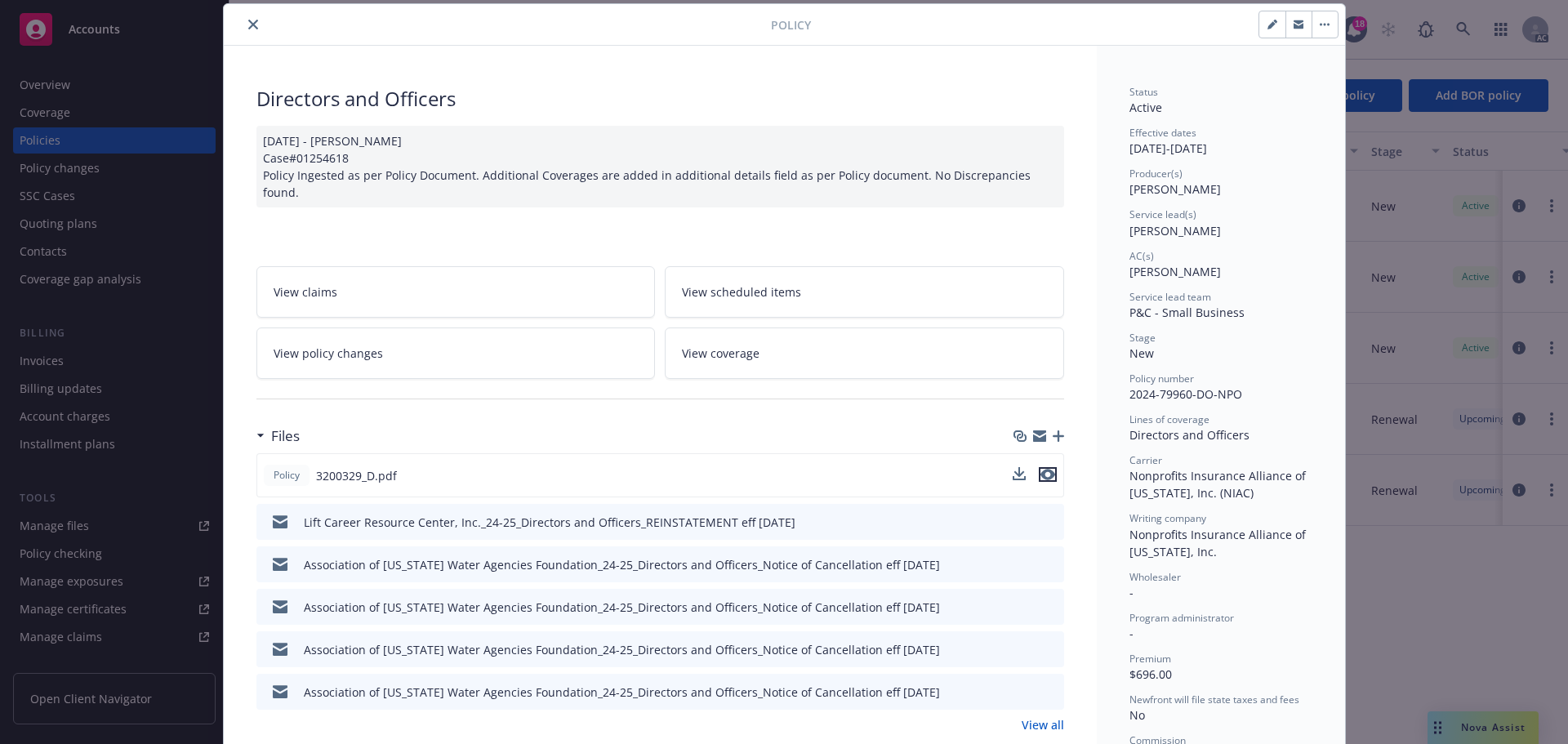
click at [1048, 469] on icon "preview file" at bounding box center [1047, 474] width 15 height 12
click at [249, 26] on icon "close" at bounding box center [253, 24] width 10 height 10
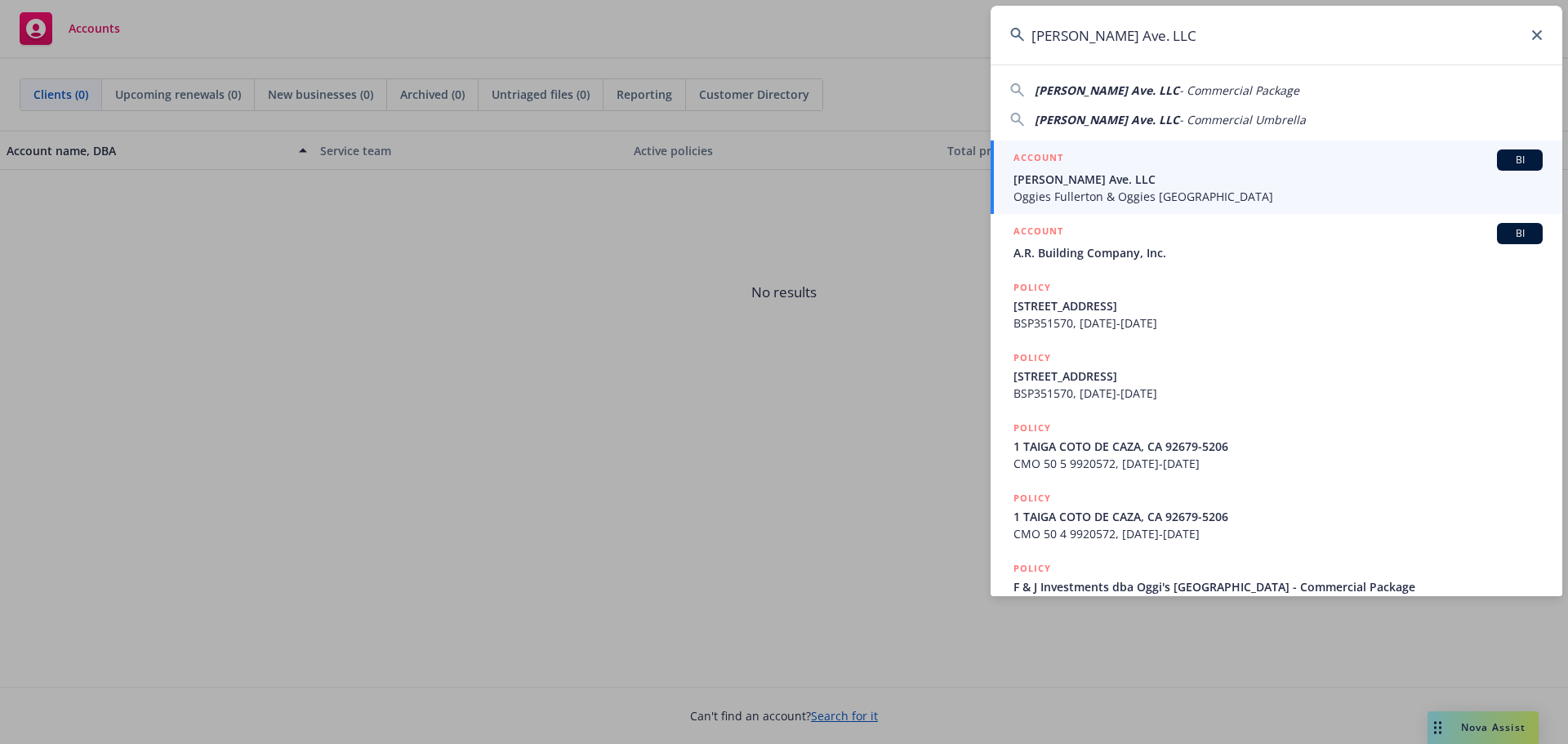
type input "[PERSON_NAME] Ave. LLC"
click at [1103, 191] on span "Oggies Fullerton & Oggies [GEOGRAPHIC_DATA]" at bounding box center [1278, 195] width 529 height 17
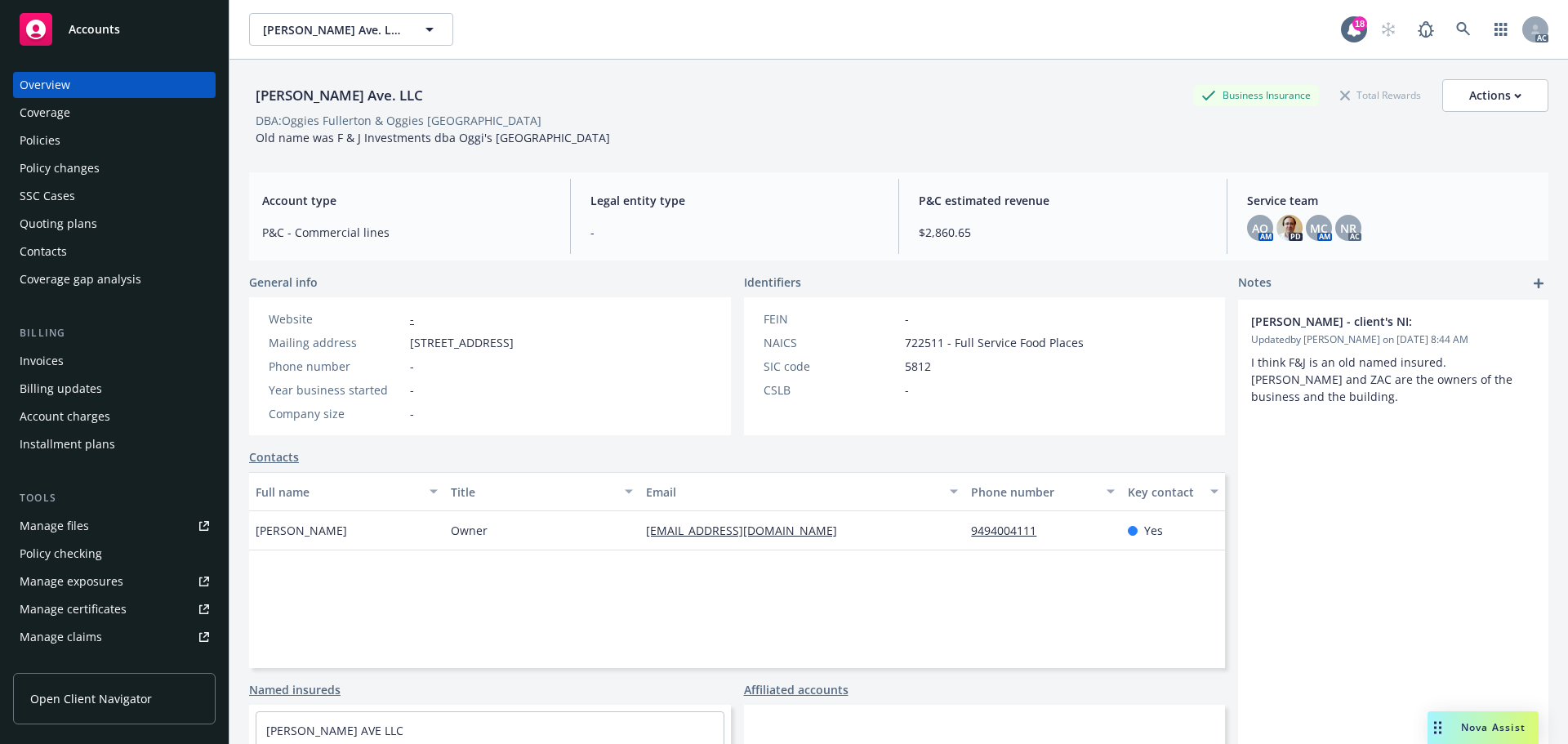
click at [86, 146] on div "Policies" at bounding box center [114, 139] width 189 height 26
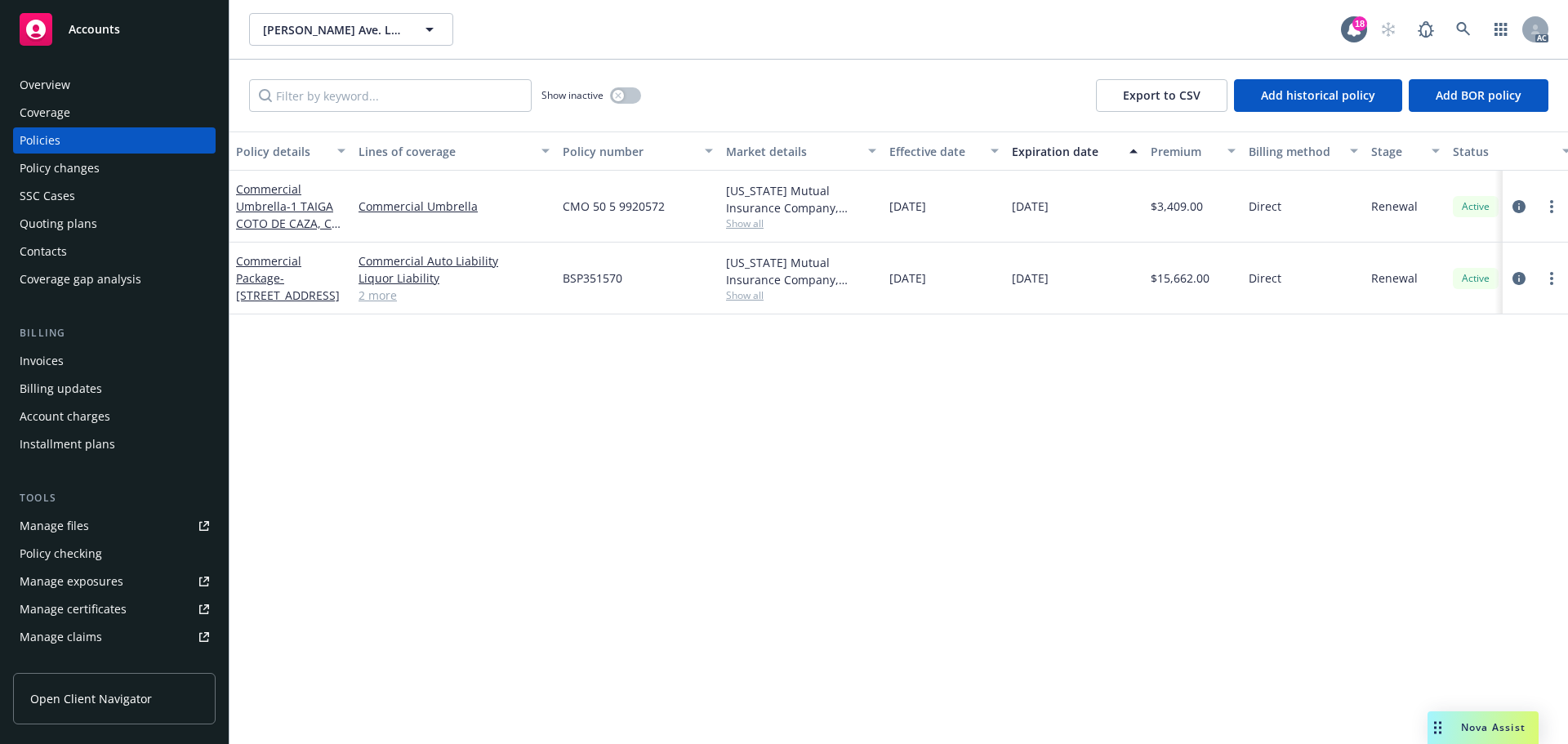
click at [363, 297] on link "2 more" at bounding box center [454, 295] width 191 height 17
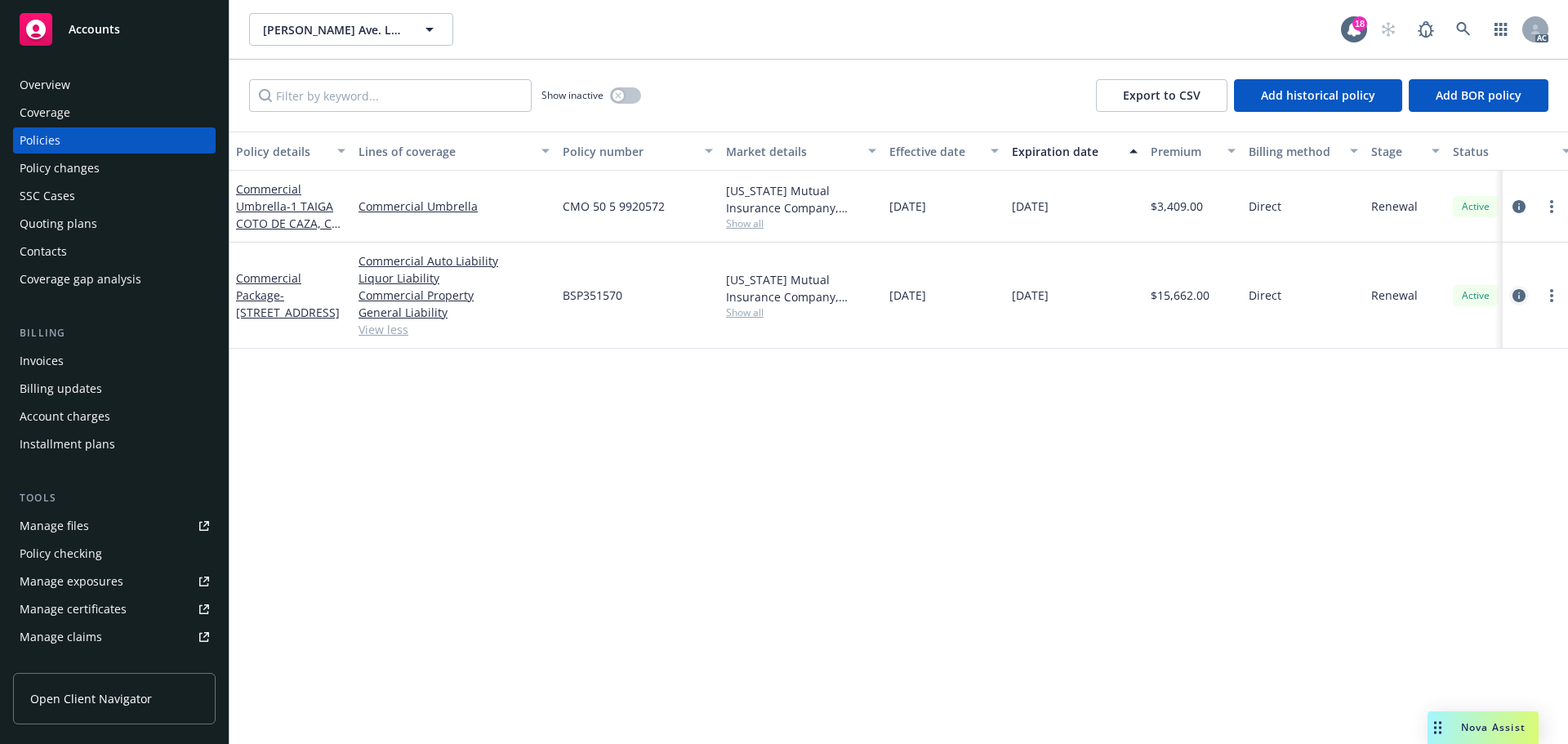
click at [1518, 298] on icon "circleInformation" at bounding box center [1519, 295] width 13 height 13
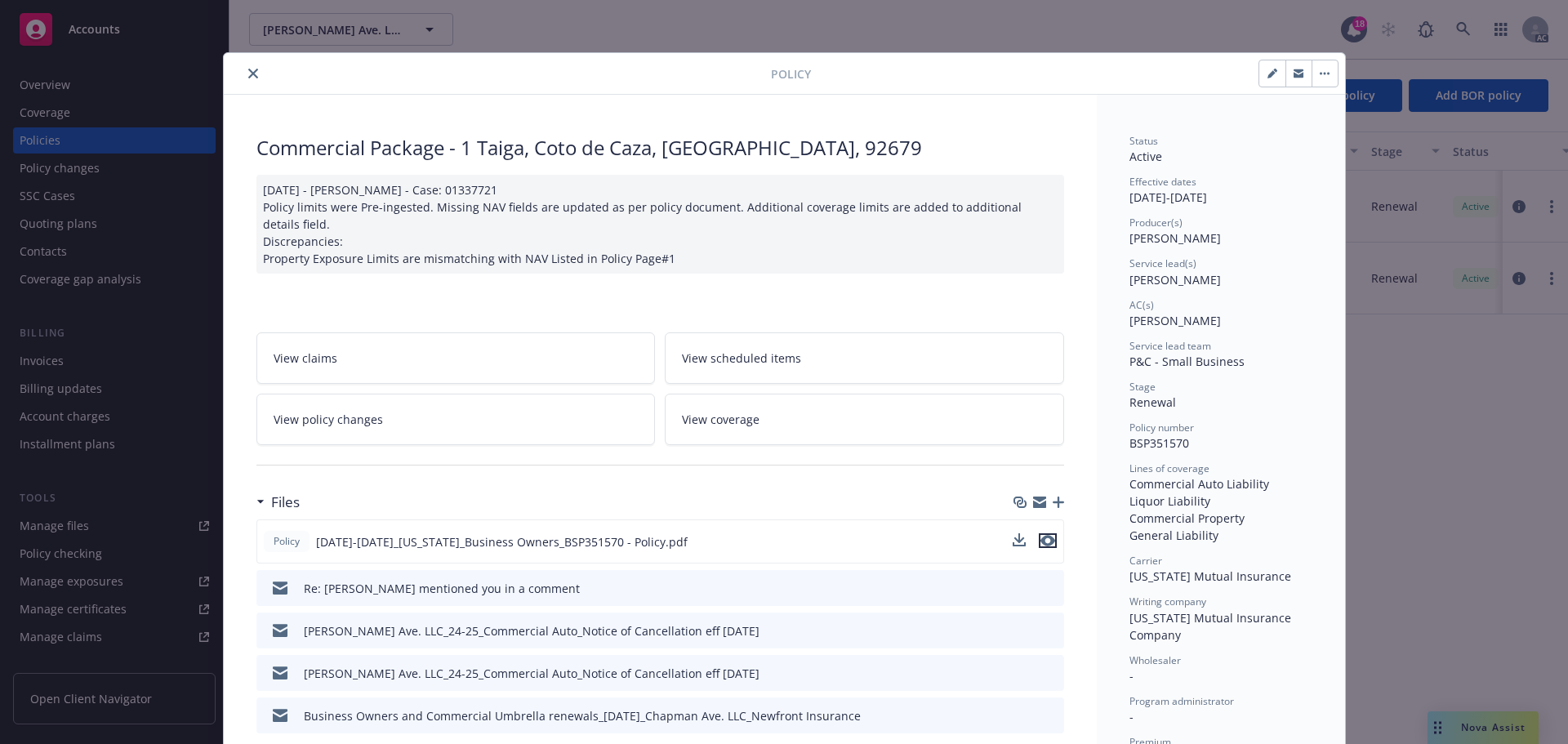
click at [1040, 541] on icon "preview file" at bounding box center [1047, 540] width 15 height 12
drag, startPoint x: 1150, startPoint y: 172, endPoint x: 1141, endPoint y: 170, distance: 9.2
click at [1150, 172] on div "Status Active Effective dates 12/12/2024 - 12/12/2025 Producer(s) Angelo Dionis…" at bounding box center [1222, 552] width 183 height 836
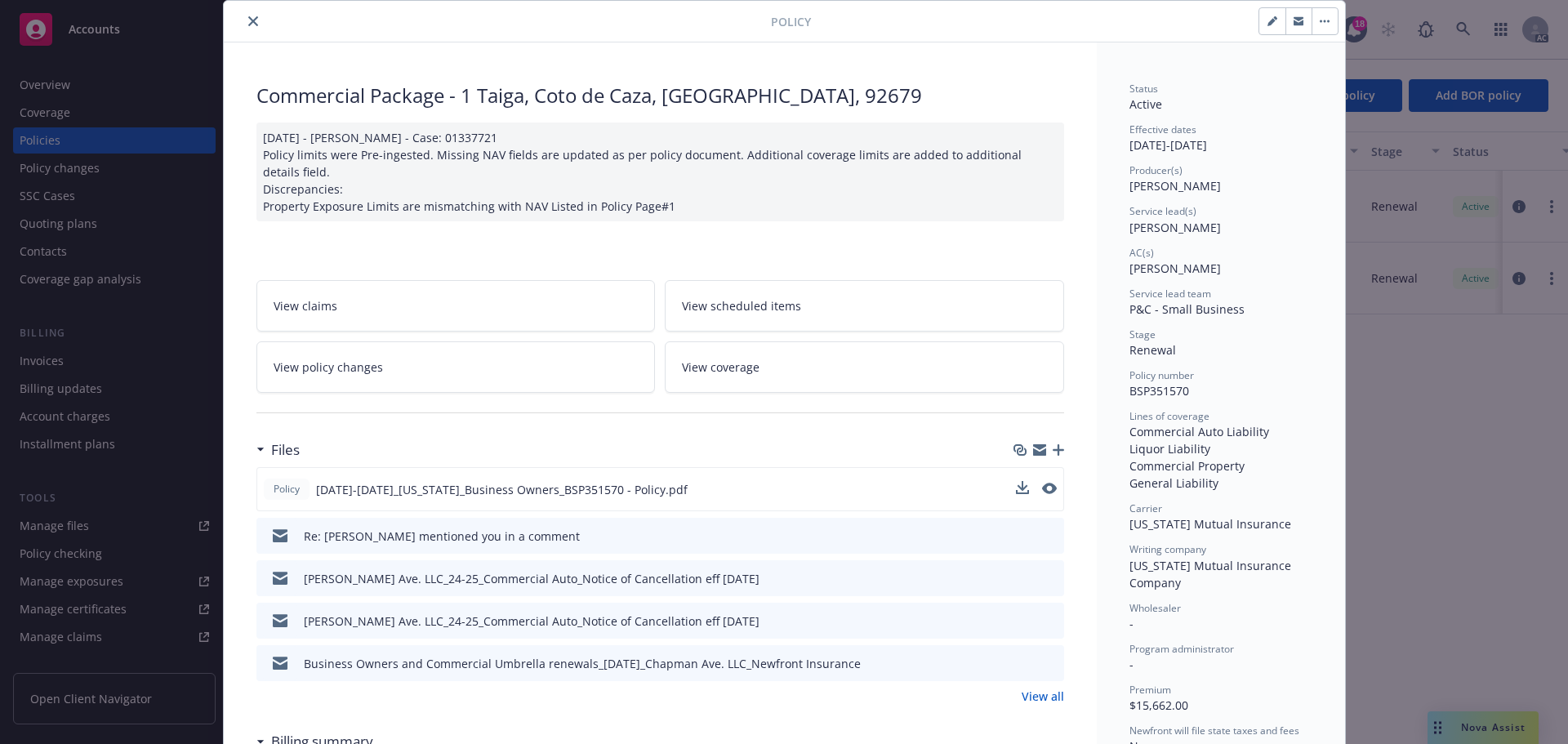
scroll to position [82, 0]
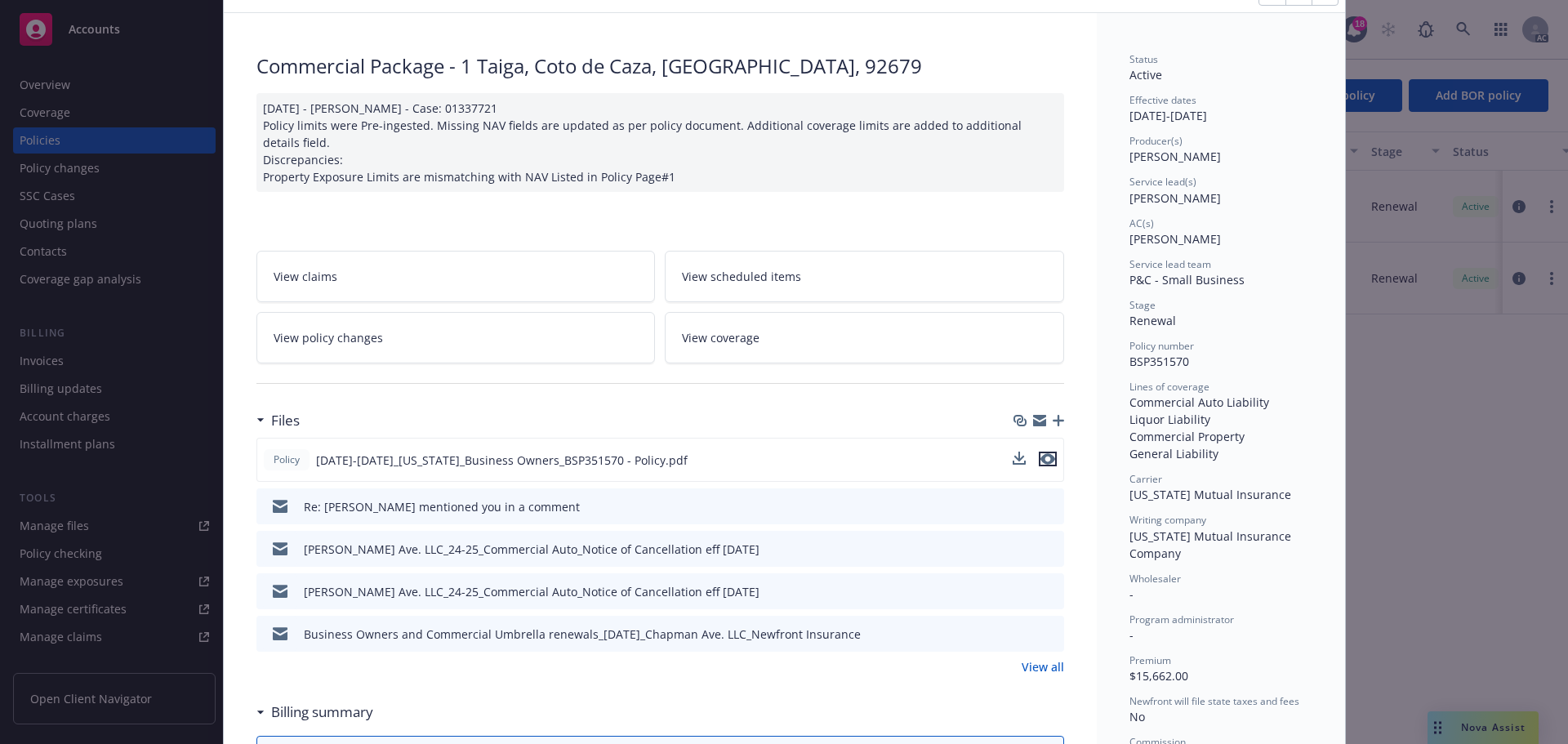
click at [1040, 457] on icon "preview file" at bounding box center [1047, 458] width 15 height 12
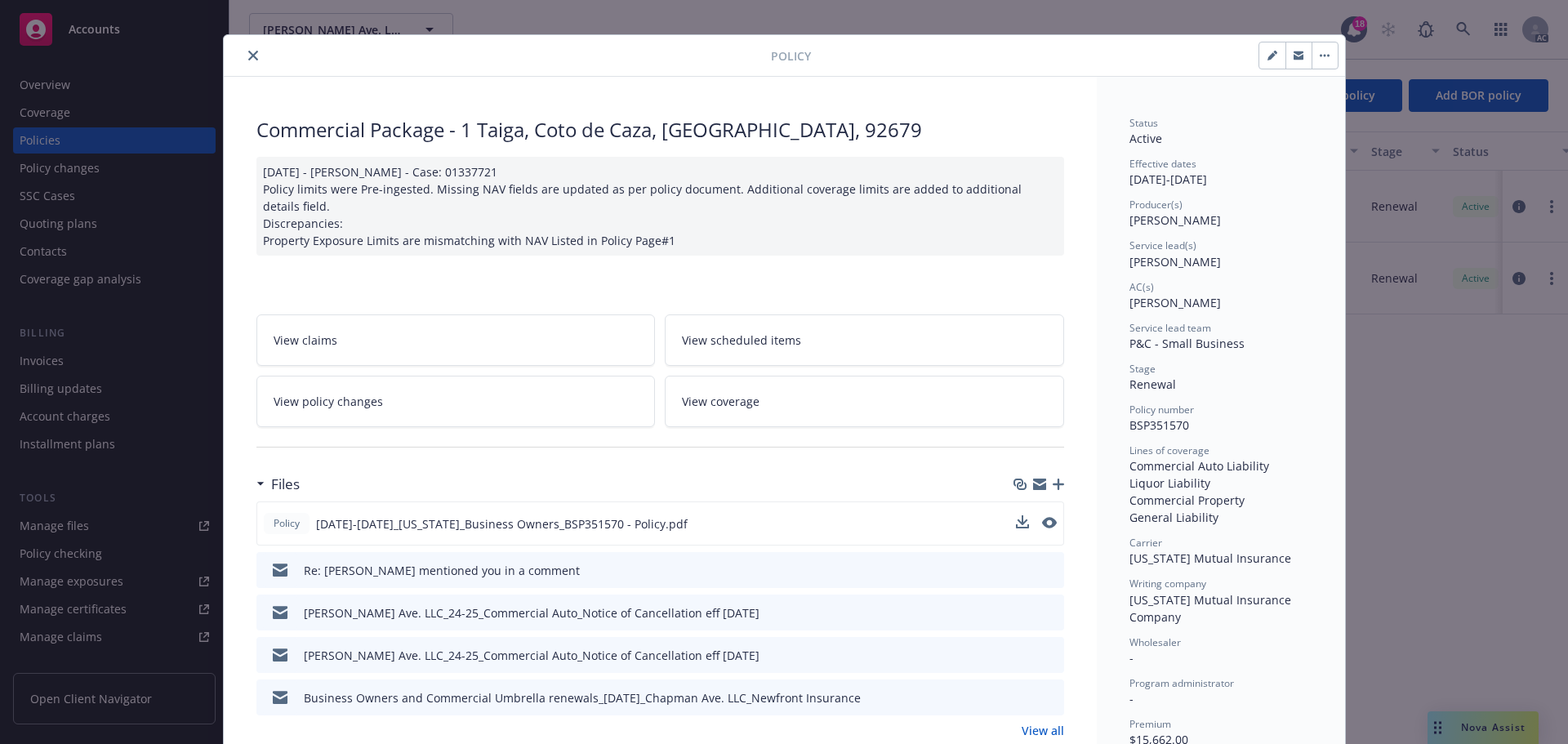
scroll to position [0, 0]
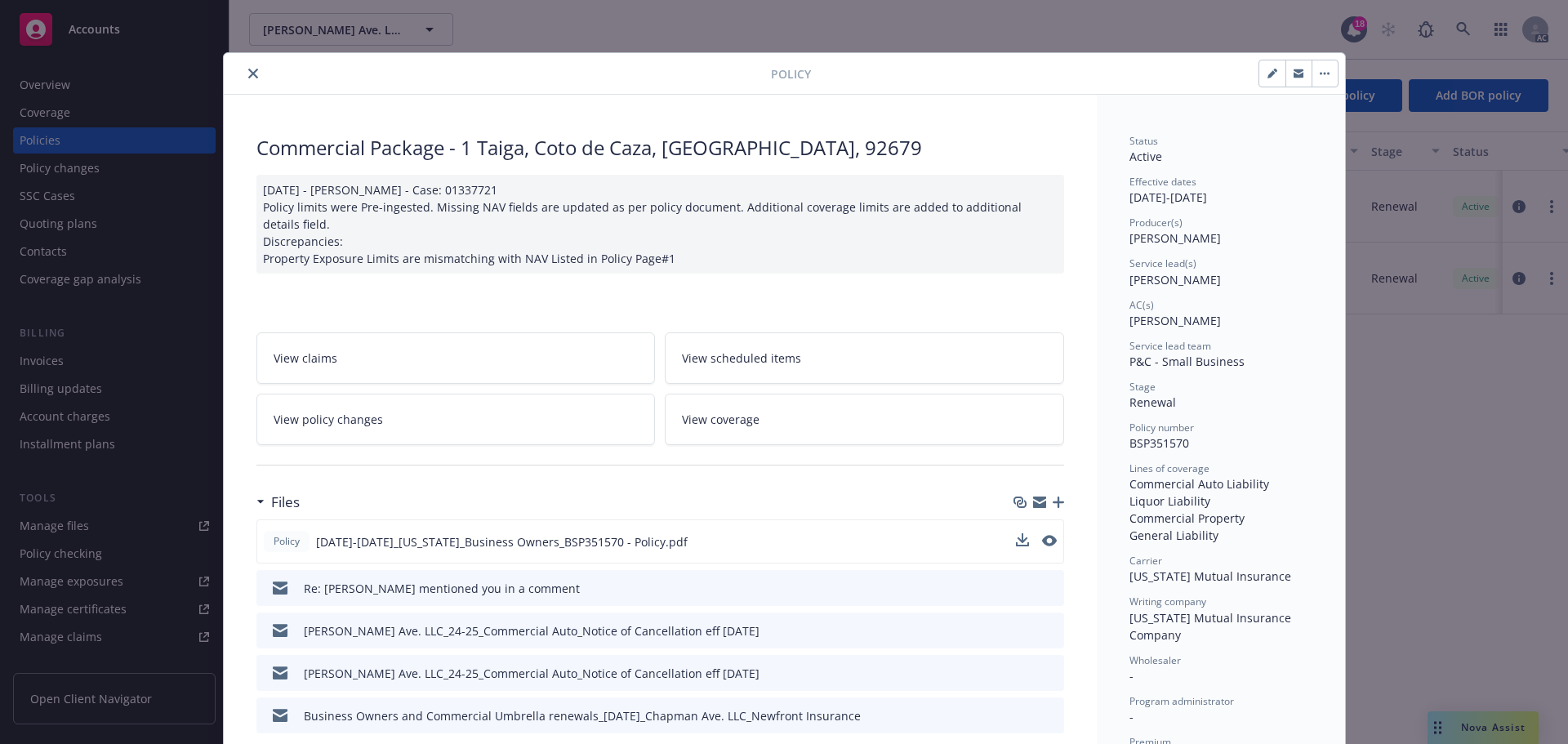
click at [249, 69] on icon "close" at bounding box center [253, 73] width 10 height 10
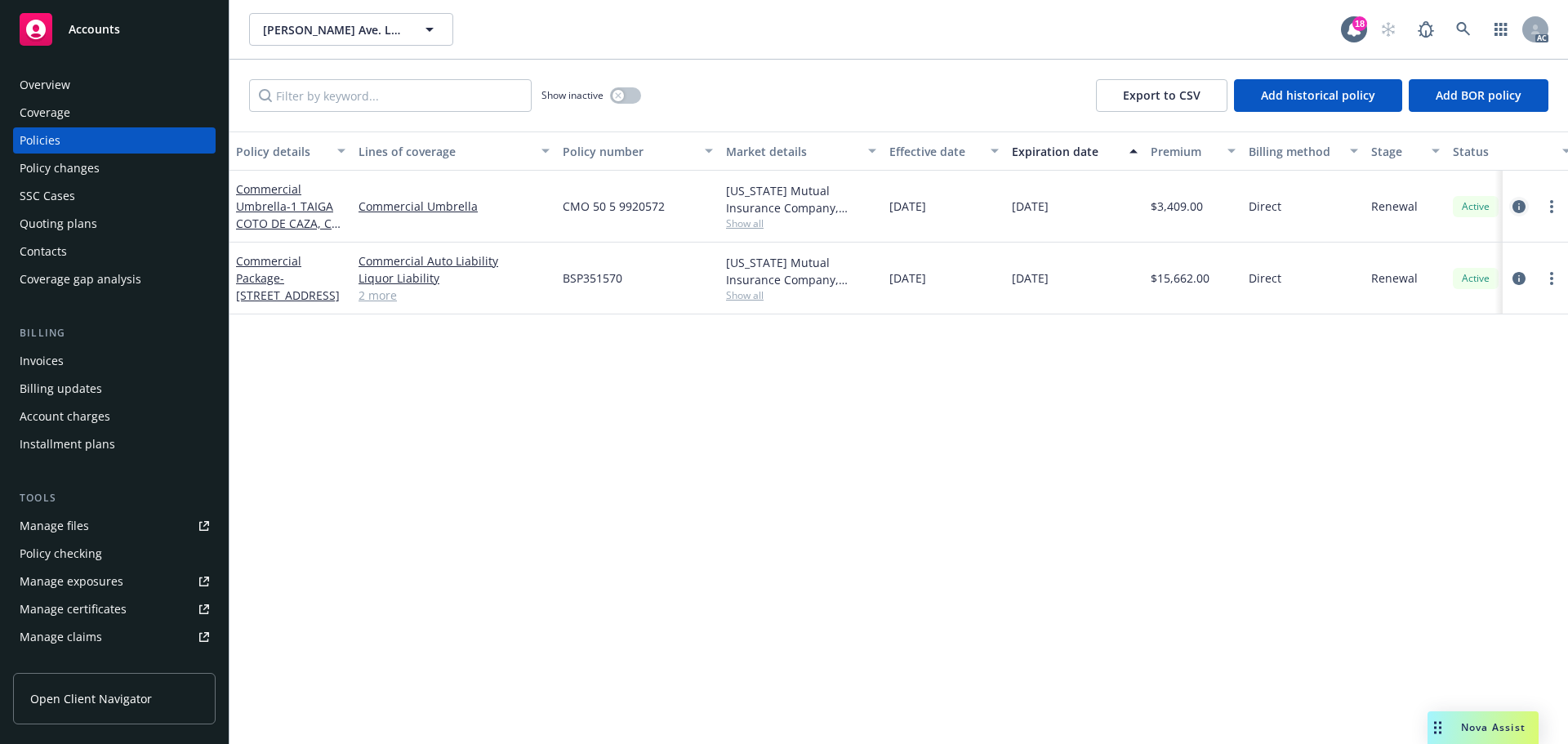
click at [1519, 204] on icon "circleInformation" at bounding box center [1519, 206] width 13 height 13
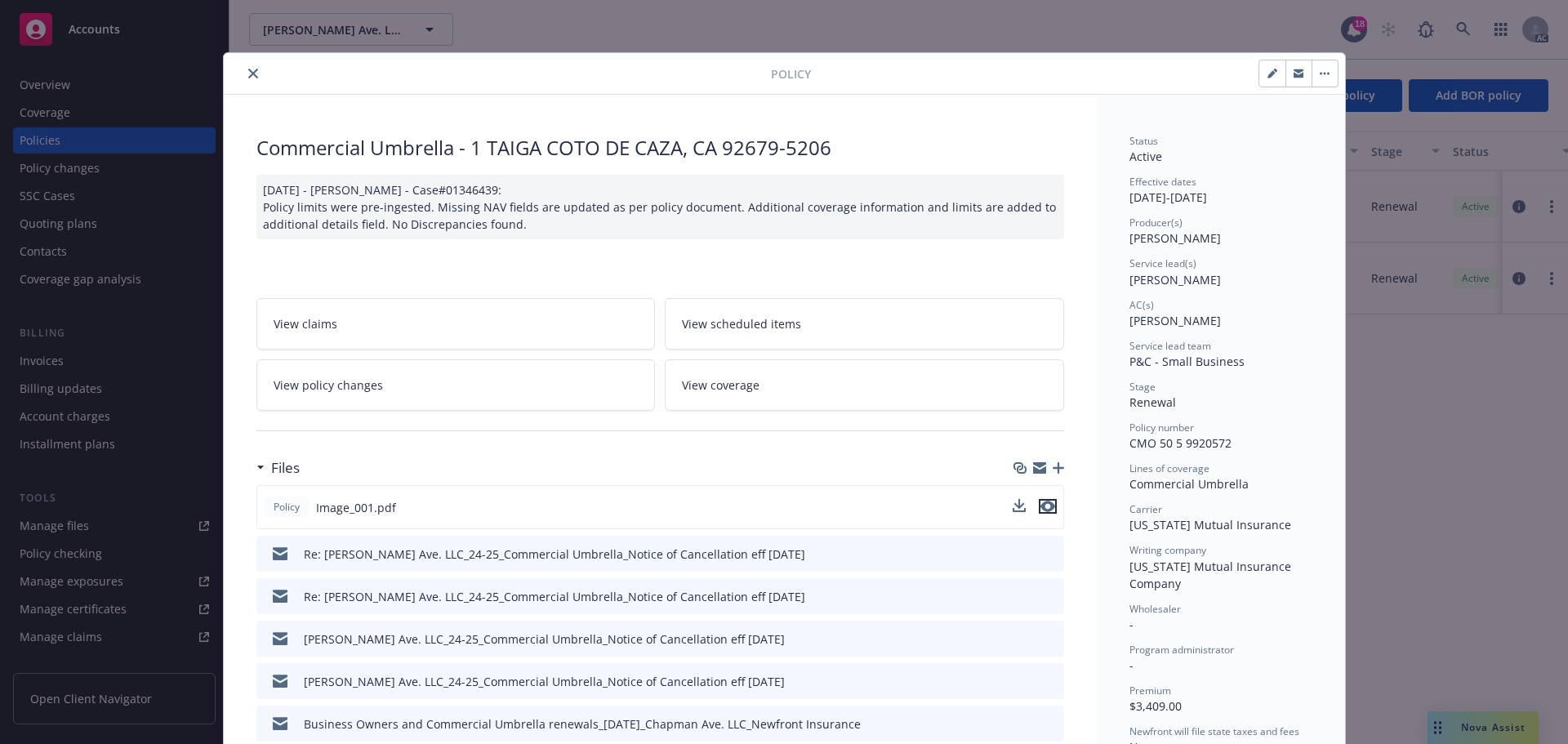
click at [1040, 504] on icon "preview file" at bounding box center [1047, 506] width 15 height 12
click at [243, 73] on button "close" at bounding box center [253, 74] width 20 height 20
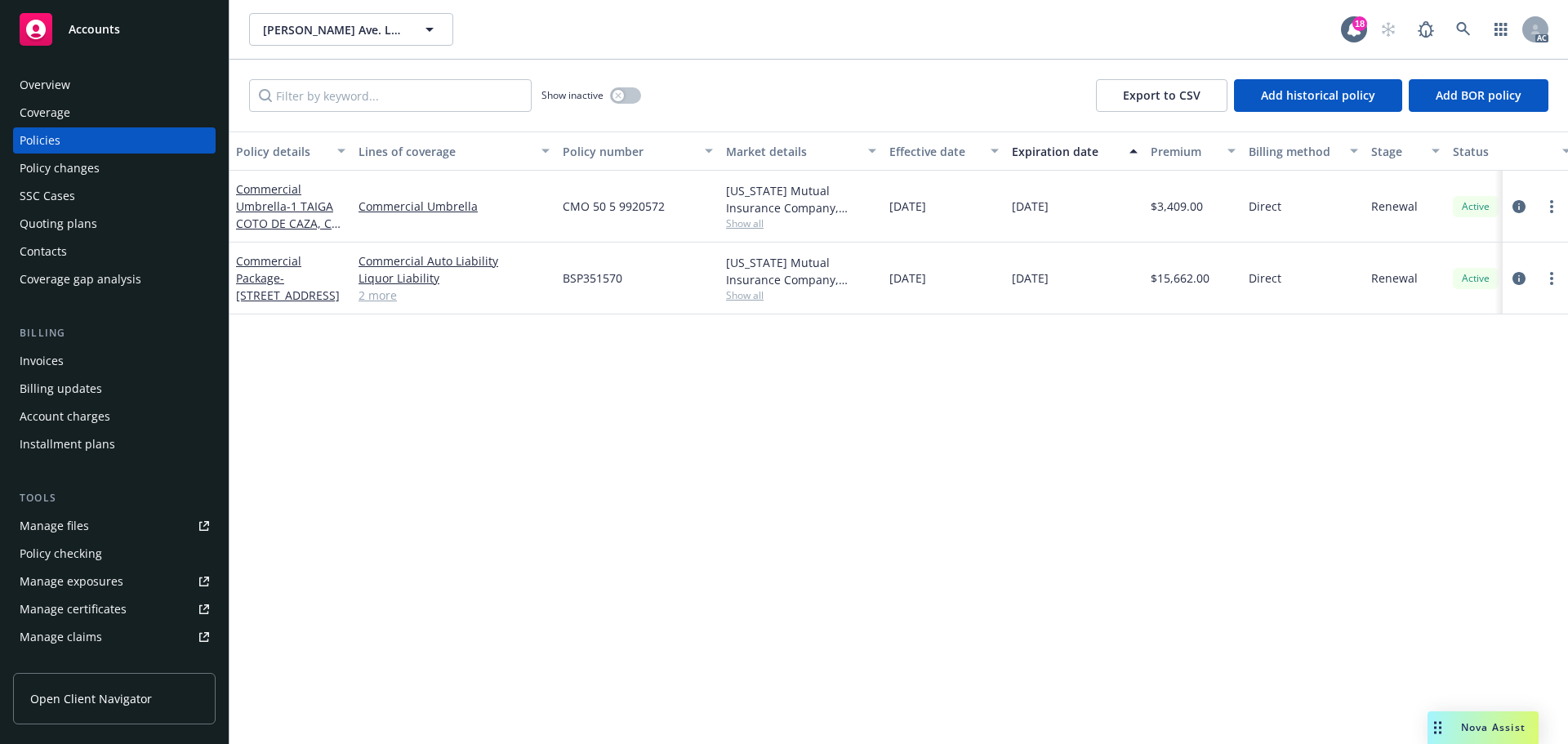
click at [376, 289] on link "2 more" at bounding box center [454, 295] width 191 height 17
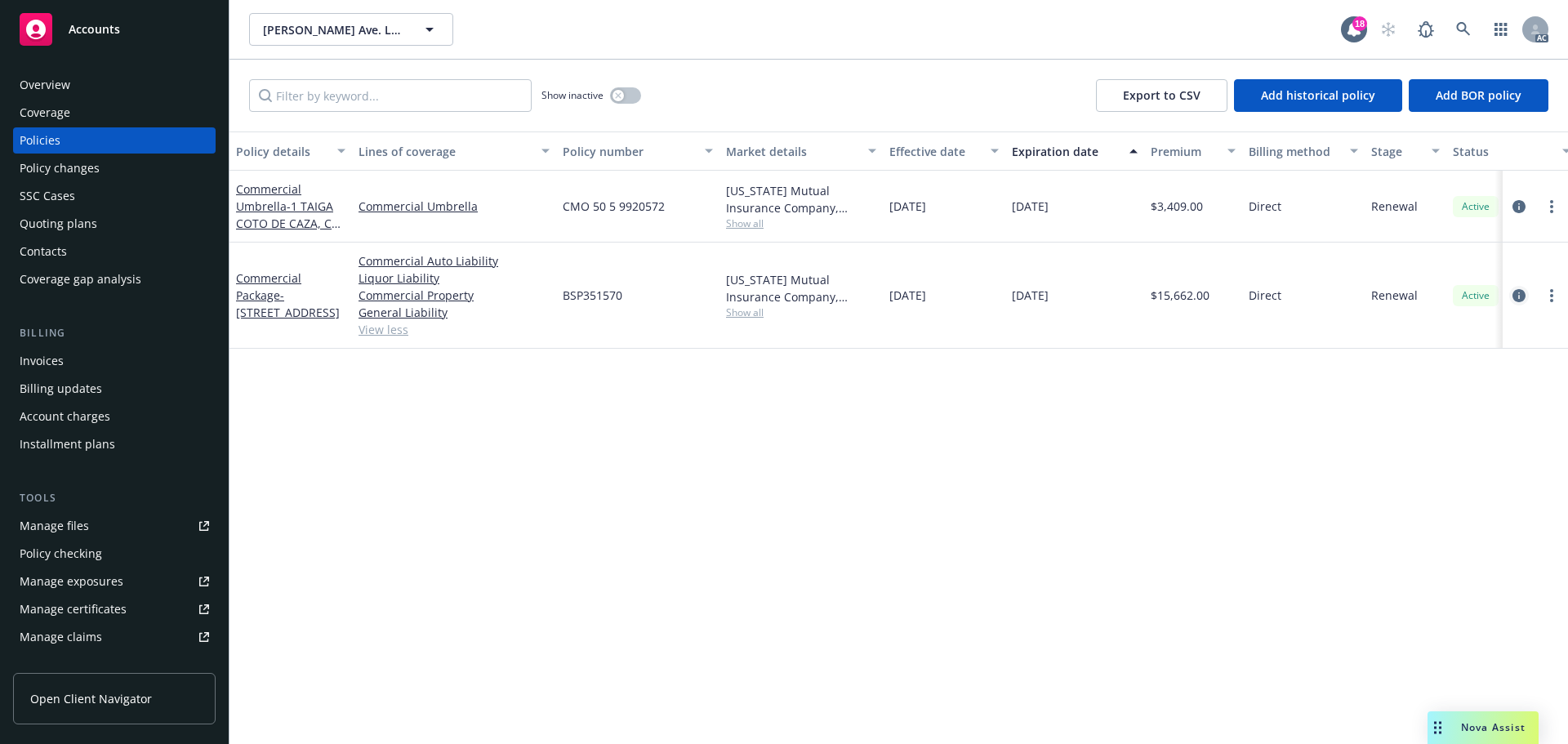
click at [1521, 292] on icon "circleInformation" at bounding box center [1519, 295] width 13 height 13
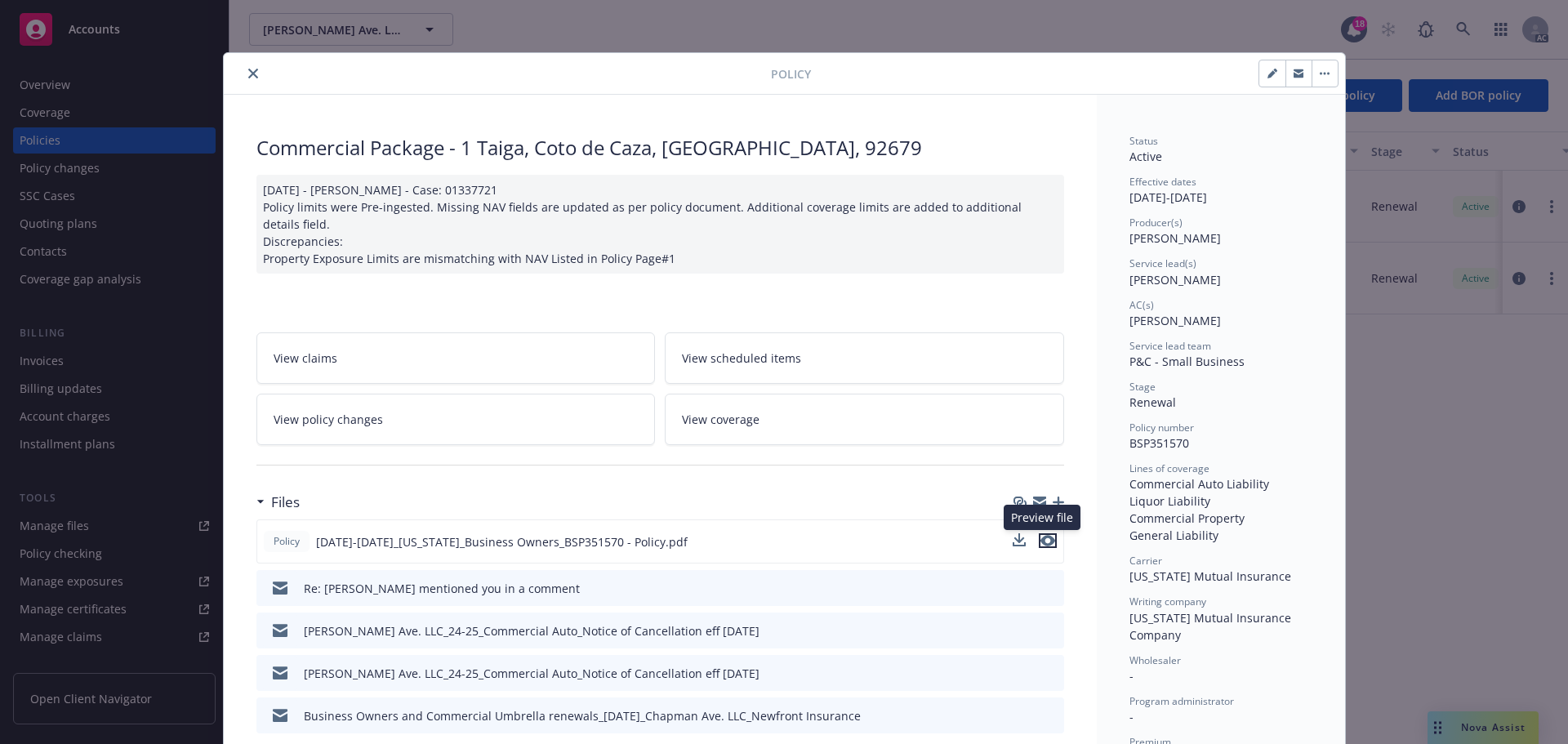
click at [1047, 539] on icon "preview file" at bounding box center [1047, 540] width 15 height 12
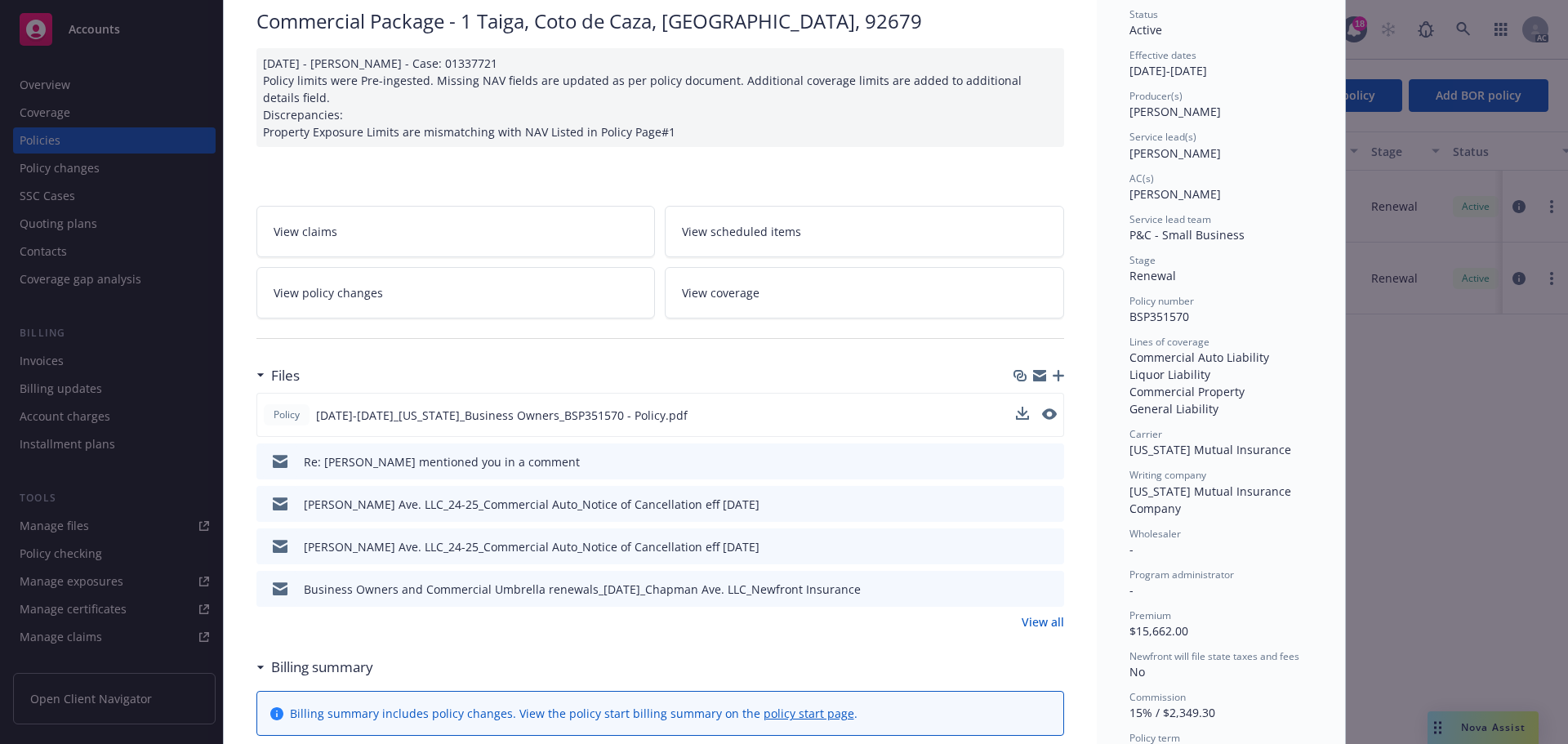
scroll to position [408, 0]
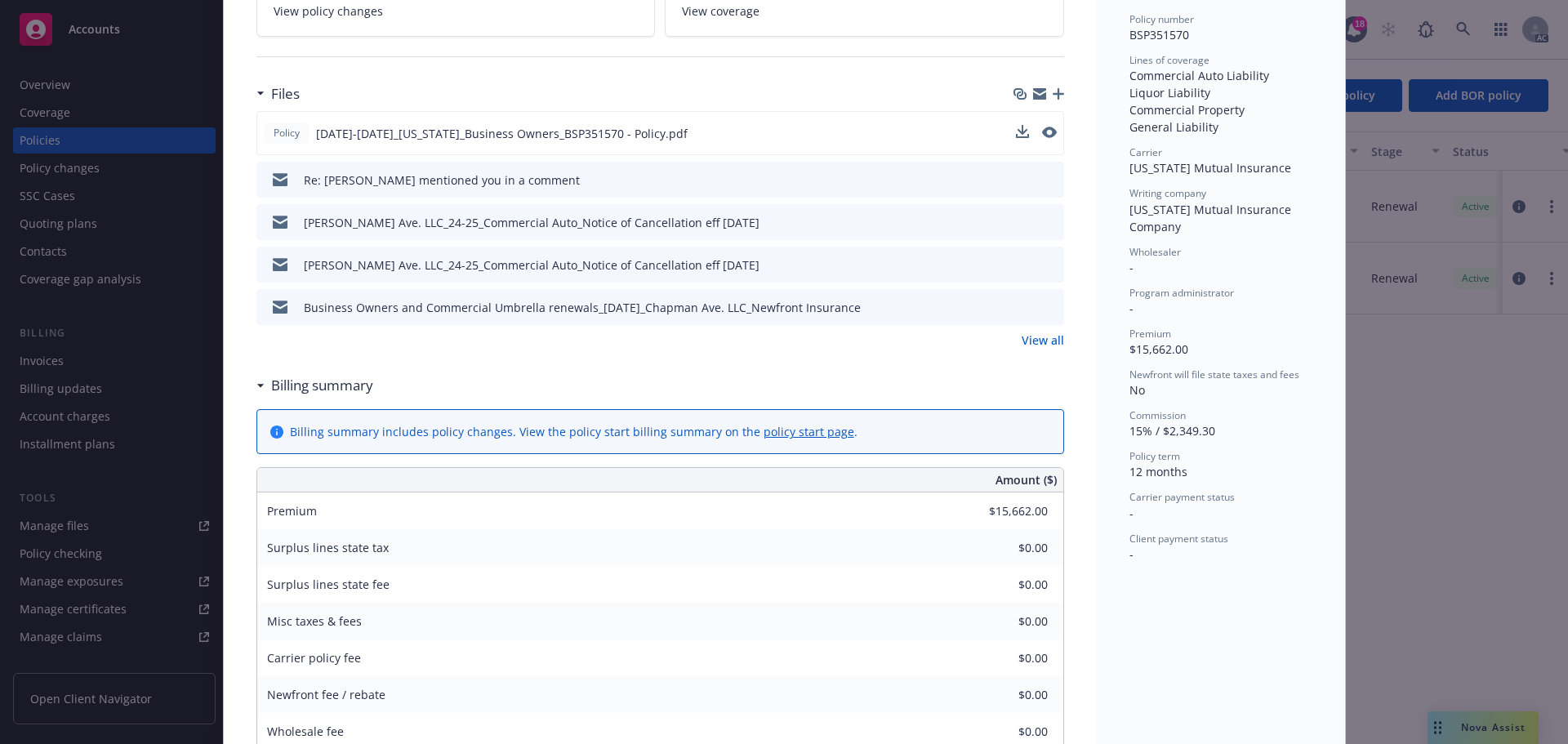
click at [1035, 334] on link "View all" at bounding box center [1043, 339] width 43 height 17
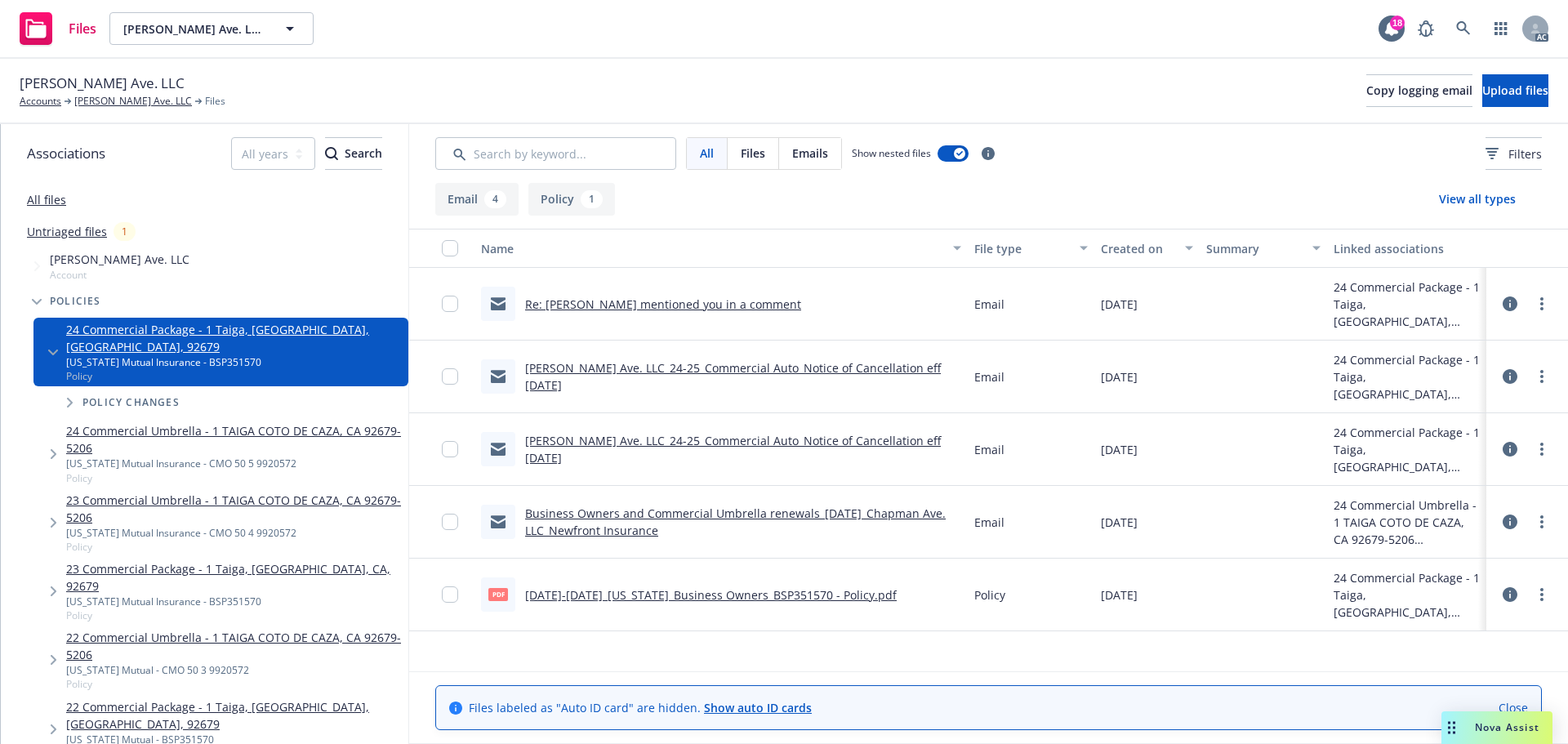
click at [744, 253] on div "Name" at bounding box center [712, 248] width 462 height 17
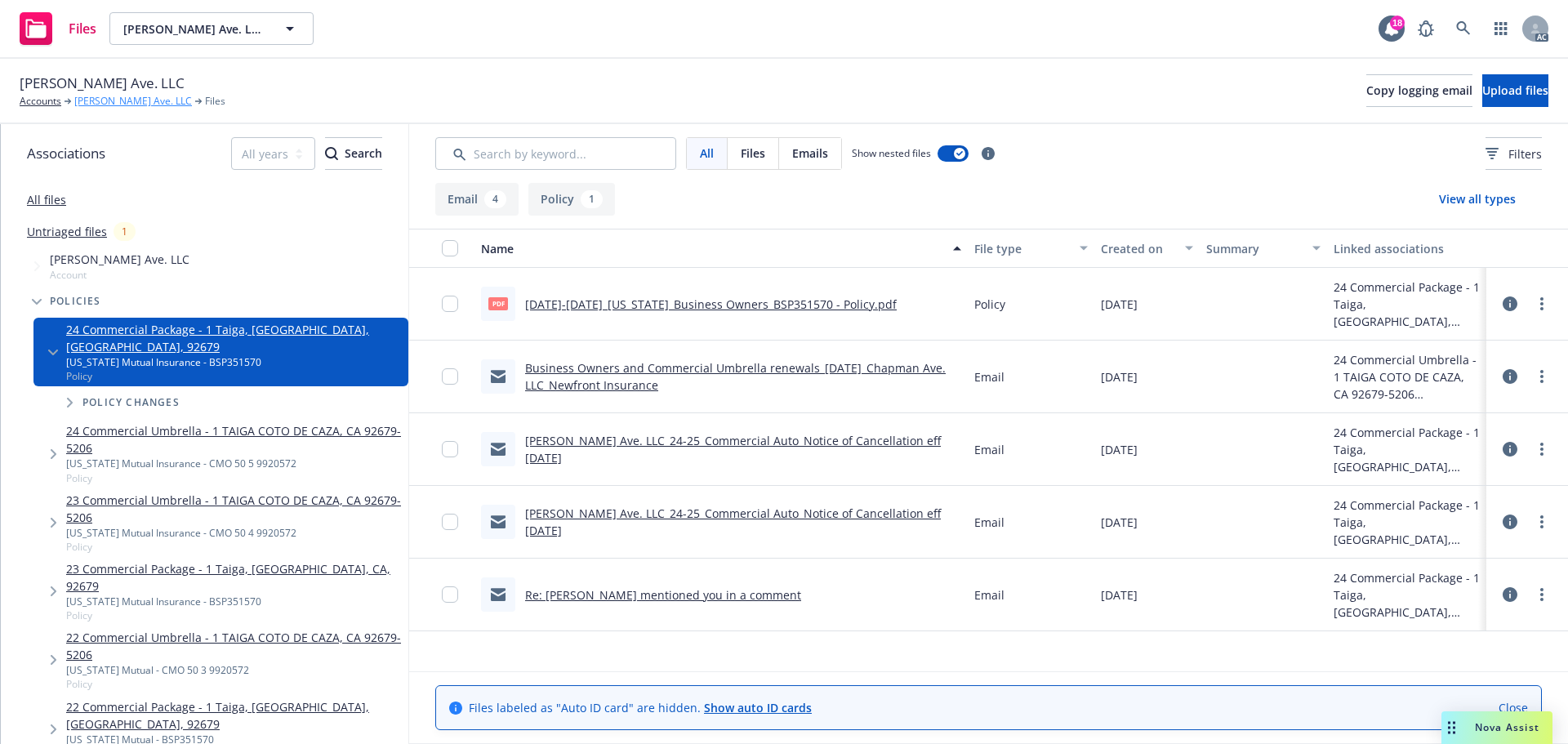
click at [96, 100] on link "[PERSON_NAME] Ave. LLC" at bounding box center [133, 101] width 117 height 15
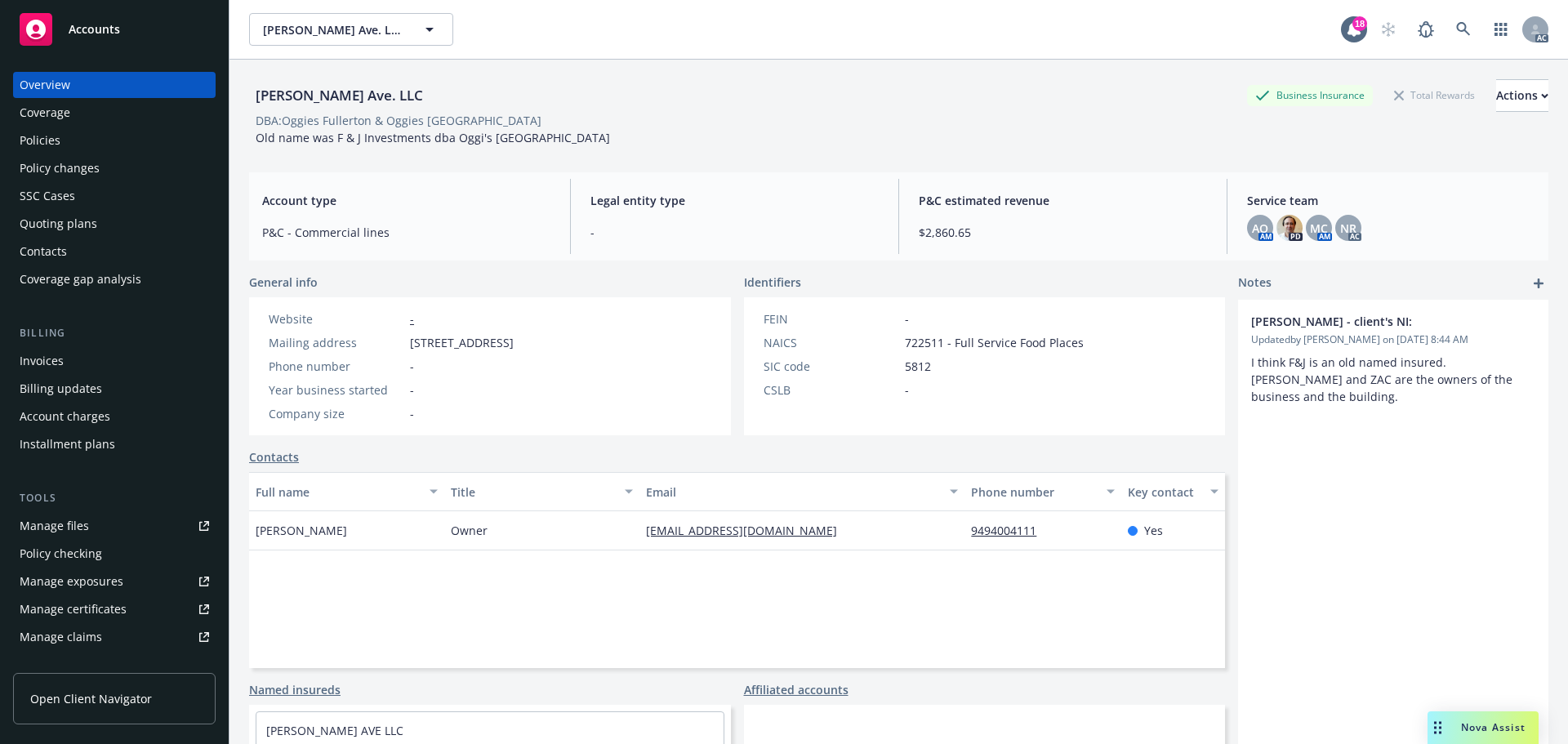
click at [99, 525] on link "Manage files" at bounding box center [115, 525] width 203 height 26
click at [87, 128] on div "Policies" at bounding box center [114, 139] width 189 height 26
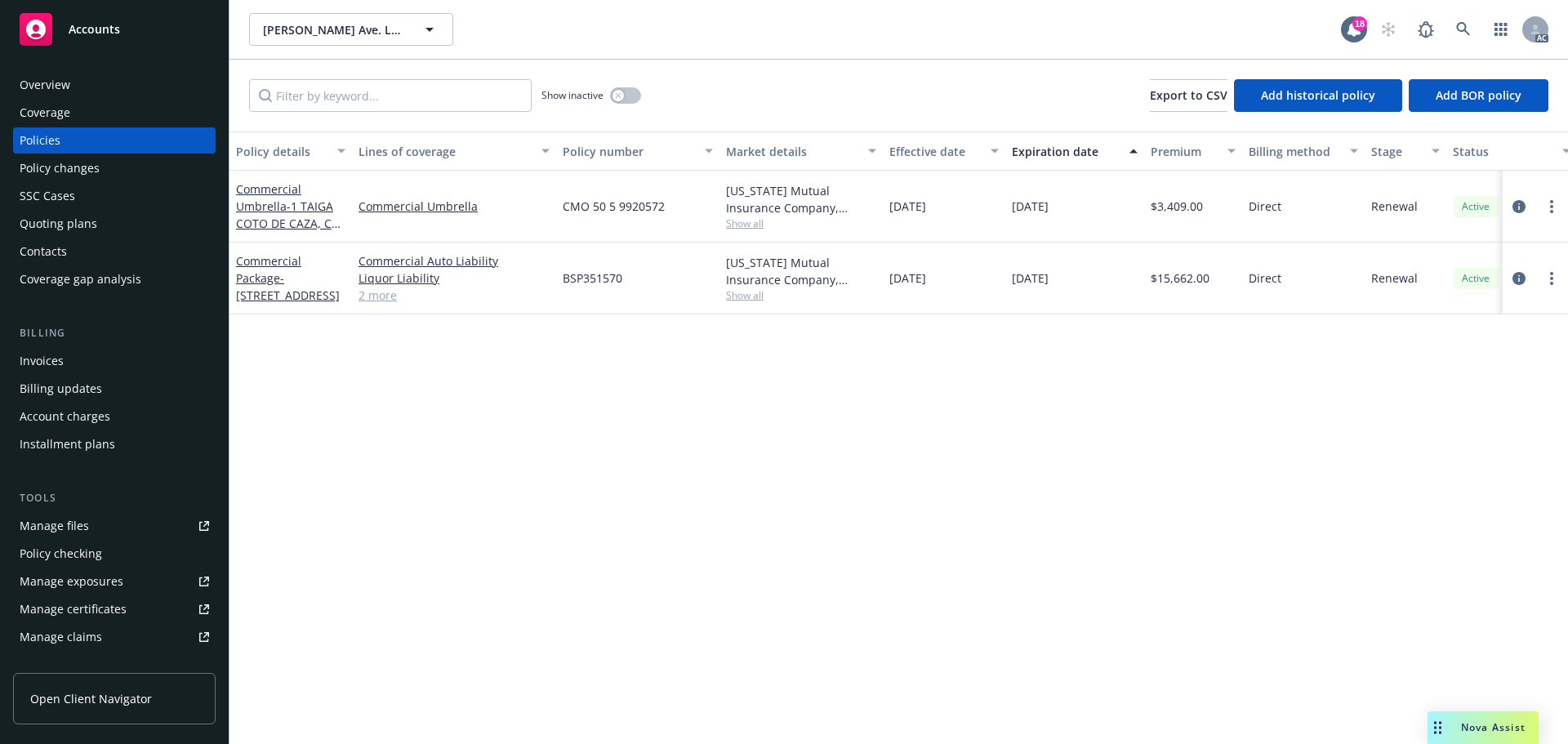
click at [368, 298] on link "2 more" at bounding box center [454, 295] width 191 height 17
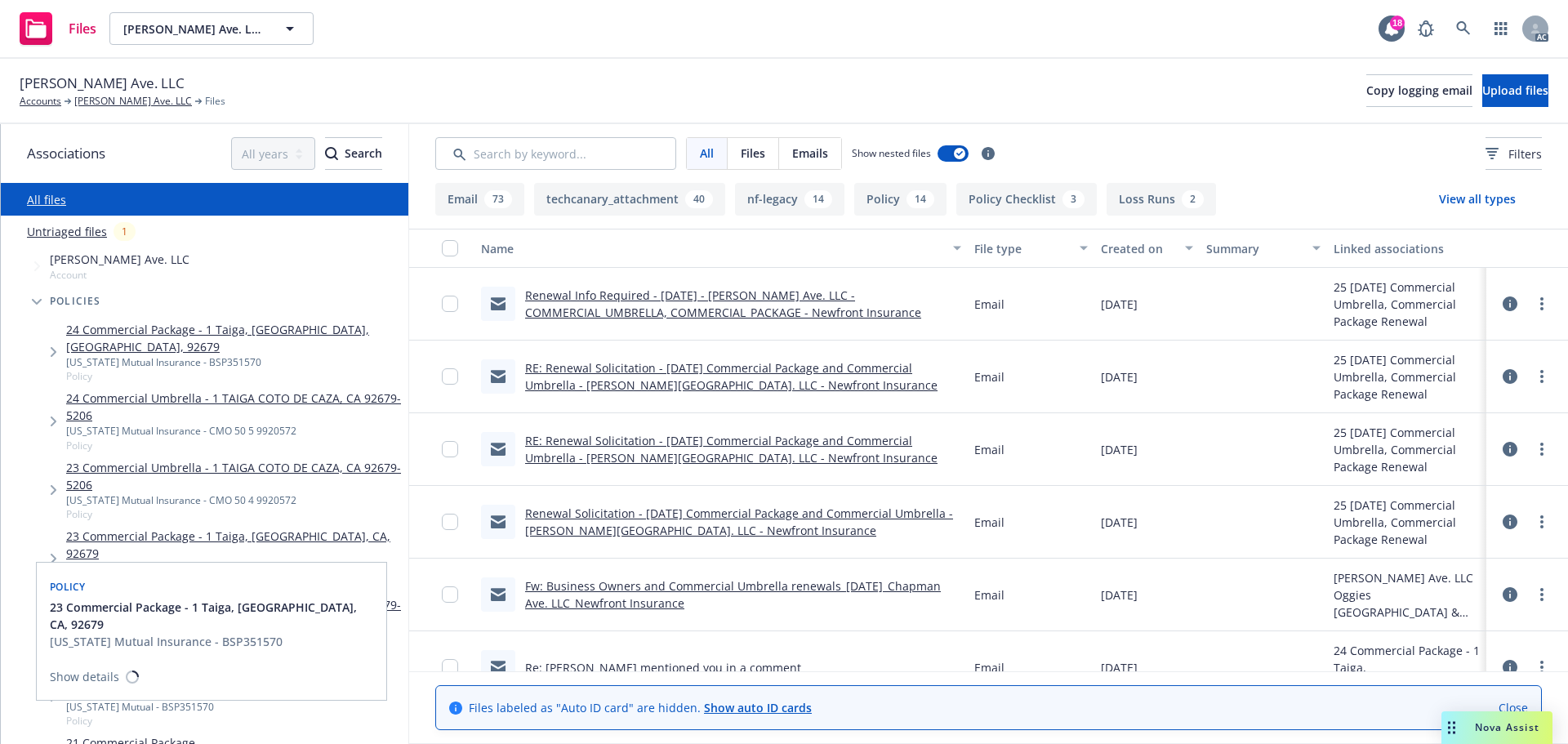
click at [178, 527] on link "23 Commercial Package - 1 Taiga, [GEOGRAPHIC_DATA], CA, 92679" at bounding box center [234, 544] width 336 height 35
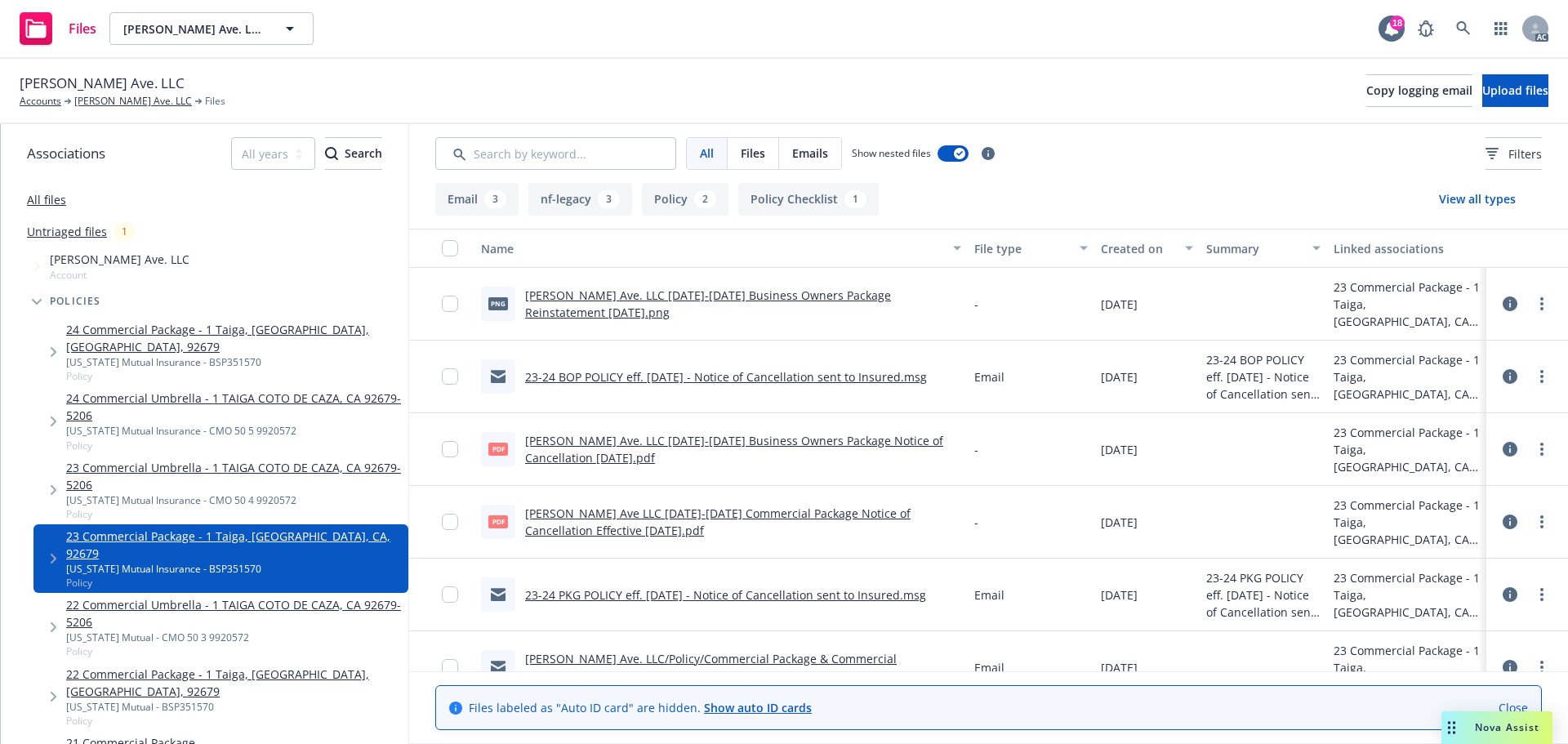
click at [672, 203] on button "Policy 2" at bounding box center [685, 199] width 86 height 33
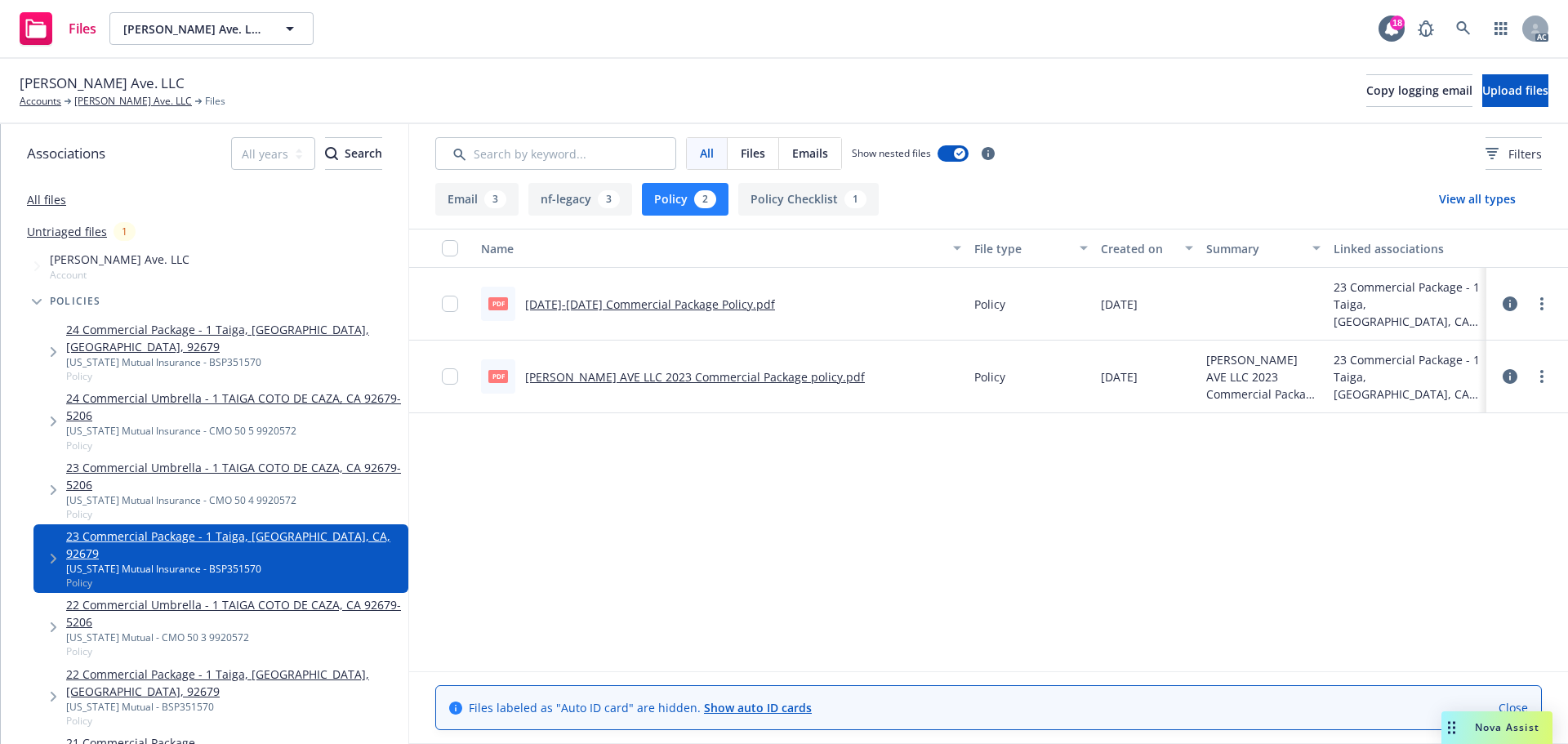
click at [674, 303] on link "[DATE]-[DATE] Commercial Package Policy.pdf" at bounding box center [649, 304] width 250 height 15
click at [641, 366] on div "pdf [PERSON_NAME] AVE LLC 2023 Commercial Package policy.pdf" at bounding box center [673, 376] width 384 height 35
click at [634, 376] on link "[PERSON_NAME] AVE LLC 2023 Commercial Package policy.pdf" at bounding box center [695, 376] width 339 height 15
click at [168, 355] on div "[US_STATE] Mutual Insurance - BSP351570" at bounding box center [234, 362] width 336 height 14
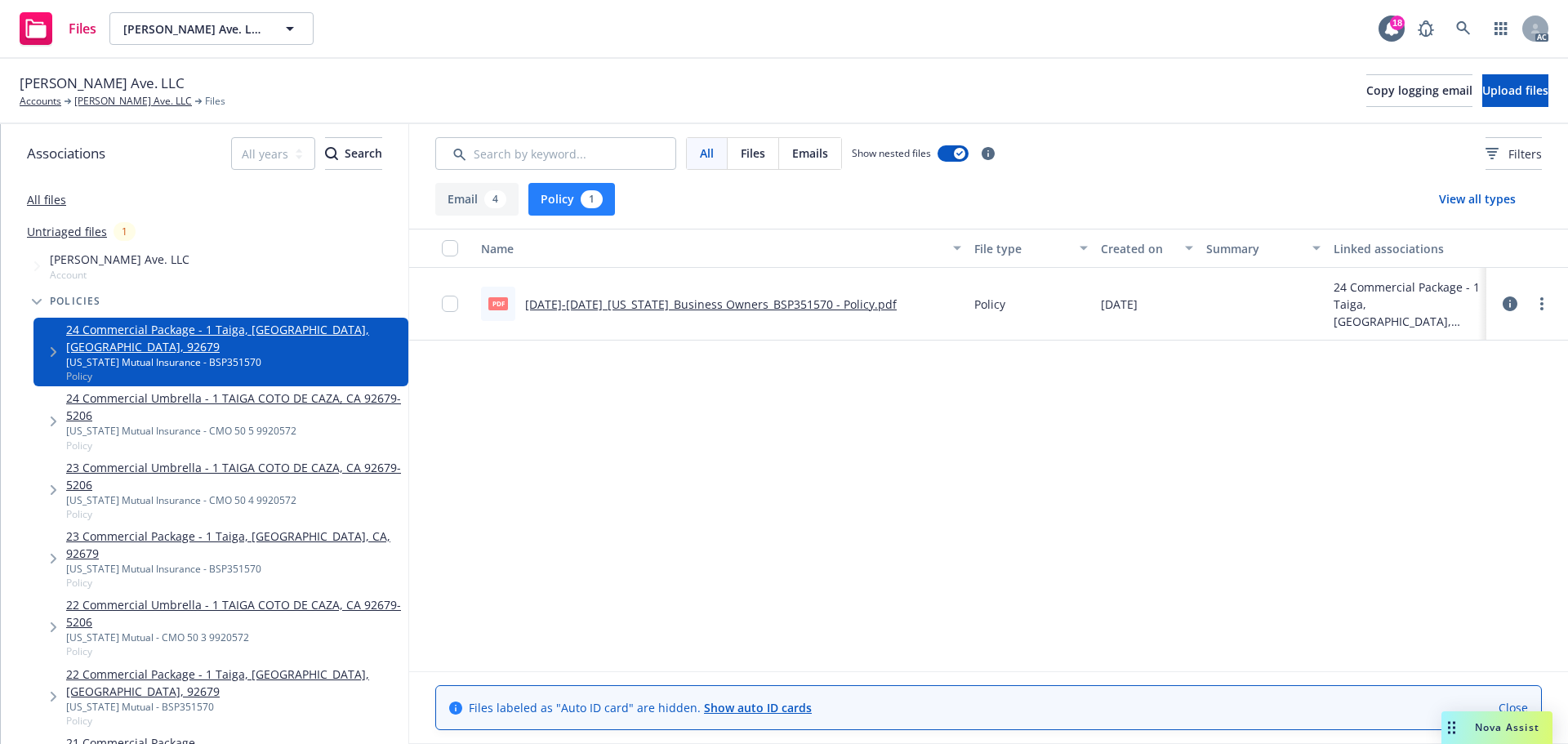
click at [563, 196] on button "Policy 1" at bounding box center [571, 199] width 86 height 33
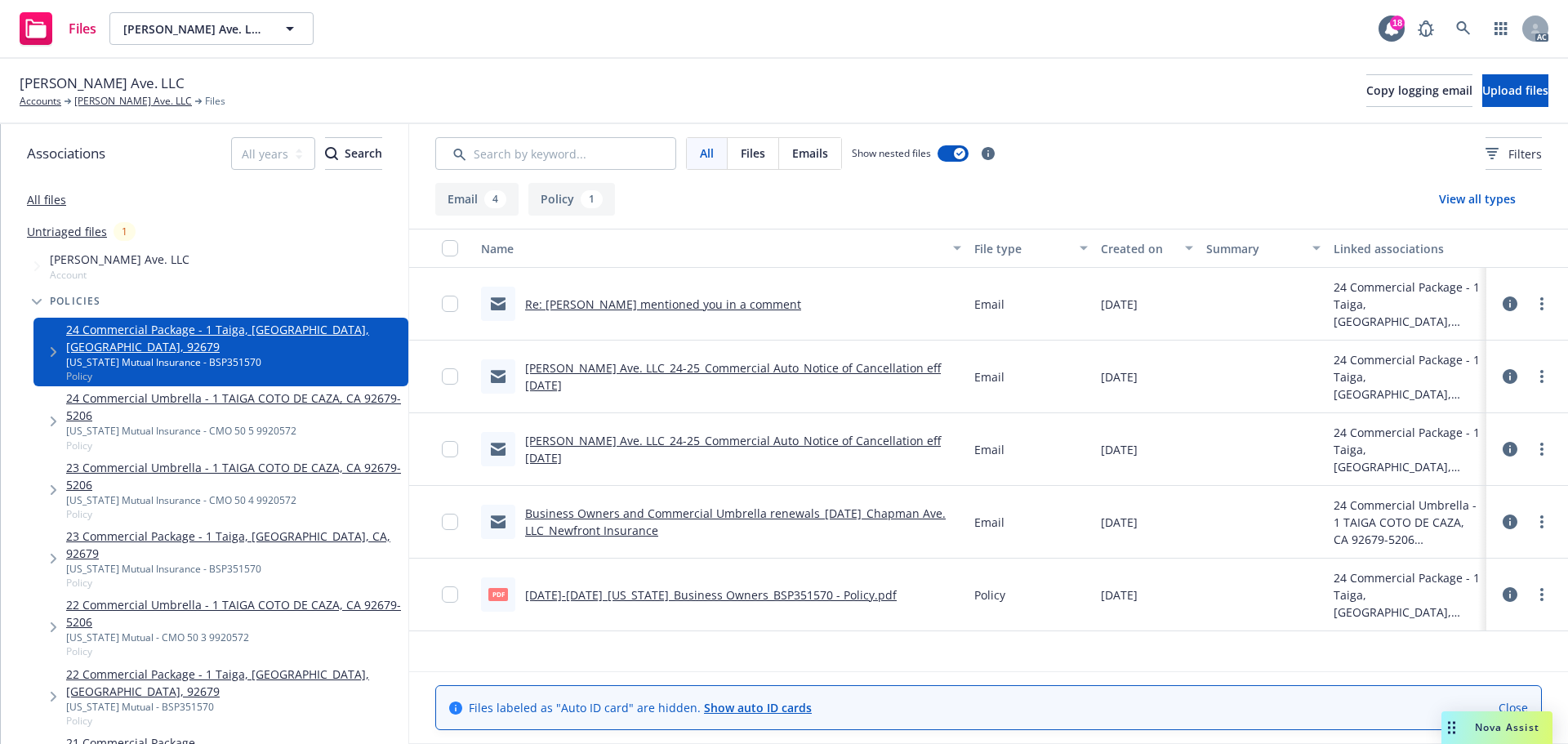
click at [882, 511] on link "Business Owners and Commercial Umbrella renewals_[DATE]_Chapman Ave. LLC_Newfro…" at bounding box center [736, 521] width 421 height 33
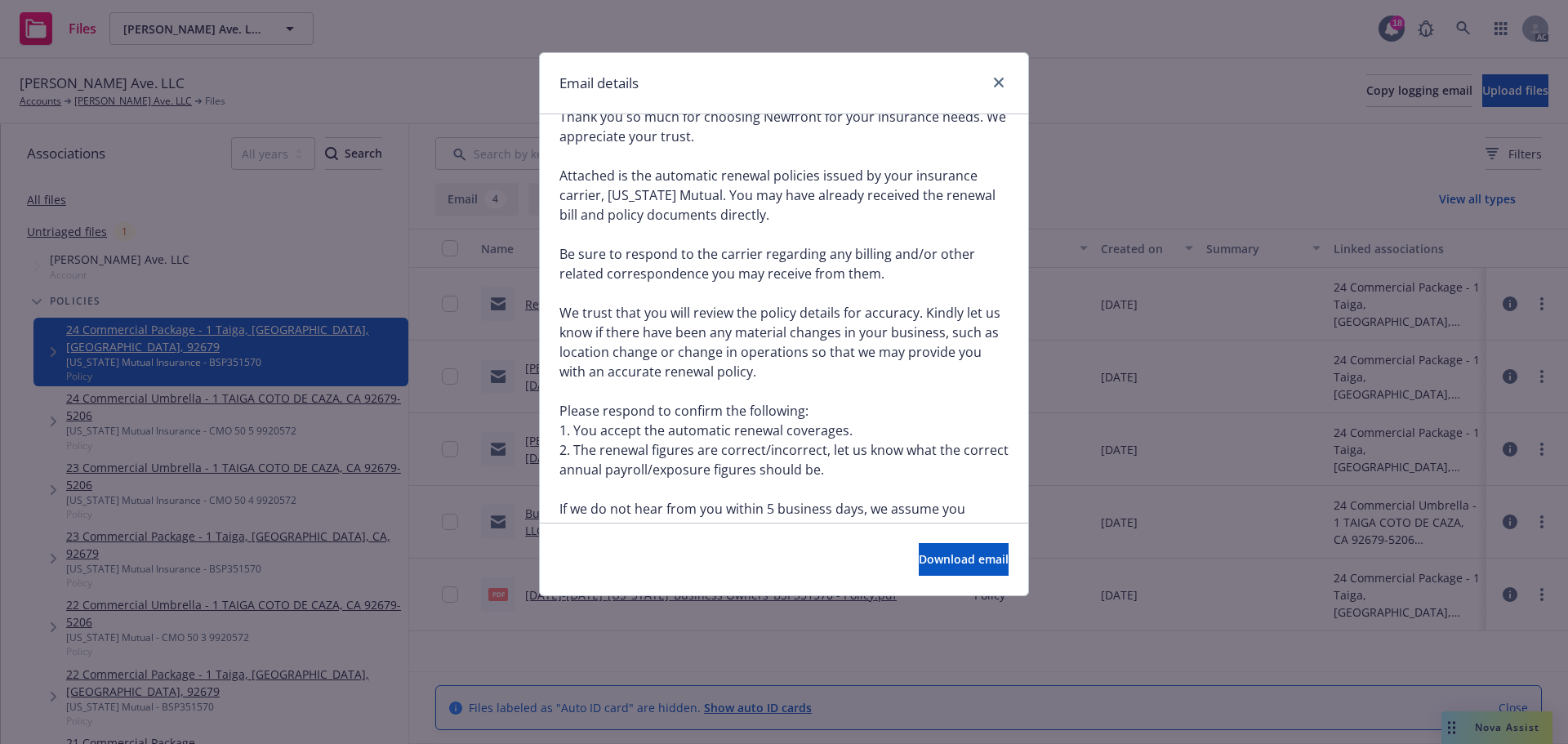
scroll to position [163, 0]
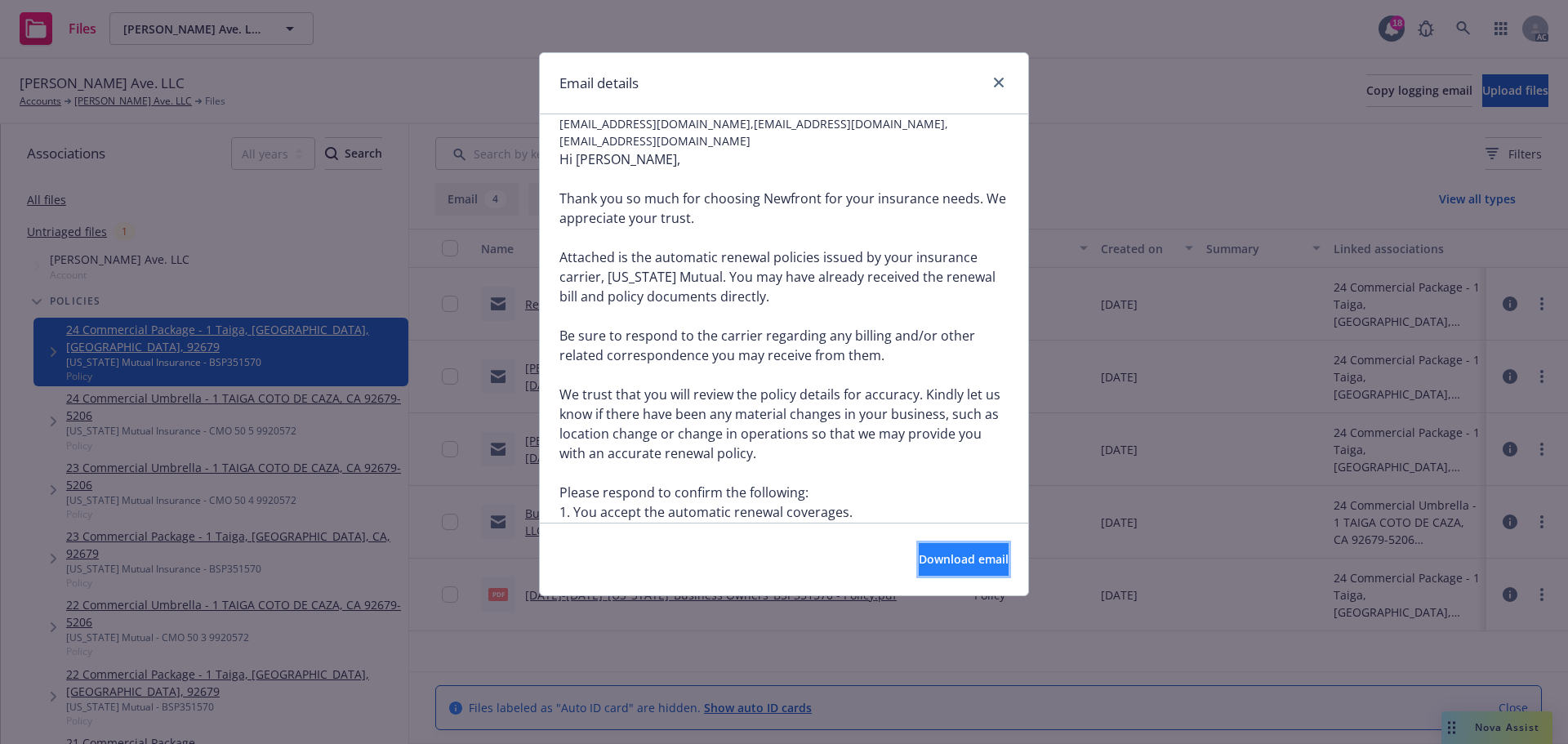
click at [919, 561] on span "Download email" at bounding box center [963, 558] width 90 height 15
click at [1001, 81] on icon "close" at bounding box center [999, 82] width 10 height 10
